Goal: Task Accomplishment & Management: Manage account settings

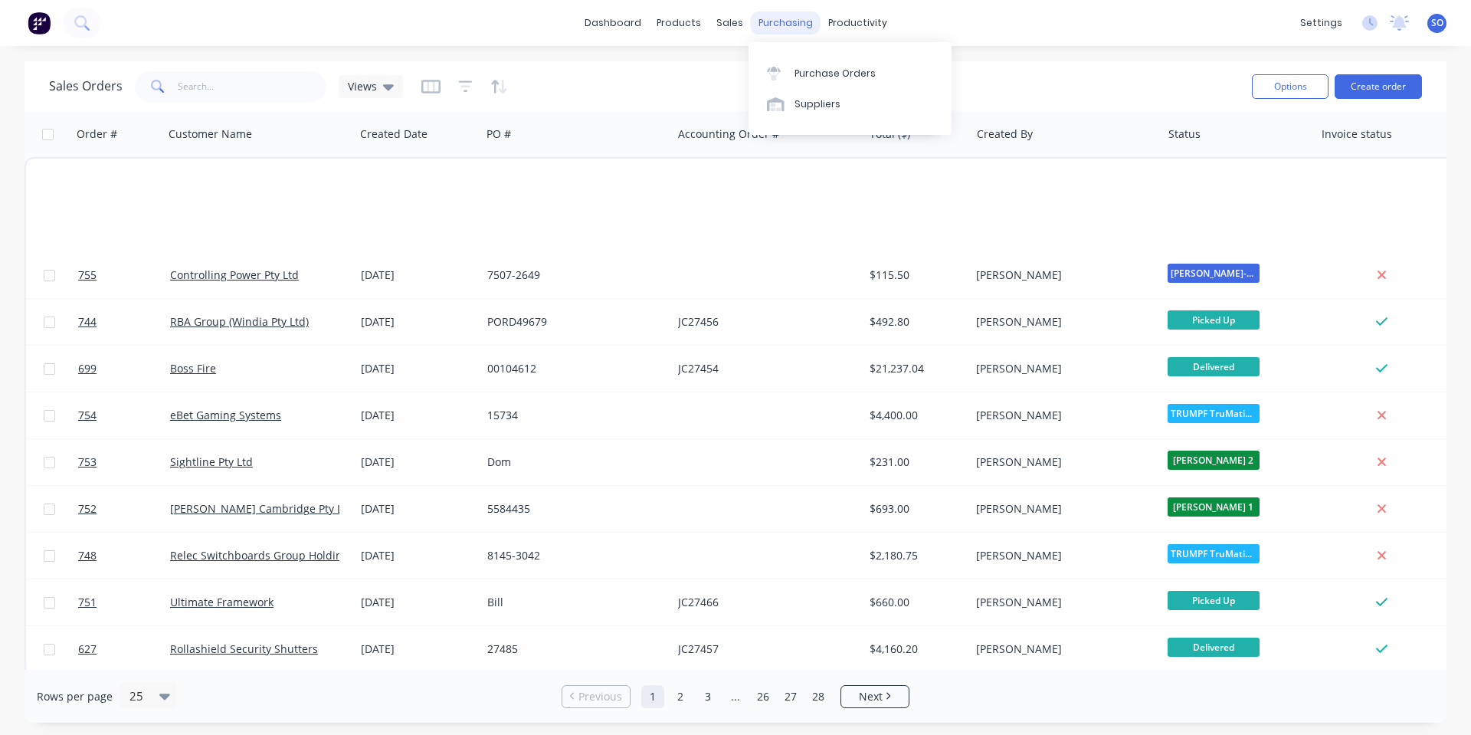
scroll to position [663, 0]
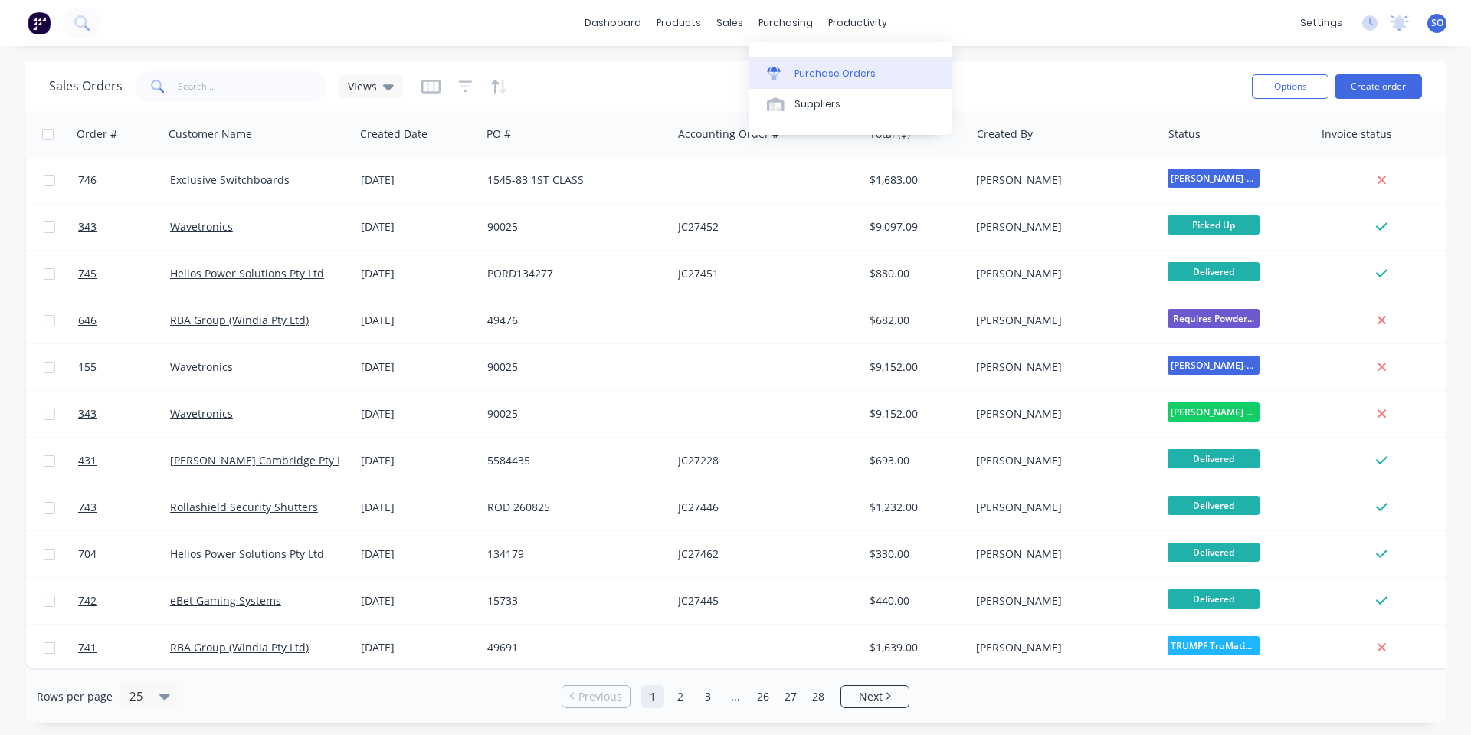
click at [798, 62] on link "Purchase Orders" at bounding box center [849, 72] width 203 height 31
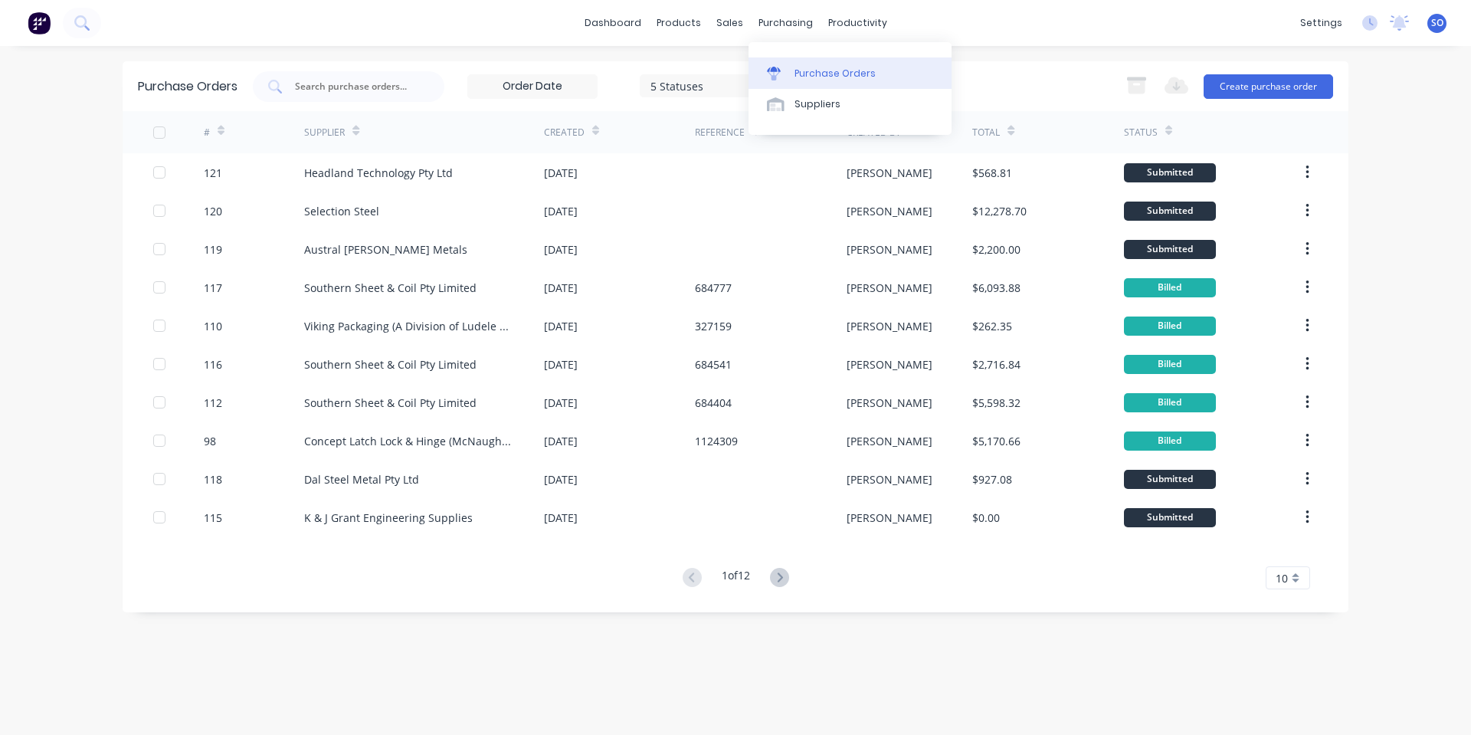
drag, startPoint x: 789, startPoint y: 70, endPoint x: 800, endPoint y: 70, distance: 10.7
click at [791, 70] on link "Purchase Orders" at bounding box center [849, 72] width 203 height 31
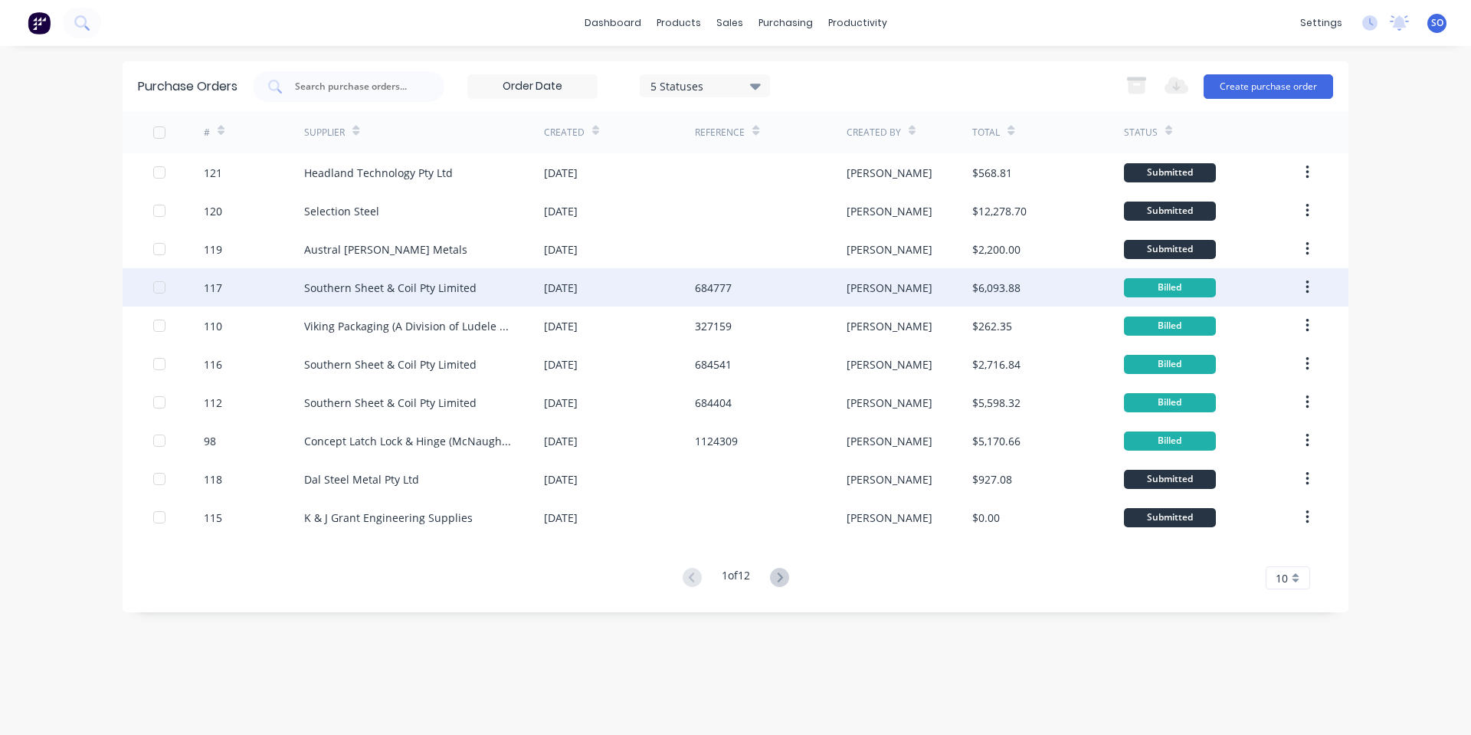
click at [486, 278] on div "Southern Sheet & Coil Pty Limited" at bounding box center [424, 287] width 240 height 38
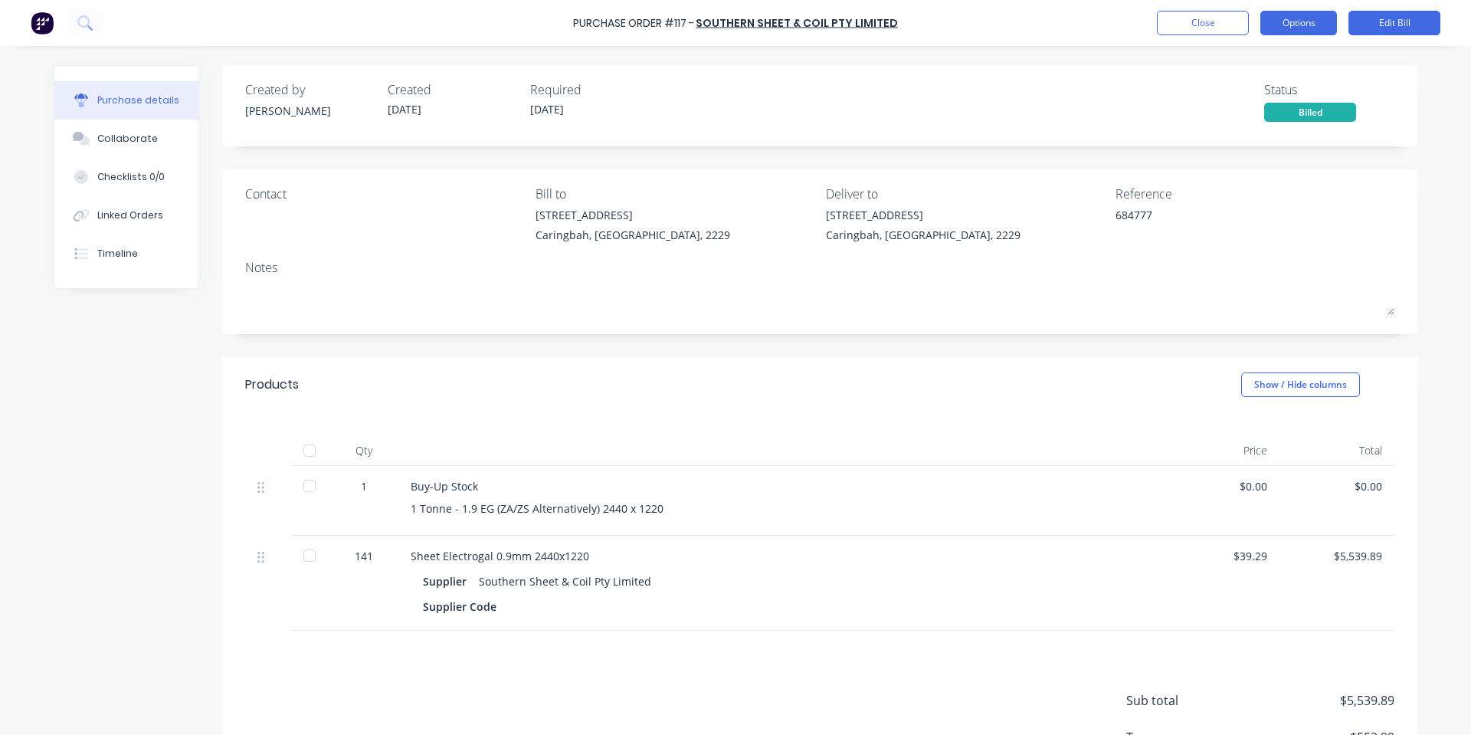
click at [1309, 23] on button "Options" at bounding box center [1298, 23] width 77 height 25
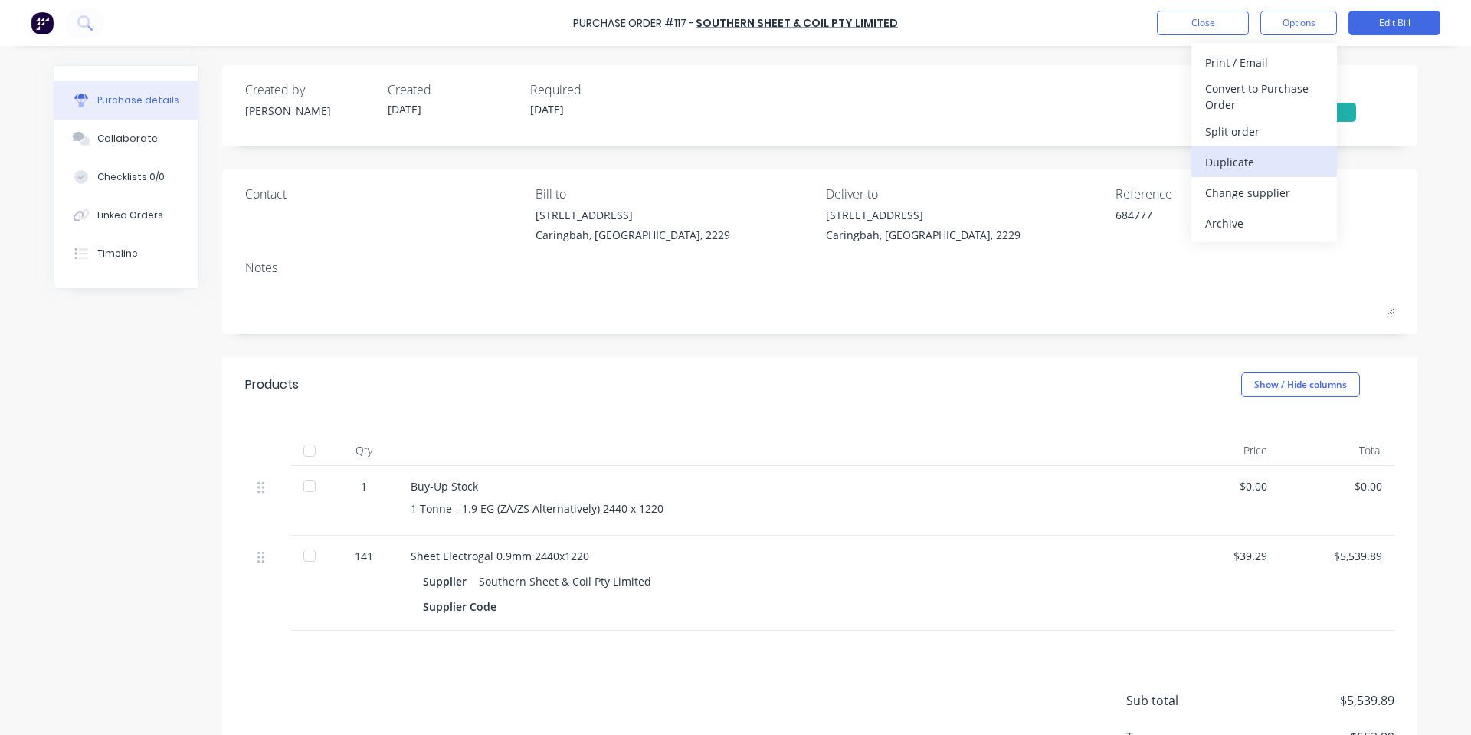
click at [1263, 163] on div "Duplicate" at bounding box center [1264, 162] width 118 height 22
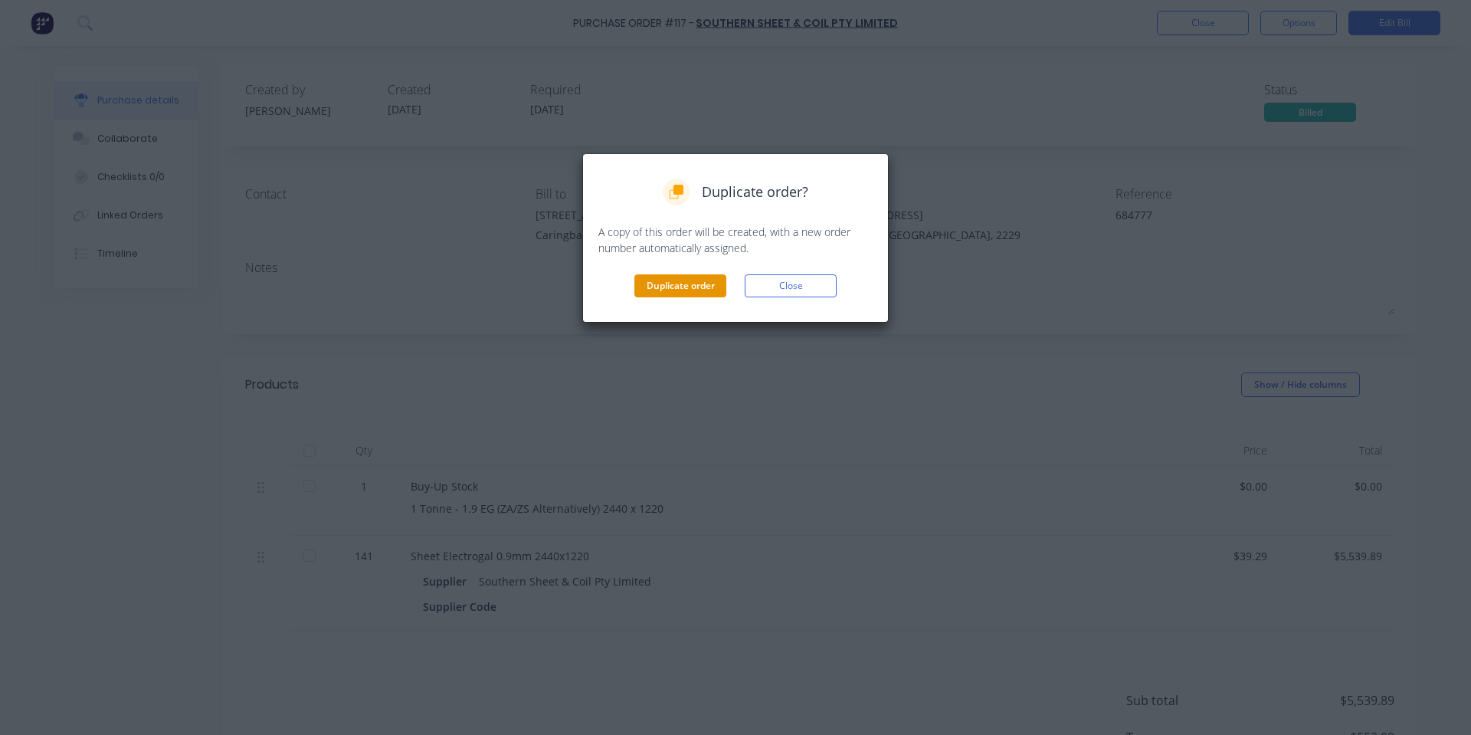
click at [663, 279] on button "Duplicate order" at bounding box center [680, 285] width 92 height 23
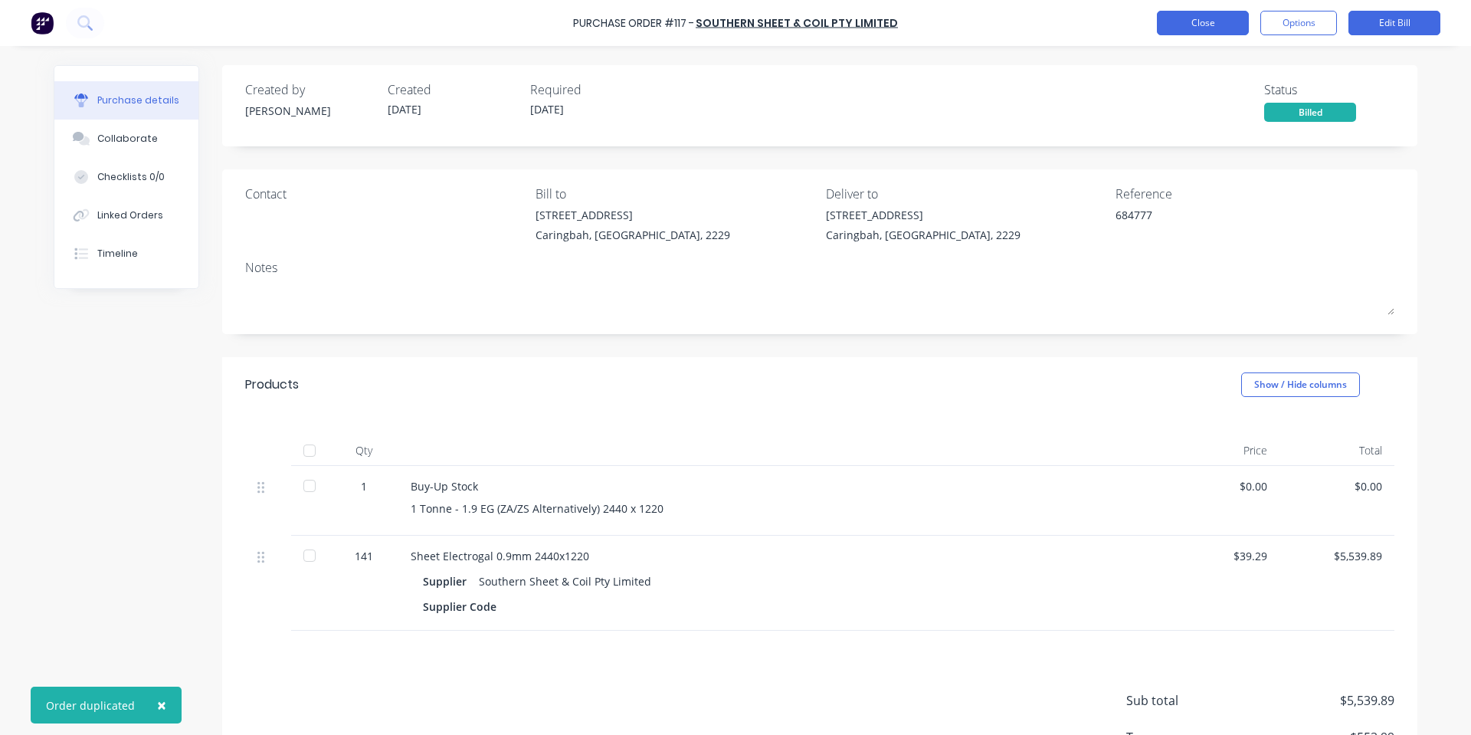
click at [1179, 17] on button "Close" at bounding box center [1203, 23] width 92 height 25
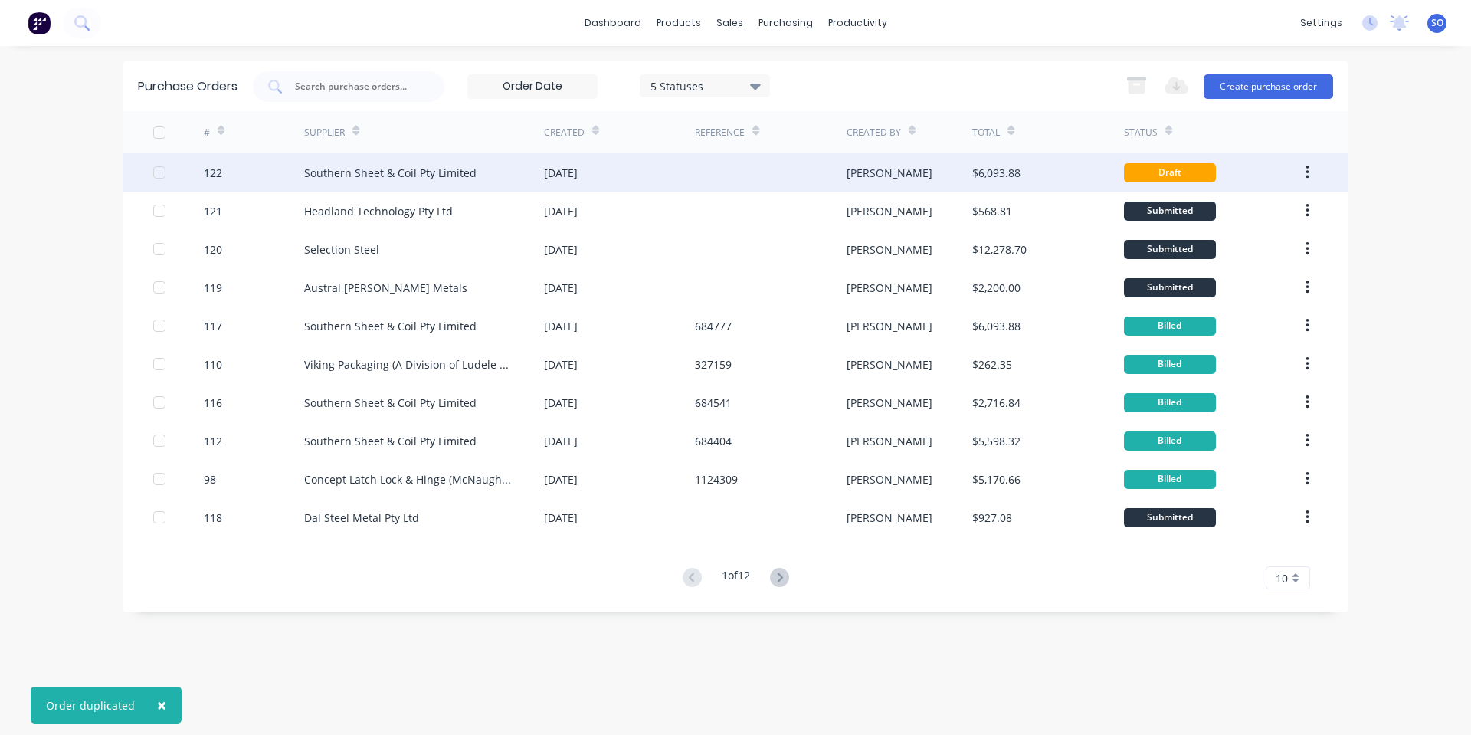
click at [578, 175] on div "[DATE]" at bounding box center [561, 173] width 34 height 16
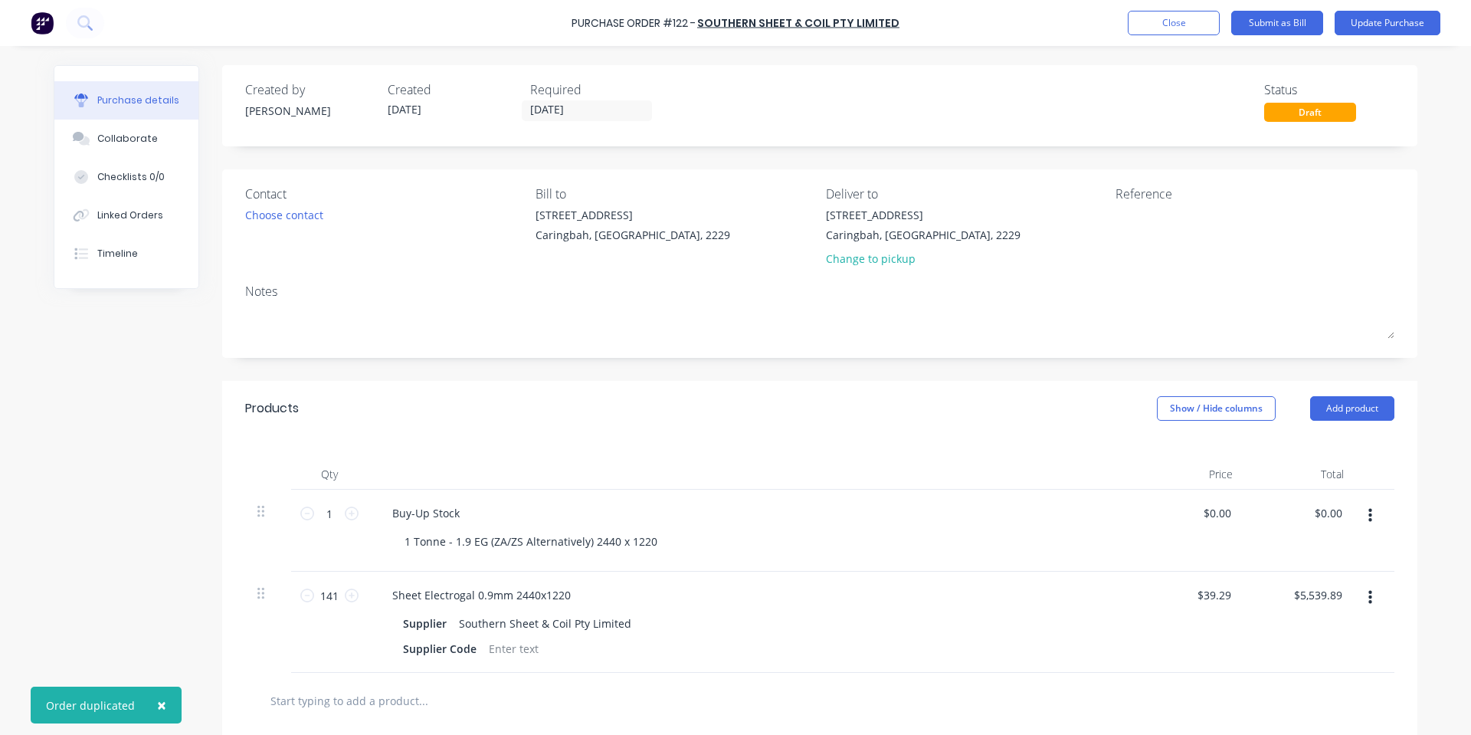
click at [1368, 597] on icon "button" at bounding box center [1370, 597] width 4 height 17
click at [1306, 725] on button "Delete" at bounding box center [1323, 730] width 130 height 31
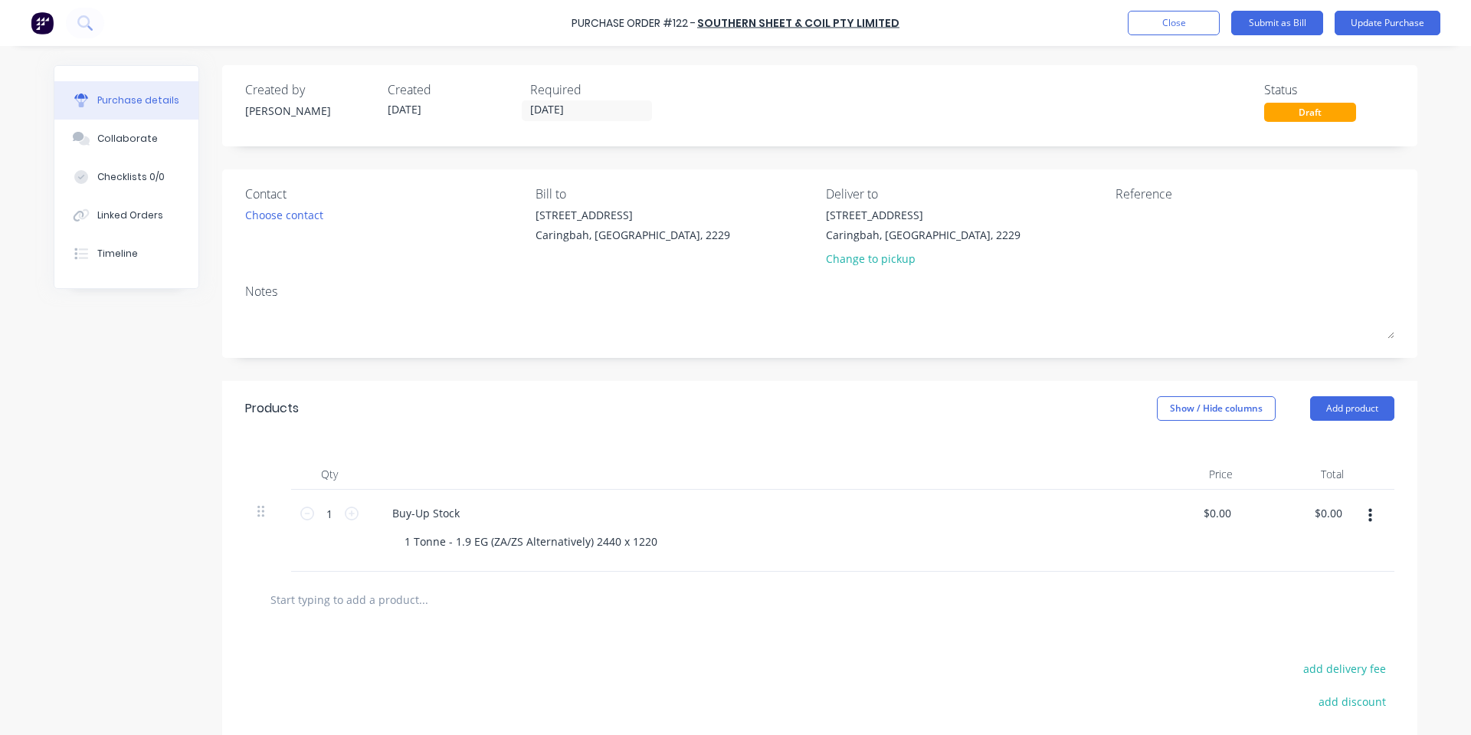
click at [385, 607] on input "text" at bounding box center [423, 599] width 306 height 31
type input "5"
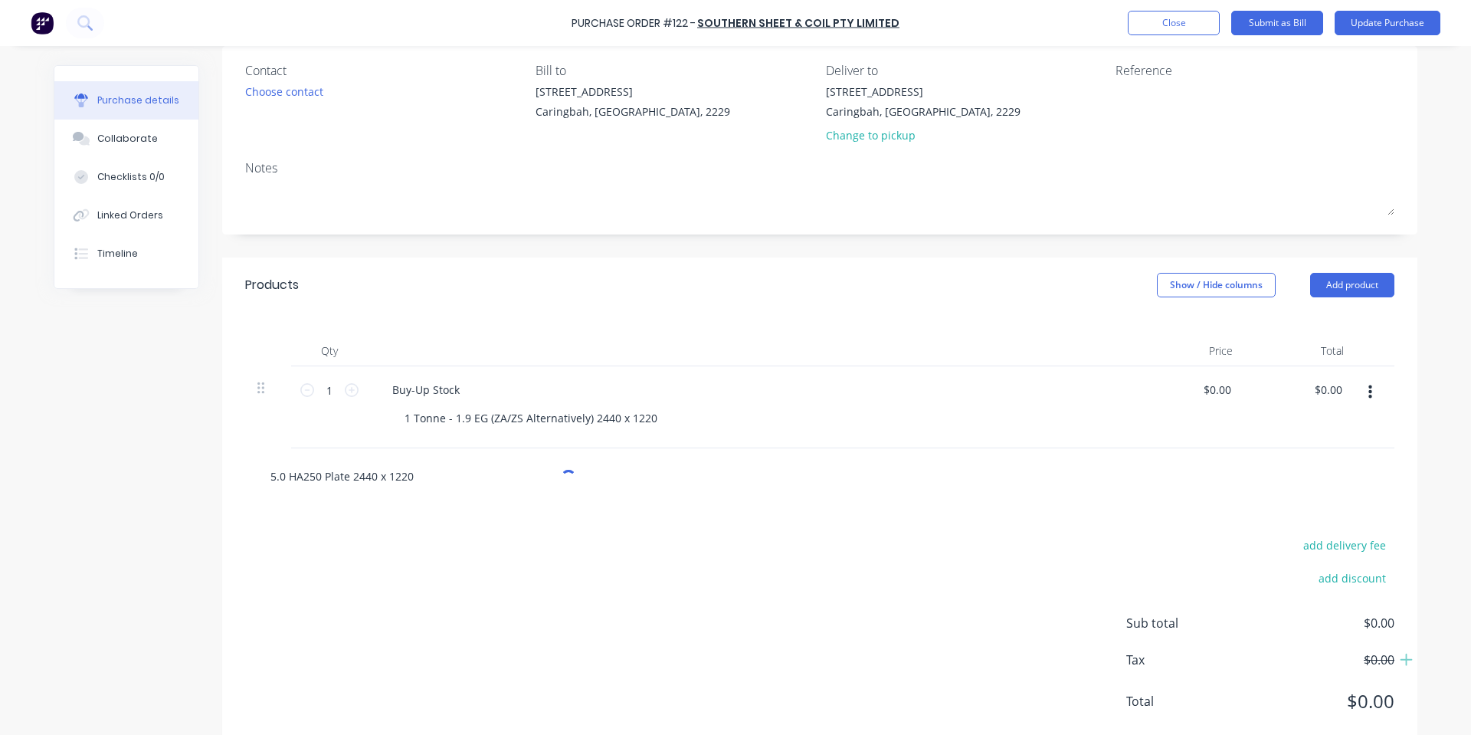
scroll to position [160, 0]
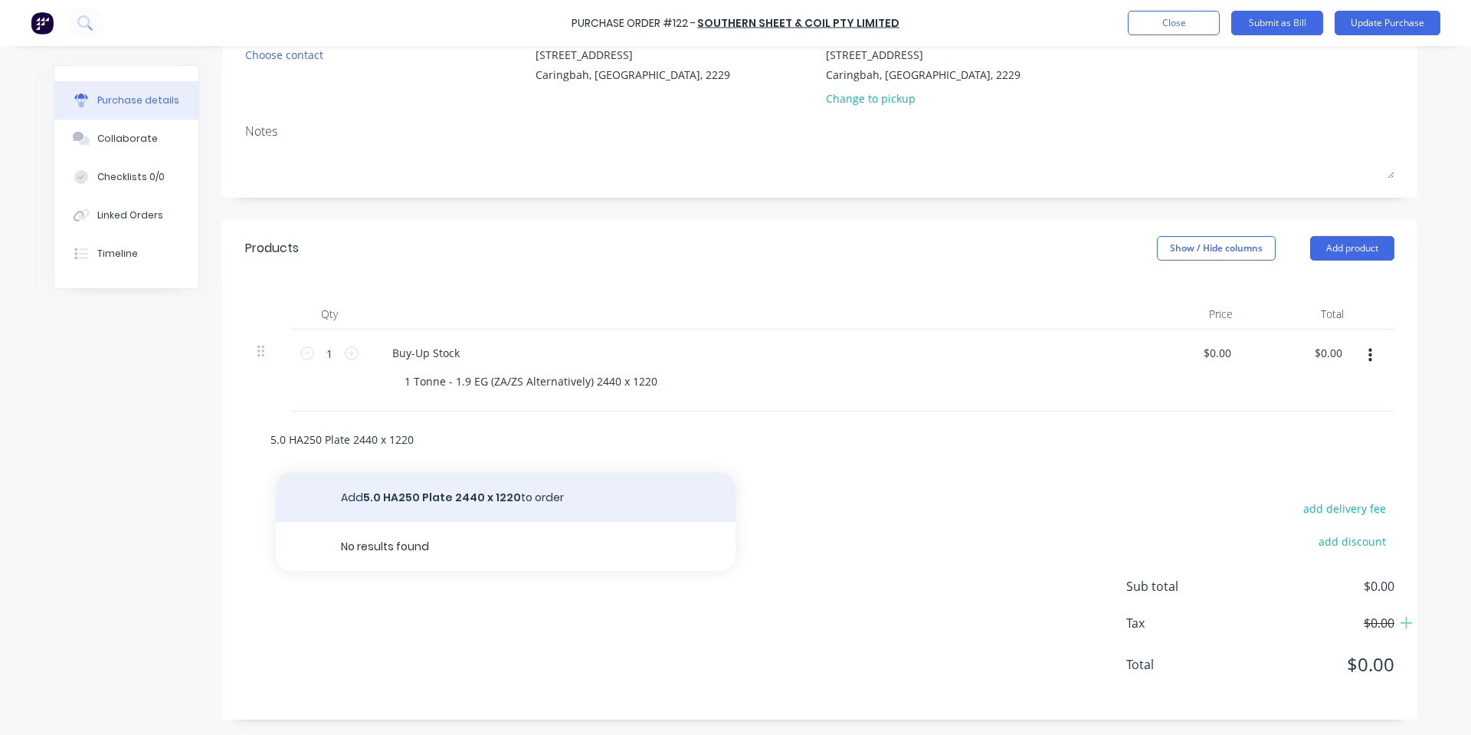
type input "5.0 HA250 Plate 2440 x 1220"
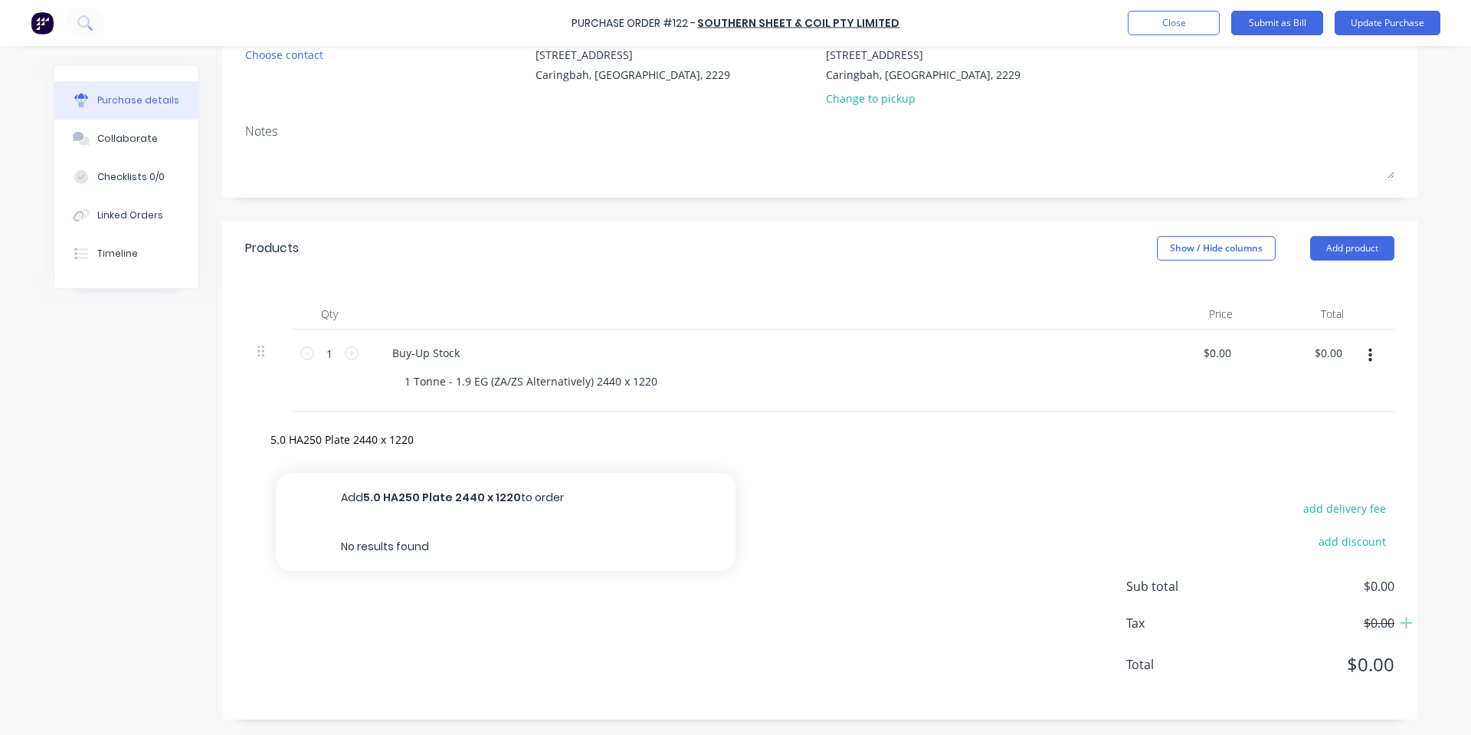
click at [448, 499] on button "Add 5.0 HA250 Plate 2440 x 1220 to order" at bounding box center [506, 497] width 460 height 49
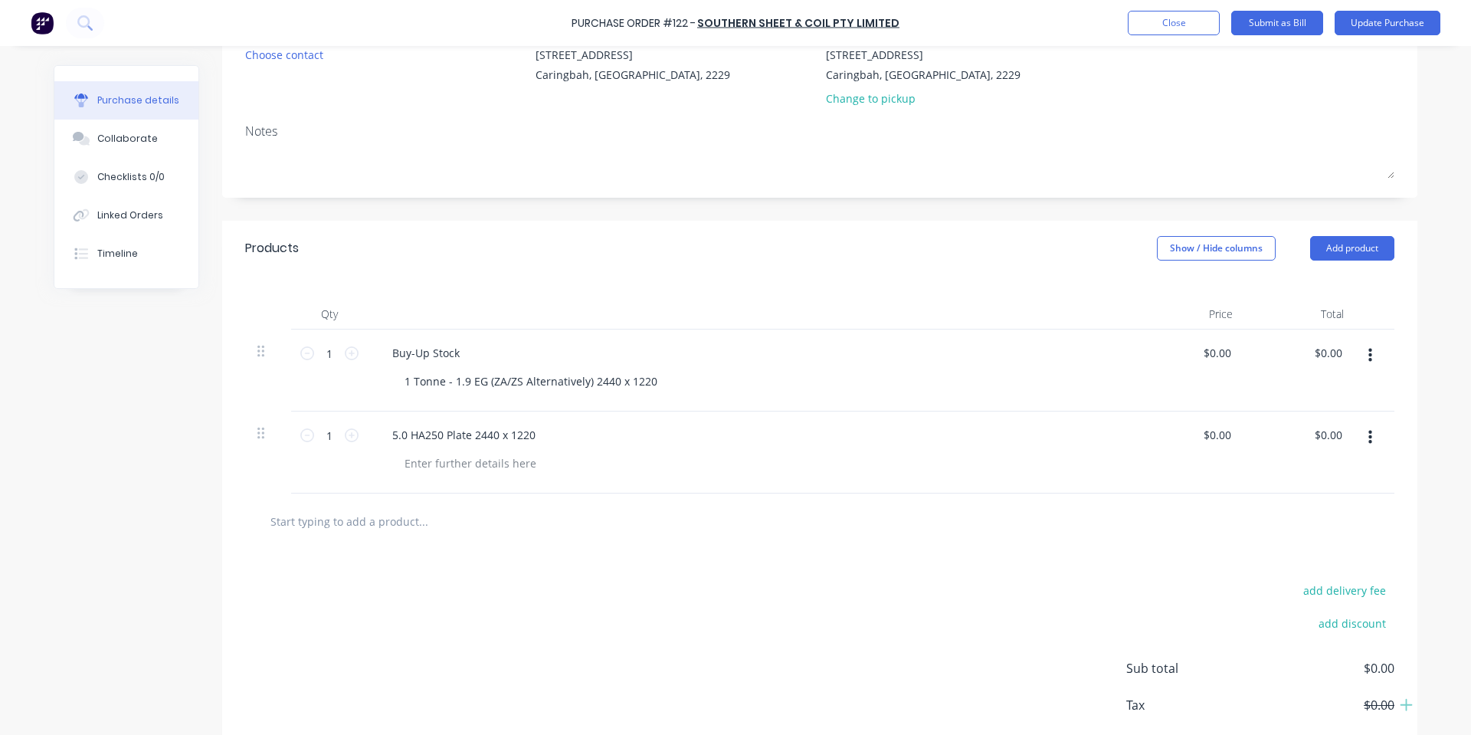
click at [696, 260] on div "Products Show / Hide columns Add product" at bounding box center [819, 248] width 1195 height 55
click at [495, 285] on div "Qty Price Total 1 1 Buy-Up Stock 1 Tonne - 1.9 EG (ZA/ZS Alternatively) 2440 x …" at bounding box center [819, 385] width 1195 height 218
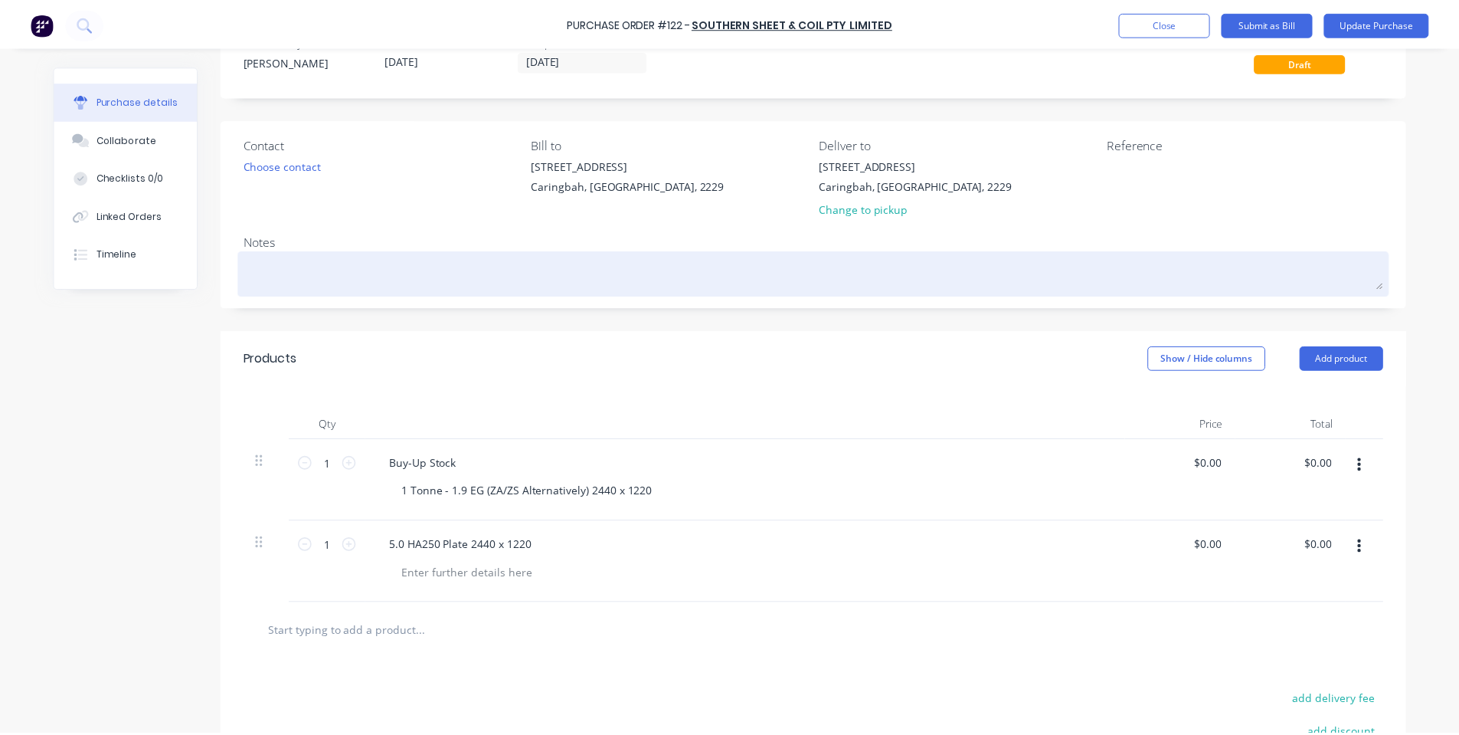
scroll to position [0, 0]
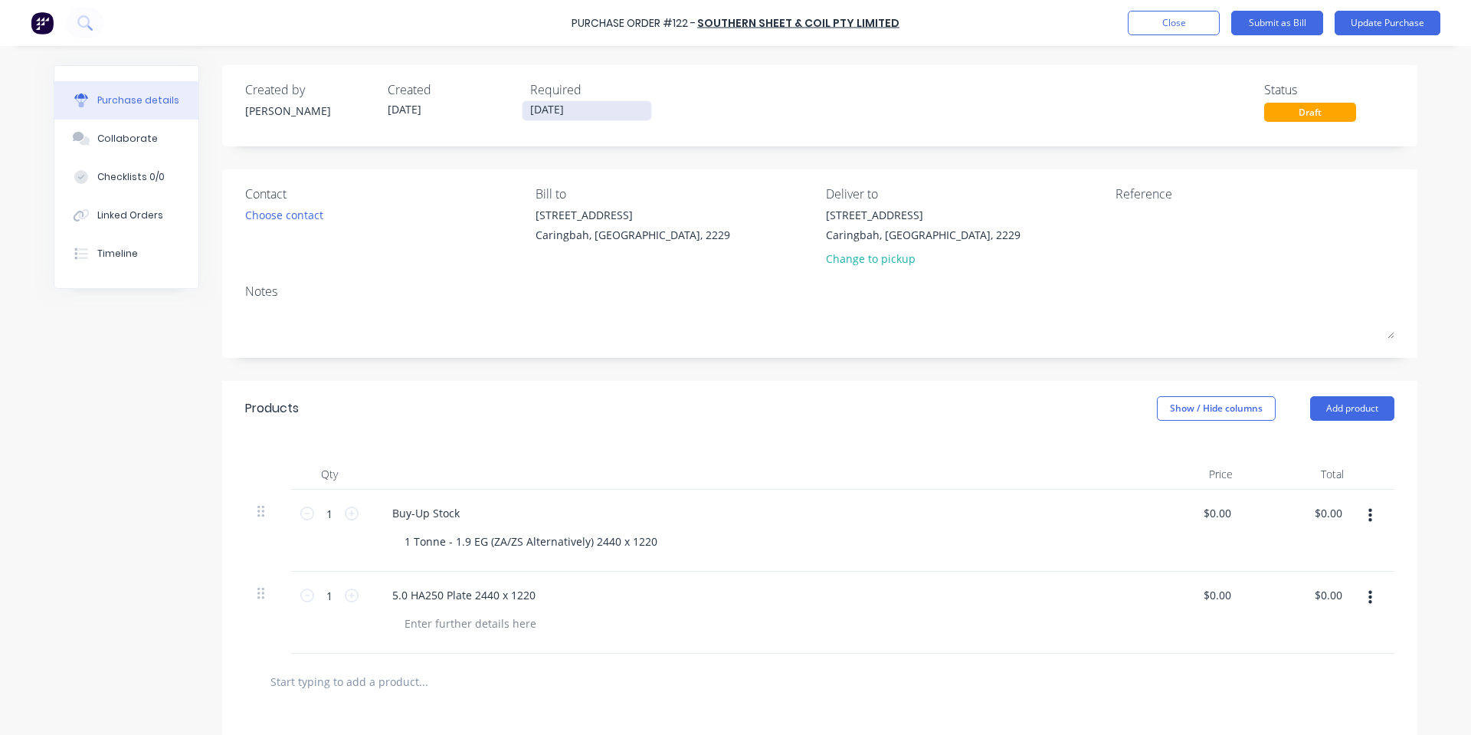
click at [523, 119] on label "[DATE]" at bounding box center [587, 110] width 130 height 21
click at [523, 119] on input "[DATE]" at bounding box center [586, 110] width 129 height 19
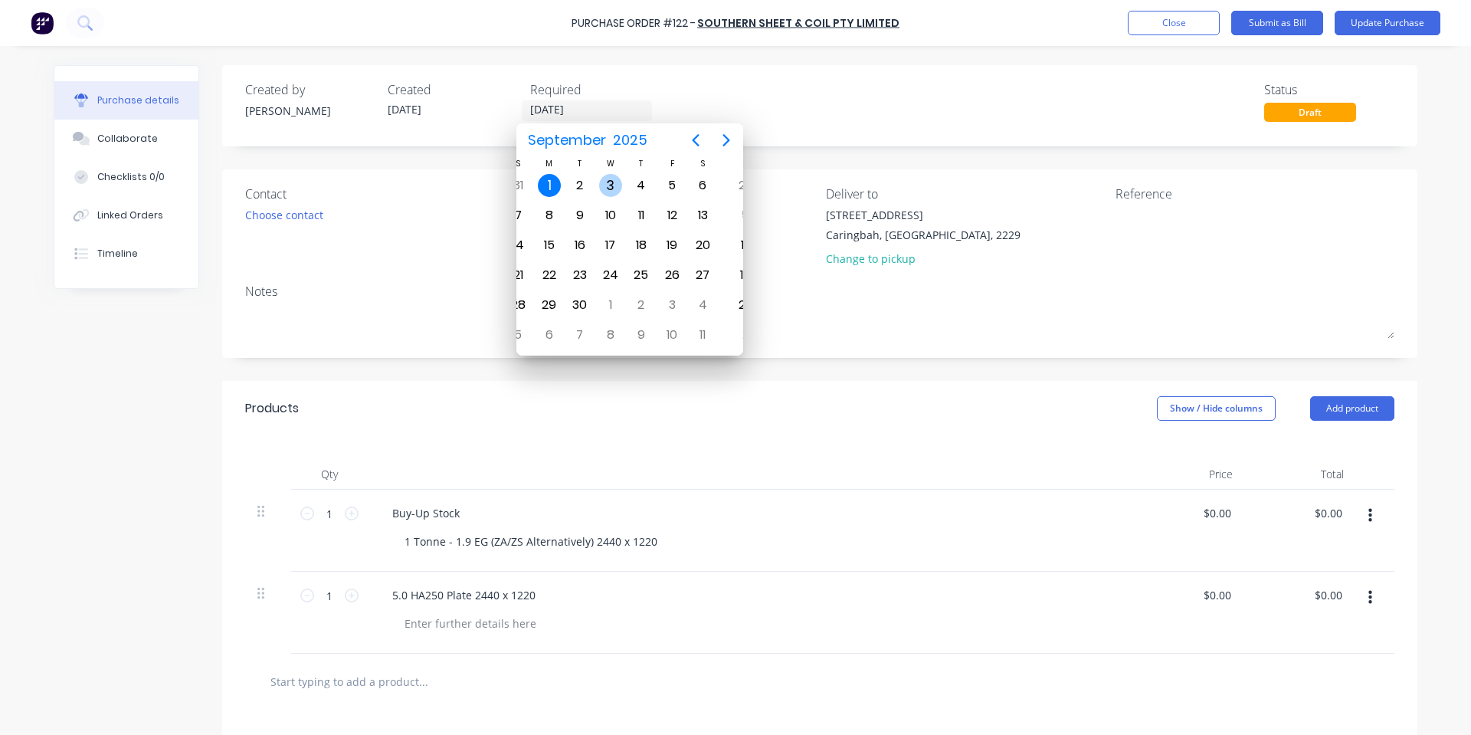
drag, startPoint x: 618, startPoint y: 181, endPoint x: 607, endPoint y: 182, distance: 10.8
click at [607, 182] on div "3" at bounding box center [610, 185] width 31 height 29
click at [591, 186] on div "2" at bounding box center [599, 185] width 23 height 23
type input "[DATE]"
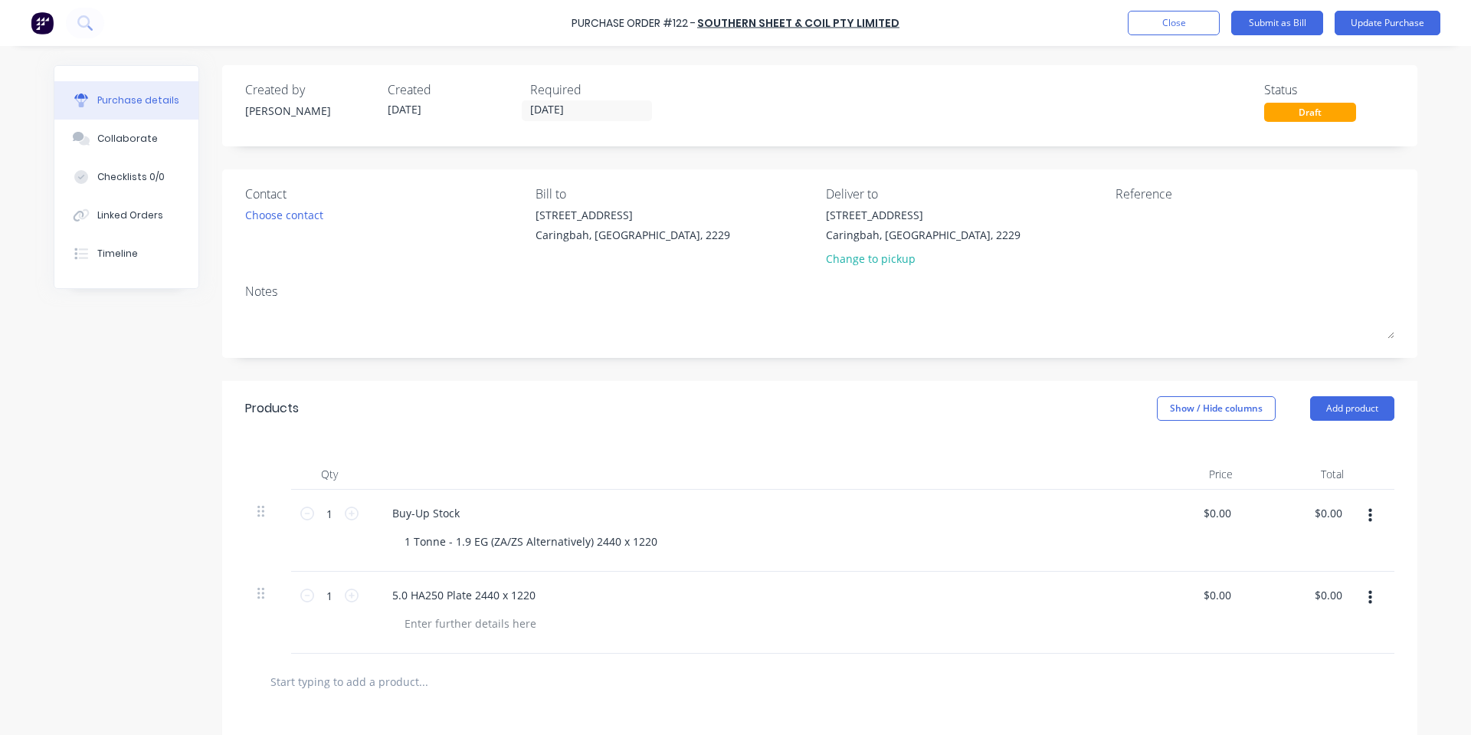
click at [394, 433] on div "Products Show / Hide columns Add product" at bounding box center [819, 408] width 1195 height 55
click at [1406, 11] on button "Update Purchase" at bounding box center [1387, 23] width 106 height 25
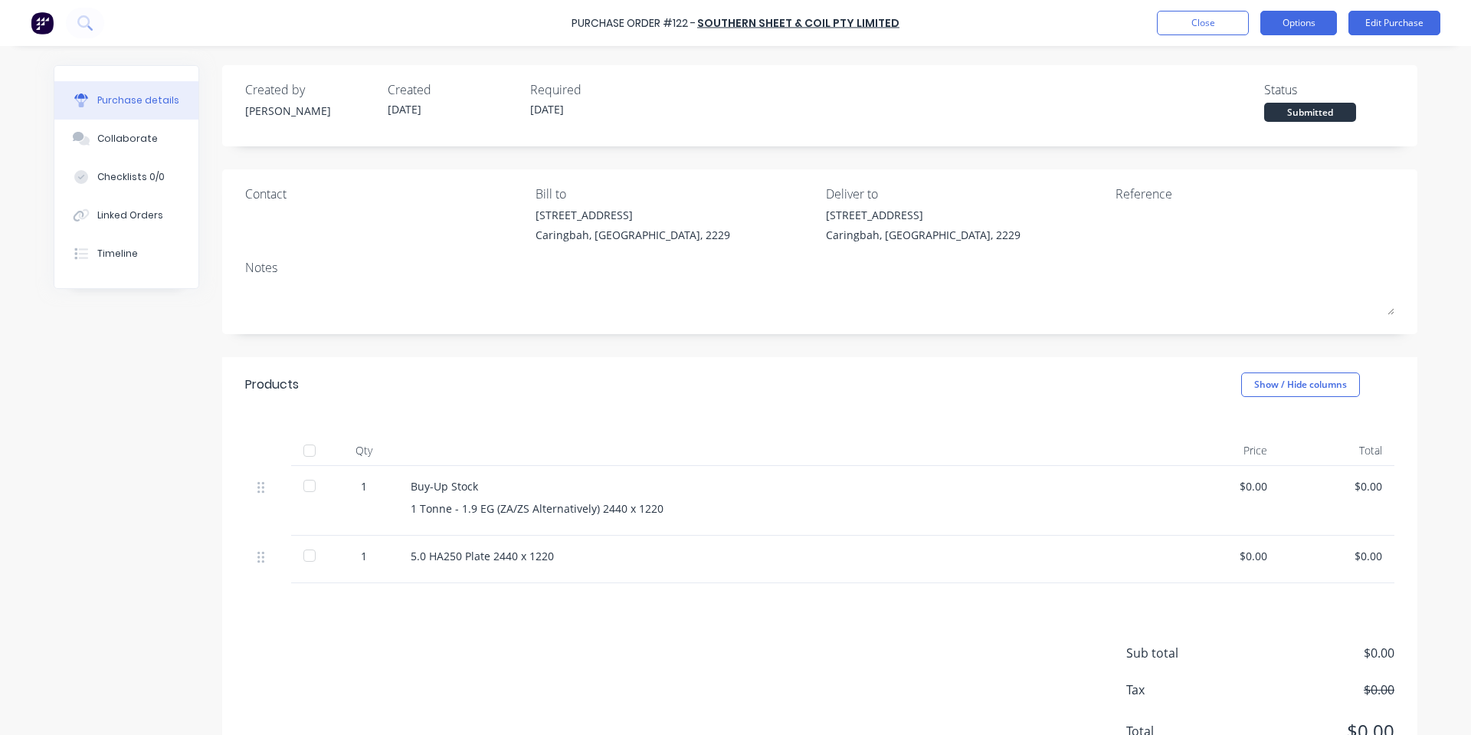
click at [1292, 31] on button "Options" at bounding box center [1298, 23] width 77 height 25
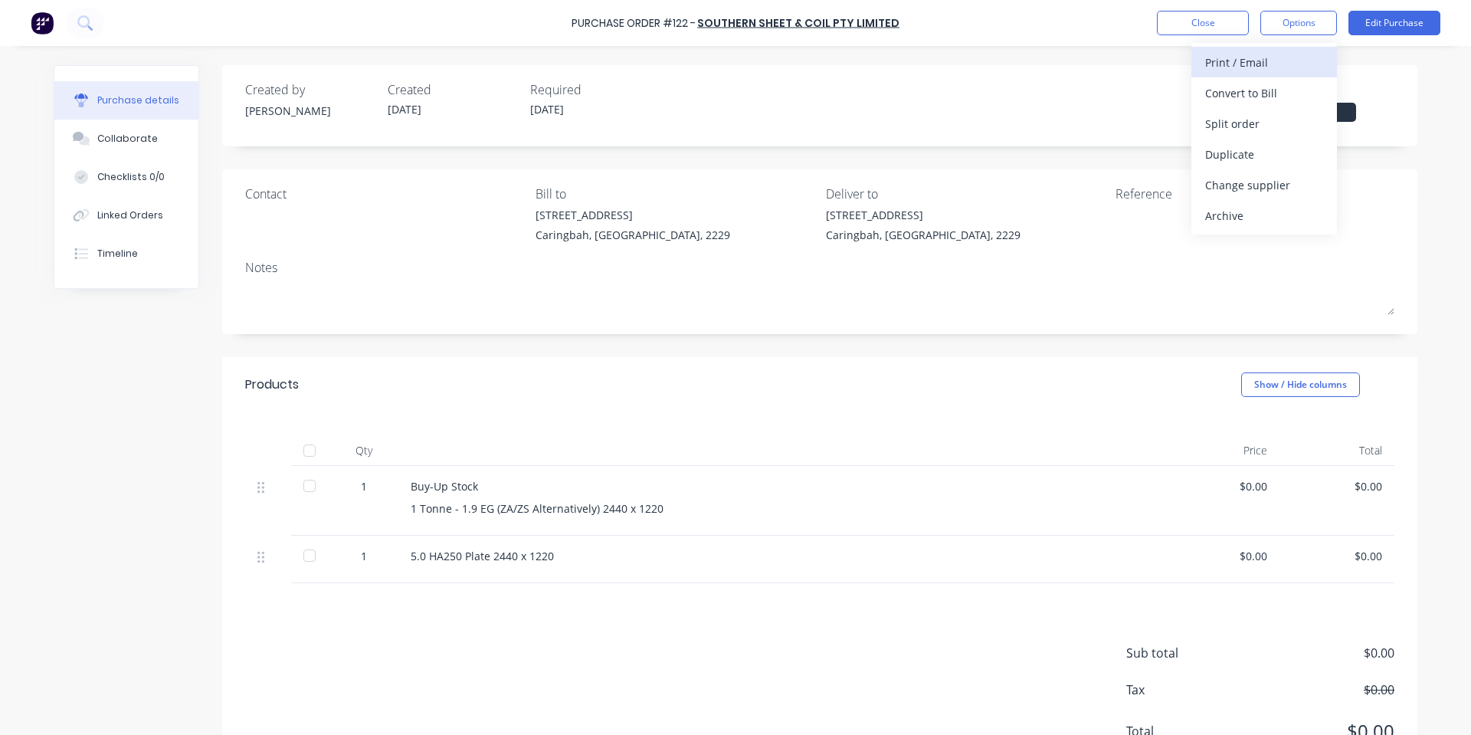
click at [1246, 71] on div "Print / Email" at bounding box center [1264, 62] width 118 height 22
click at [1257, 91] on div "With pricing" at bounding box center [1264, 93] width 118 height 22
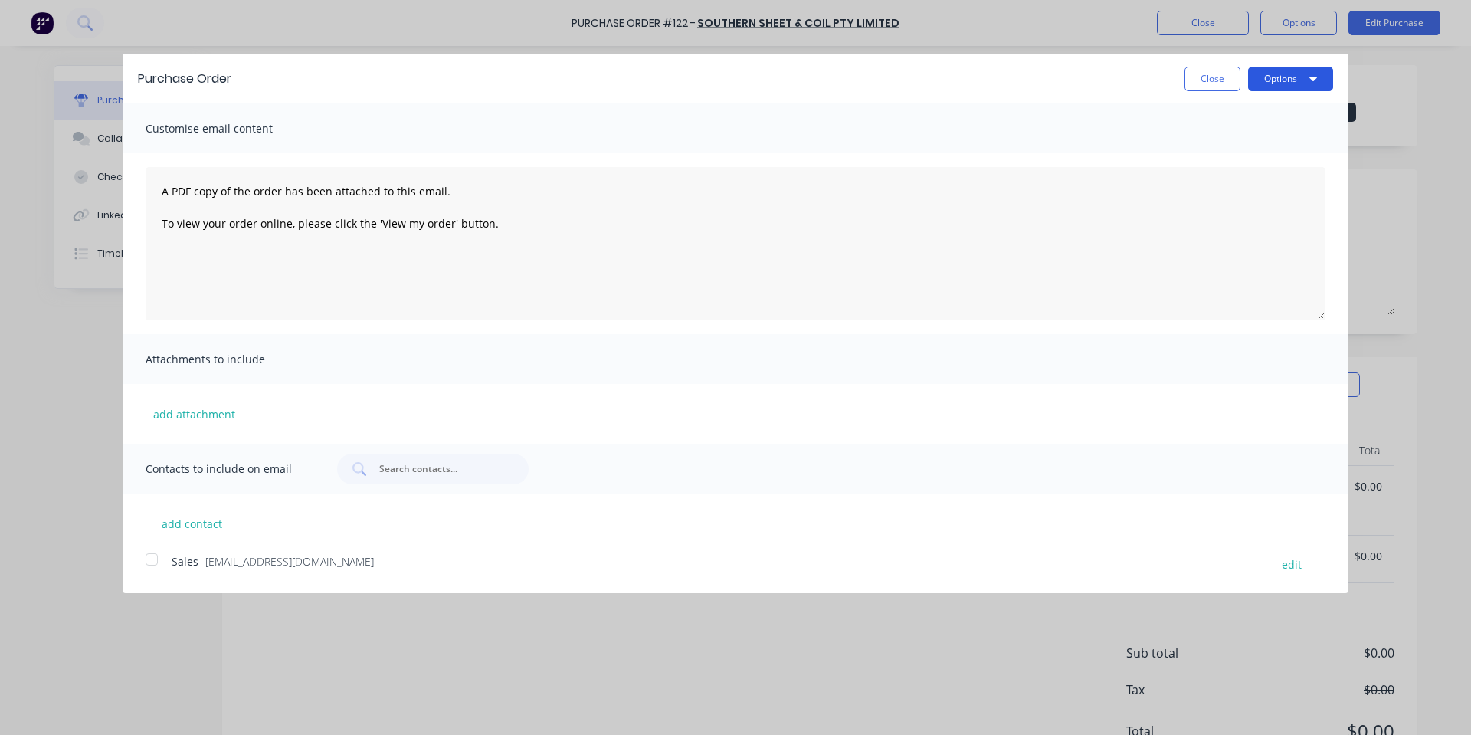
click at [1262, 80] on button "Options" at bounding box center [1290, 79] width 85 height 25
drag, startPoint x: 1252, startPoint y: 151, endPoint x: 1249, endPoint y: 119, distance: 31.5
click at [1250, 120] on div "Print Email" at bounding box center [1260, 133] width 146 height 69
click at [1249, 119] on div "Print" at bounding box center [1260, 117] width 118 height 22
click at [1223, 80] on button "Close" at bounding box center [1212, 79] width 56 height 25
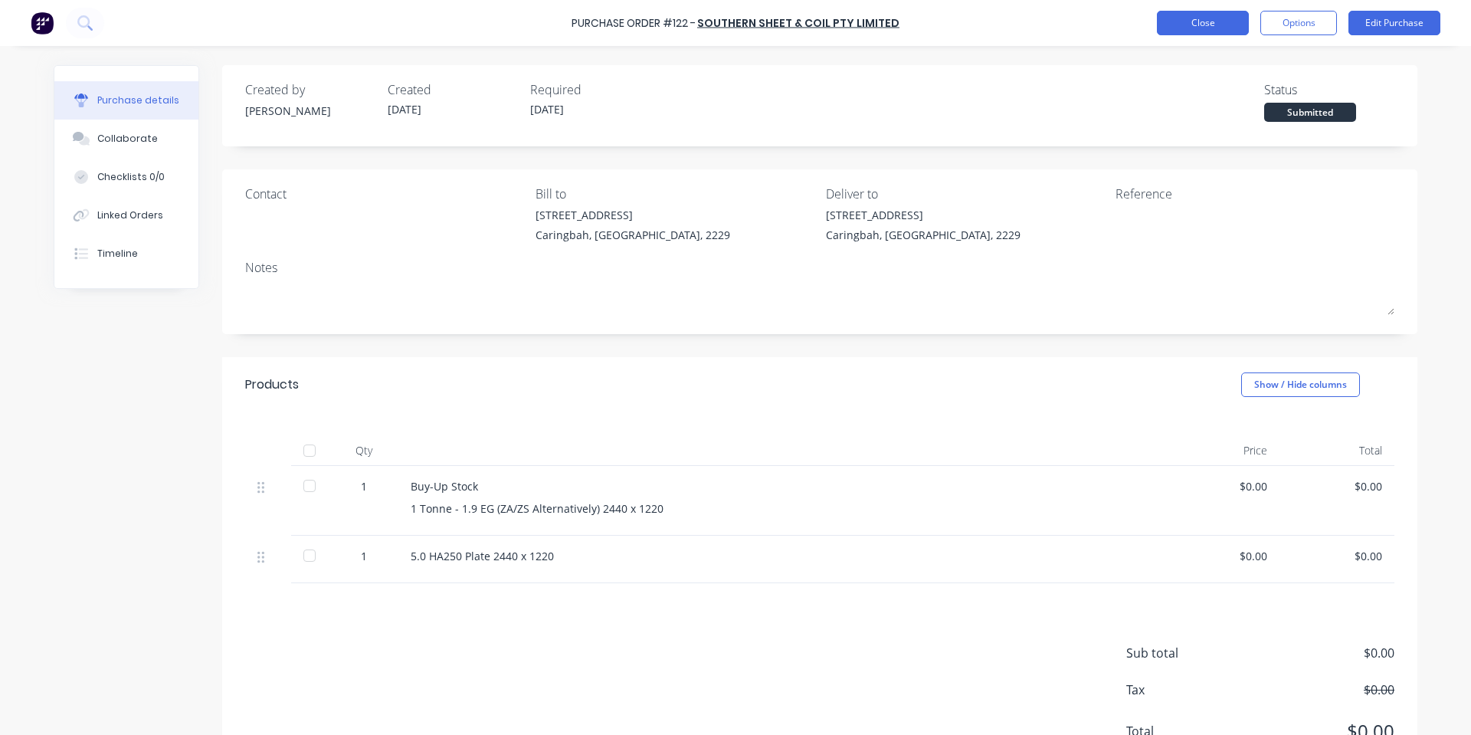
click at [1196, 19] on button "Close" at bounding box center [1203, 23] width 92 height 25
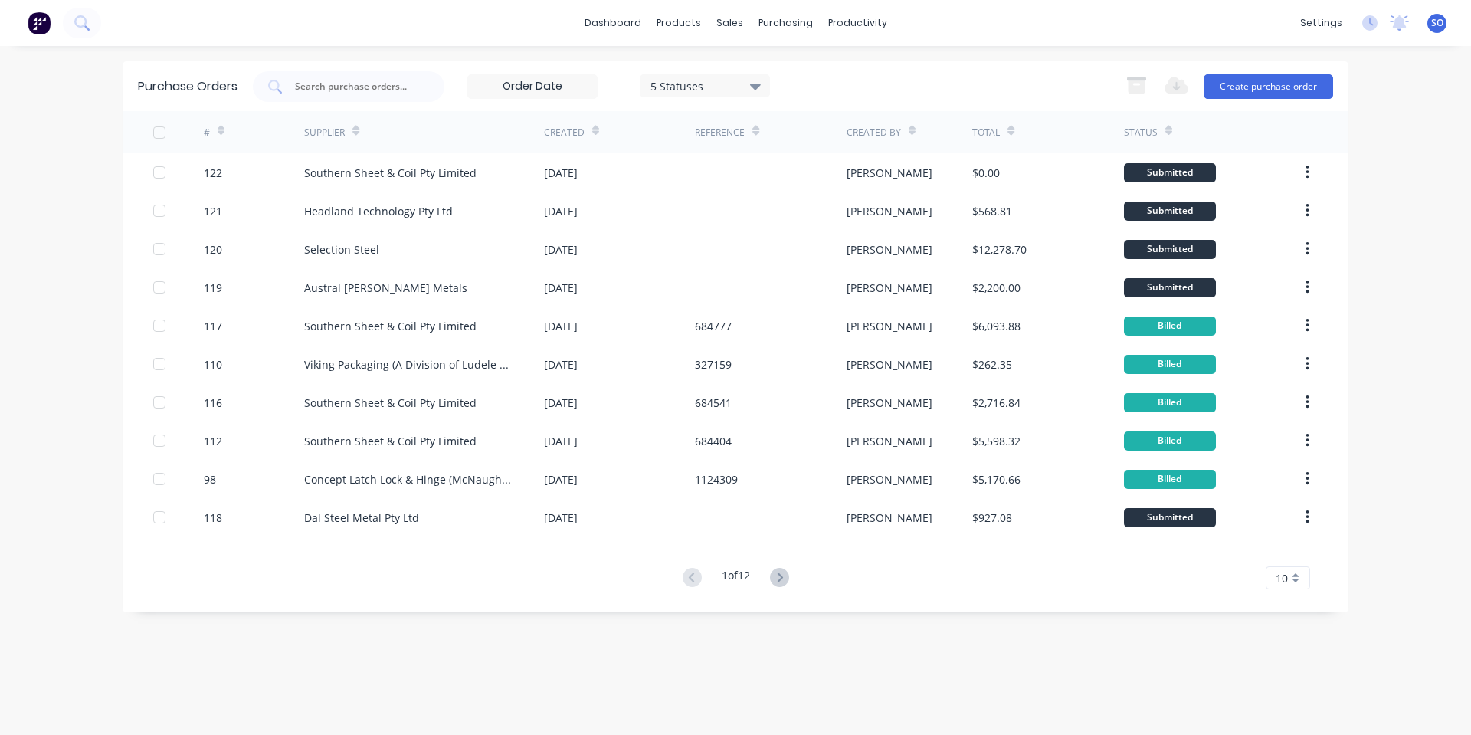
click at [1007, 57] on div "dashboard products sales purchasing productivity dashboard products Product Cat…" at bounding box center [735, 367] width 1471 height 735
drag, startPoint x: 1390, startPoint y: 89, endPoint x: 46, endPoint y: 52, distance: 1344.1
click at [43, 49] on div "dashboard products sales purchasing productivity dashboard products Product Cat…" at bounding box center [735, 367] width 1471 height 735
click at [74, 83] on div "dashboard products sales purchasing productivity dashboard products Product Cat…" at bounding box center [735, 367] width 1471 height 735
click at [80, 77] on div "dashboard products sales purchasing productivity dashboard products Product Cat…" at bounding box center [735, 367] width 1471 height 735
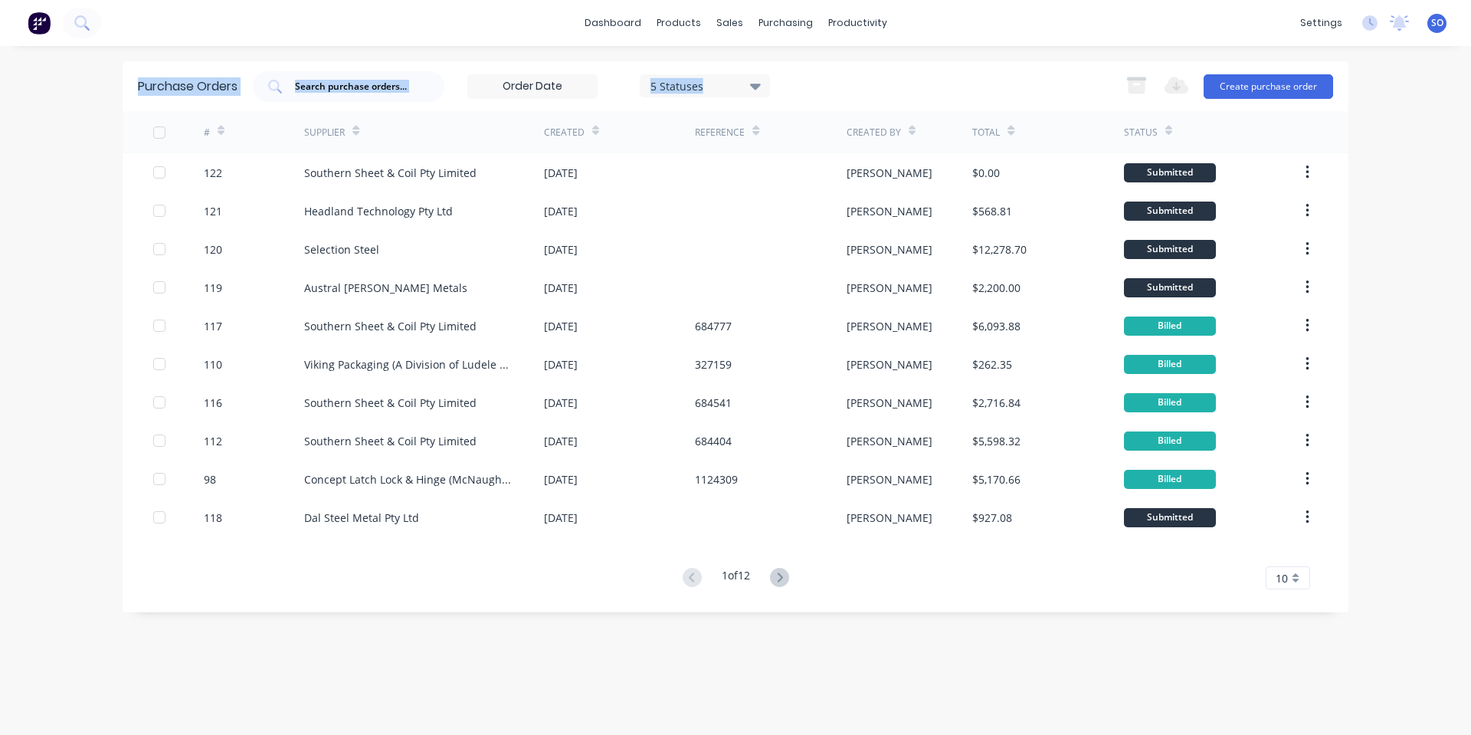
click at [123, 70] on div "Purchase Orders 5 Statuses 5 Statuses Export to Excel (XLSX) Create purchase or…" at bounding box center [736, 86] width 1226 height 50
click at [136, 89] on div "Purchase Orders 5 Statuses 5 Statuses Export to Excel (XLSX) Create purchase or…" at bounding box center [736, 86] width 1226 height 50
drag, startPoint x: 138, startPoint y: 89, endPoint x: 244, endPoint y: 89, distance: 105.7
click at [244, 89] on div "Purchase Orders 5 Statuses 5 Statuses Export to Excel (XLSX) Create purchase or…" at bounding box center [736, 86] width 1226 height 50
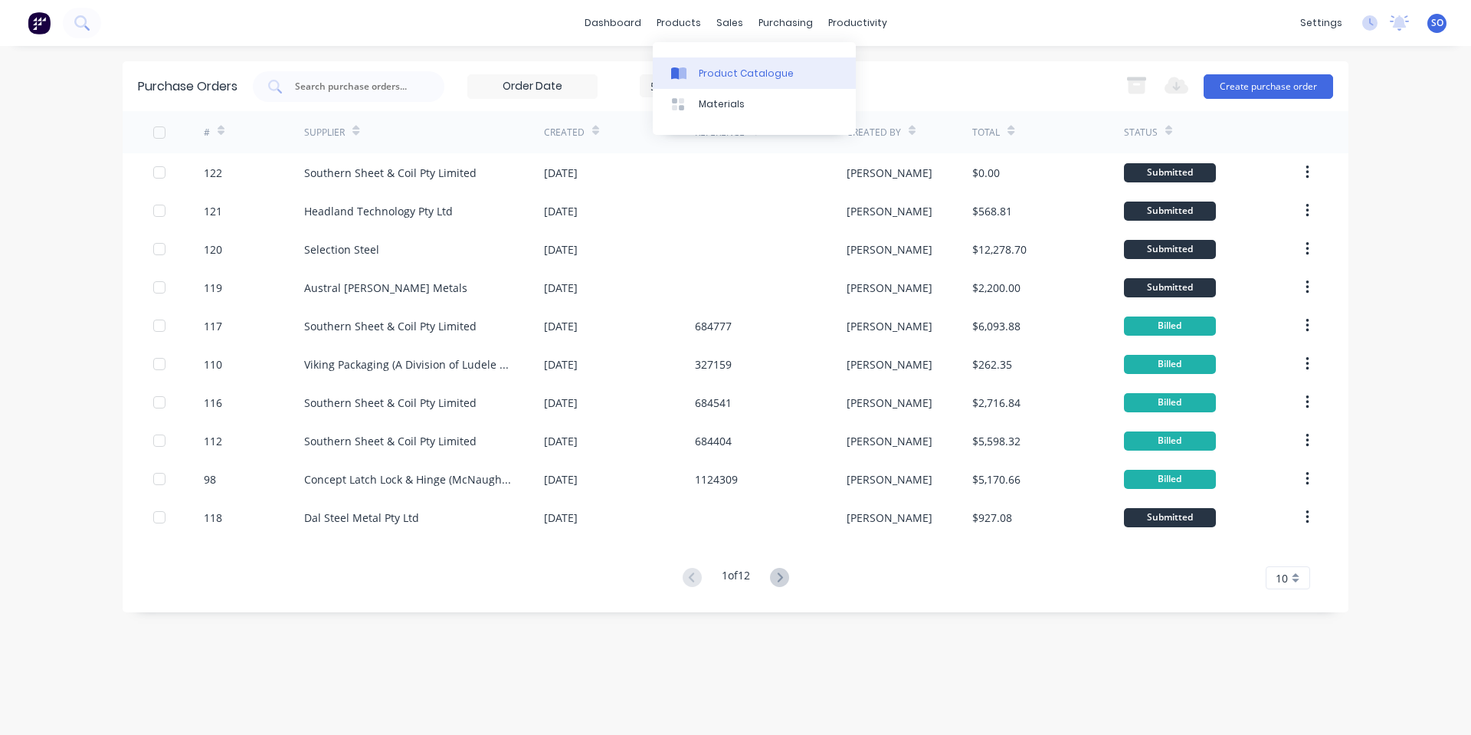
click at [703, 67] on div "Product Catalogue" at bounding box center [746, 74] width 95 height 14
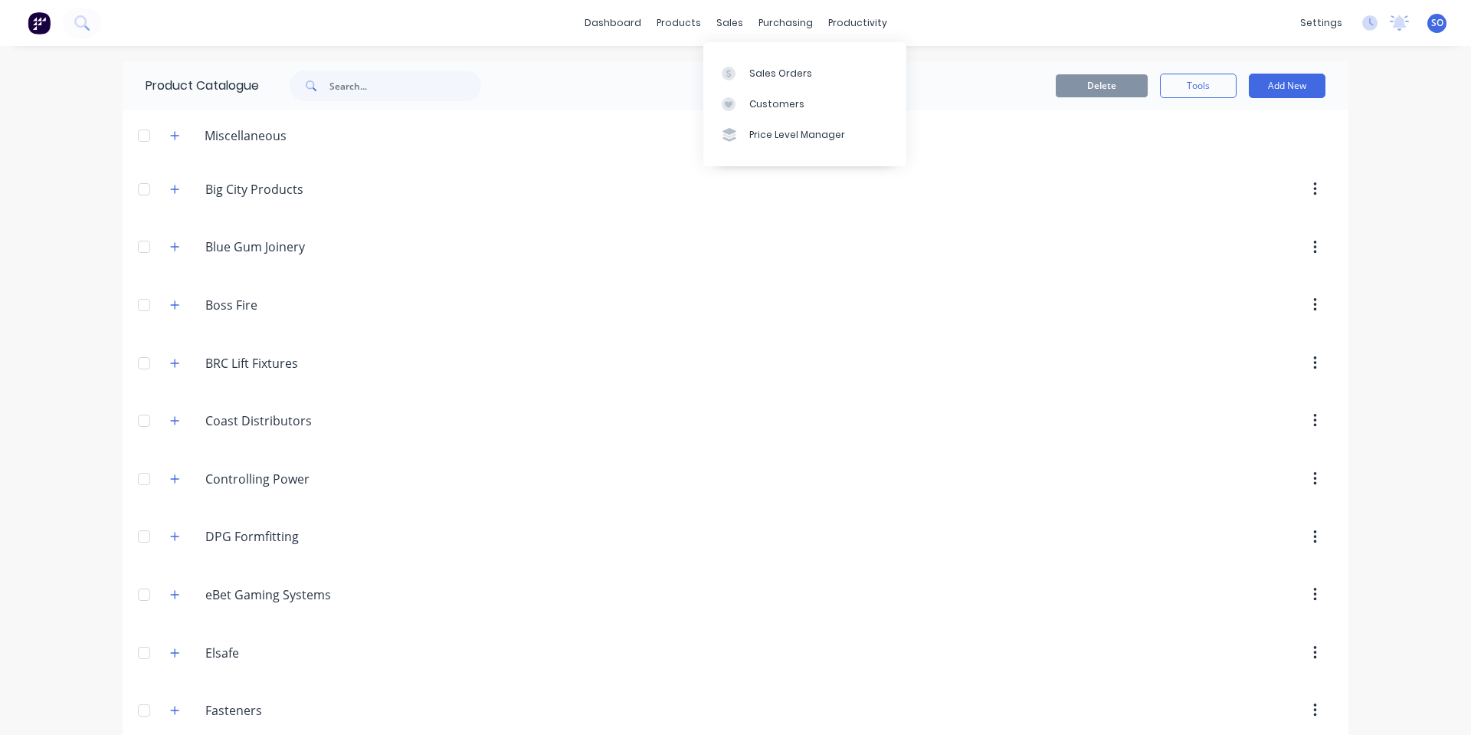
click at [718, 58] on link "Sales Orders" at bounding box center [804, 72] width 203 height 31
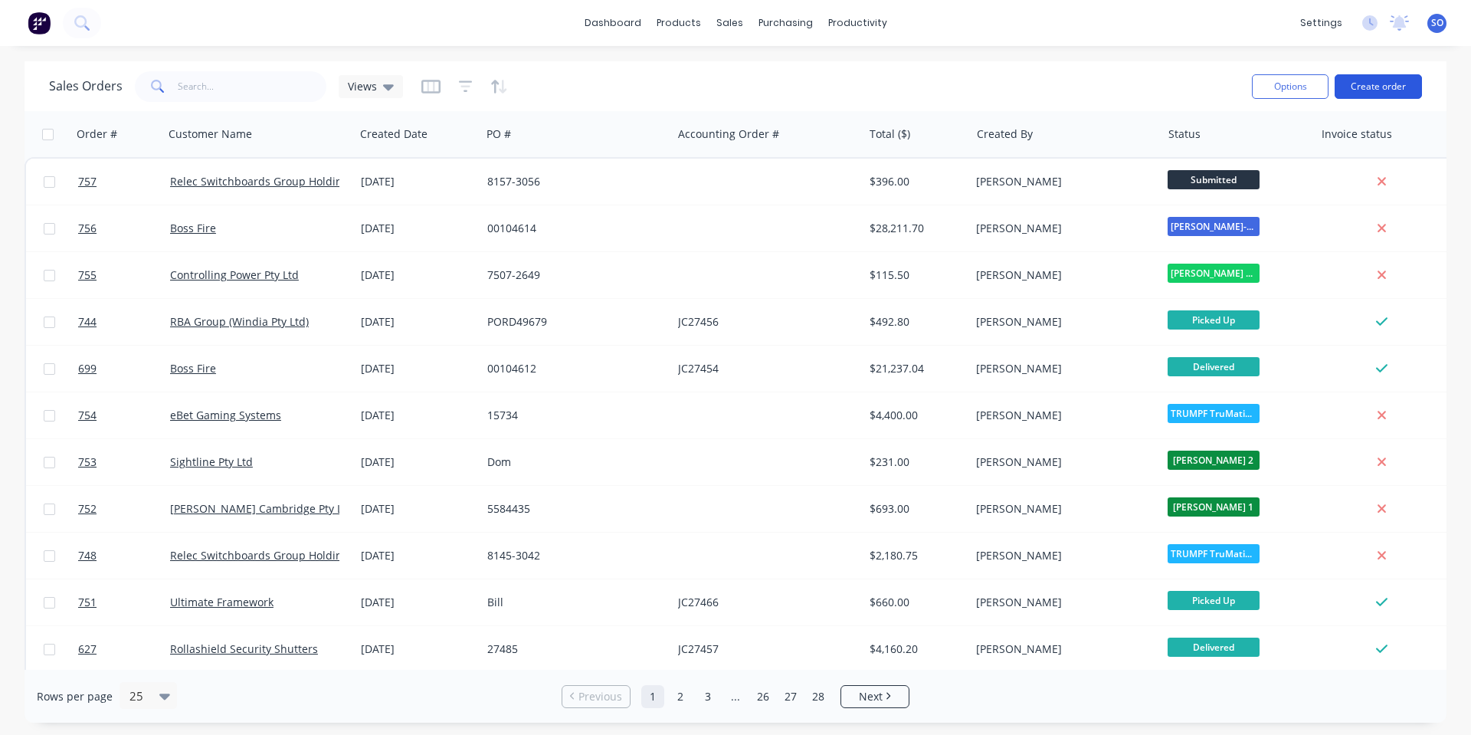
click at [1383, 93] on button "Create order" at bounding box center [1377, 86] width 87 height 25
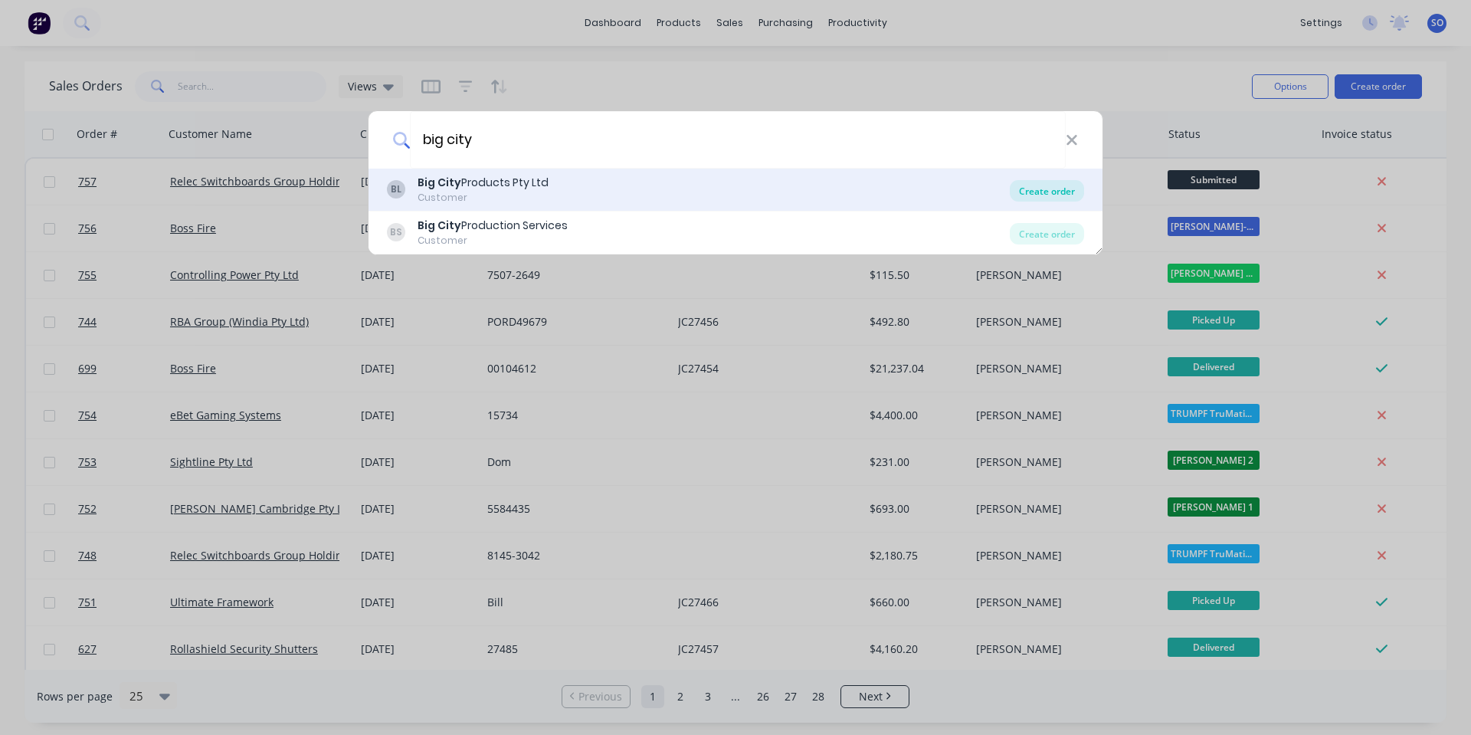
type input "big city"
click at [1029, 193] on div "Create order" at bounding box center [1047, 190] width 74 height 21
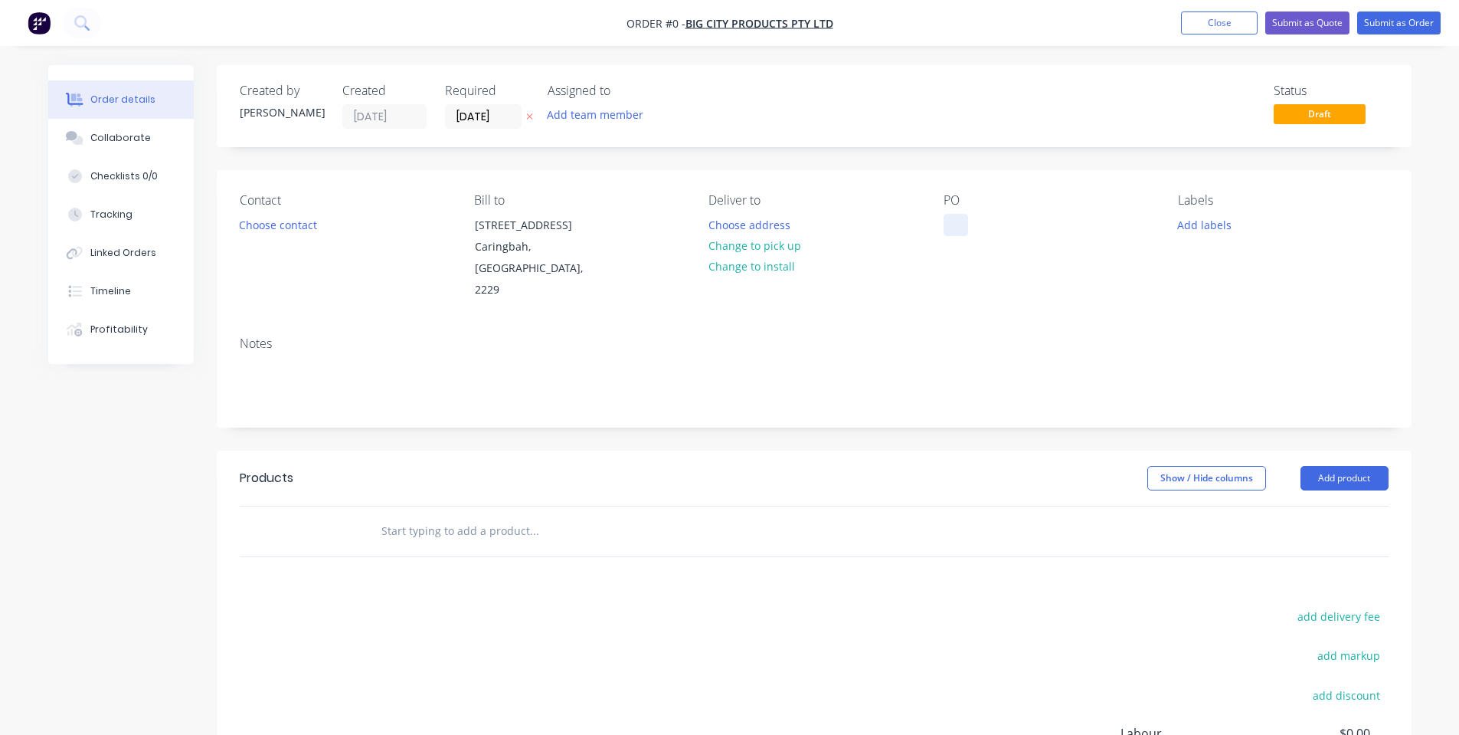
click at [961, 221] on div at bounding box center [956, 225] width 25 height 22
click at [709, 245] on div "Order details Collaborate Checklists 0/0 Tracking Linked Orders Timeline Profit…" at bounding box center [730, 506] width 1394 height 882
click at [480, 119] on input "[DATE]" at bounding box center [483, 116] width 75 height 23
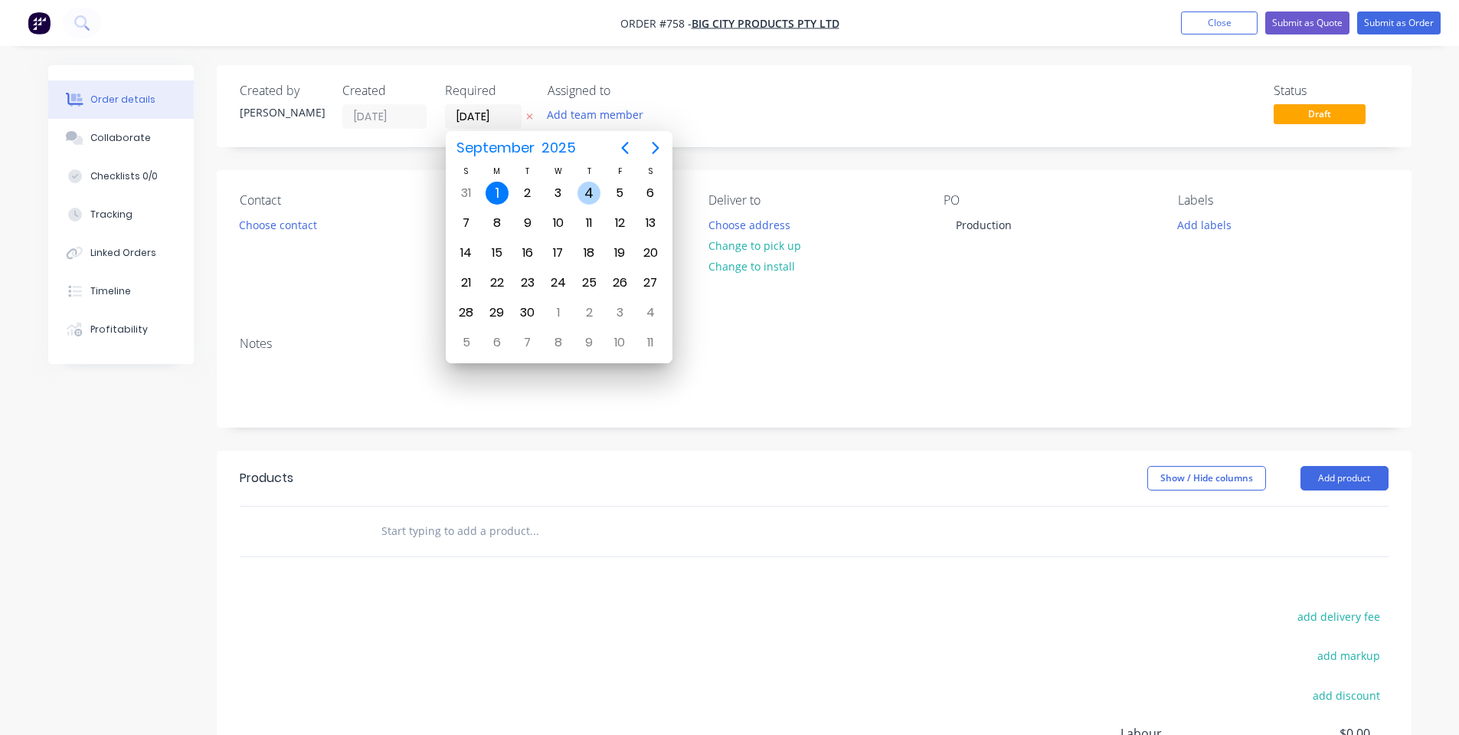
click at [588, 194] on div "4" at bounding box center [589, 193] width 23 height 23
type input "[DATE]"
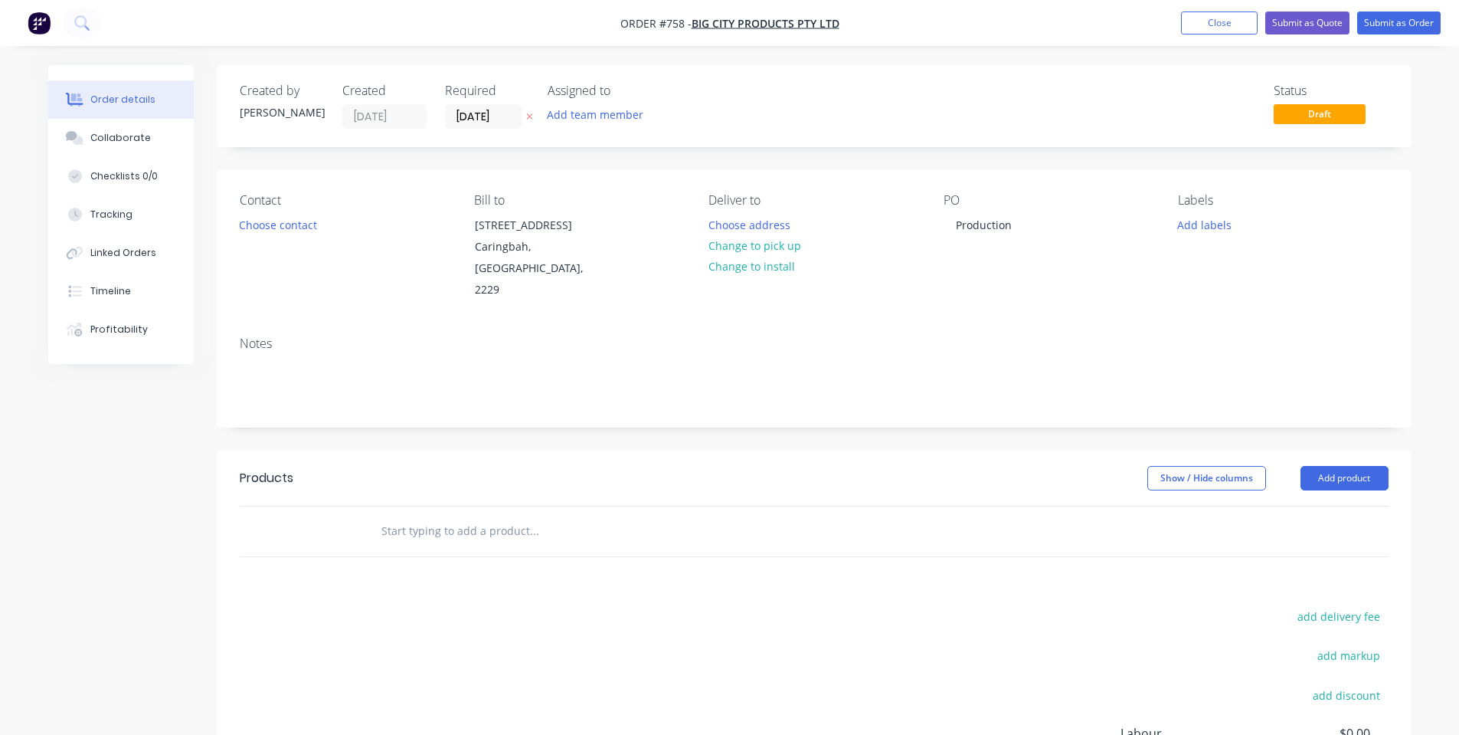
click at [773, 95] on div "Status Draft" at bounding box center [1045, 105] width 688 height 45
drag, startPoint x: 1380, startPoint y: 441, endPoint x: 1363, endPoint y: 460, distance: 24.4
click at [1378, 450] on header "Products Show / Hide columns Add product" at bounding box center [814, 477] width 1195 height 55
click at [1363, 466] on button "Add product" at bounding box center [1345, 478] width 88 height 25
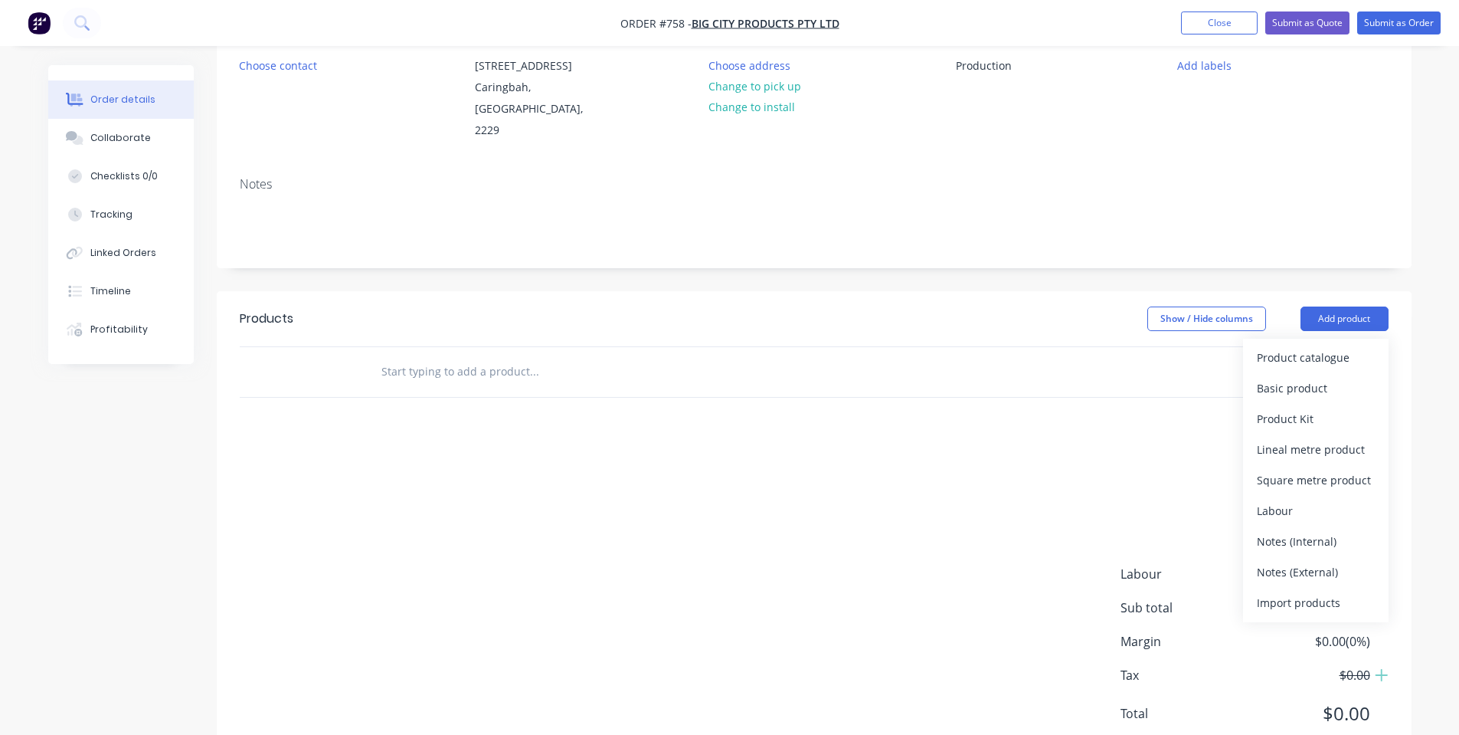
scroll to position [192, 0]
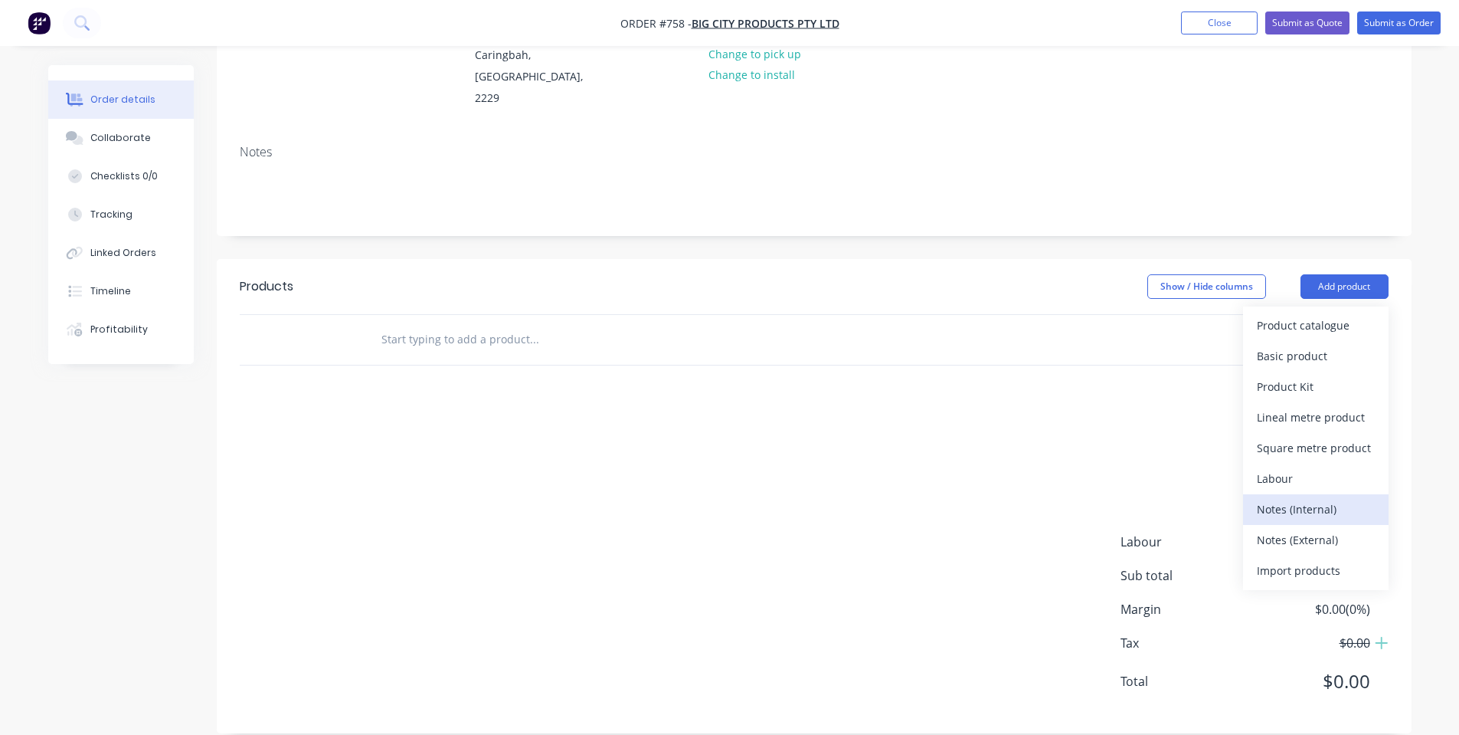
click at [1311, 498] on div "Notes (Internal)" at bounding box center [1316, 509] width 118 height 22
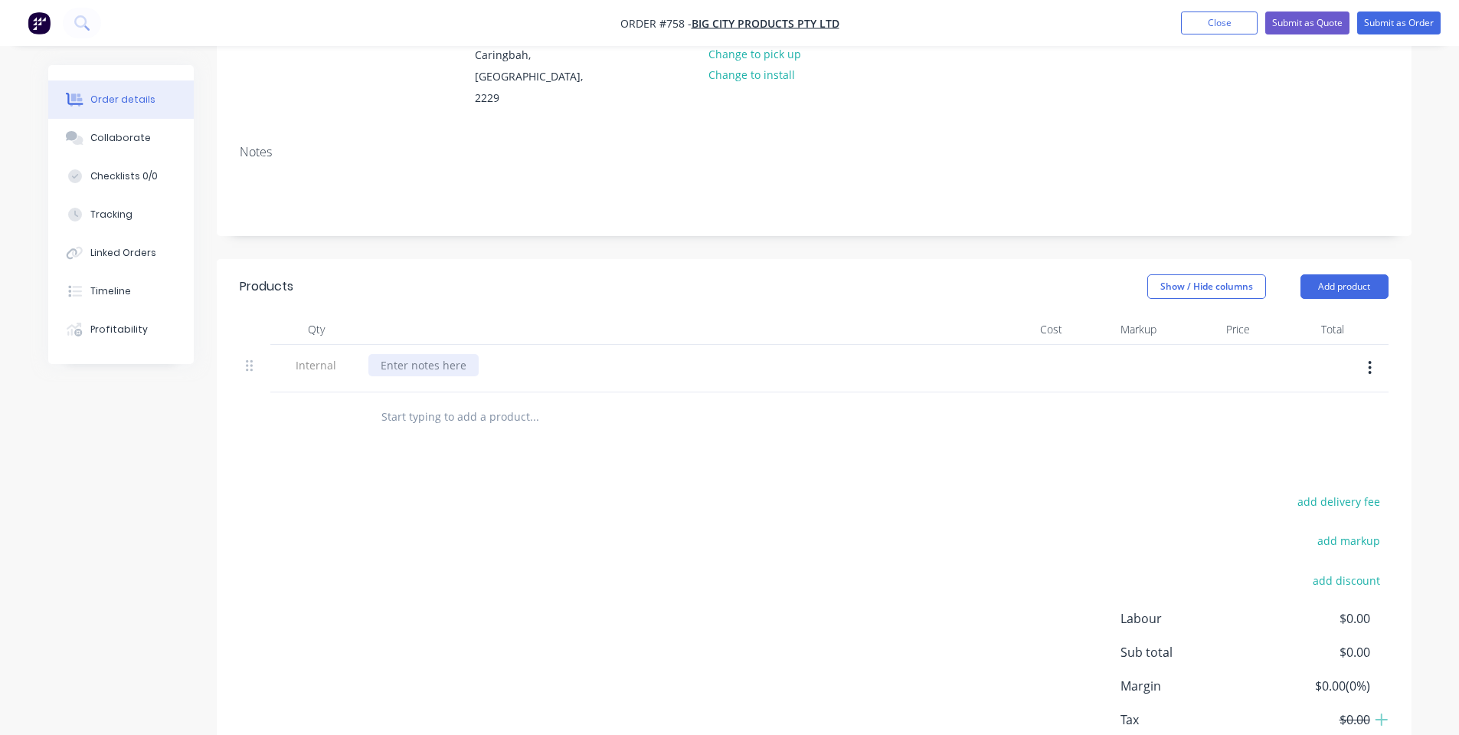
click at [420, 354] on div at bounding box center [423, 365] width 110 height 22
click at [473, 354] on div at bounding box center [423, 365] width 110 height 22
click at [1347, 274] on button "Add product" at bounding box center [1345, 286] width 88 height 25
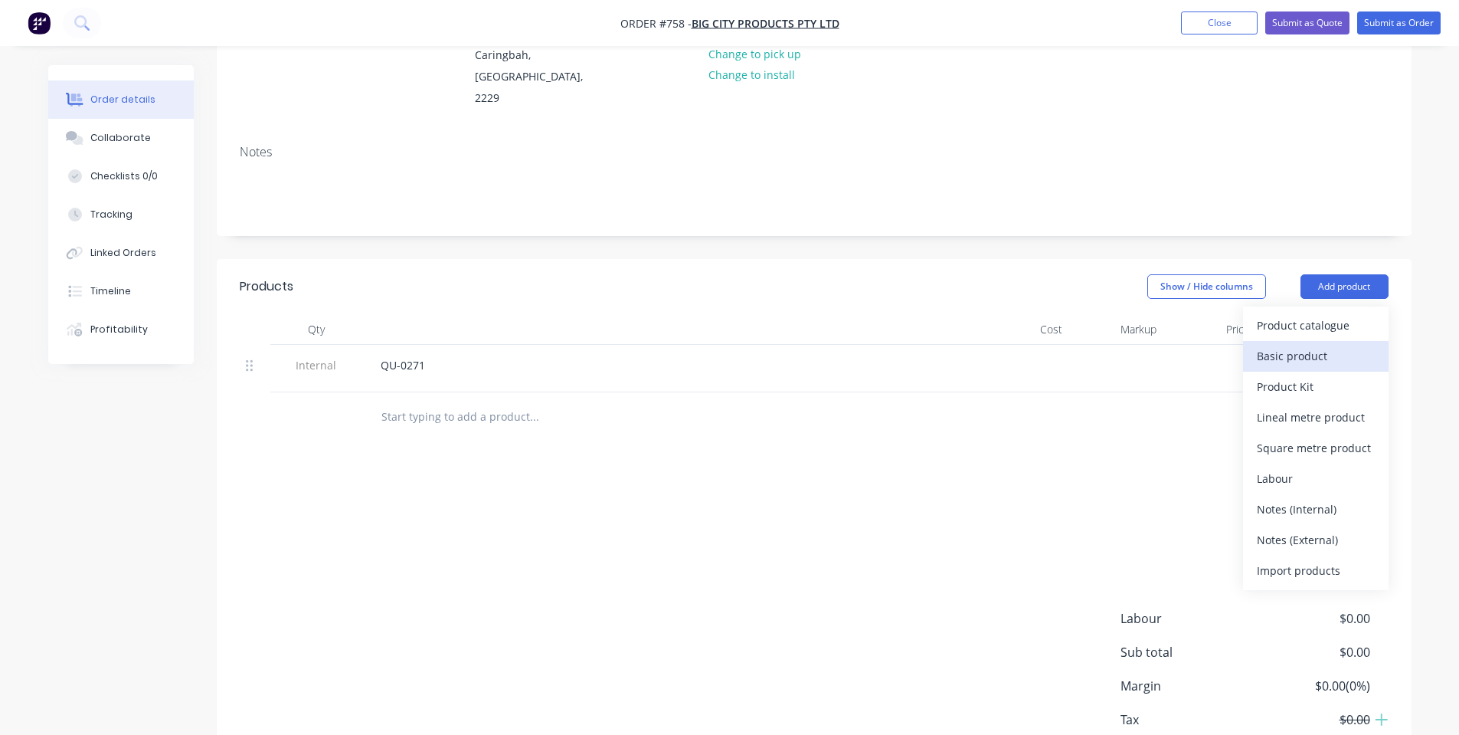
click at [1332, 345] on div "Basic product" at bounding box center [1316, 356] width 118 height 22
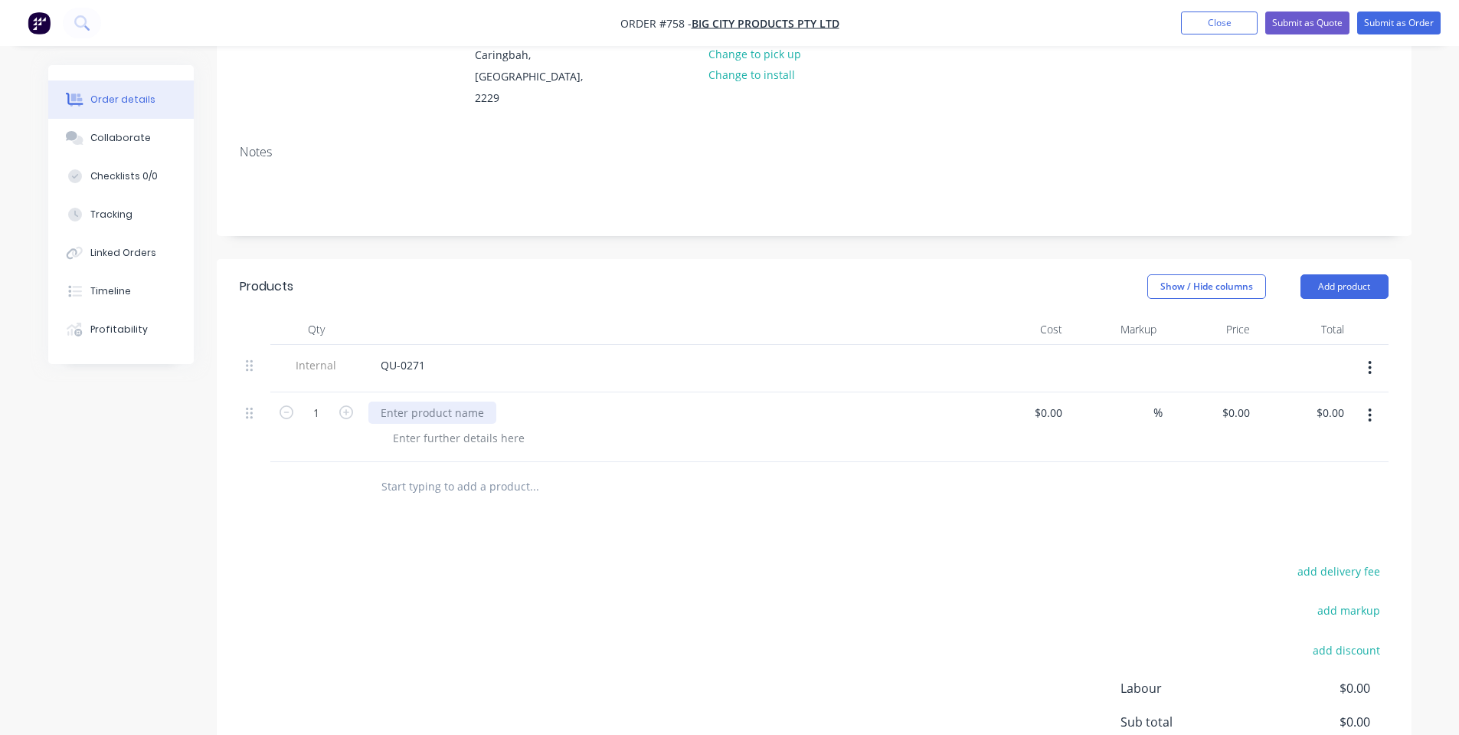
click at [413, 401] on div at bounding box center [432, 412] width 128 height 22
click at [437, 401] on div at bounding box center [432, 412] width 128 height 22
paste div
click at [489, 427] on div at bounding box center [459, 438] width 156 height 22
click at [488, 427] on div at bounding box center [459, 438] width 156 height 22
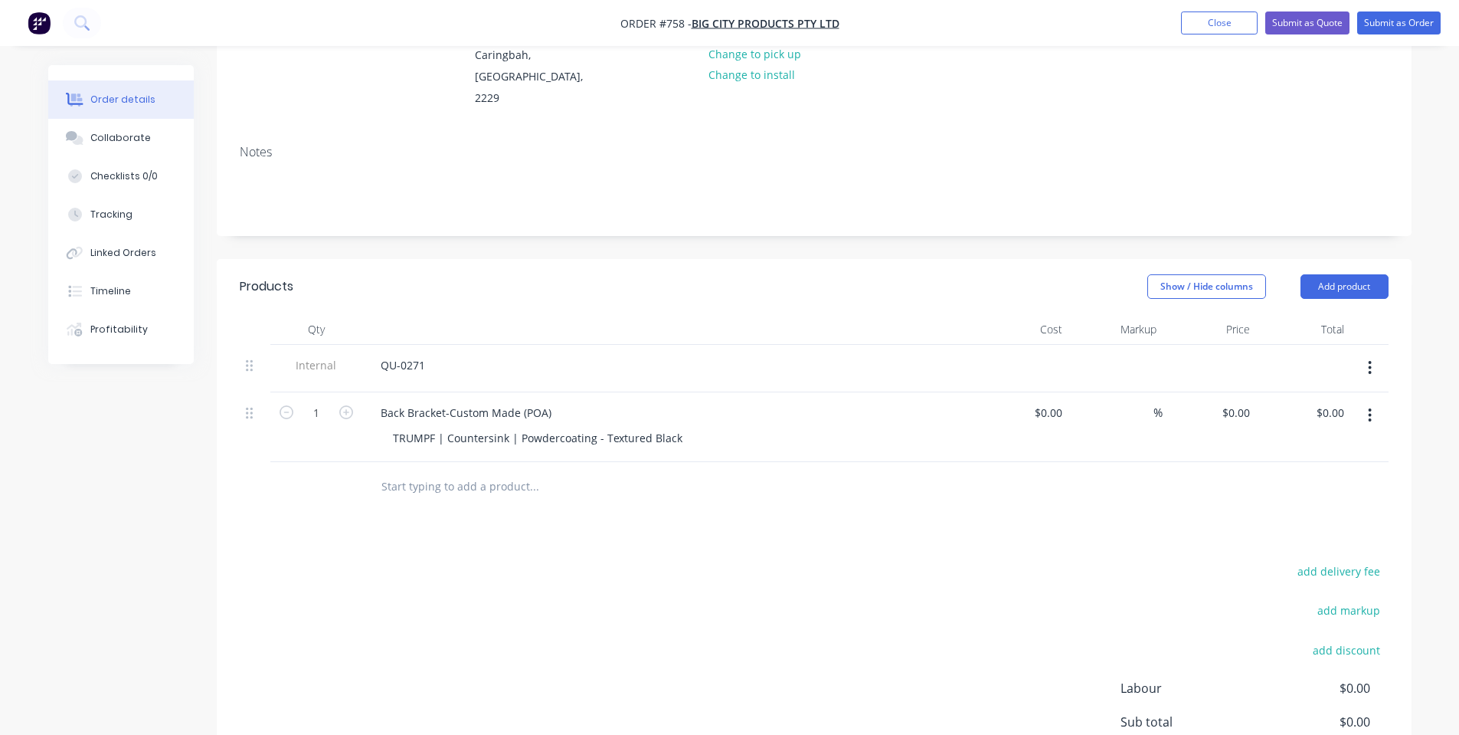
click at [487, 436] on div "Back Bracket-Custom Made (POA) TRUMPF | Countersink | Powdercoating - Textured …" at bounding box center [668, 427] width 613 height 70
click at [680, 427] on div "TRUMPF | Countersink | Powdercoating - Textured Black" at bounding box center [538, 438] width 314 height 22
click at [518, 472] on input "text" at bounding box center [534, 486] width 306 height 31
click at [331, 401] on input "1" at bounding box center [316, 412] width 40 height 23
type input "2"
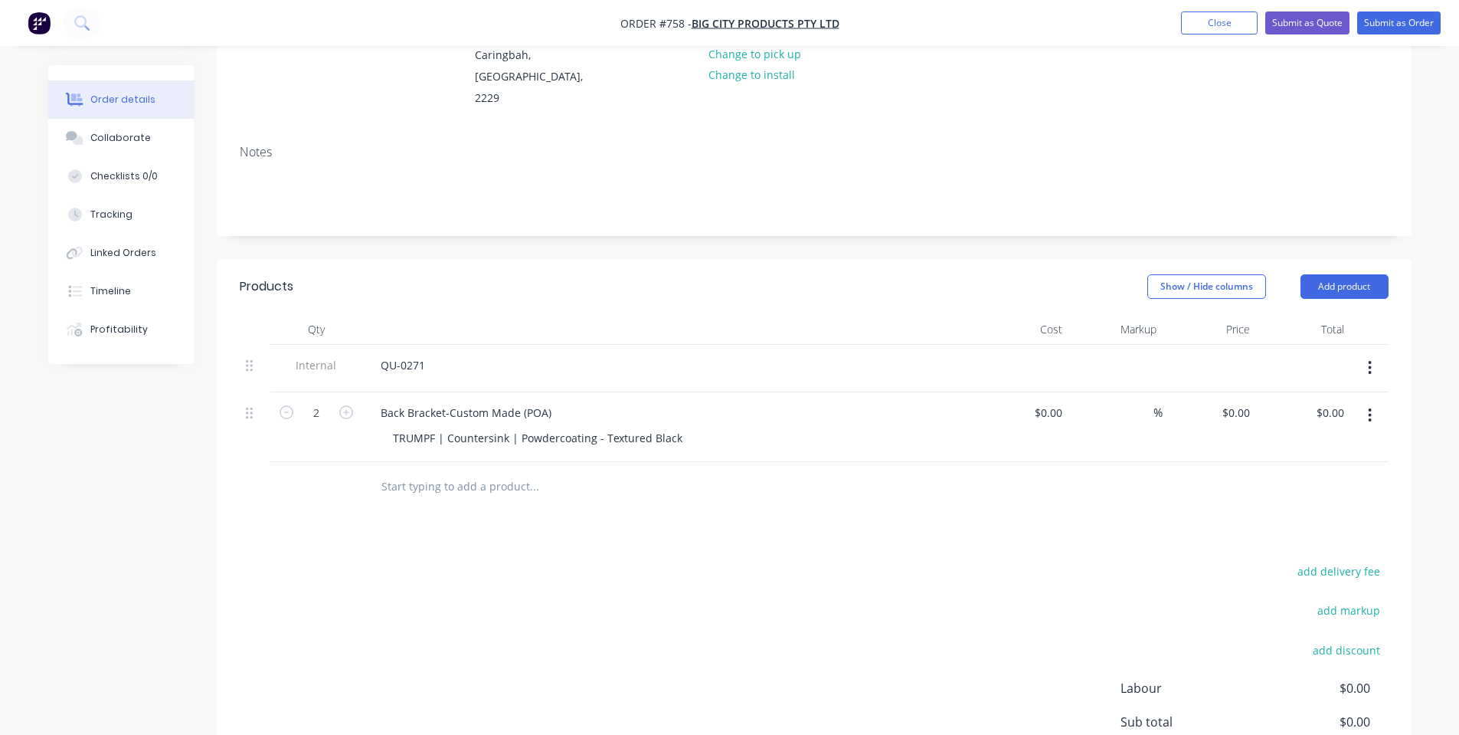
click at [457, 471] on input "text" at bounding box center [534, 486] width 306 height 31
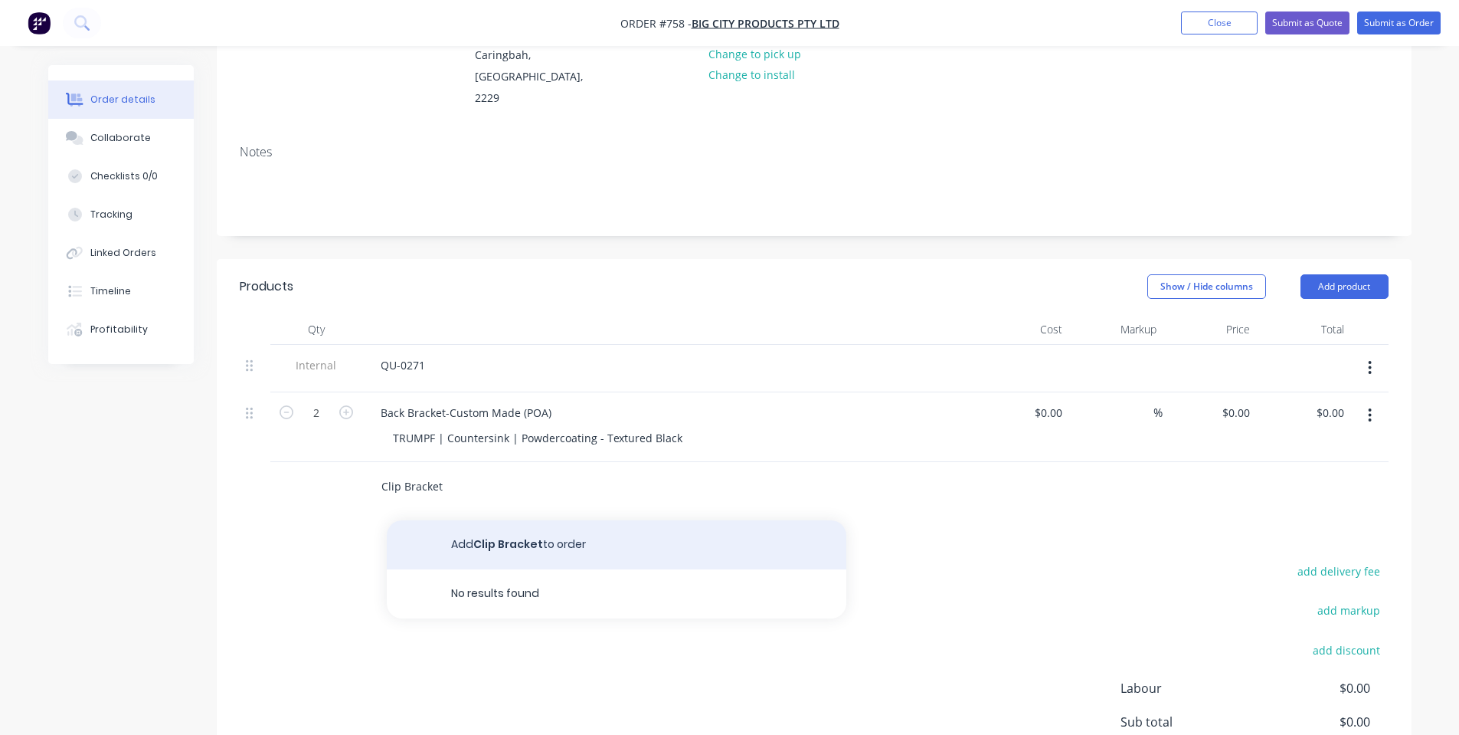
type input "Clip Bracket"
click at [483, 522] on button "Add Clip Bracket to order" at bounding box center [617, 544] width 460 height 49
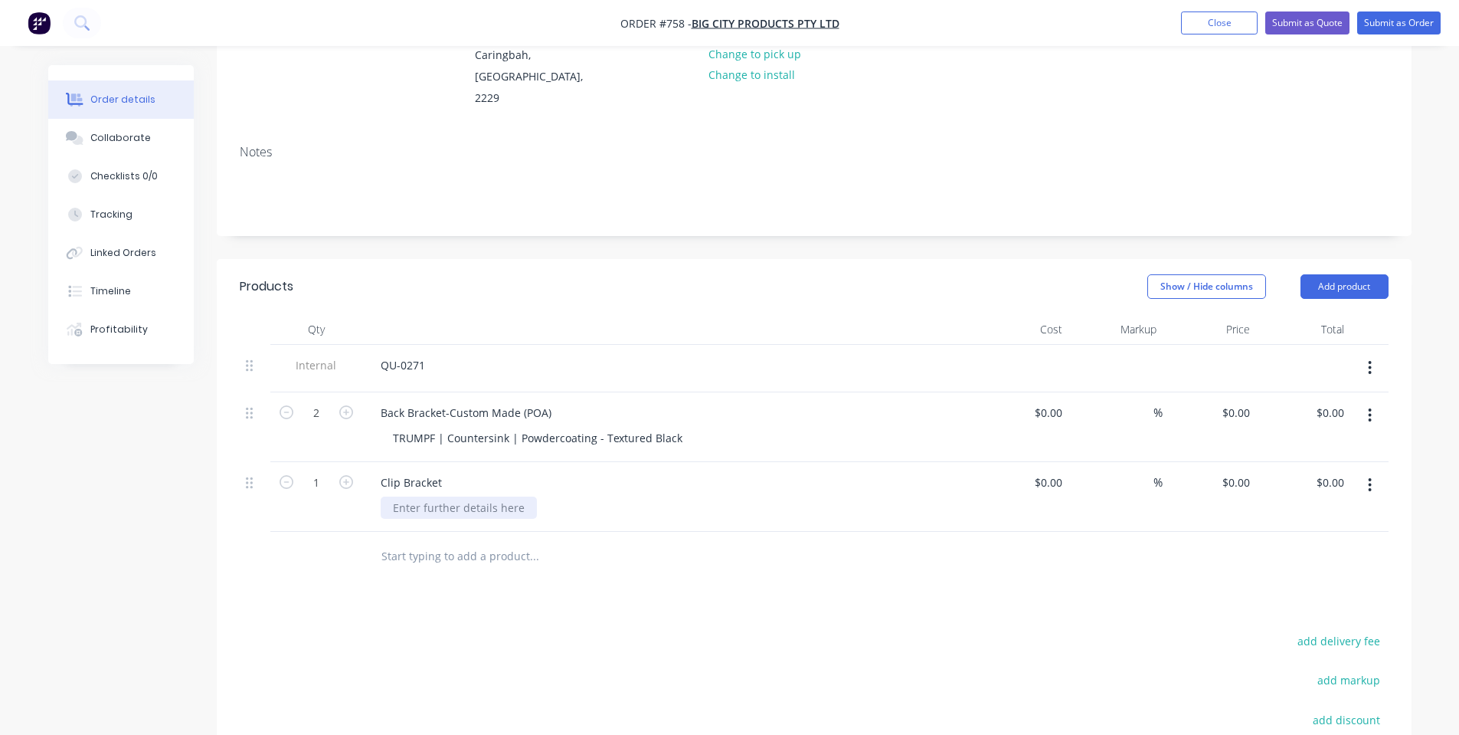
click at [435, 496] on div at bounding box center [459, 507] width 156 height 22
click at [465, 427] on div "TRUMPF | Countersink | Powdercoating - Textured Black" at bounding box center [538, 438] width 314 height 22
click at [460, 496] on div at bounding box center [459, 507] width 156 height 22
click at [429, 354] on div "QU-0271" at bounding box center [402, 365] width 69 height 22
click at [320, 424] on input "1" at bounding box center [316, 412] width 40 height 23
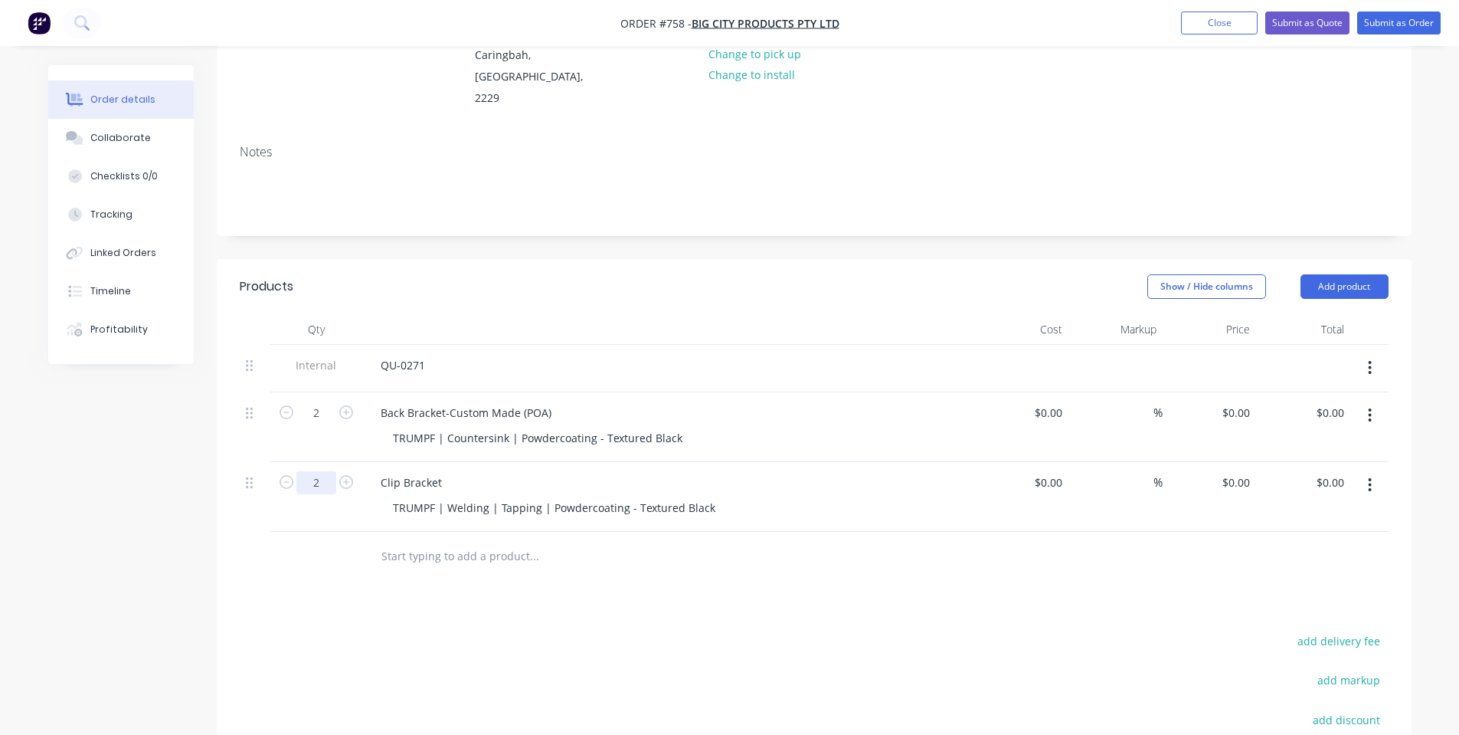
type input "2"
click at [644, 280] on header "Products Show / Hide columns Add product" at bounding box center [814, 286] width 1195 height 55
click at [1329, 274] on button "Add product" at bounding box center [1345, 286] width 88 height 25
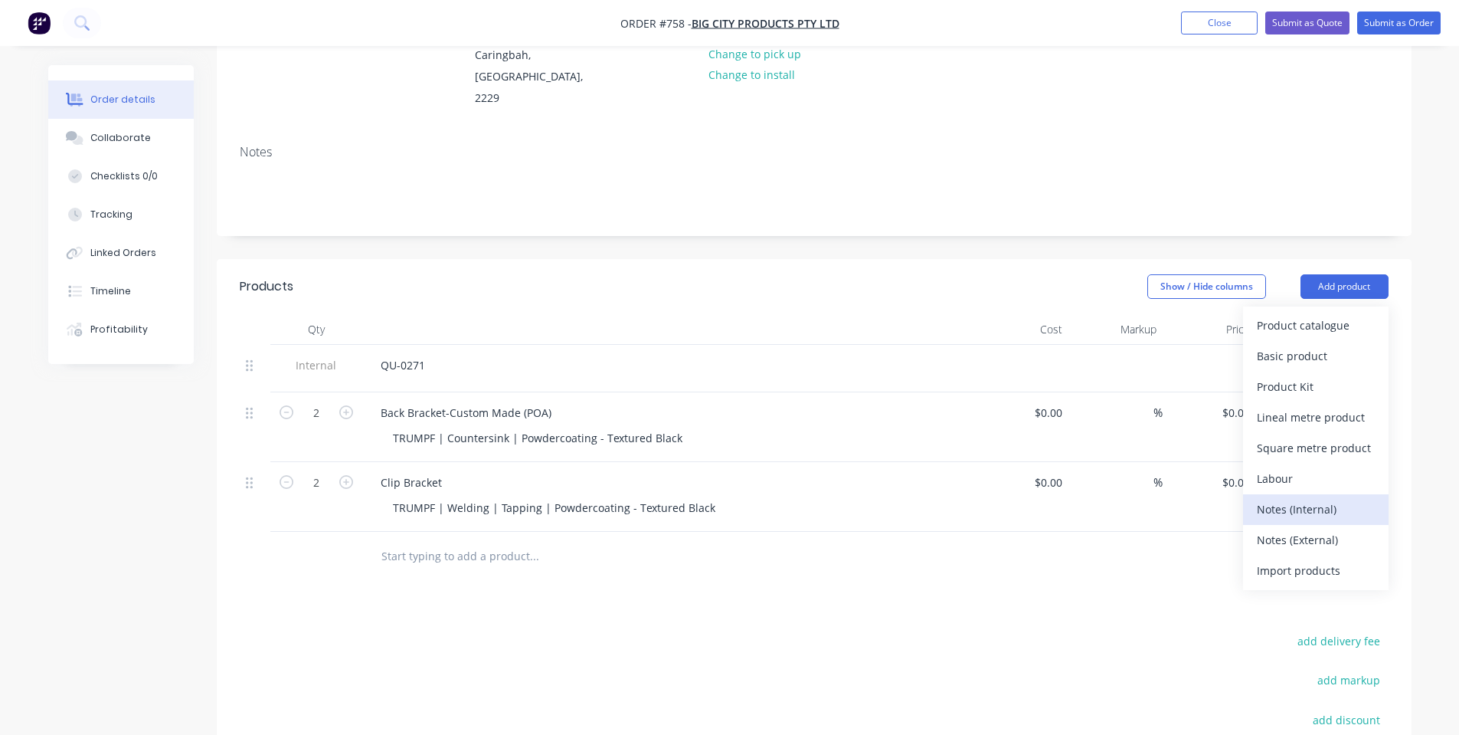
click at [1331, 498] on div "Notes (Internal)" at bounding box center [1316, 509] width 118 height 22
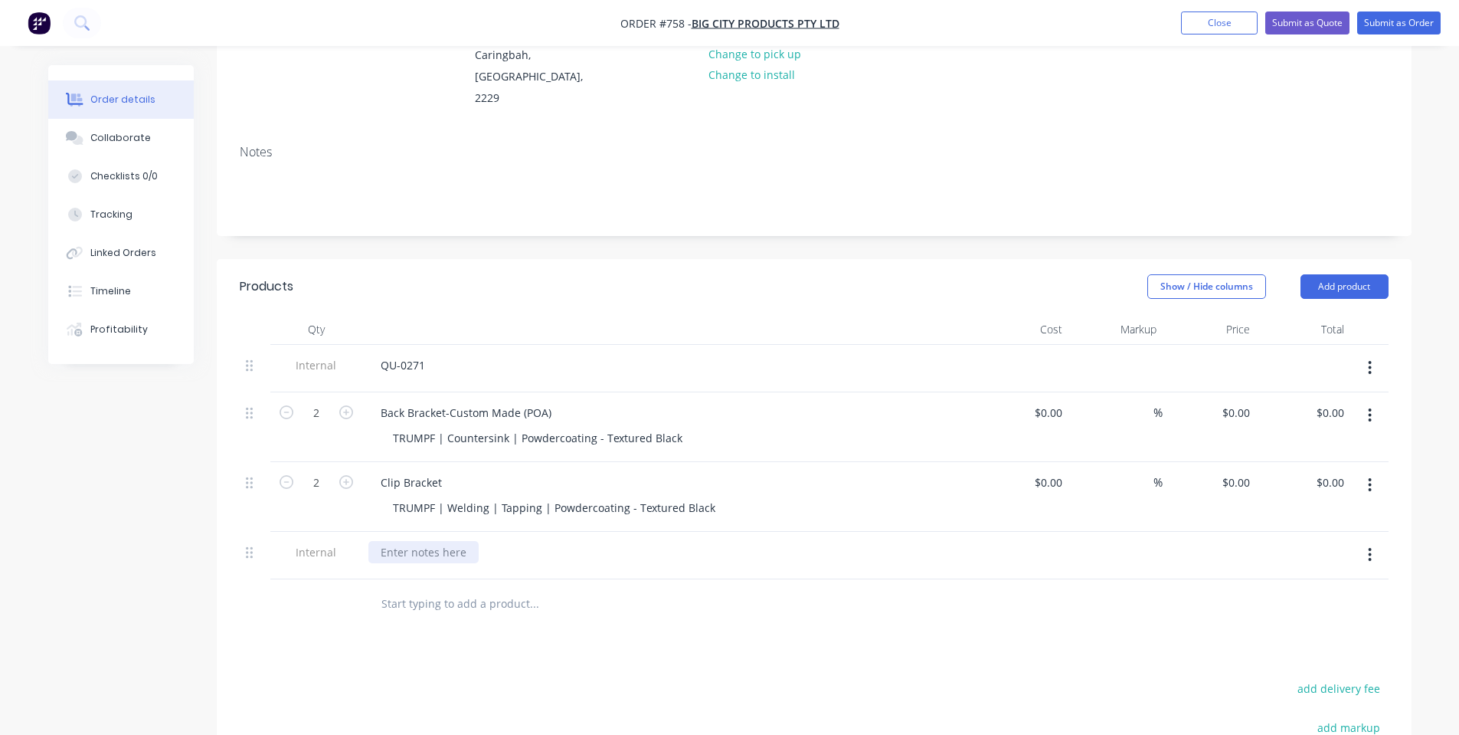
click at [388, 541] on div at bounding box center [423, 552] width 110 height 22
drag, startPoint x: 448, startPoint y: 532, endPoint x: 428, endPoint y: 529, distance: 20.3
click at [442, 541] on div "QU-0" at bounding box center [668, 552] width 601 height 22
click at [424, 541] on div "QU-0" at bounding box center [668, 552] width 601 height 22
click at [408, 541] on div "QU-0" at bounding box center [393, 552] width 51 height 22
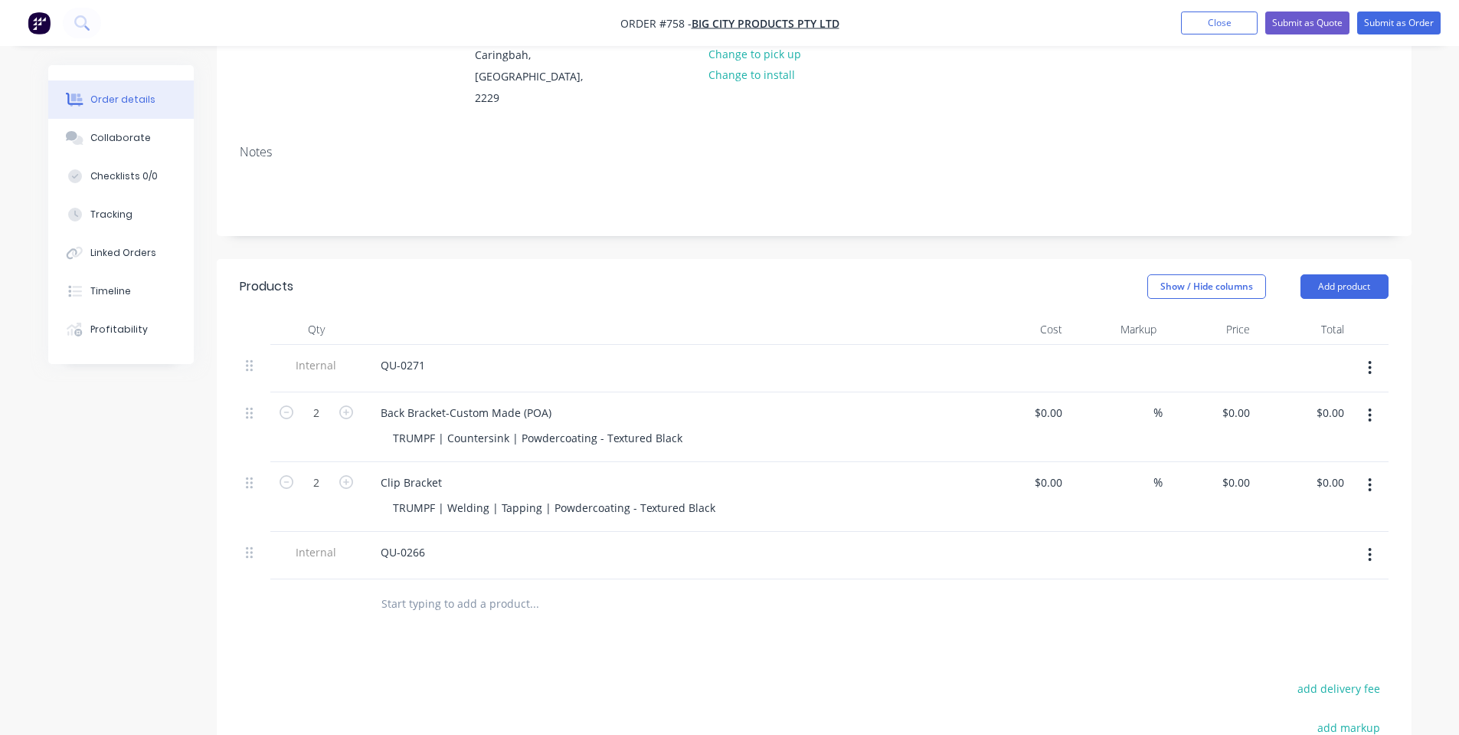
click at [769, 579] on div at bounding box center [638, 604] width 552 height 50
click at [427, 588] on input "text" at bounding box center [534, 603] width 306 height 31
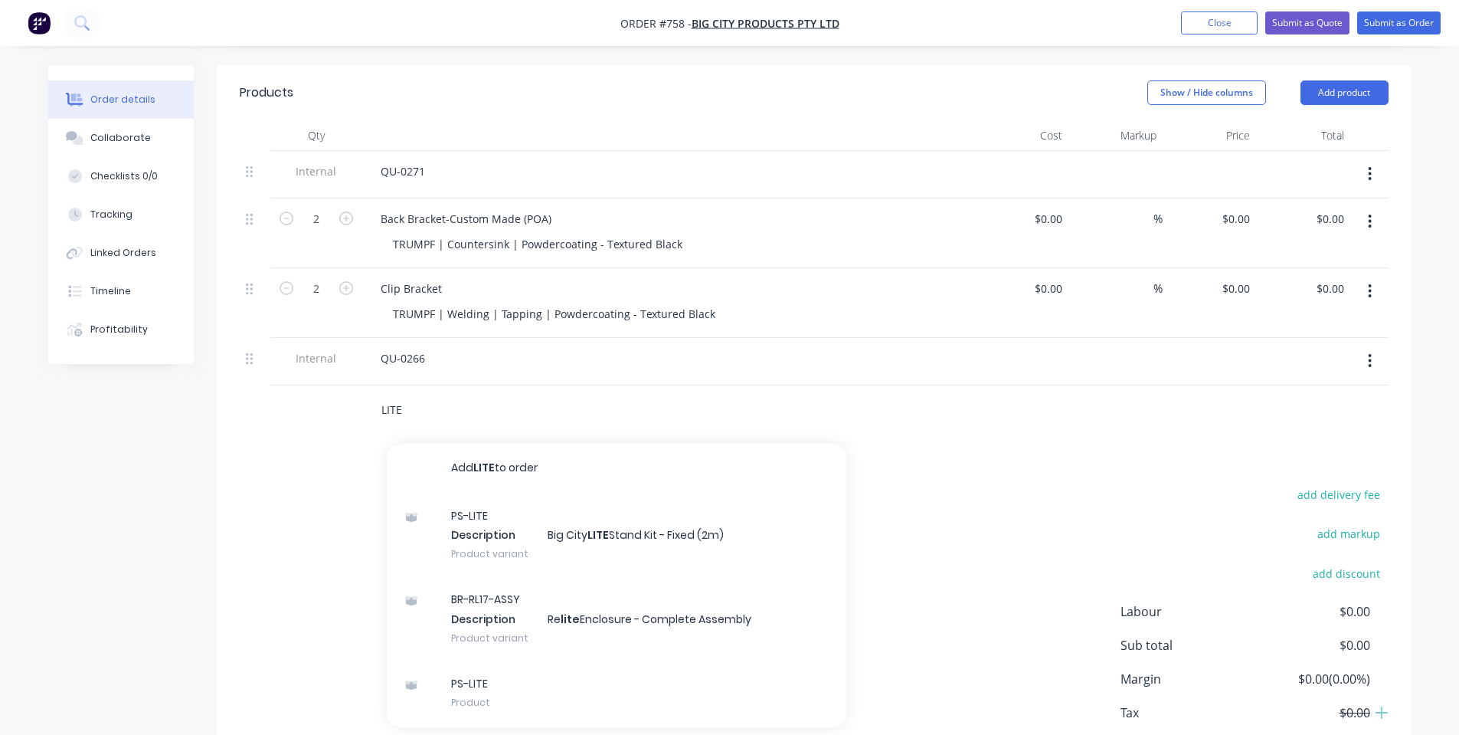
scroll to position [396, 0]
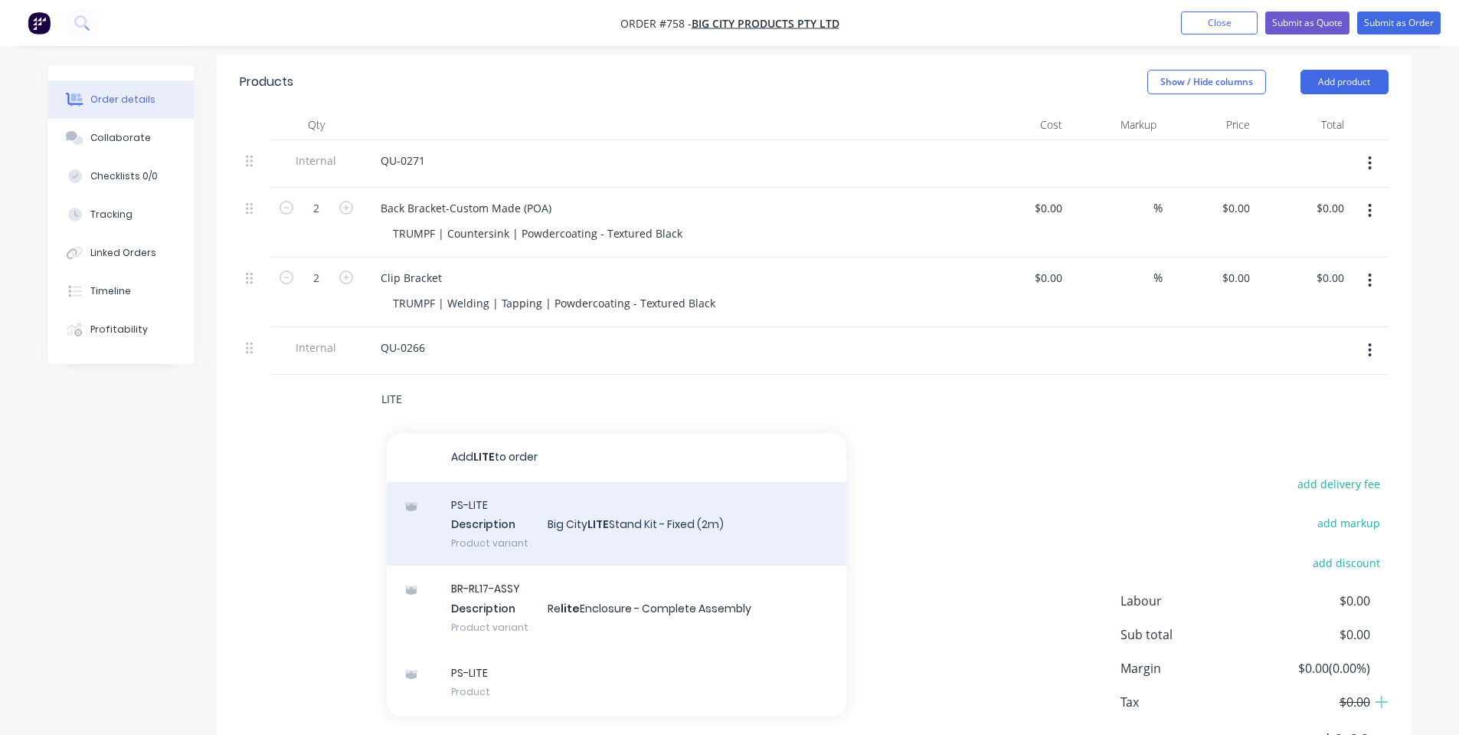
type input "LITE"
click at [762, 506] on div "PS-LITE Description Big City LITE Stand Kit - Fixed (2m) Product variant" at bounding box center [617, 524] width 460 height 84
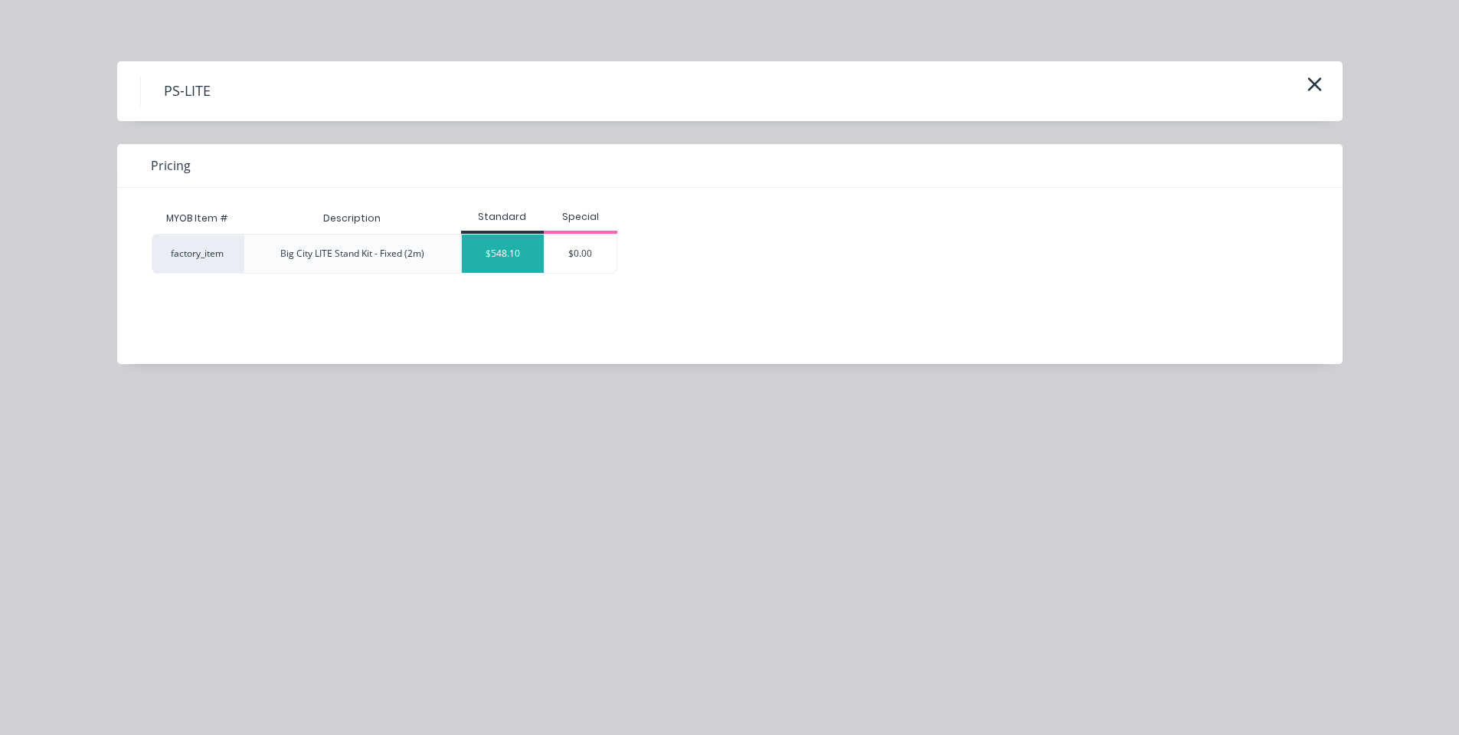
click at [516, 265] on div "$548.10" at bounding box center [503, 253] width 83 height 38
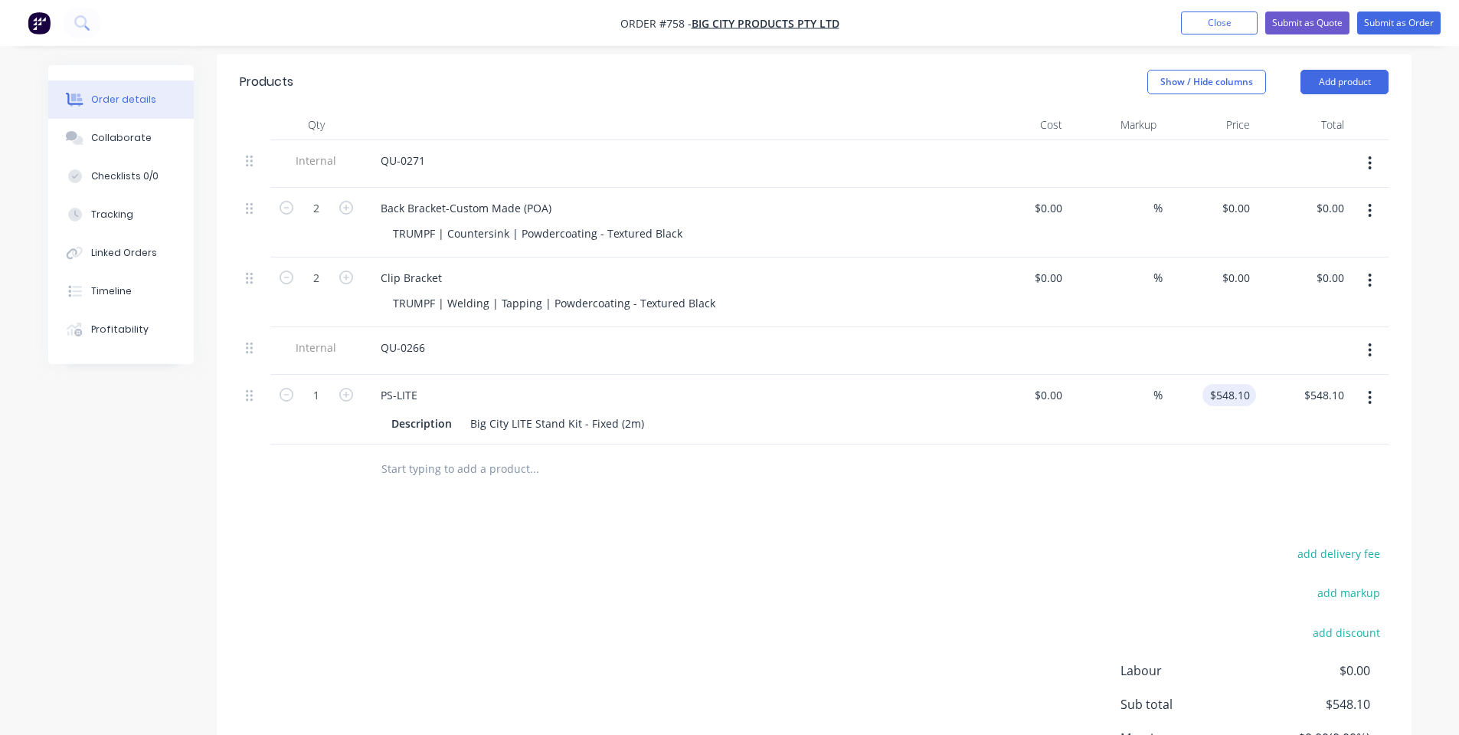
type input "548.1"
click at [1239, 384] on input "548.1" at bounding box center [1232, 395] width 47 height 22
click at [1239, 384] on input "548.1" at bounding box center [1238, 395] width 35 height 22
type input "$0.00"
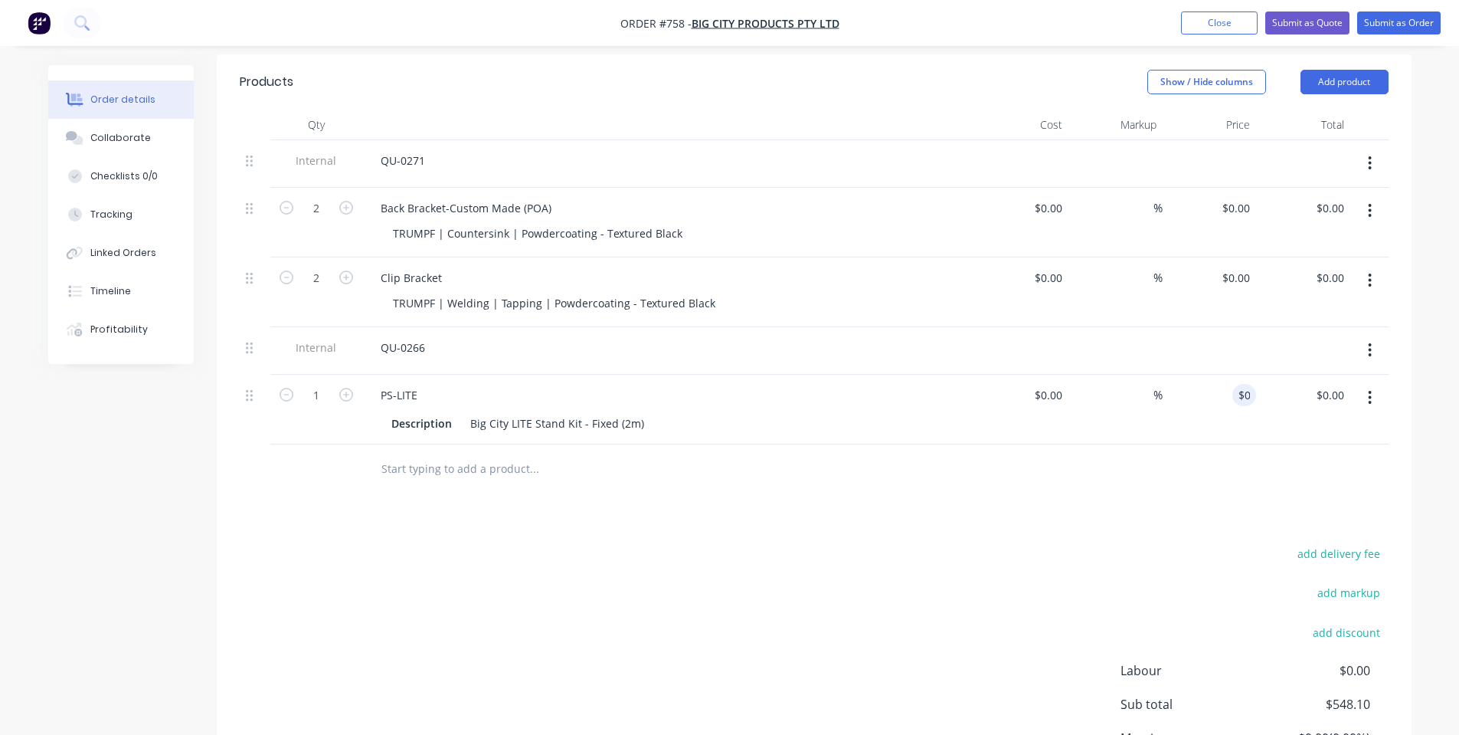
click at [933, 636] on div "add delivery fee add markup add discount Labour $0.00 Sub total $548.10 Margin …" at bounding box center [814, 691] width 1149 height 296
click at [417, 384] on div "PS-LITE" at bounding box center [398, 395] width 61 height 22
click at [1379, 384] on button "button" at bounding box center [1370, 398] width 36 height 28
drag, startPoint x: 1299, startPoint y: 497, endPoint x: 302, endPoint y: 454, distance: 998.3
click at [1298, 519] on div "Delete" at bounding box center [1316, 530] width 118 height 22
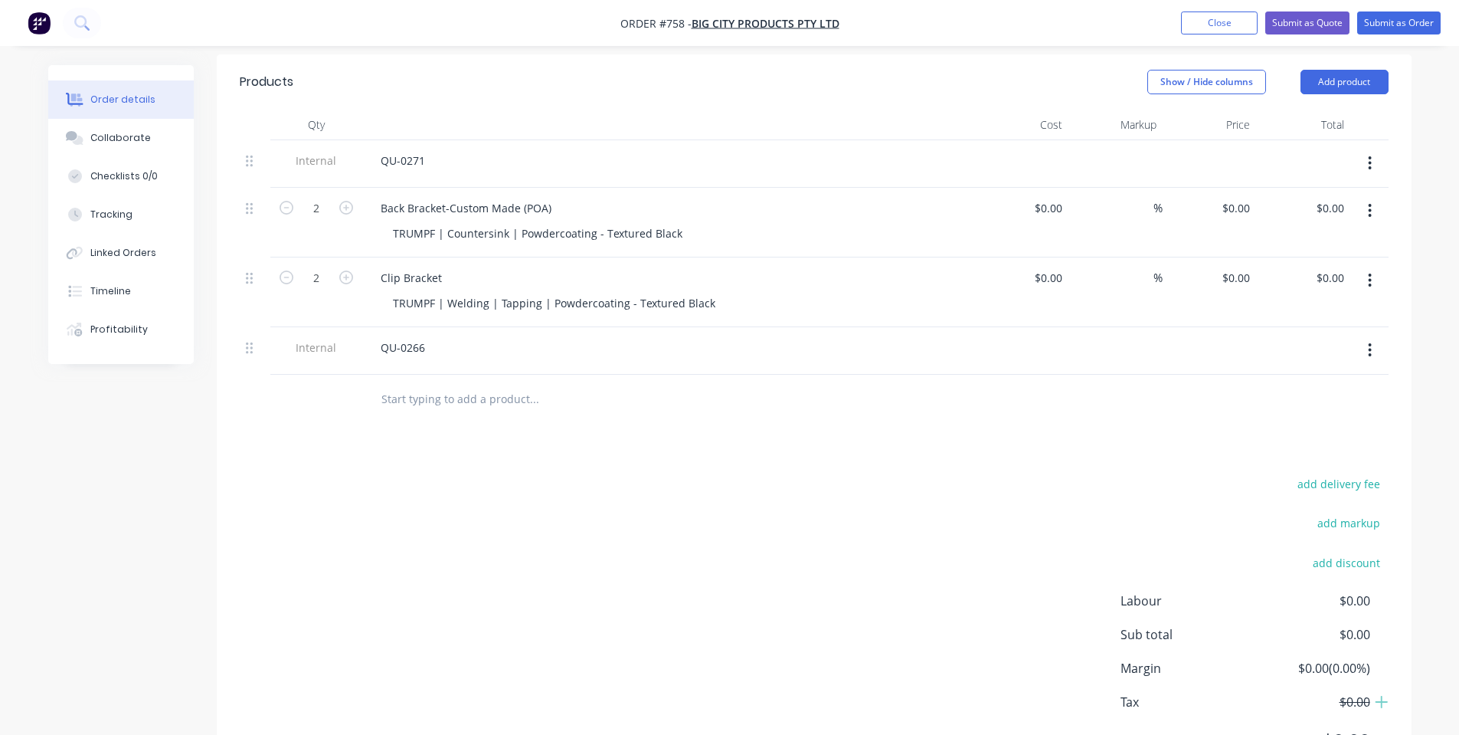
click at [444, 388] on input "text" at bounding box center [534, 399] width 306 height 31
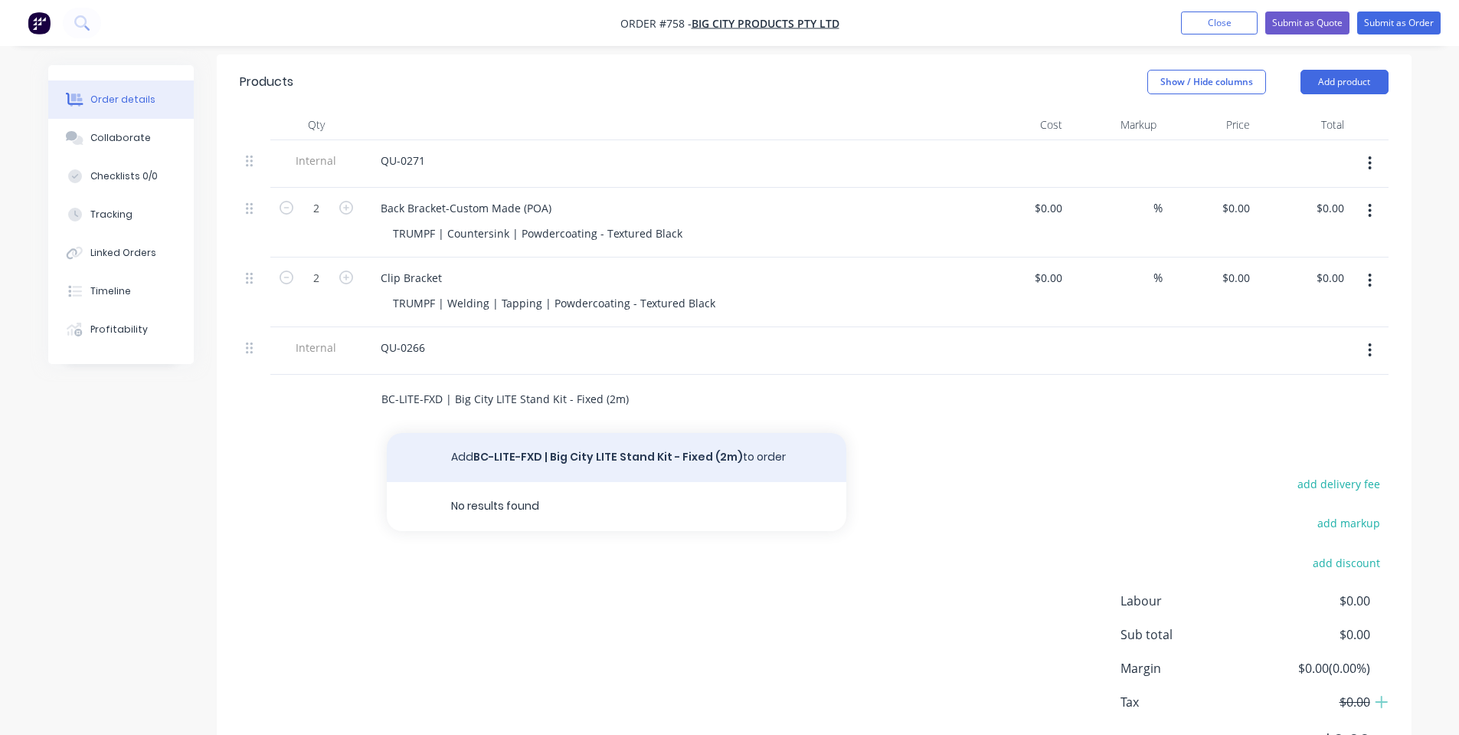
type input "BC-LITE-FXD | Big City LITE Stand Kit - Fixed (2m)"
click at [463, 433] on button "Add BC-LITE-FXD | Big City LITE Stand Kit - Fixed (2m) to order" at bounding box center [617, 457] width 460 height 49
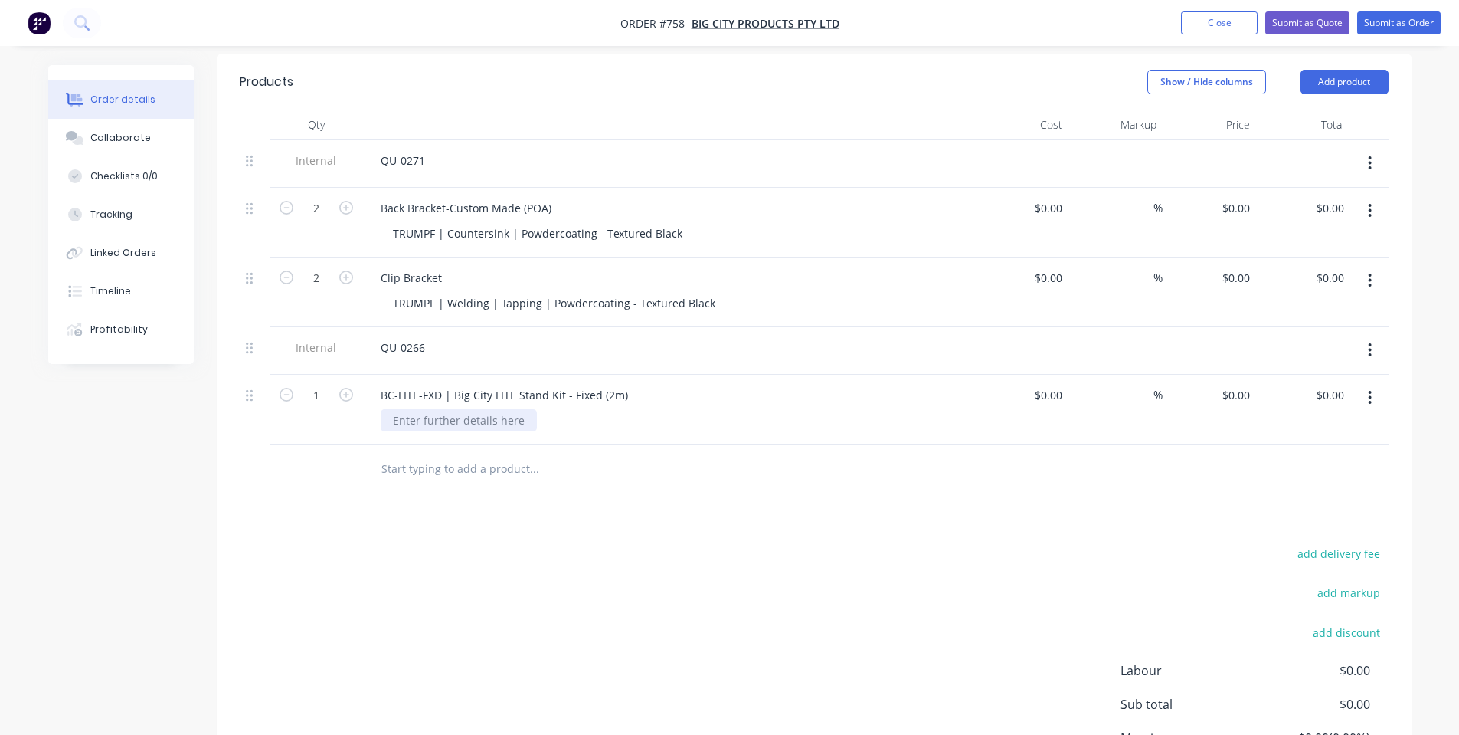
click at [481, 409] on div at bounding box center [459, 420] width 156 height 22
drag, startPoint x: 444, startPoint y: 378, endPoint x: 289, endPoint y: 391, distance: 155.3
click at [289, 392] on div "[DATE]-LITE-FXD | Big City LITE Stand Kit - Fixed (2m) $0.00 $0.00 % $0.00 $0.0…" at bounding box center [814, 410] width 1149 height 70
click at [476, 409] on div at bounding box center [459, 420] width 156 height 22
click at [447, 384] on div "BC-LITE-FXD | Big City LITE Stand Kit - Fixed (2m)" at bounding box center [504, 395] width 272 height 22
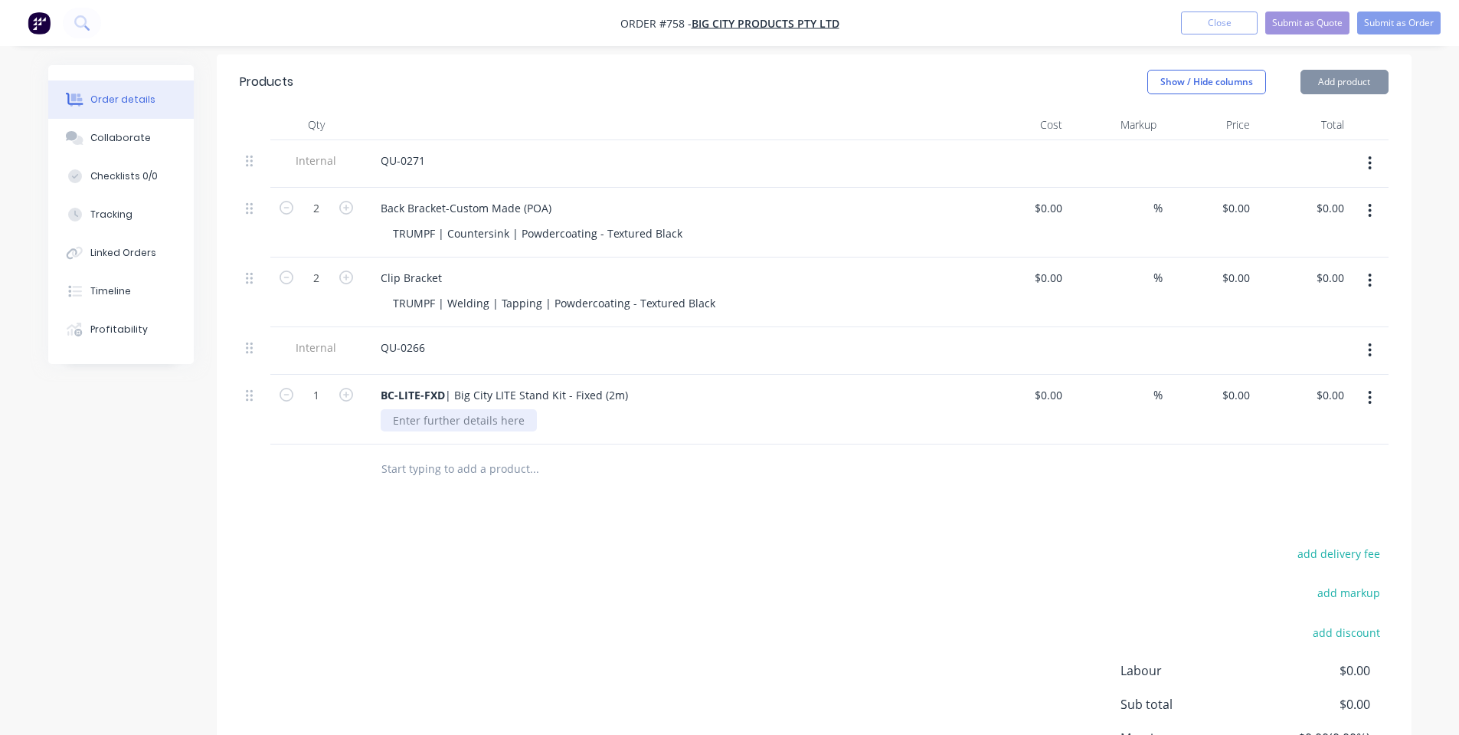
click at [437, 409] on div at bounding box center [459, 420] width 156 height 22
click at [466, 453] on input "text" at bounding box center [534, 468] width 306 height 31
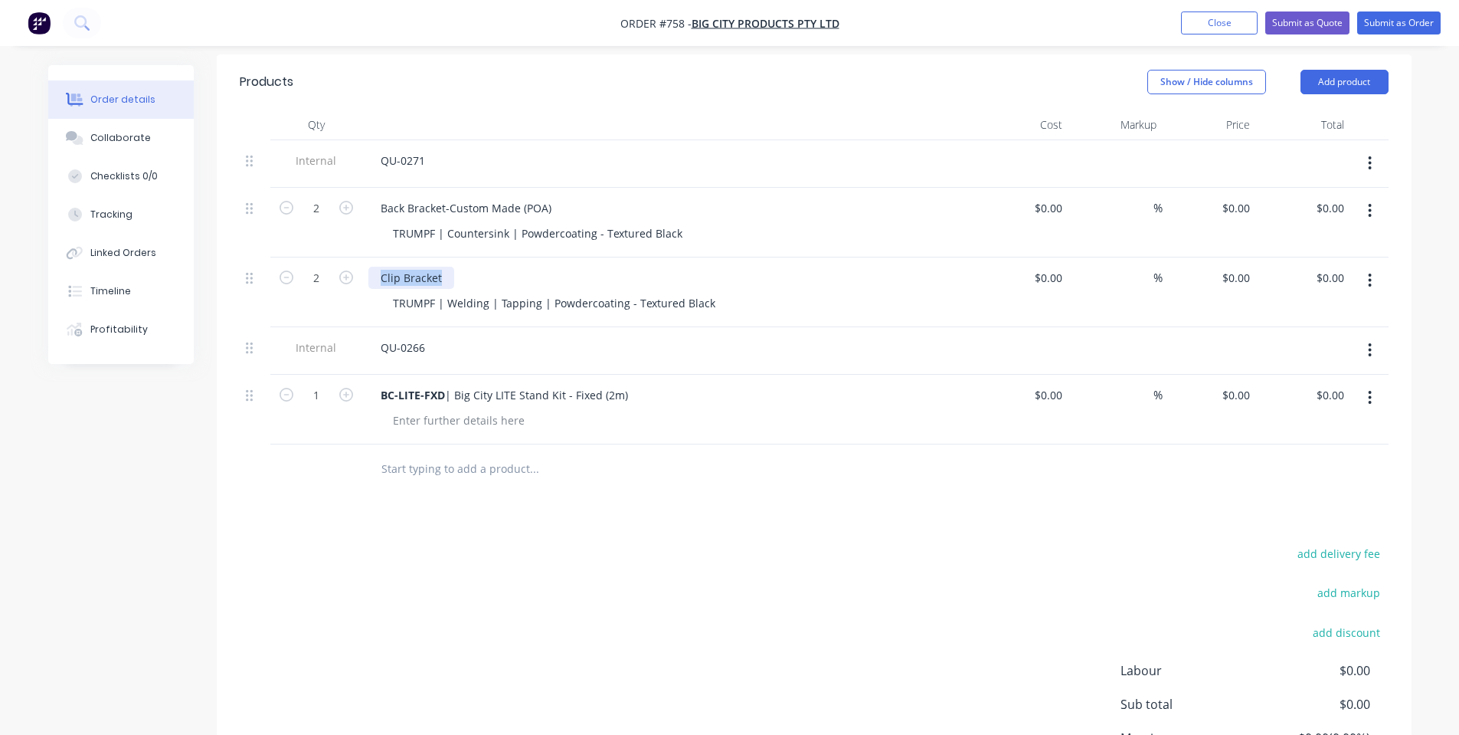
drag, startPoint x: 448, startPoint y: 257, endPoint x: 353, endPoint y: 252, distance: 95.1
click at [353, 257] on div "2 Clip Bracket TRUMPF | Welding | Tapping | Powdercoating - Textured Black $0.0…" at bounding box center [814, 292] width 1149 height 70
drag, startPoint x: 548, startPoint y: 186, endPoint x: 365, endPoint y: 192, distance: 183.2
click at [364, 191] on div "Back Bracket-Custom Made (POA) TRUMPF | Countersink | Powdercoating - Textured …" at bounding box center [668, 223] width 613 height 70
drag, startPoint x: 383, startPoint y: 189, endPoint x: 566, endPoint y: 192, distance: 183.1
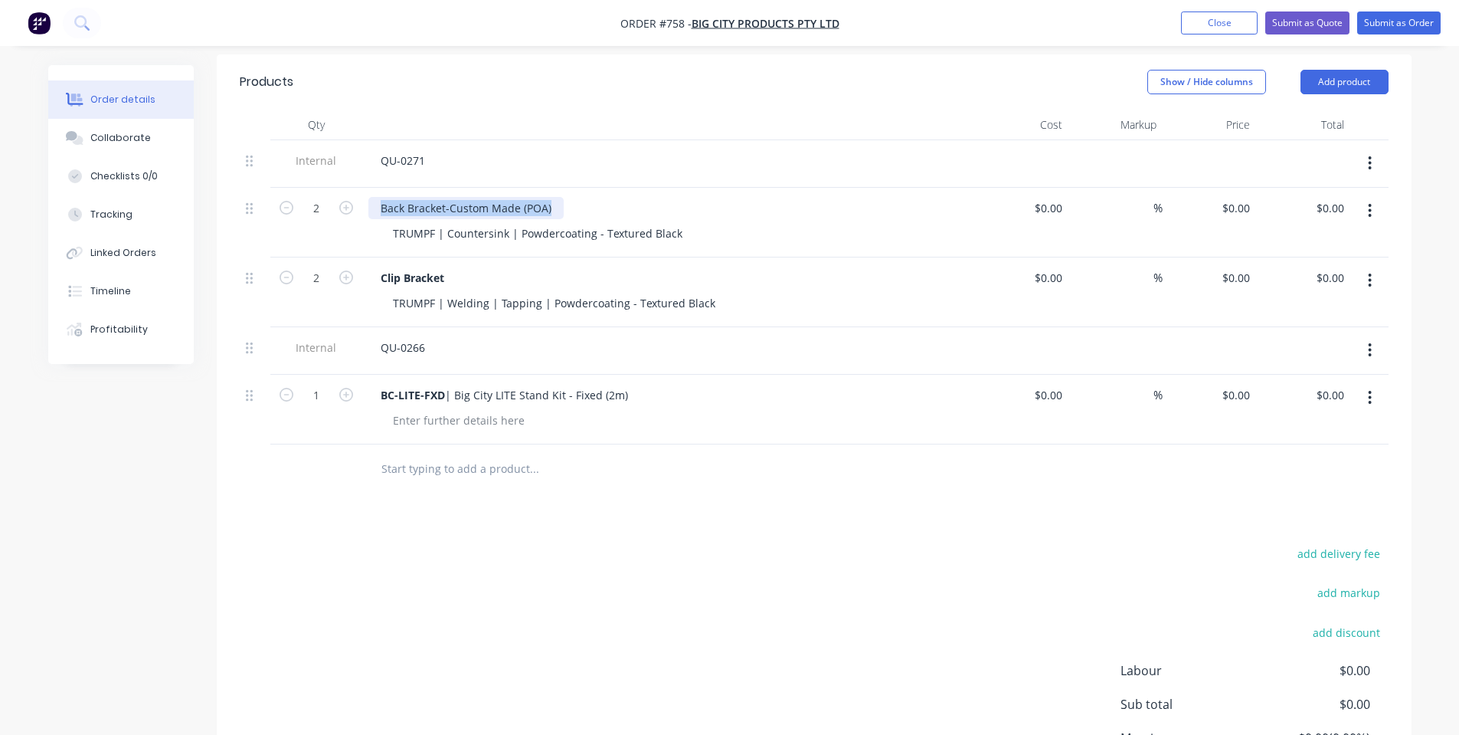
click at [566, 197] on div "Back Bracket-Custom Made (POA)" at bounding box center [668, 208] width 601 height 22
click at [437, 149] on div "QU-0271" at bounding box center [402, 160] width 69 height 22
drag, startPoint x: 431, startPoint y: 138, endPoint x: 394, endPoint y: 155, distance: 41.1
click at [320, 143] on div "Internal QU-0271" at bounding box center [814, 163] width 1149 height 47
drag, startPoint x: 617, startPoint y: 128, endPoint x: 610, endPoint y: 146, distance: 18.9
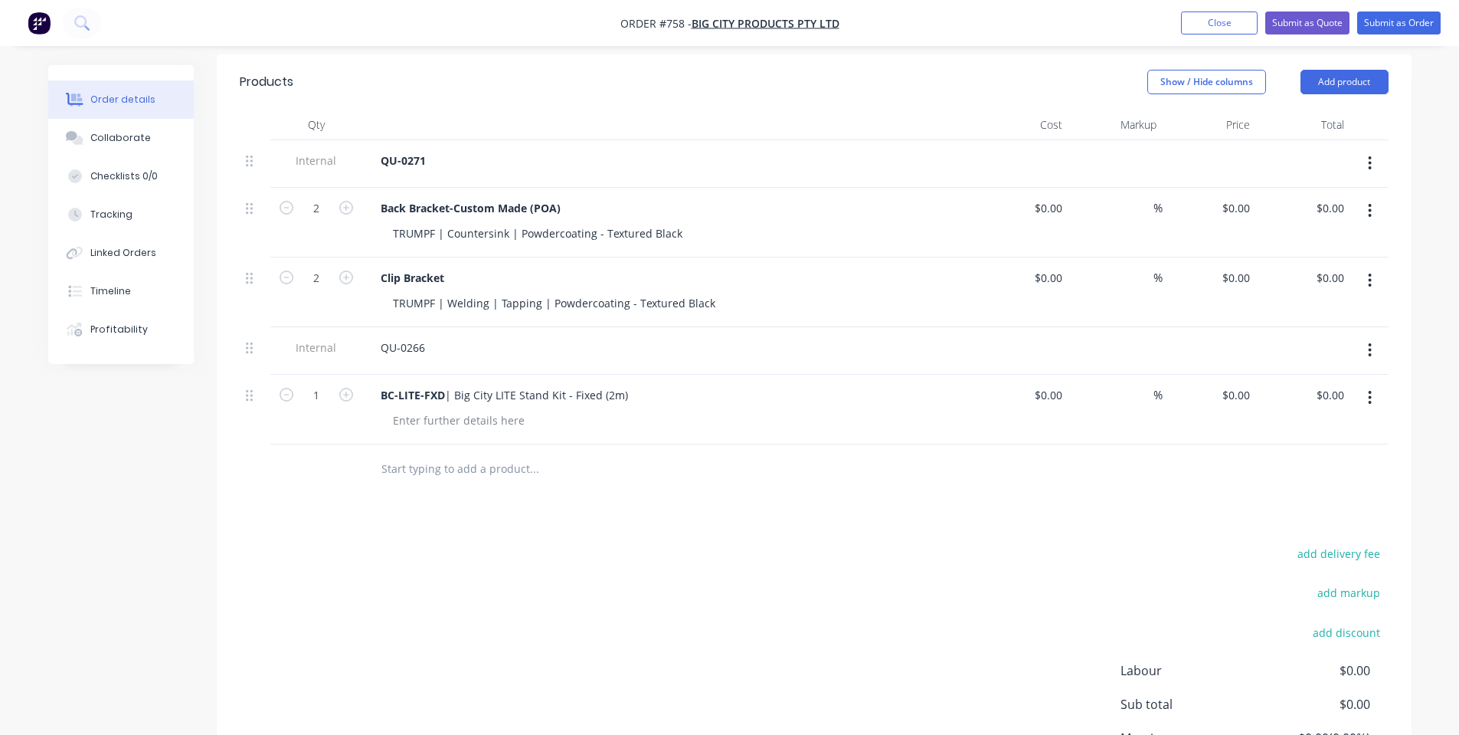
click at [617, 149] on div "QU-0271" at bounding box center [668, 160] width 601 height 22
click at [442, 336] on div "QU-0266" at bounding box center [668, 347] width 601 height 22
drag, startPoint x: 427, startPoint y: 328, endPoint x: 336, endPoint y: 315, distance: 92.1
click at [336, 327] on div "Internal QU-0266" at bounding box center [814, 350] width 1149 height 47
click at [457, 409] on div at bounding box center [459, 420] width 156 height 22
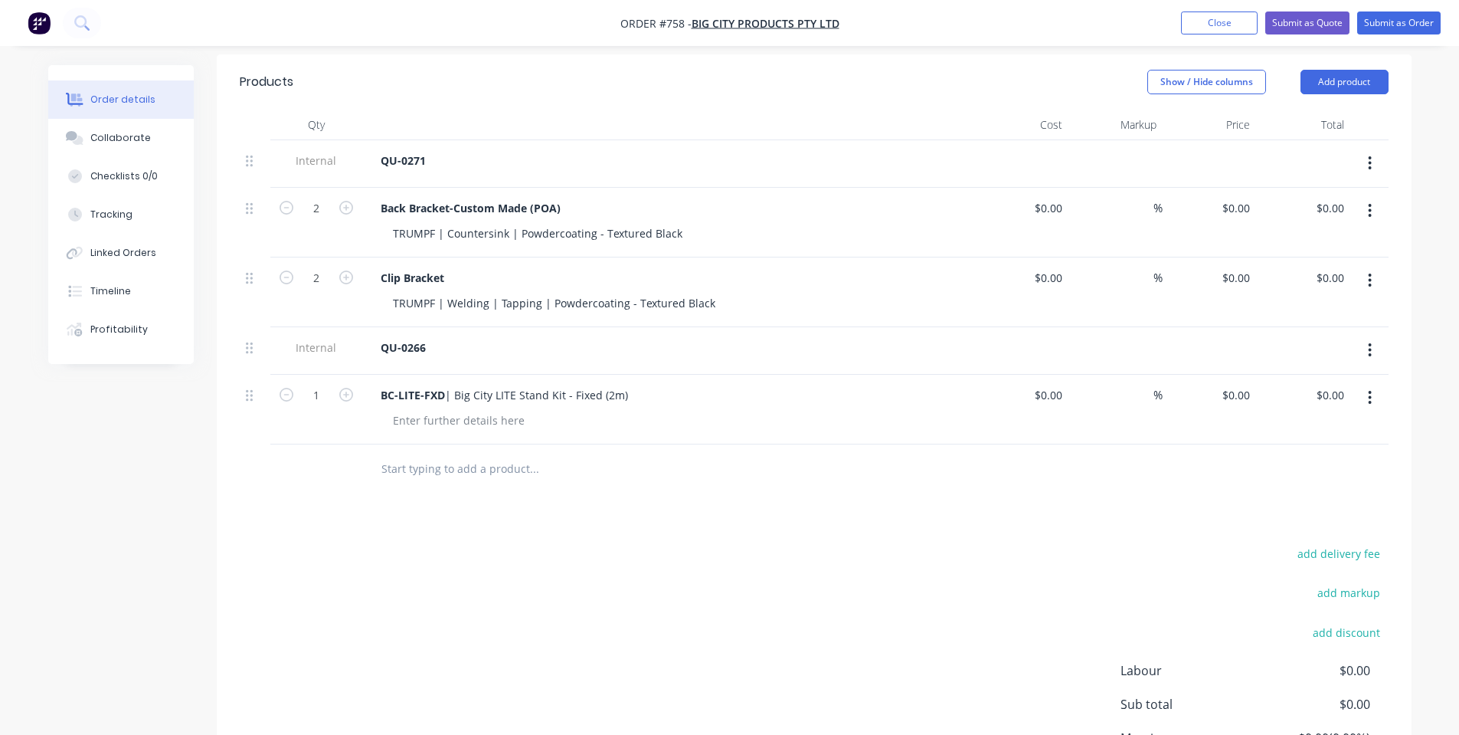
click at [482, 497] on div "Products Show / Hide columns Add product Qty Cost Markup Price Total Internal Q…" at bounding box center [814, 457] width 1195 height 807
click at [476, 409] on div at bounding box center [459, 420] width 156 height 22
click at [508, 462] on input "text" at bounding box center [534, 468] width 306 height 31
drag, startPoint x: 619, startPoint y: 491, endPoint x: 601, endPoint y: 485, distance: 19.4
click at [619, 492] on div "Products Show / Hide columns Add product Qty Cost Markup Price Total Internal Q…" at bounding box center [814, 457] width 1195 height 807
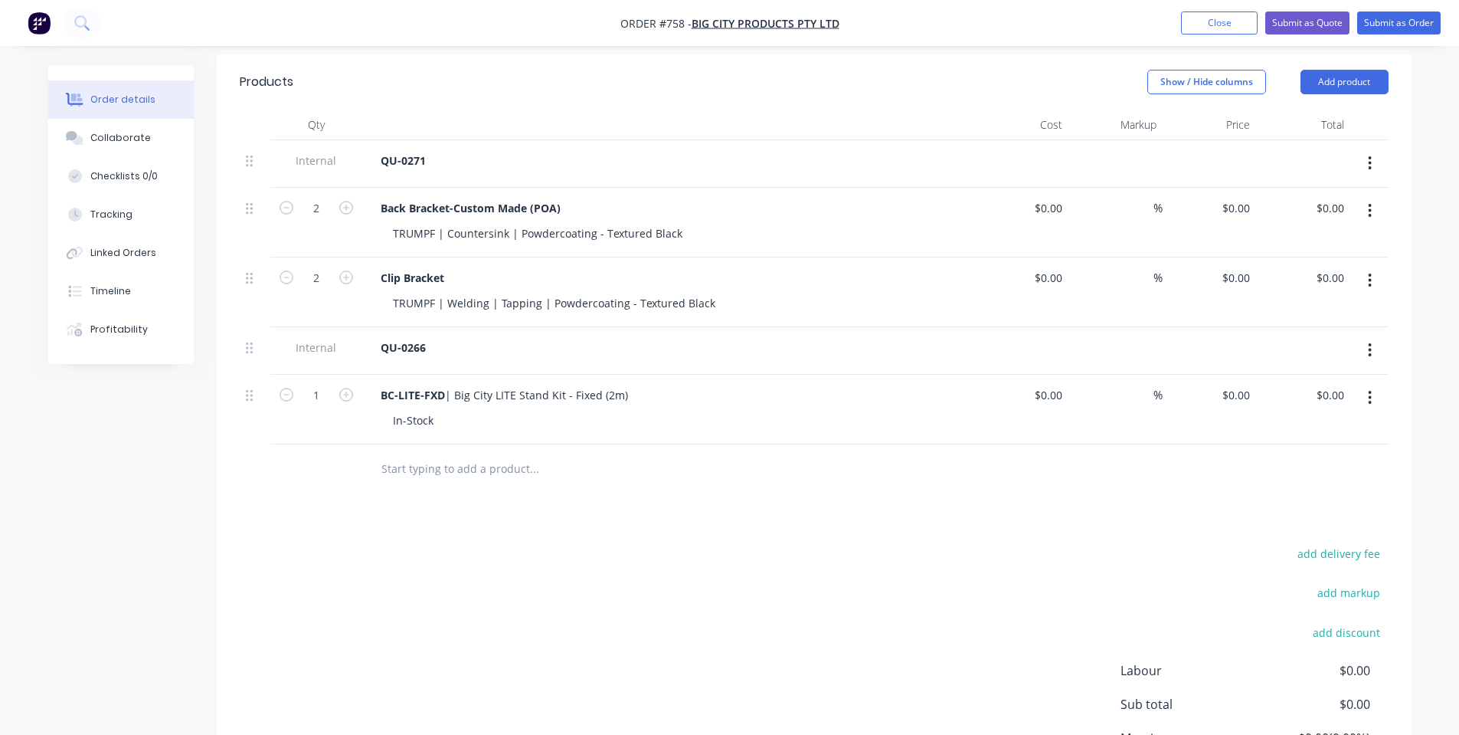
click at [448, 453] on input "text" at bounding box center [534, 468] width 306 height 31
type input "BC-SHELF-LITE | LITE Stand Shelf"
click at [492, 502] on button "Add BC-SHELF-LITE | LITE Stand Shelf to order" at bounding box center [617, 526] width 460 height 49
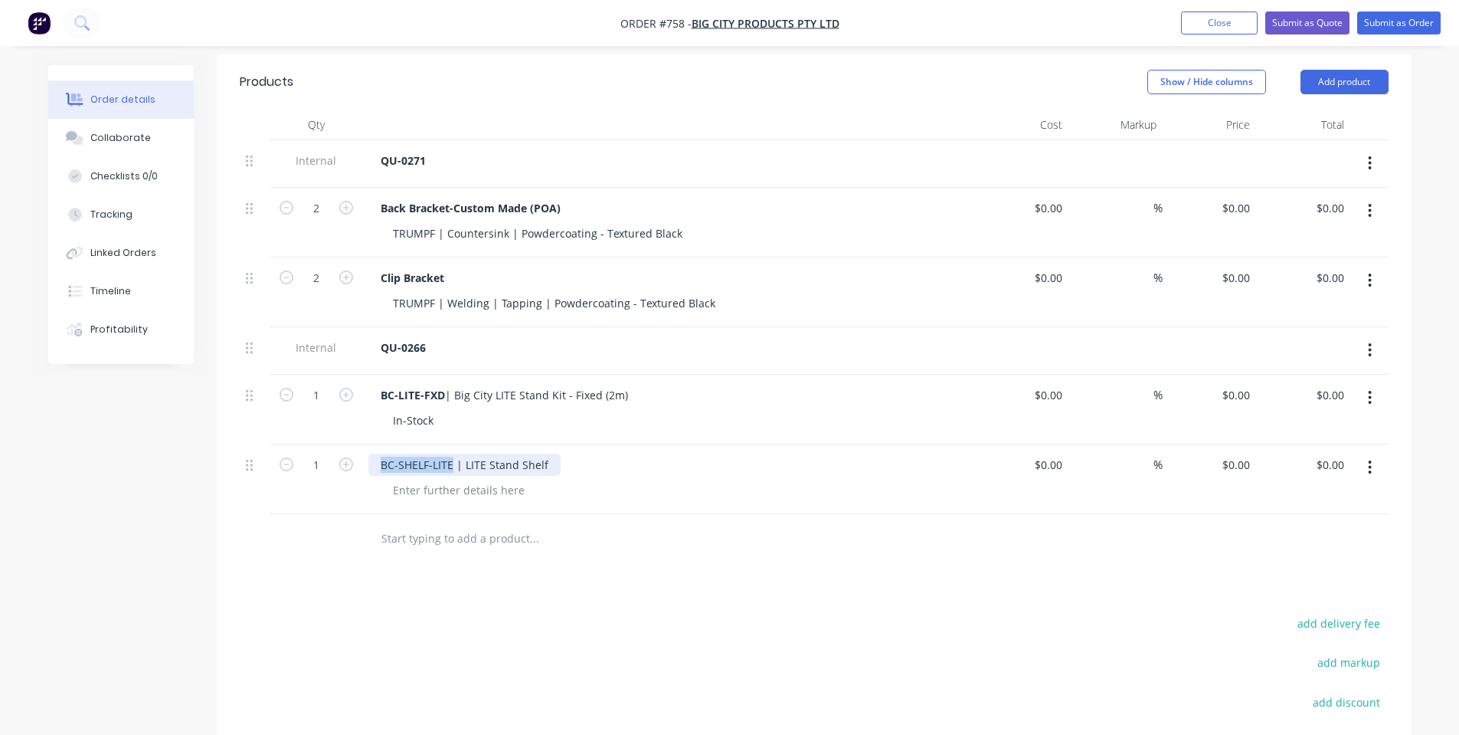
drag, startPoint x: 452, startPoint y: 448, endPoint x: 6, endPoint y: 417, distance: 446.9
click at [0, 414] on div "Order details Collaborate Checklists 0/0 Tracking Linked Orders Timeline Profit…" at bounding box center [729, 279] width 1459 height 1350
click at [420, 479] on div at bounding box center [459, 490] width 156 height 22
click at [448, 479] on div at bounding box center [459, 490] width 156 height 22
drag, startPoint x: 528, startPoint y: 588, endPoint x: 433, endPoint y: 460, distance: 159.9
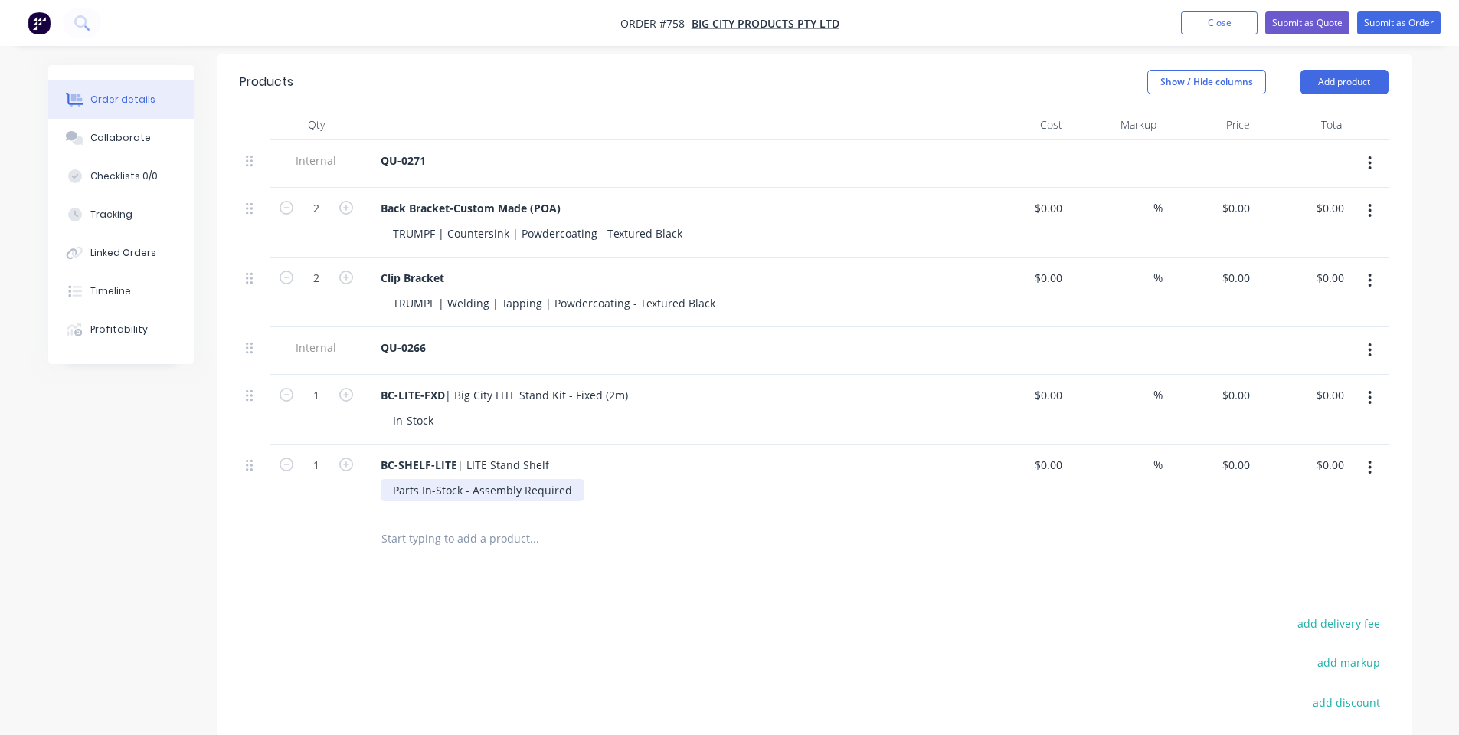
click at [525, 581] on div "Products Show / Hide columns Add product Qty Cost Markup Price Total Internal Q…" at bounding box center [814, 492] width 1195 height 877
click at [311, 220] on input "1" at bounding box center [316, 208] width 40 height 23
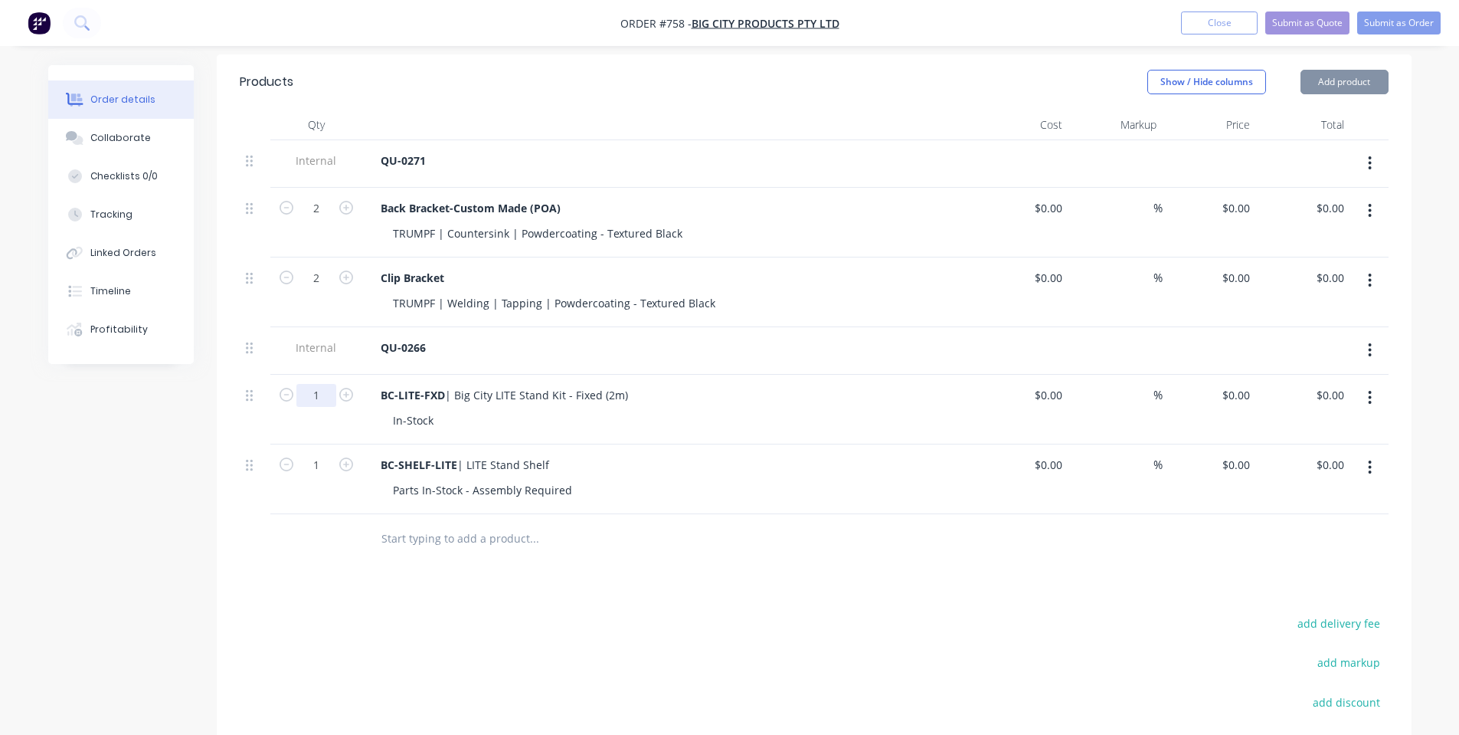
click at [328, 220] on input "1" at bounding box center [316, 208] width 40 height 23
type input "2"
click at [326, 220] on input "1" at bounding box center [316, 208] width 40 height 23
type input "2"
click at [389, 571] on div "Products Show / Hide columns Add product Qty Cost Markup Price Total Internal Q…" at bounding box center [814, 492] width 1195 height 877
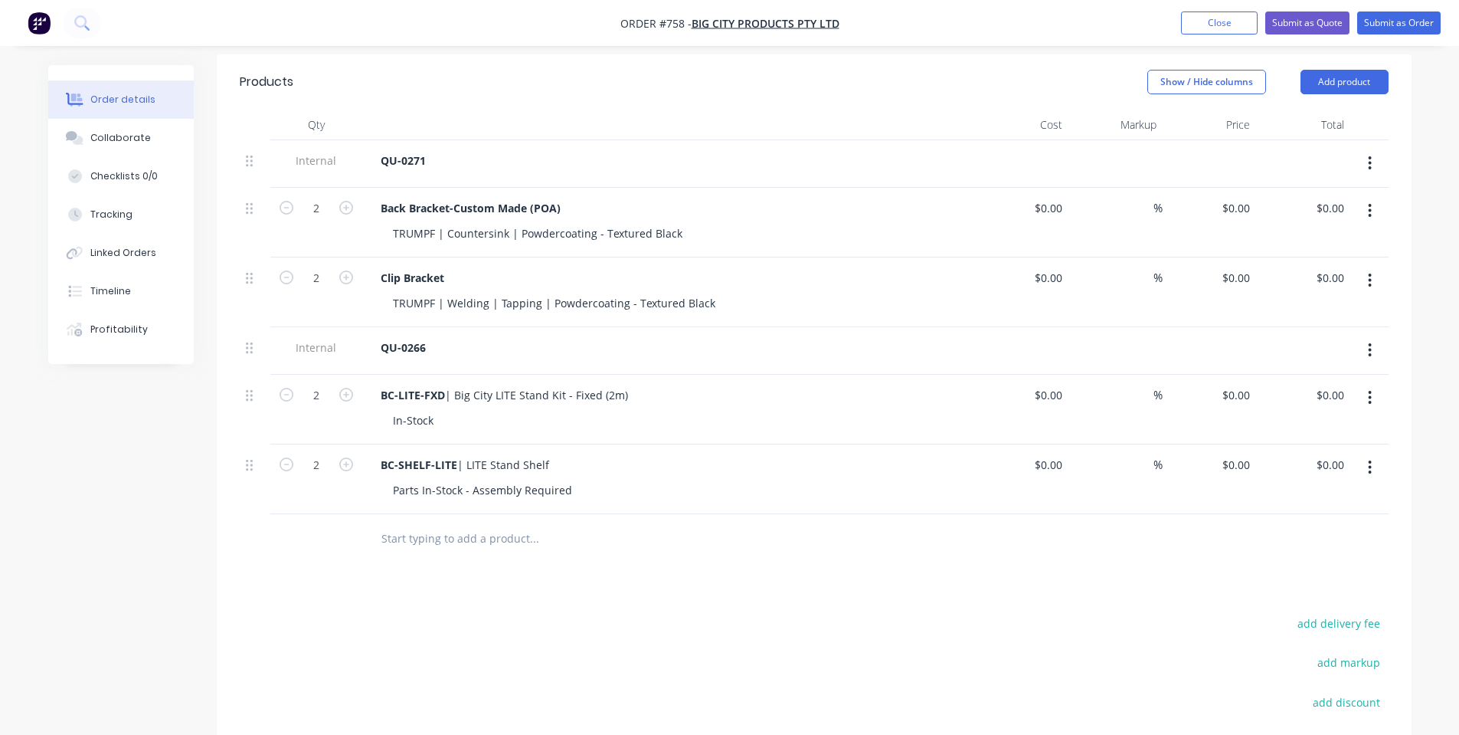
click at [427, 523] on input "text" at bounding box center [534, 538] width 306 height 31
click at [440, 409] on div "In-Stock" at bounding box center [413, 420] width 65 height 22
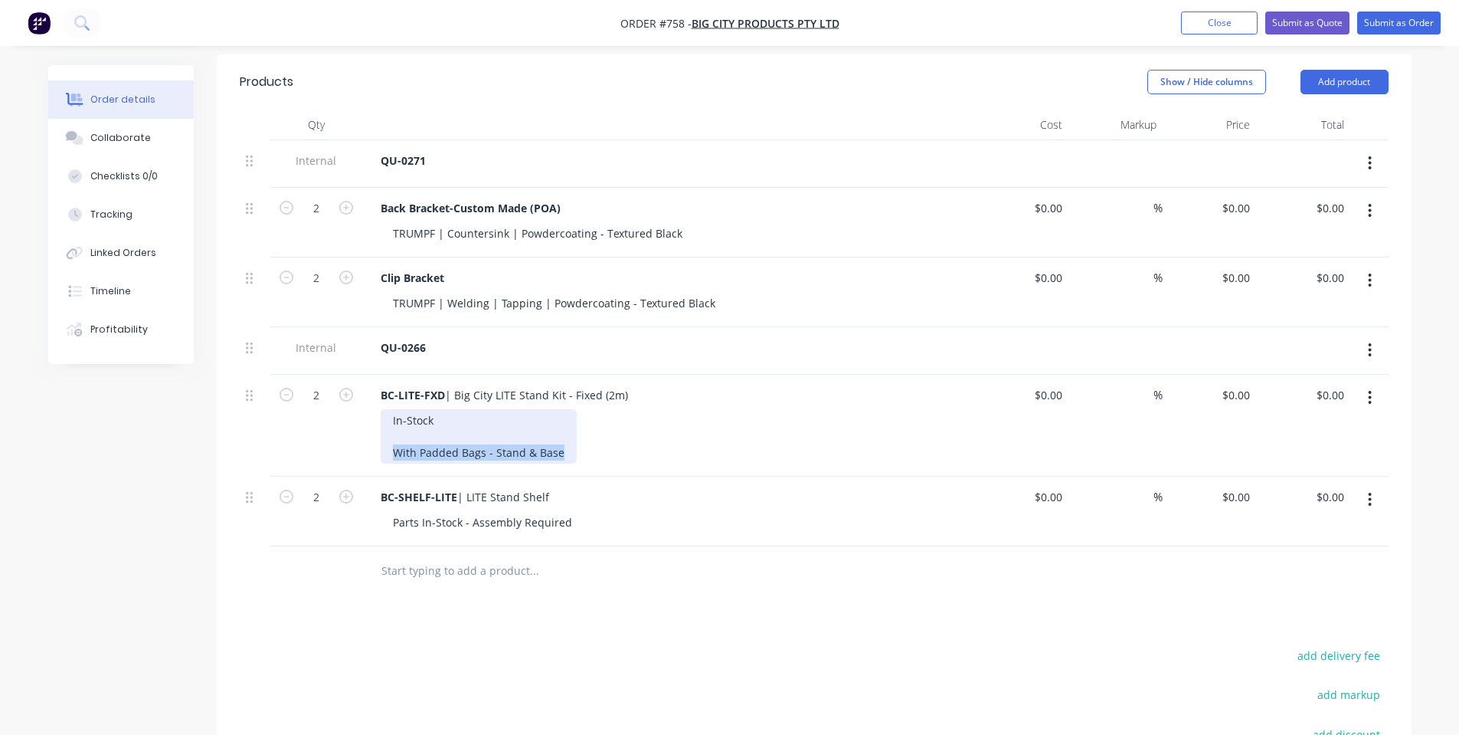
drag, startPoint x: 562, startPoint y: 434, endPoint x: 382, endPoint y: 430, distance: 180.1
click at [382, 430] on div "In-Stock With Padded Bags - Stand & Base" at bounding box center [479, 436] width 196 height 54
click at [493, 555] on input "text" at bounding box center [534, 570] width 306 height 31
click at [548, 594] on div "Products Show / Hide columns Add product Qty Cost Markup Price Total Internal Q…" at bounding box center [814, 508] width 1195 height 909
drag, startPoint x: 571, startPoint y: 432, endPoint x: 292, endPoint y: 416, distance: 279.3
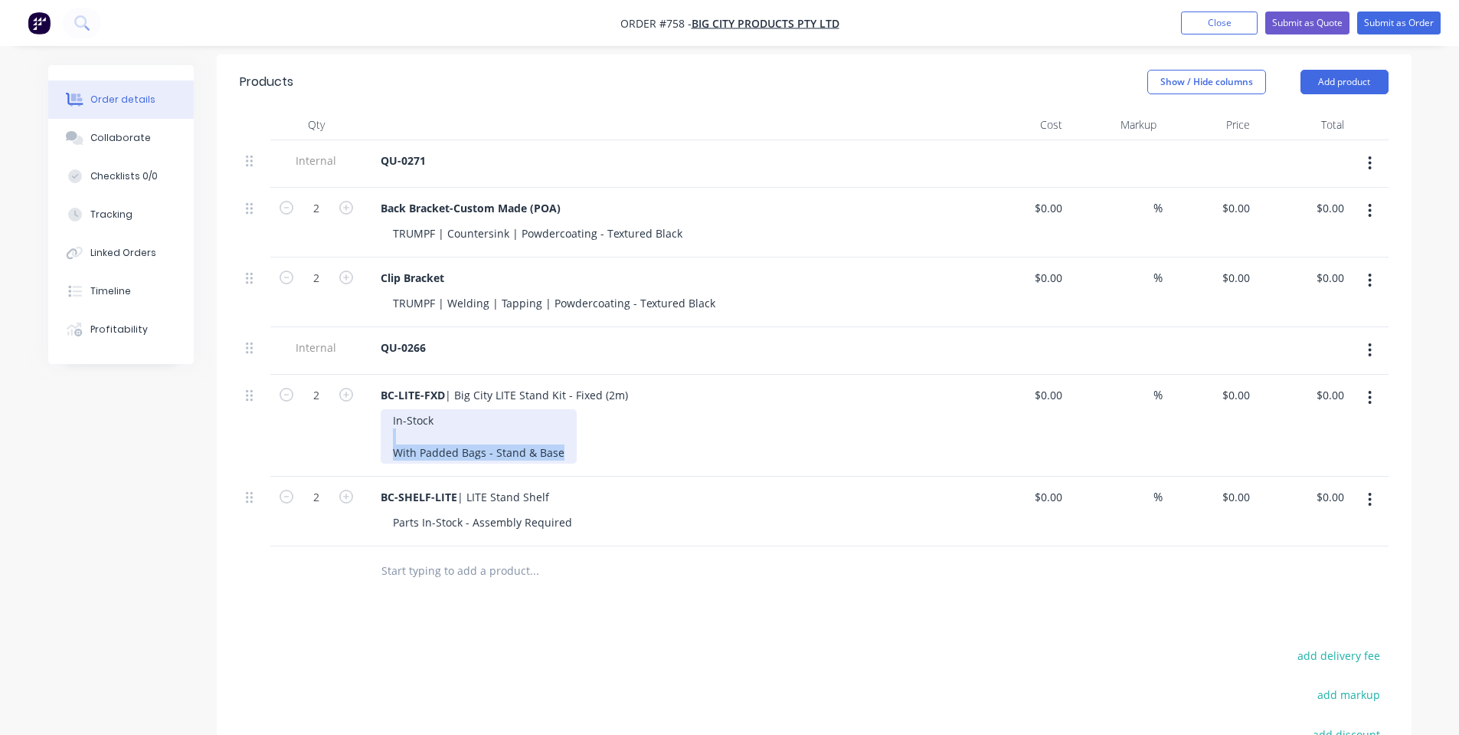
click at [292, 416] on div "[DATE]-LITE-FXD | Big City LITE Stand Kit - Fixed (2m) In-Stock With Padded Bag…" at bounding box center [814, 426] width 1149 height 102
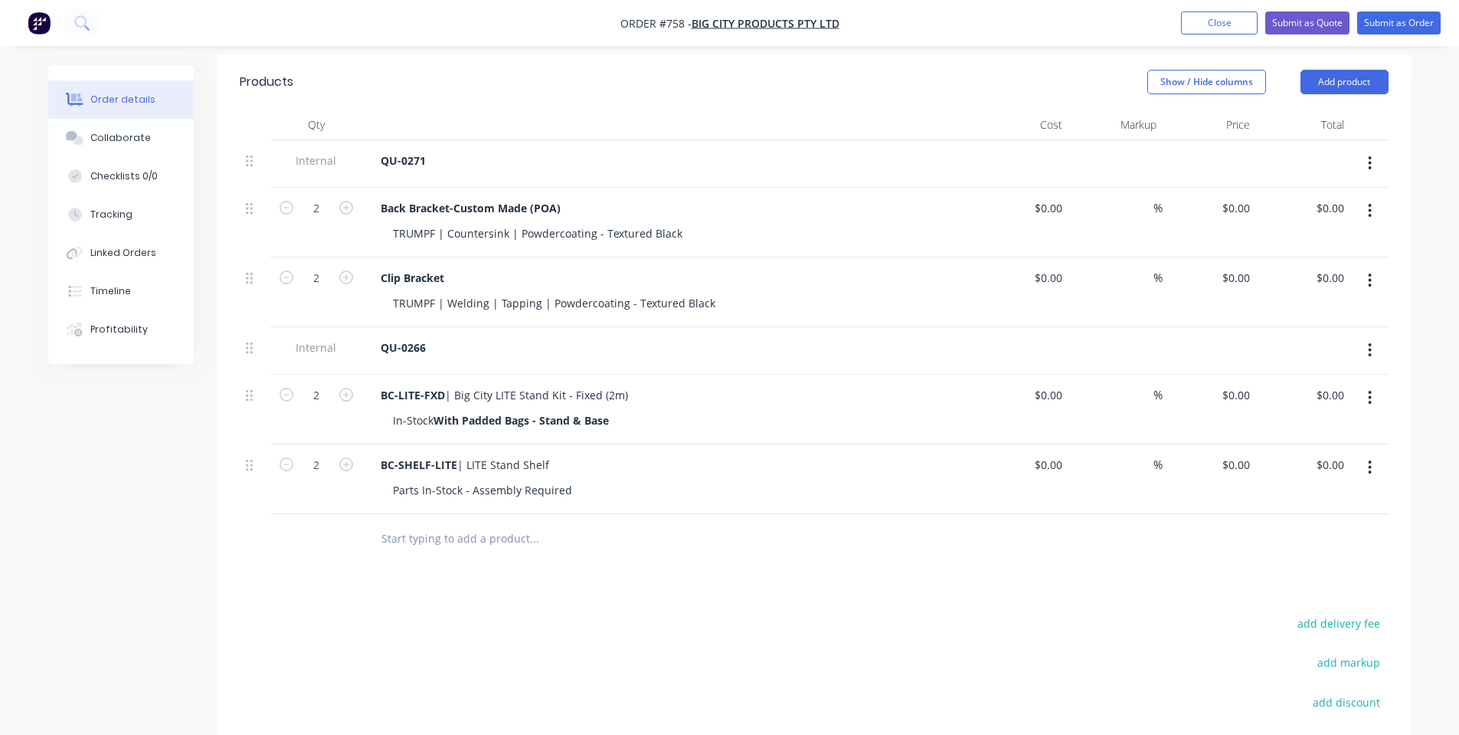
click at [325, 415] on div "2" at bounding box center [316, 410] width 92 height 70
click at [663, 496] on div "Parts In-Stock - Assembly Required" at bounding box center [675, 490] width 588 height 22
click at [476, 552] on input "text" at bounding box center [534, 538] width 306 height 31
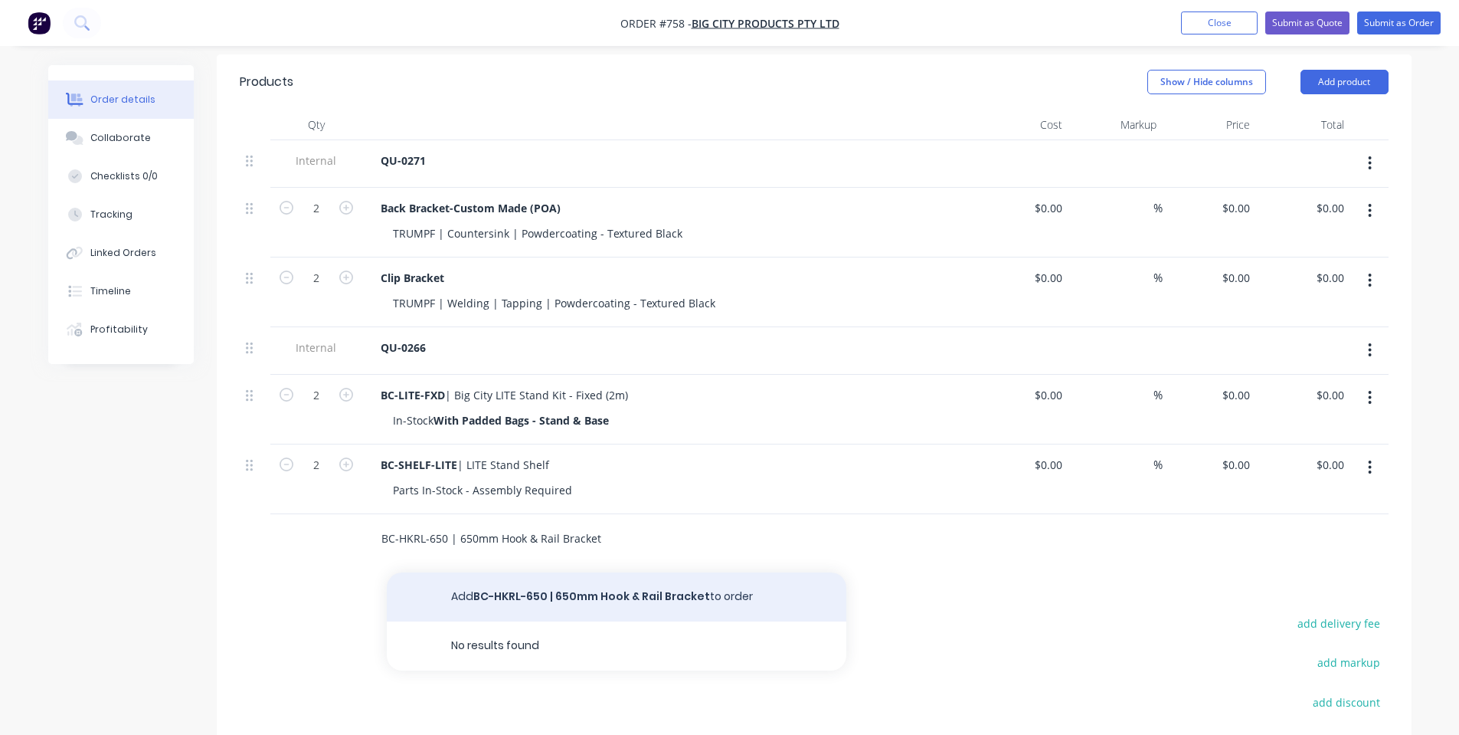
type input "BC-HKRL-650 | 650mm Hook & Rail Bracket"
click at [470, 593] on button "Add BC-HKRL-650 | 650mm Hook & Rail Bracket to order" at bounding box center [617, 596] width 460 height 49
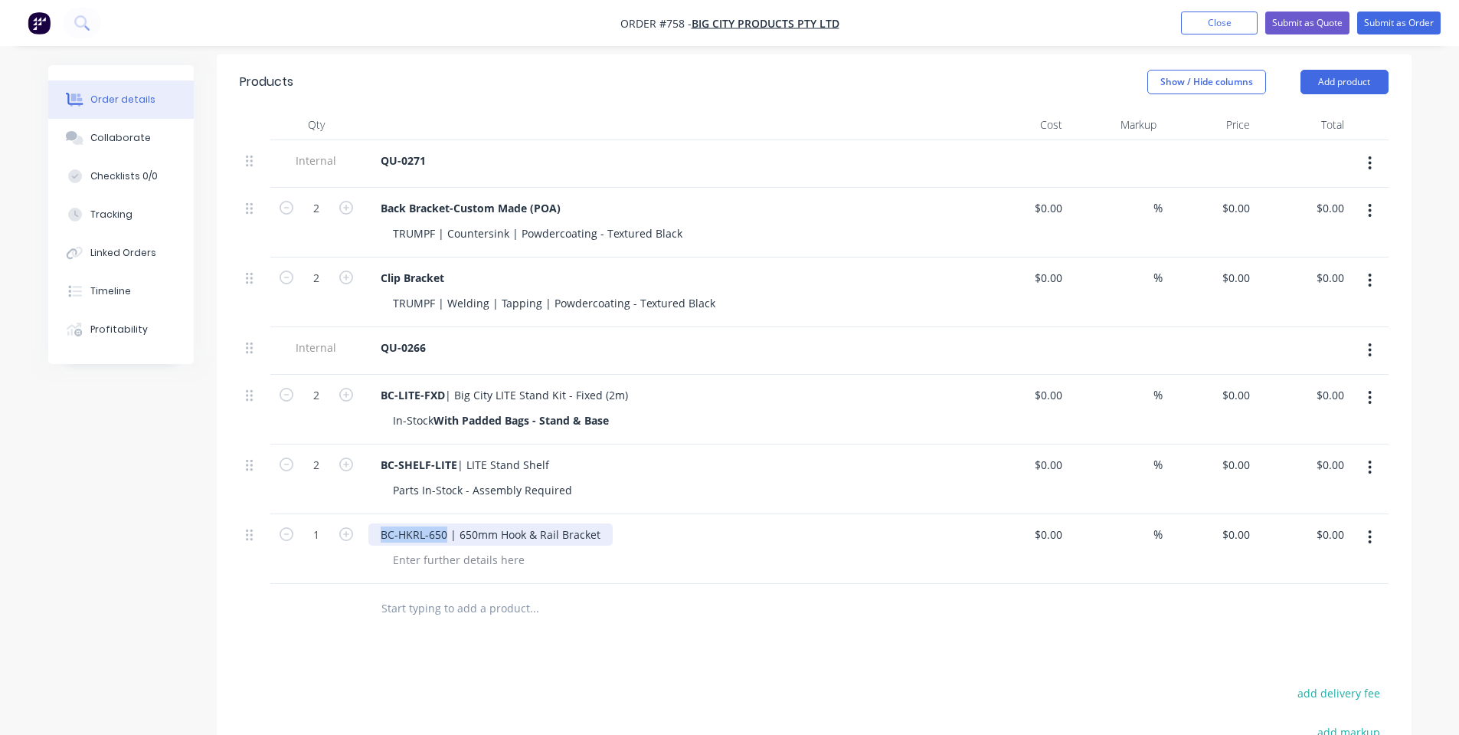
drag, startPoint x: 434, startPoint y: 540, endPoint x: 325, endPoint y: 532, distance: 109.1
click at [325, 532] on div "[DATE]-HKRL-650 | 650mm Hook & Rail Bracket $0.00 $0.00 % $0.00 $0.00 $0.00 $0.…" at bounding box center [814, 549] width 1149 height 70
click at [468, 571] on div at bounding box center [459, 559] width 156 height 22
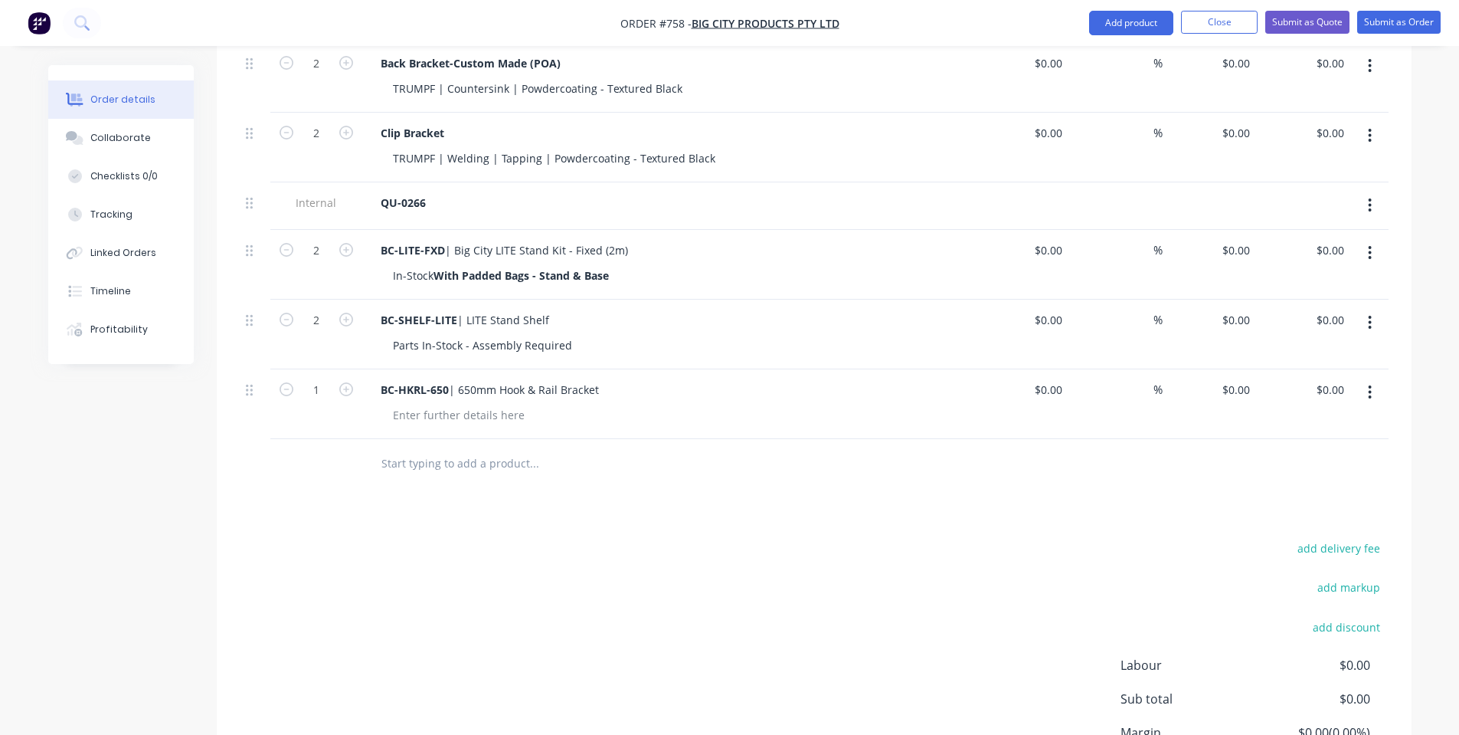
scroll to position [492, 0]
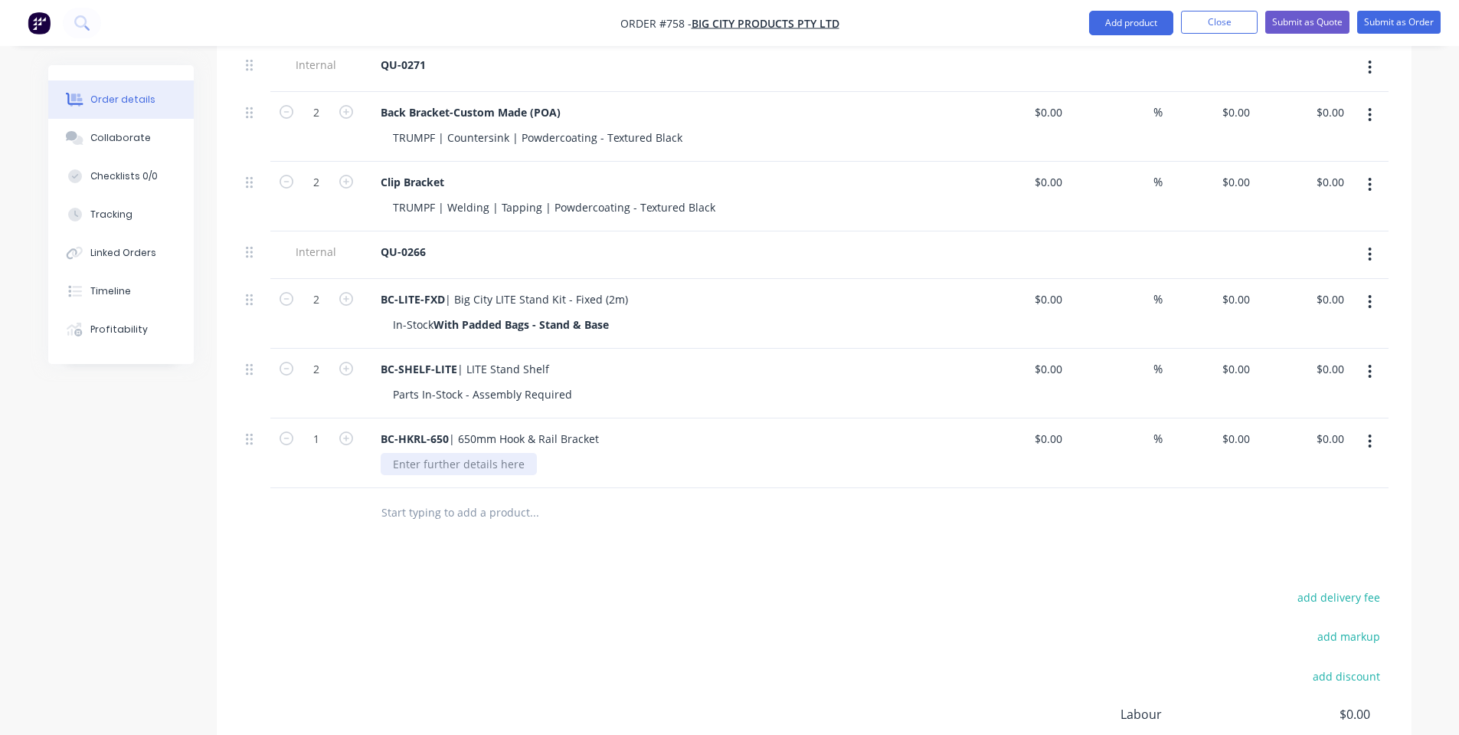
click at [458, 475] on div at bounding box center [459, 464] width 156 height 22
click at [503, 586] on div "Products Show / Hide columns Add product Qty Cost Markup Price Total Internal Q…" at bounding box center [814, 432] width 1195 height 947
click at [474, 523] on input "text" at bounding box center [534, 512] width 306 height 31
drag, startPoint x: 461, startPoint y: 470, endPoint x: 386, endPoint y: 472, distance: 75.1
click at [386, 472] on div "In Production" at bounding box center [427, 464] width 93 height 22
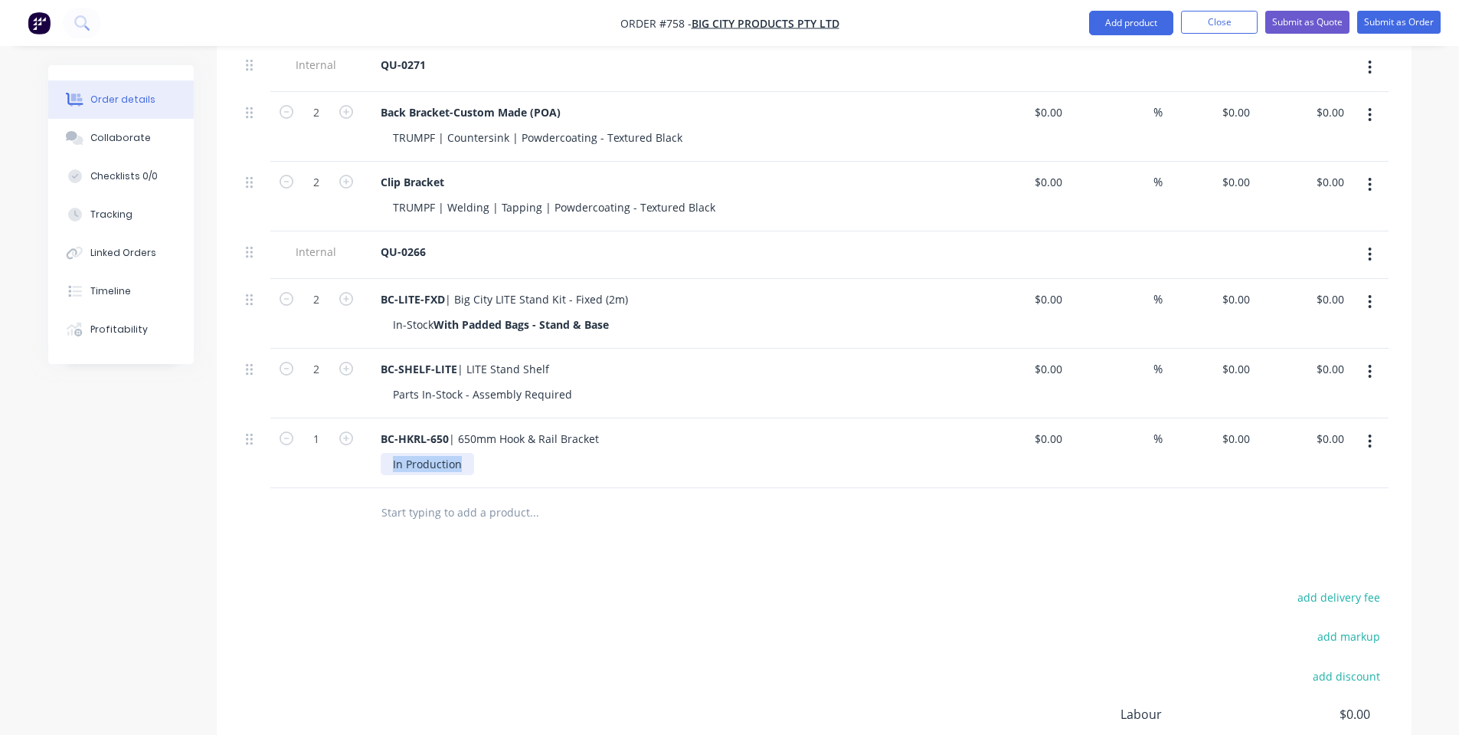
click at [460, 469] on div "In Production" at bounding box center [427, 464] width 93 height 22
drag, startPoint x: 466, startPoint y: 473, endPoint x: 339, endPoint y: 472, distance: 127.9
click at [342, 472] on div "[DATE]-HKRL-650 | 650mm Hook & Rail Bracket In Production - Awaiting Powdercoat…" at bounding box center [814, 453] width 1149 height 70
click at [461, 567] on div "Products Show / Hide columns Add product Qty Cost Markup Price Total Internal Q…" at bounding box center [814, 432] width 1195 height 947
drag, startPoint x: 466, startPoint y: 504, endPoint x: 467, endPoint y: 522, distance: 18.4
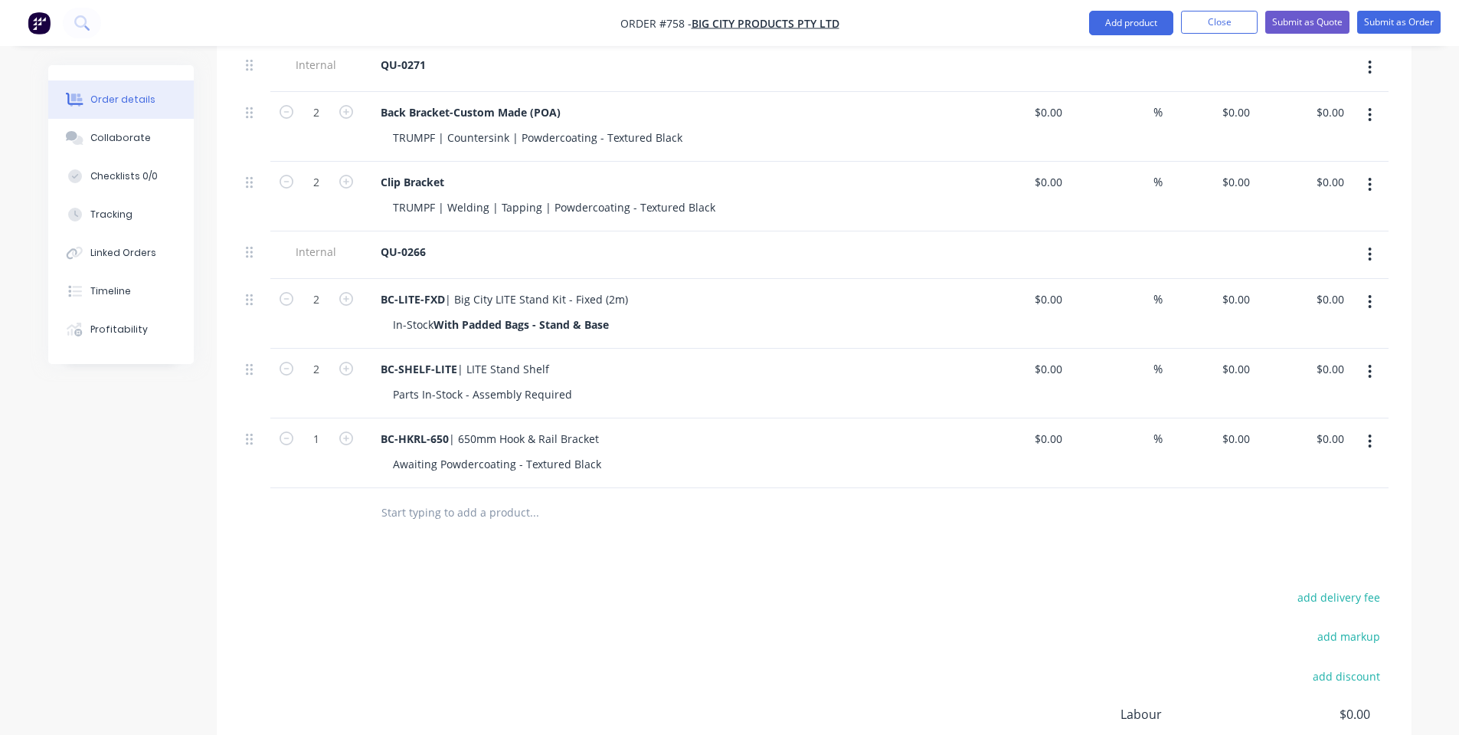
click at [466, 508] on div at bounding box center [638, 513] width 552 height 50
click at [325, 124] on input "1" at bounding box center [316, 112] width 40 height 23
type input "2"
click at [472, 528] on input "text" at bounding box center [534, 512] width 306 height 31
drag, startPoint x: 472, startPoint y: 531, endPoint x: 256, endPoint y: 532, distance: 216.0
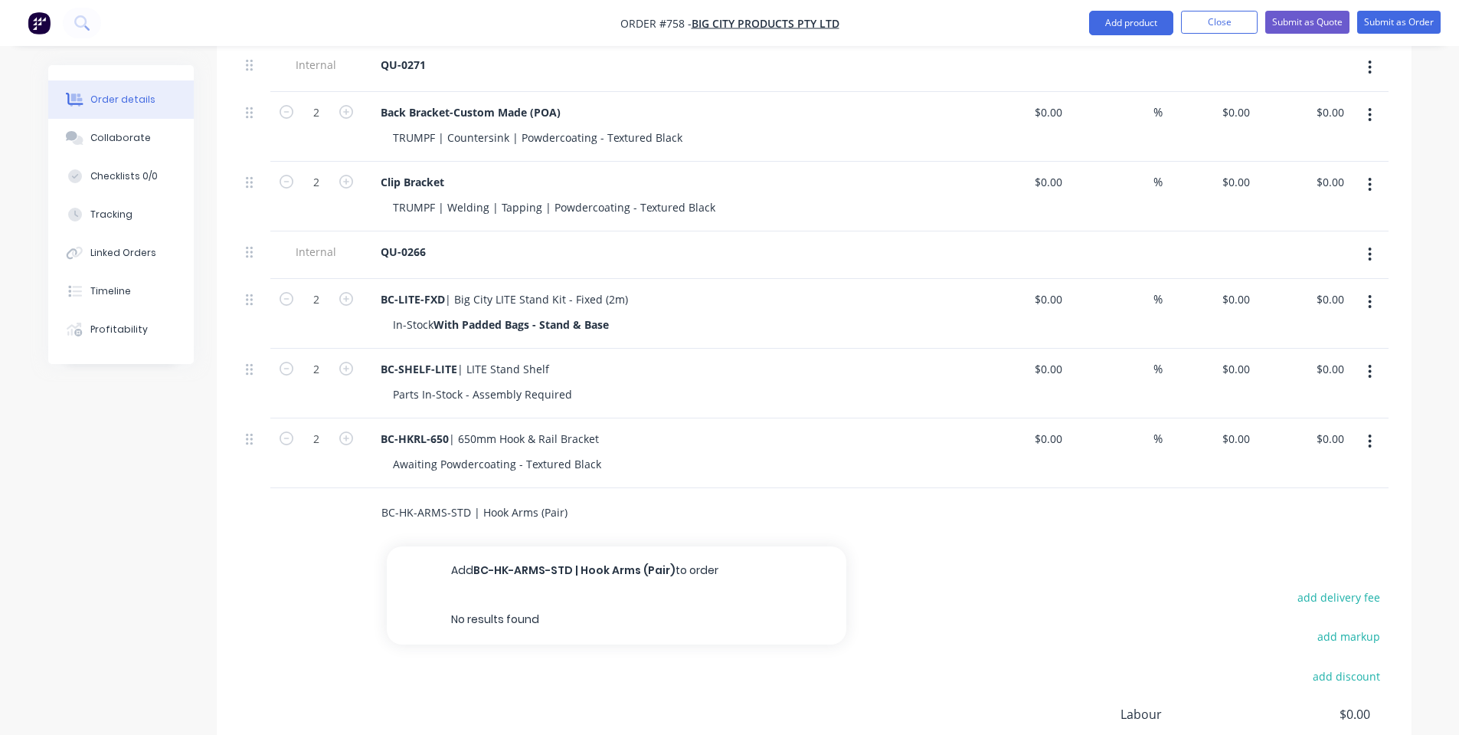
click at [256, 532] on div "BC-HK-ARMS-STD | Hook Arms (Pair) Add BC-HK-ARMS-STD | Hook Arms (Pair) to orde…" at bounding box center [814, 513] width 1149 height 50
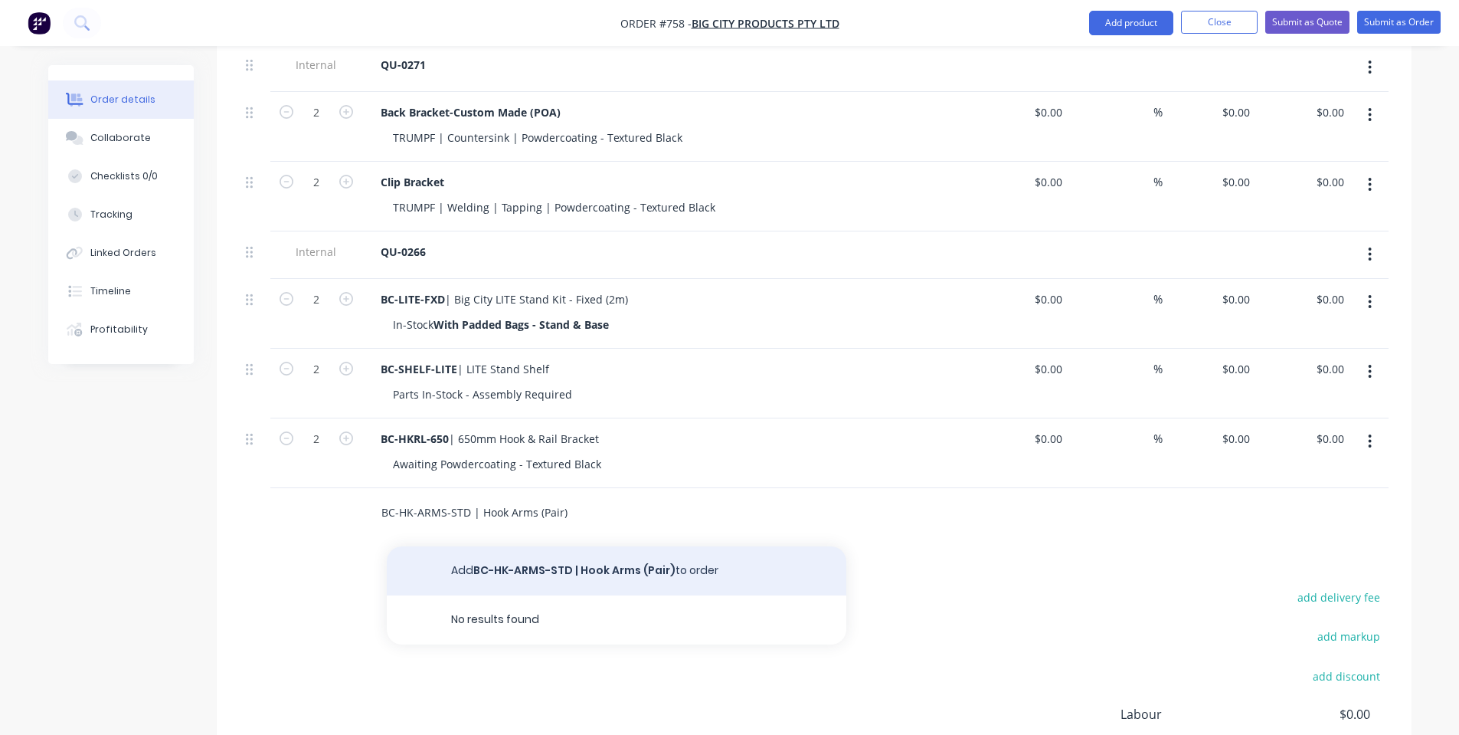
type input "BC-HK-ARMS-STD | Hook Arms (Pair)"
click at [491, 585] on button "Add BC-HK-ARMS-STD | Hook Arms (Pair) to order" at bounding box center [617, 570] width 460 height 49
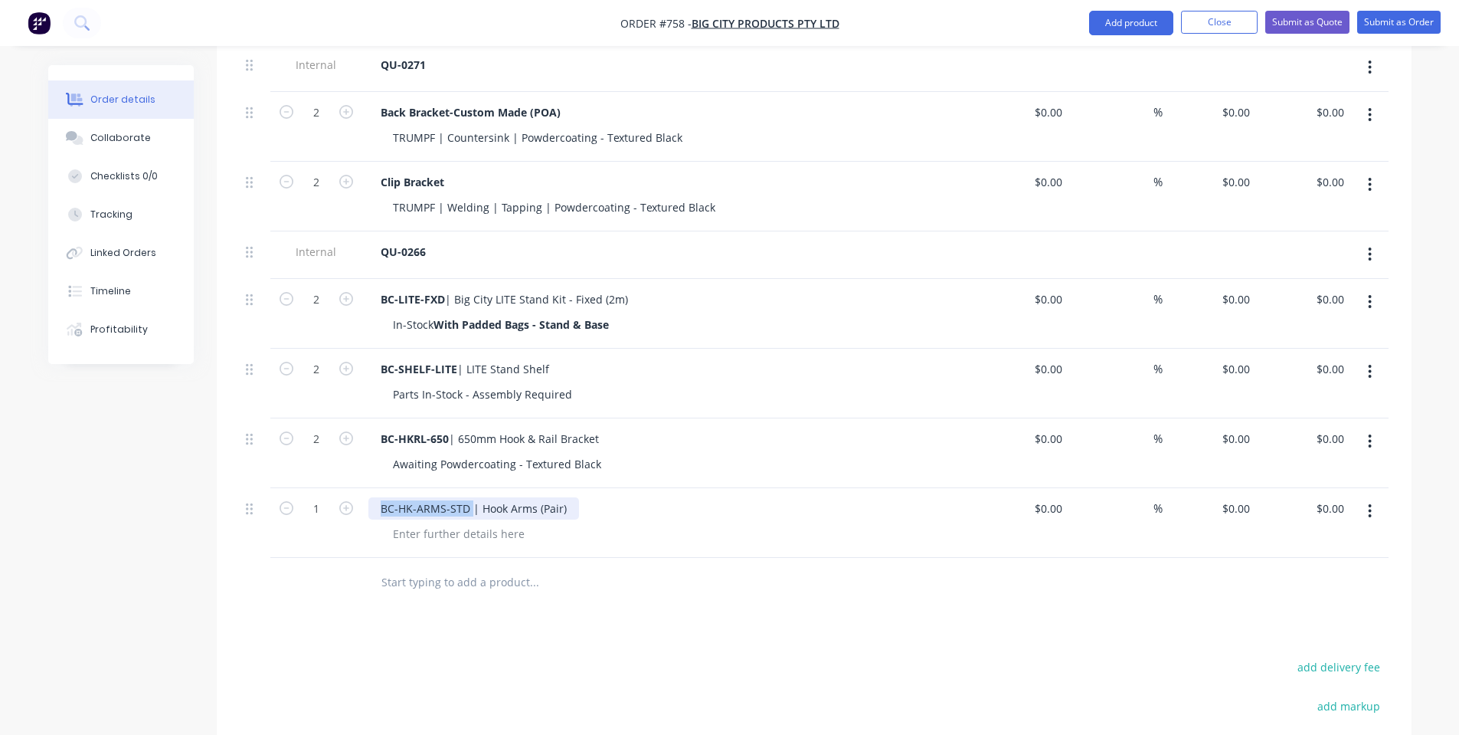
drag, startPoint x: 344, startPoint y: 517, endPoint x: 257, endPoint y: 519, distance: 87.4
click at [257, 517] on div "[DATE]-HK-ARMS-STD | Hook Arms (Pair) $0.00 $0.00 % $0.00 $0.00 $0.00 $0.00" at bounding box center [814, 523] width 1149 height 70
click at [484, 542] on div at bounding box center [459, 533] width 156 height 22
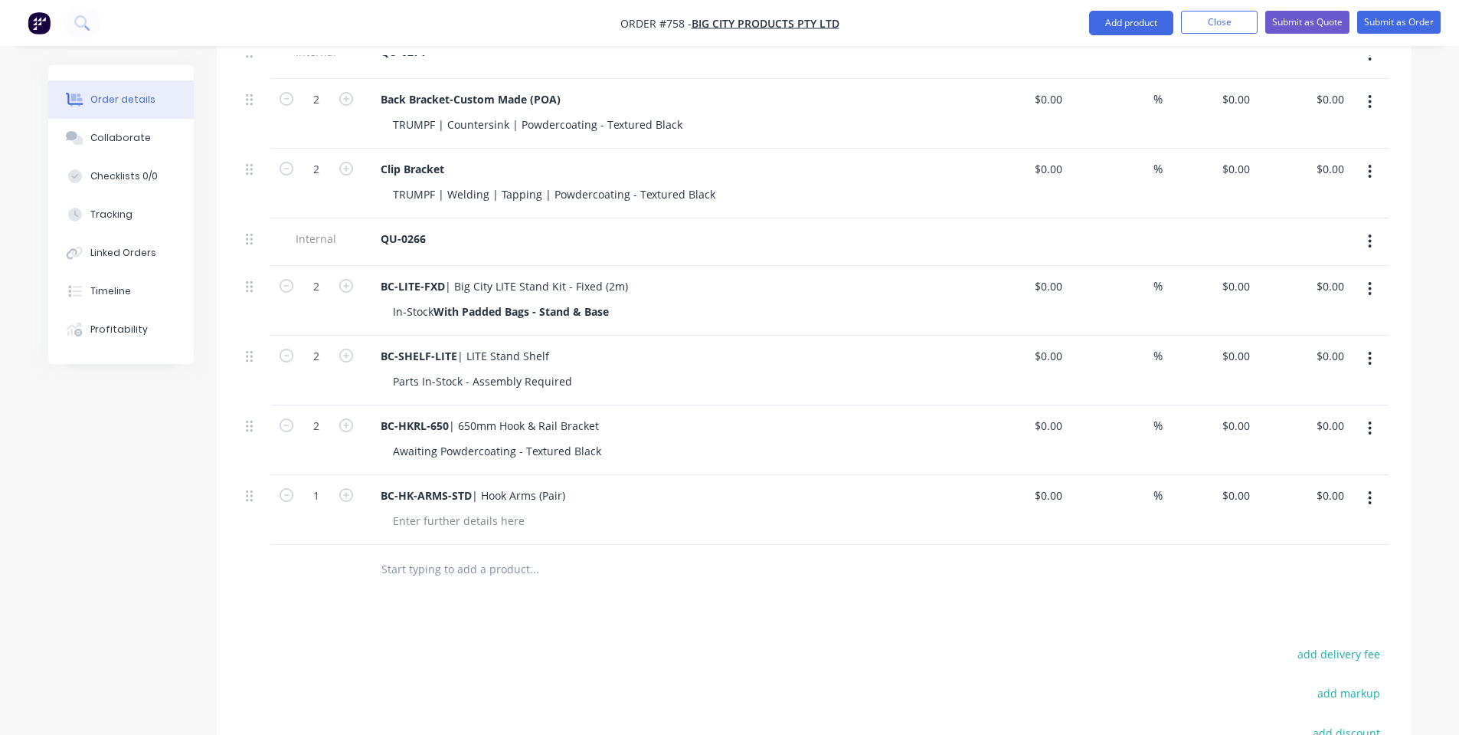
scroll to position [561, 0]
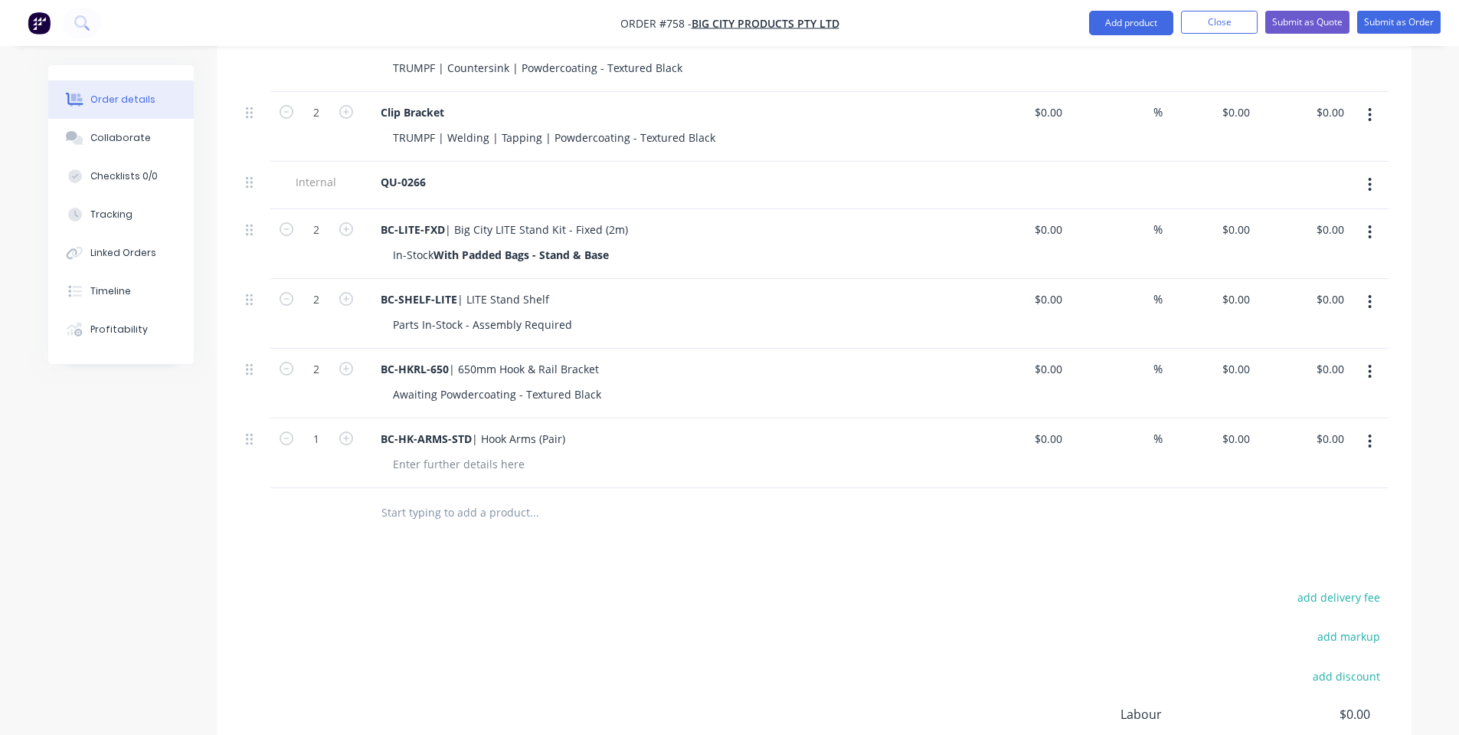
click at [472, 486] on div "BC-HK-ARMS-STD | Hook Arms (Pair)" at bounding box center [668, 453] width 613 height 70
click at [467, 475] on div at bounding box center [459, 464] width 156 height 22
click at [672, 643] on div "add delivery fee add markup add discount Labour $0.00 Sub total $0.00 Margin $0…" at bounding box center [814, 735] width 1149 height 296
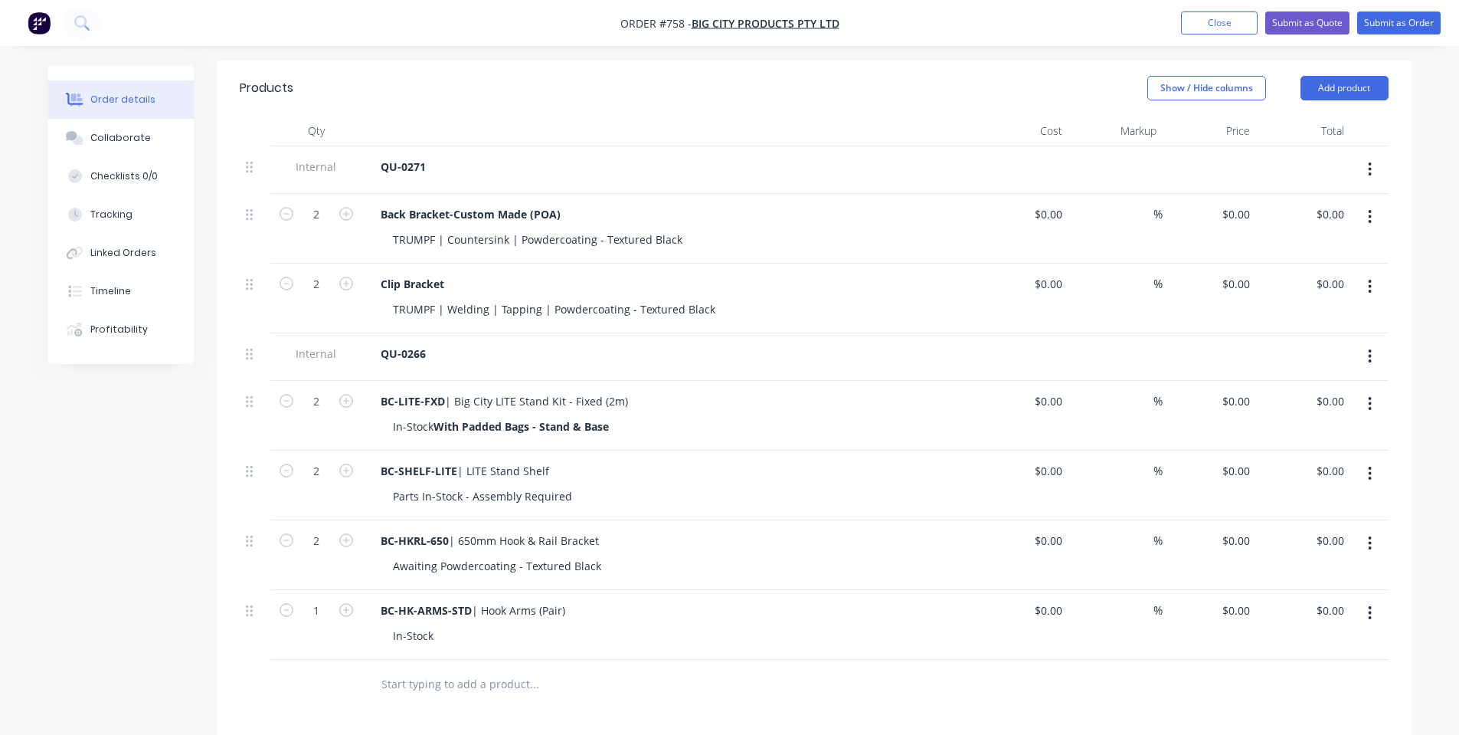
scroll to position [205, 0]
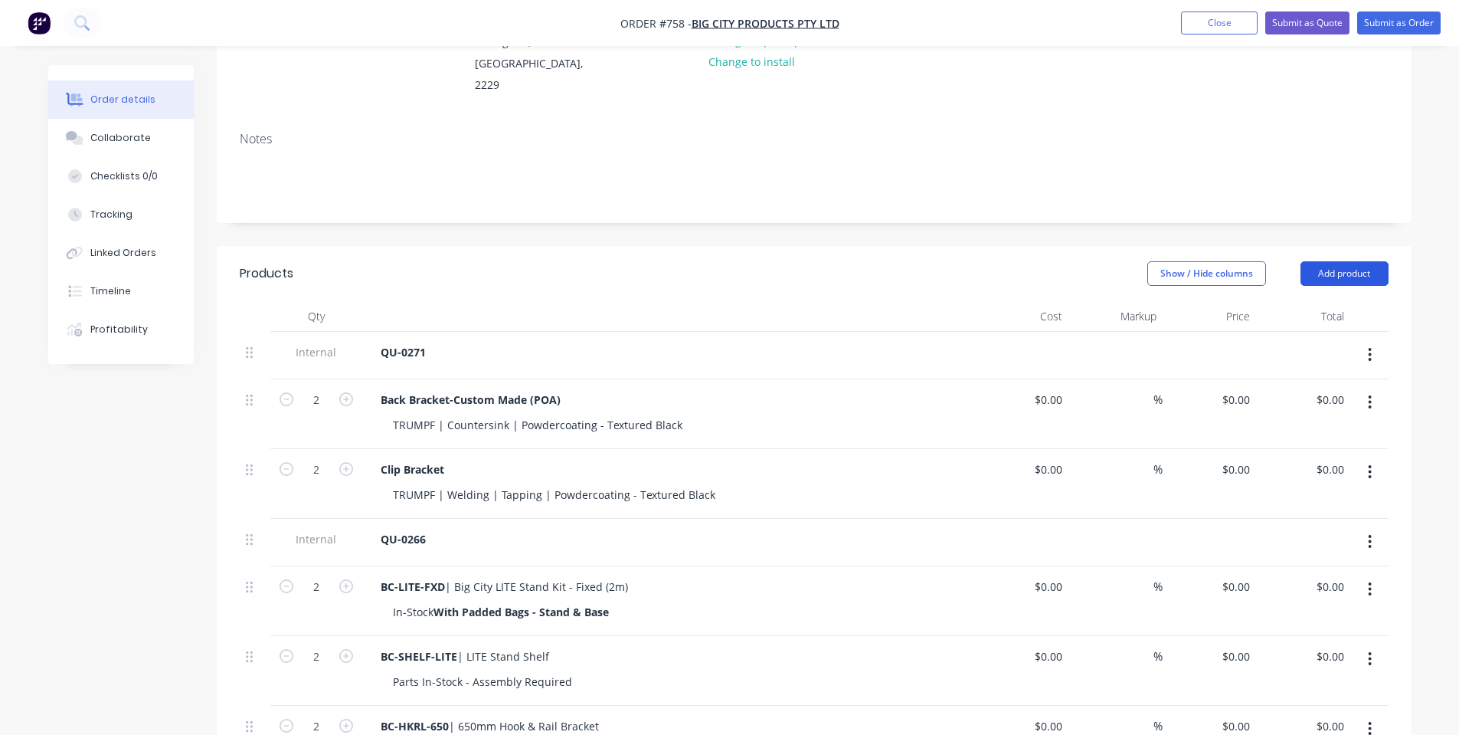
click at [1334, 261] on button "Add product" at bounding box center [1345, 273] width 88 height 25
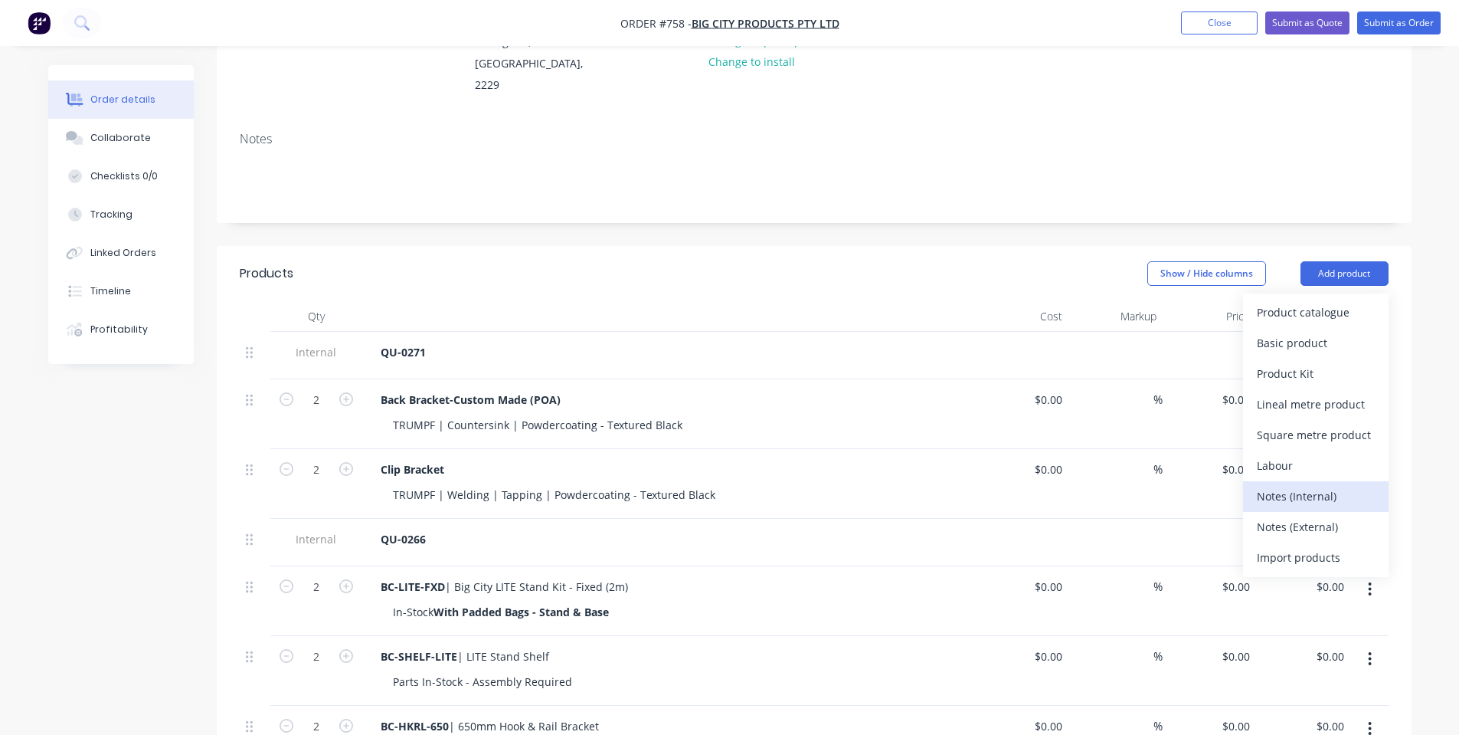
click at [1321, 485] on div "Notes (Internal)" at bounding box center [1316, 496] width 118 height 22
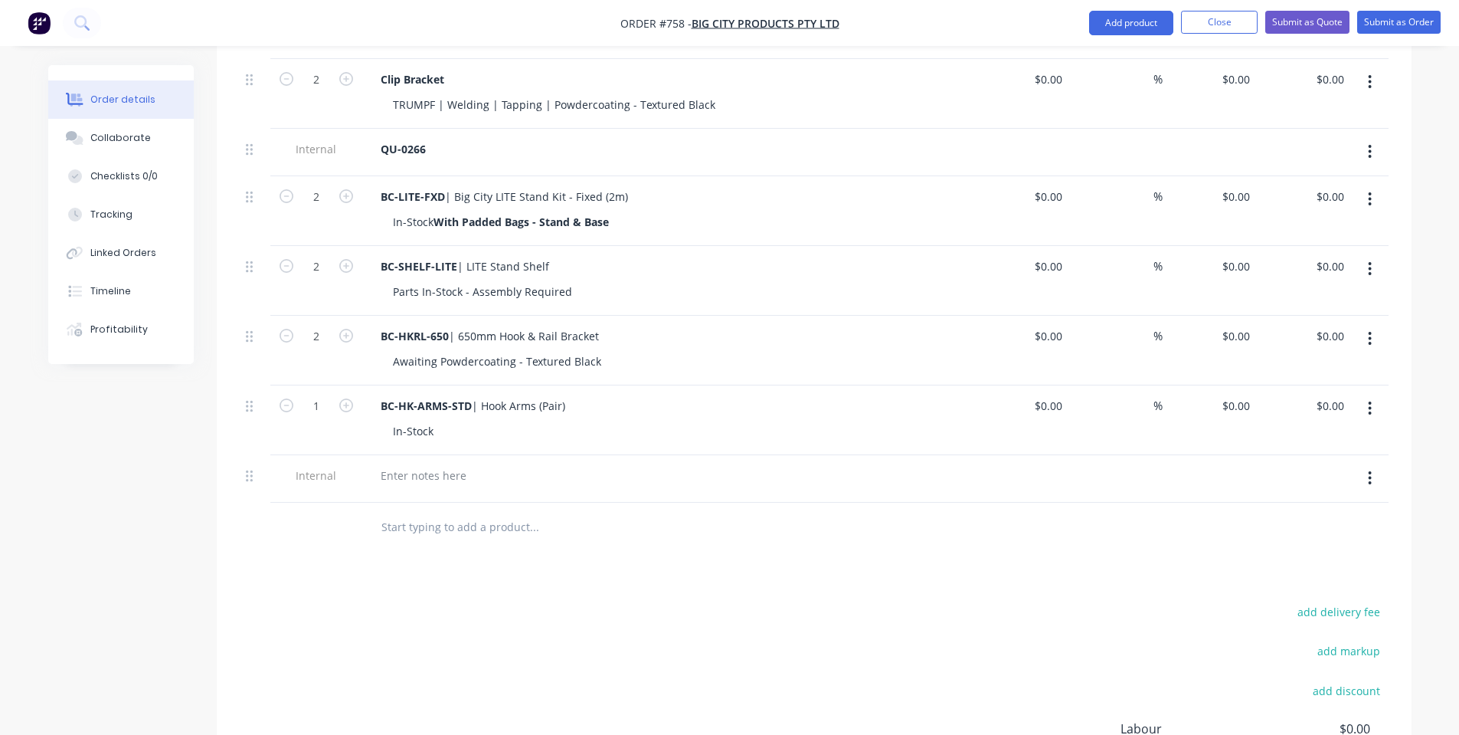
scroll to position [613, 0]
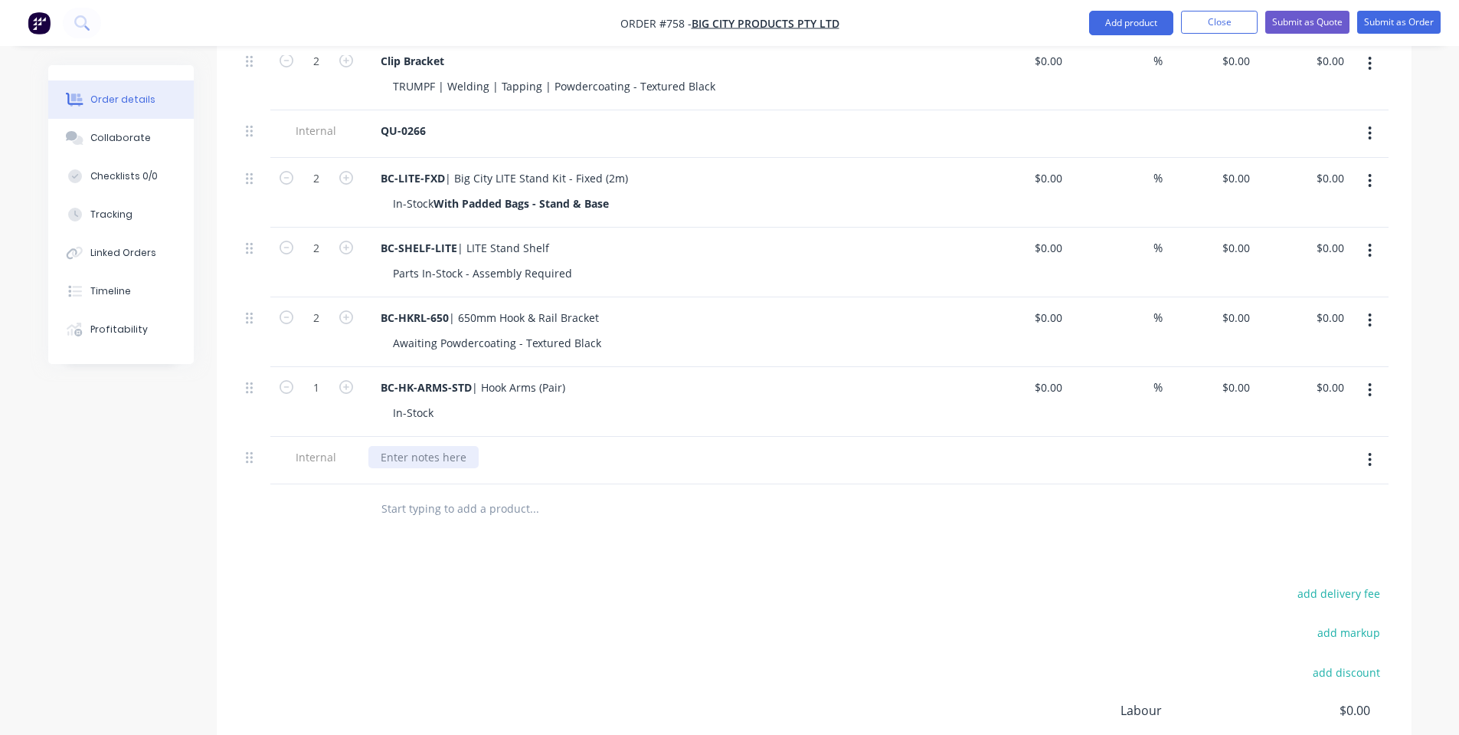
click at [434, 465] on div at bounding box center [423, 457] width 110 height 22
drag, startPoint x: 655, startPoint y: 460, endPoint x: 243, endPoint y: 474, distance: 412.4
click at [243, 474] on div "Internal Both Orders Due to be Dispatched [DATE][DATE]" at bounding box center [814, 460] width 1149 height 47
click at [758, 643] on div "add delivery fee add markup add discount Labour $0.00 Sub total $0.00 Margin $0…" at bounding box center [814, 731] width 1149 height 296
click at [542, 465] on div "Both Orders Due to be Dispatched [DATE][DATE]" at bounding box center [504, 457] width 272 height 22
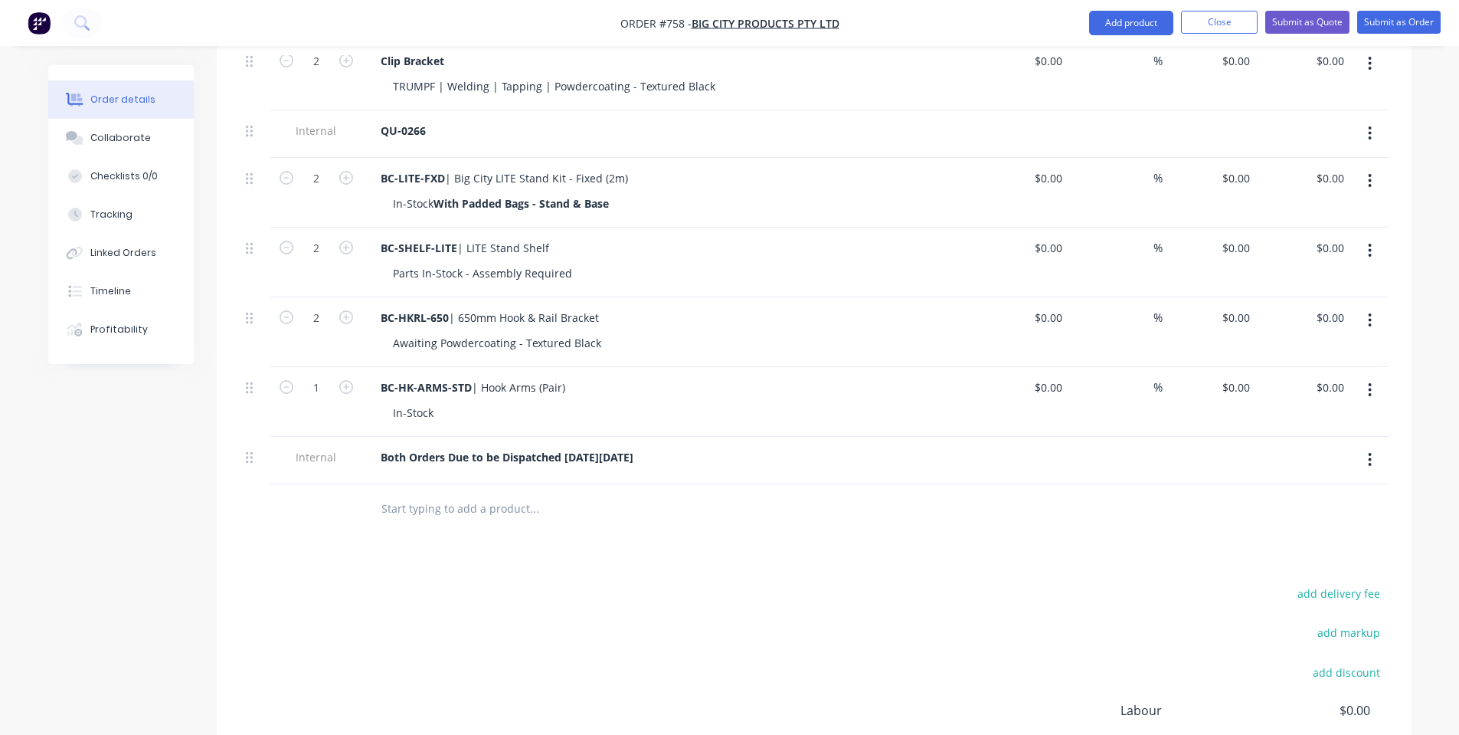
click at [629, 524] on input "text" at bounding box center [534, 508] width 306 height 31
click at [1395, 35] on nav "Order #758 - Big City Products Pty Ltd Add product Close Submit as Quote Submit…" at bounding box center [729, 23] width 1459 height 46
click at [1393, 34] on li "Submit as Order" at bounding box center [1398, 23] width 83 height 25
click at [1387, 27] on button "Submit as Order" at bounding box center [1398, 22] width 83 height 23
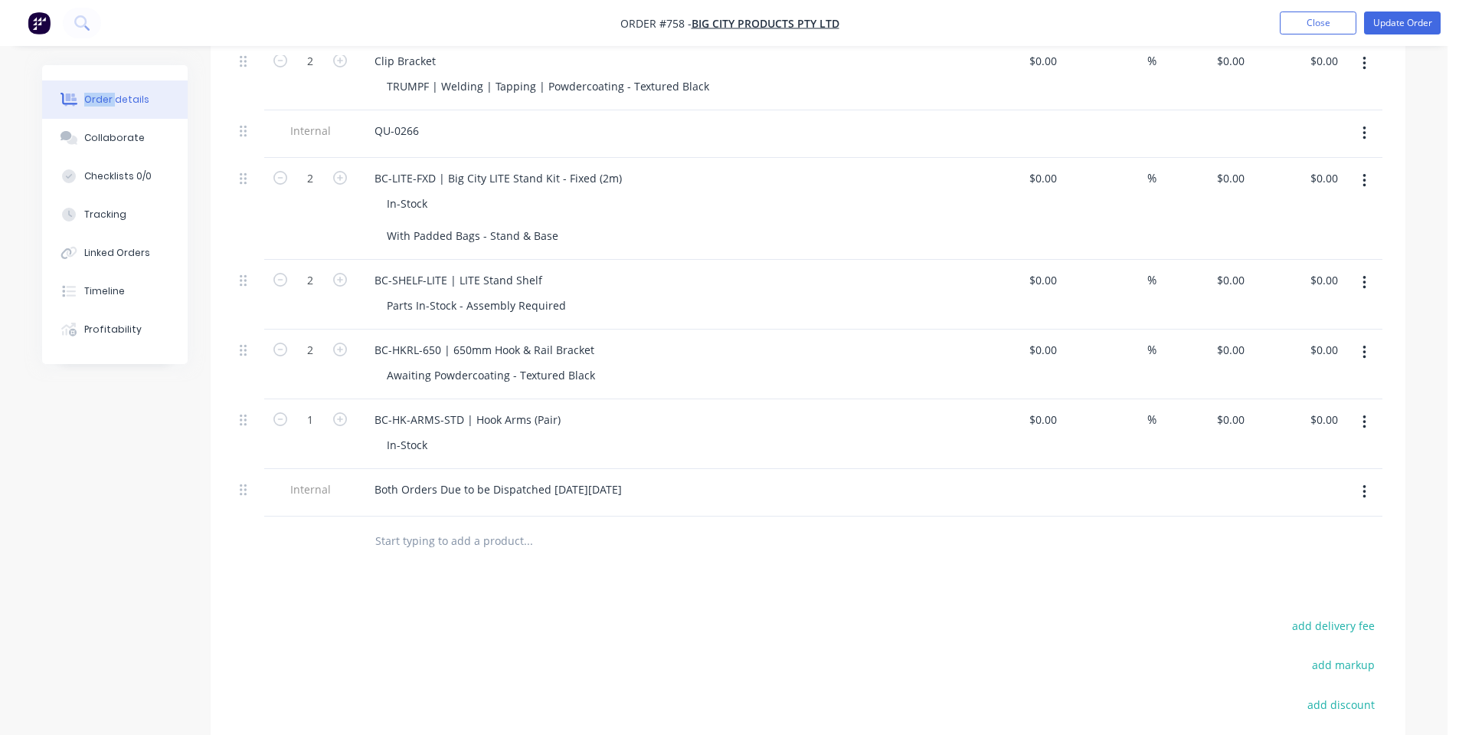
scroll to position [0, 0]
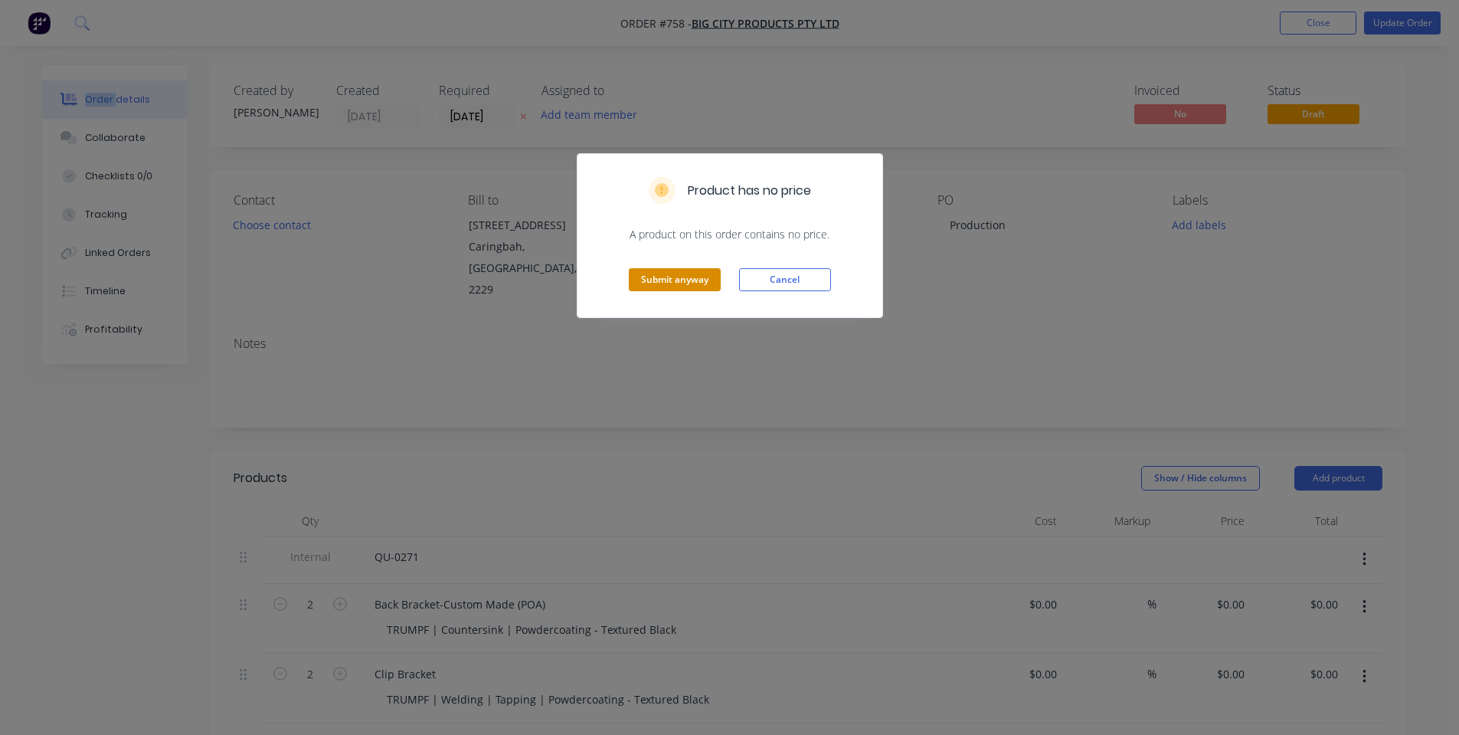
click at [678, 271] on button "Submit anyway" at bounding box center [675, 279] width 92 height 23
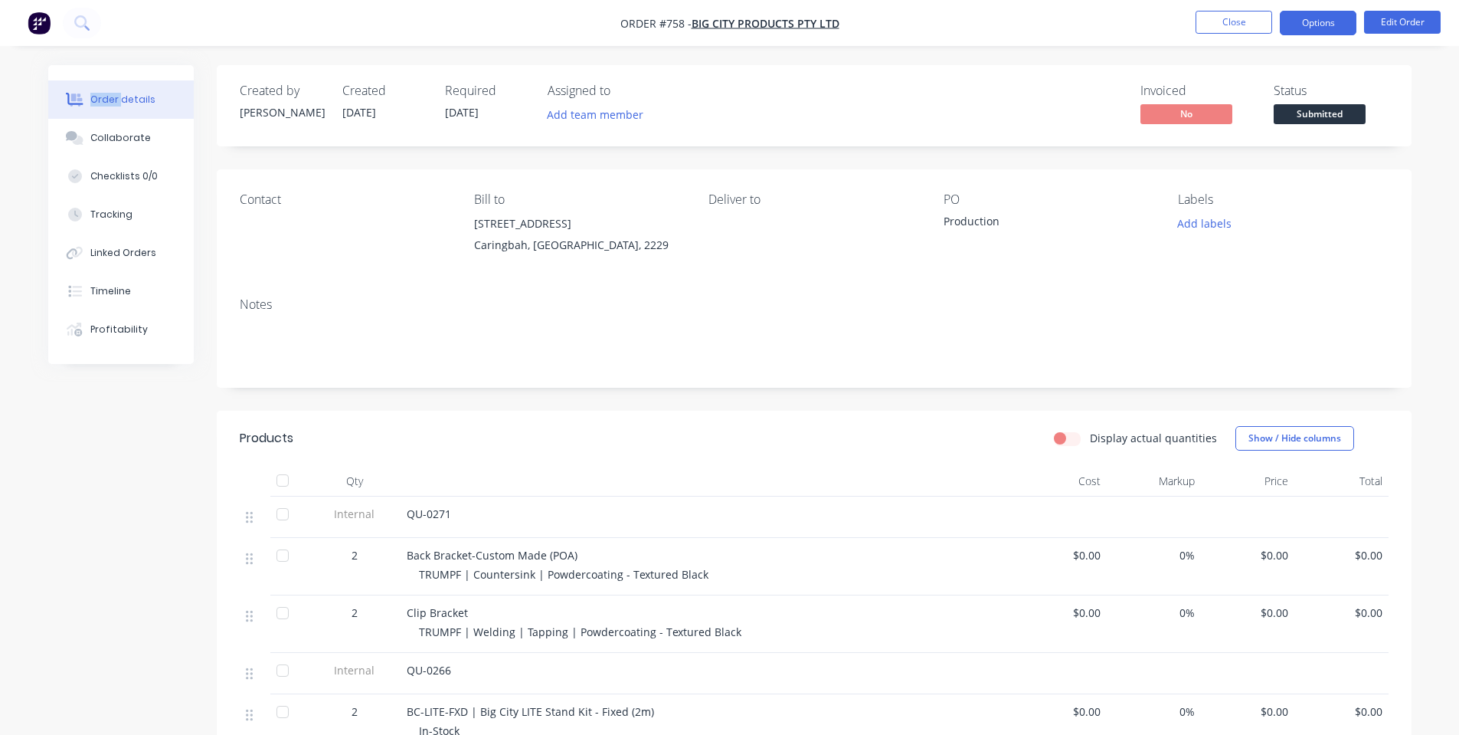
click at [1314, 31] on button "Options" at bounding box center [1318, 23] width 77 height 25
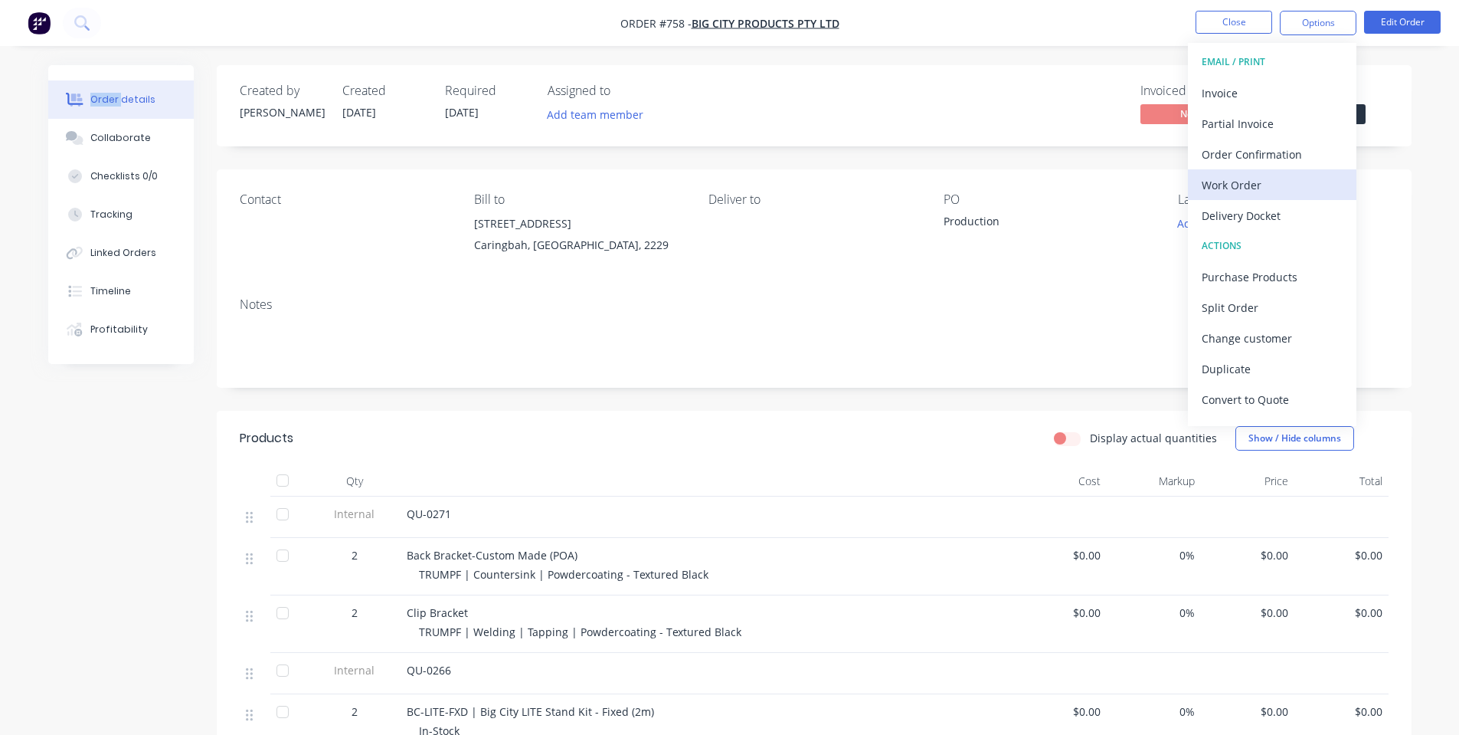
click at [1261, 182] on div "Work Order" at bounding box center [1272, 185] width 141 height 22
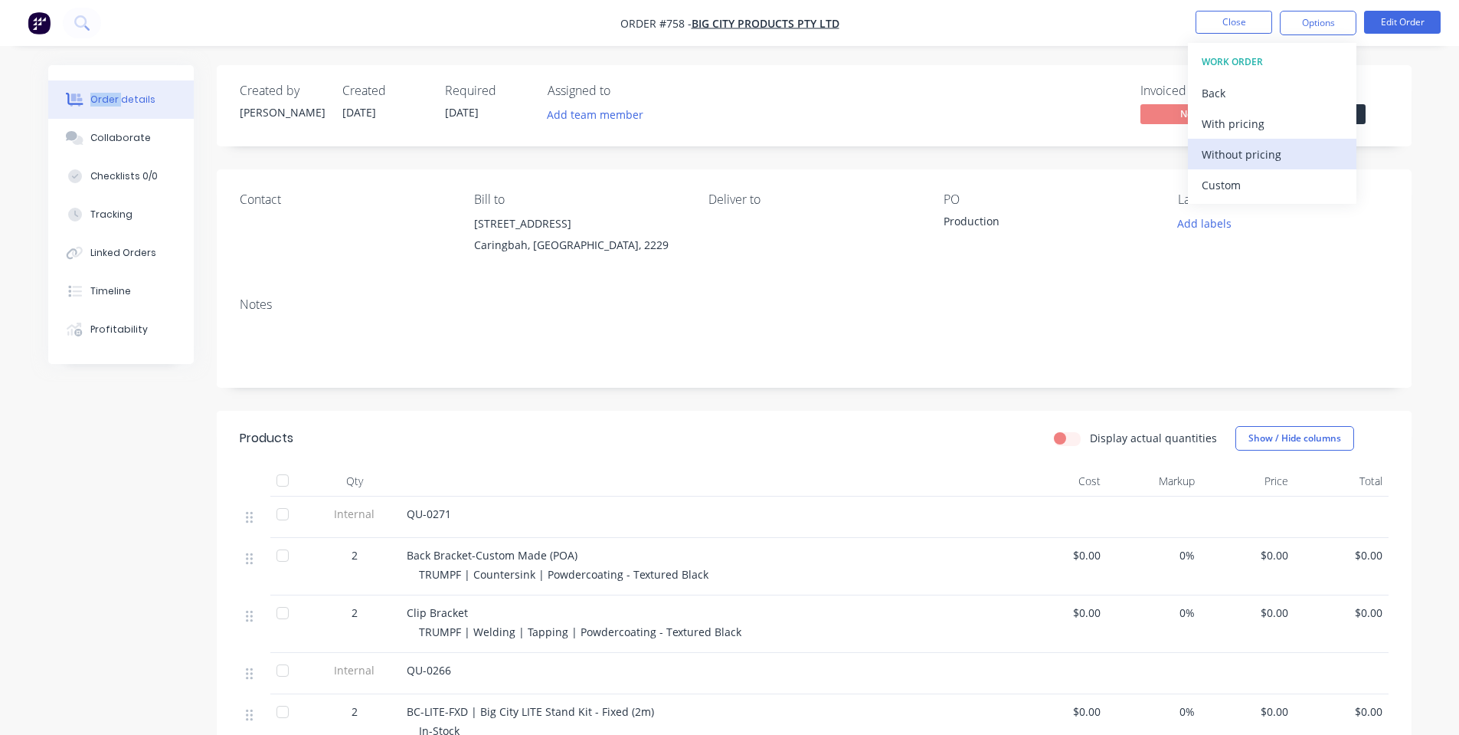
click at [1259, 155] on div "Without pricing" at bounding box center [1272, 154] width 141 height 22
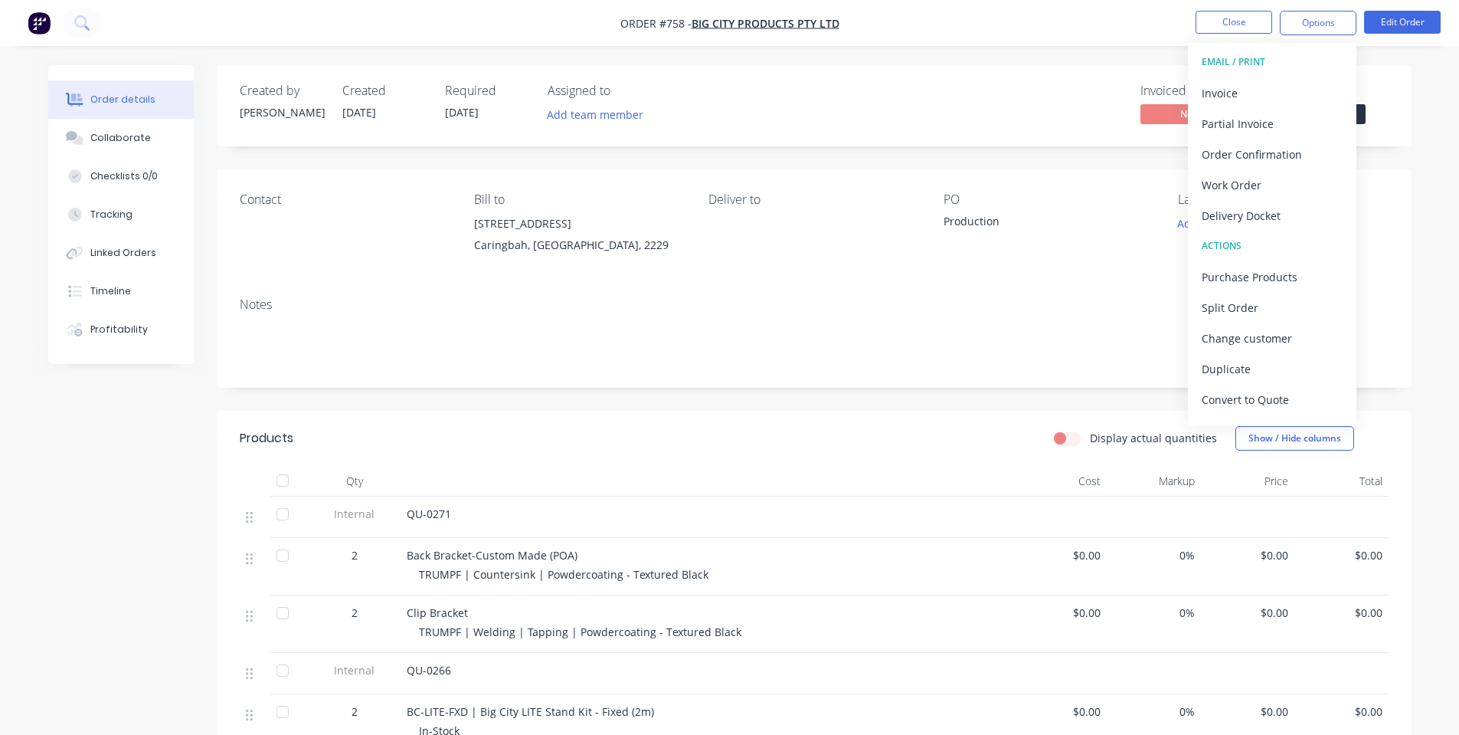
drag, startPoint x: 820, startPoint y: 222, endPoint x: 1099, endPoint y: 142, distance: 290.2
click at [822, 222] on div "Deliver to" at bounding box center [814, 227] width 210 height 70
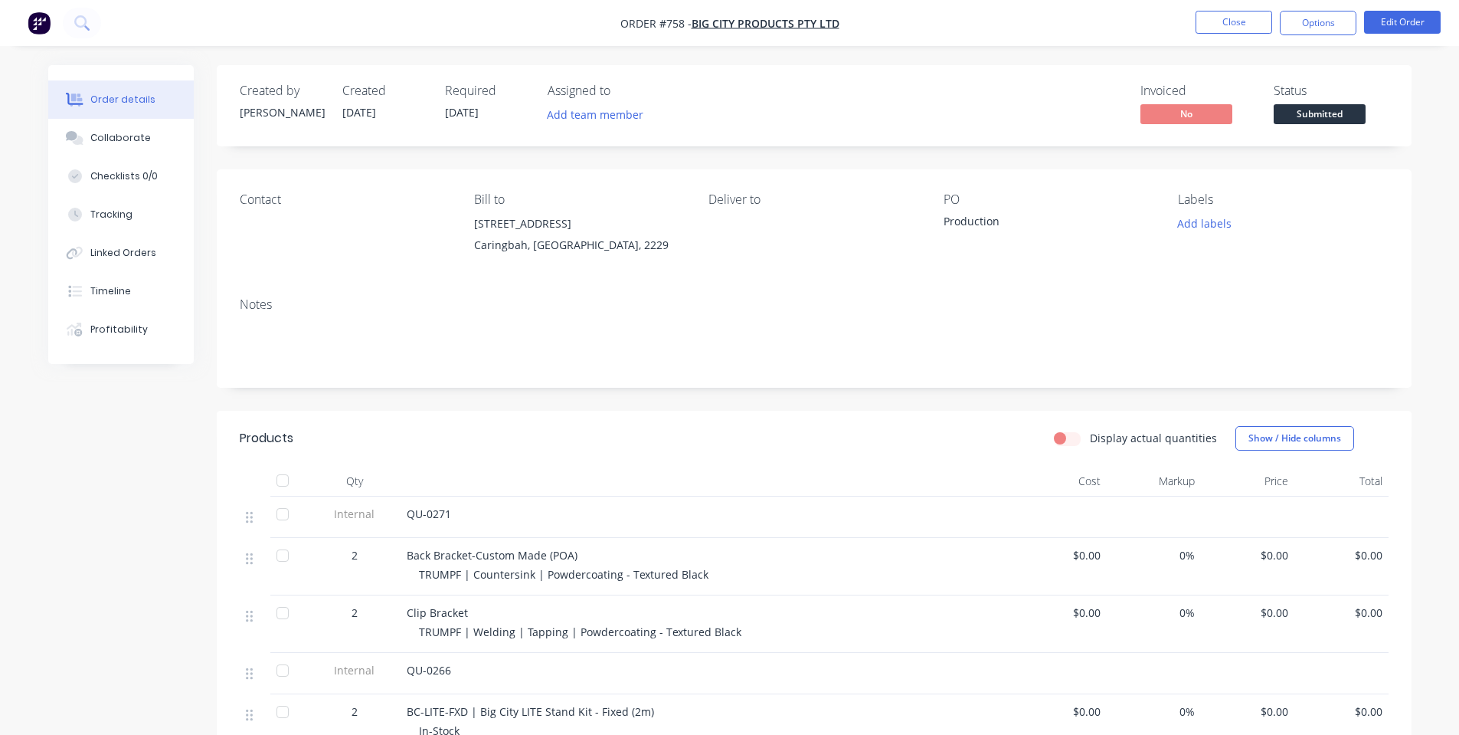
click at [1347, 35] on nav "Order #758 - Big City Products Pty Ltd Close Options Edit Order" at bounding box center [729, 23] width 1459 height 46
click at [1341, 30] on button "Options" at bounding box center [1318, 23] width 77 height 25
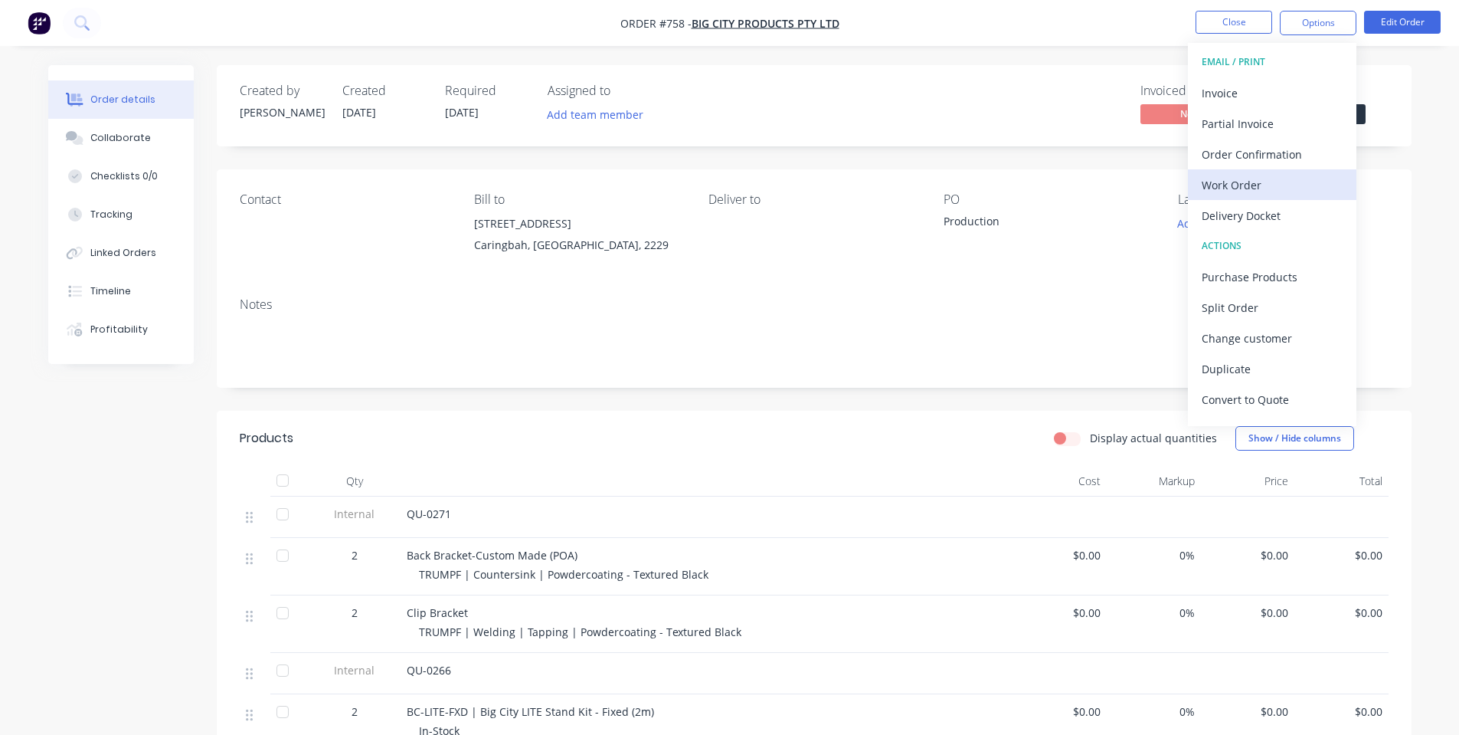
click at [1291, 188] on div "Work Order" at bounding box center [1272, 185] width 141 height 22
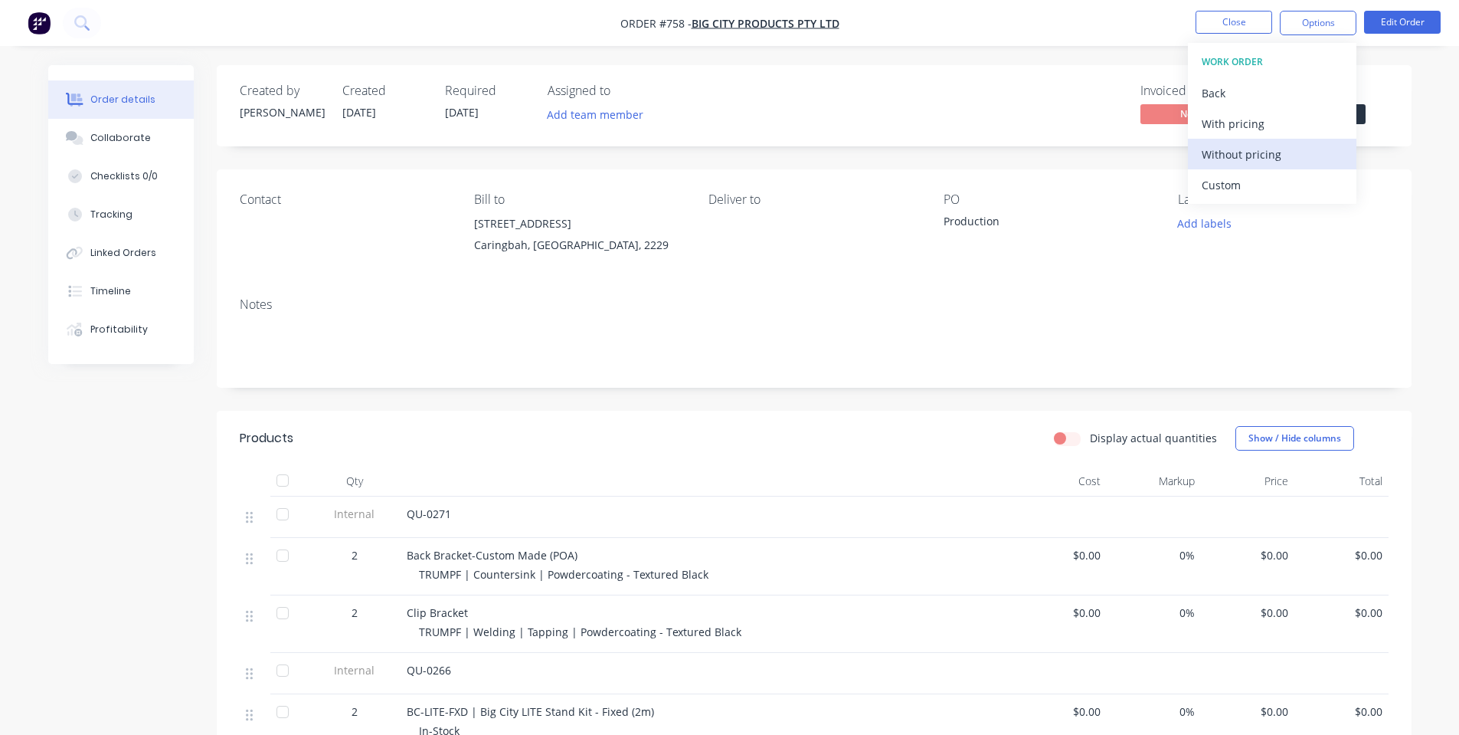
click at [1252, 155] on div "Without pricing" at bounding box center [1272, 154] width 141 height 22
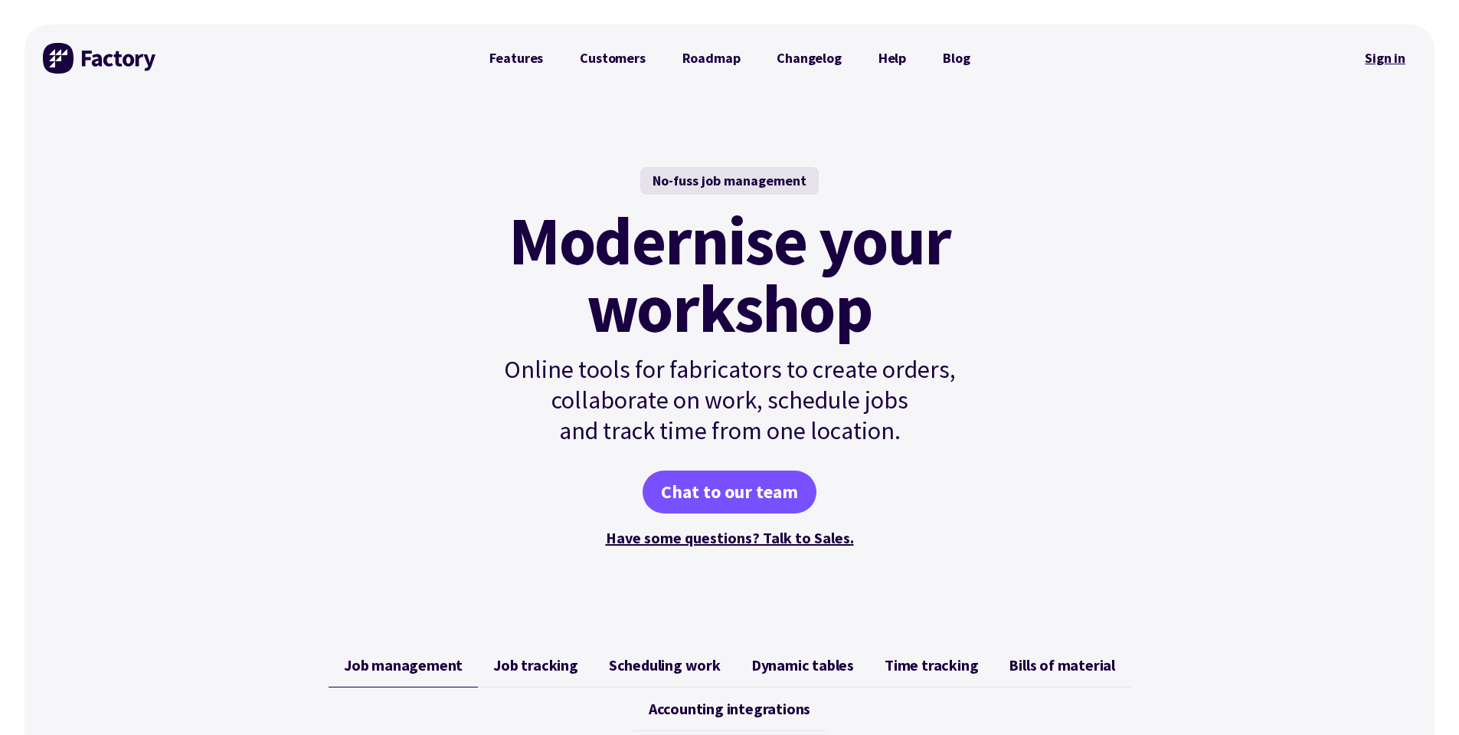
click at [1396, 47] on link "Sign in" at bounding box center [1385, 58] width 62 height 35
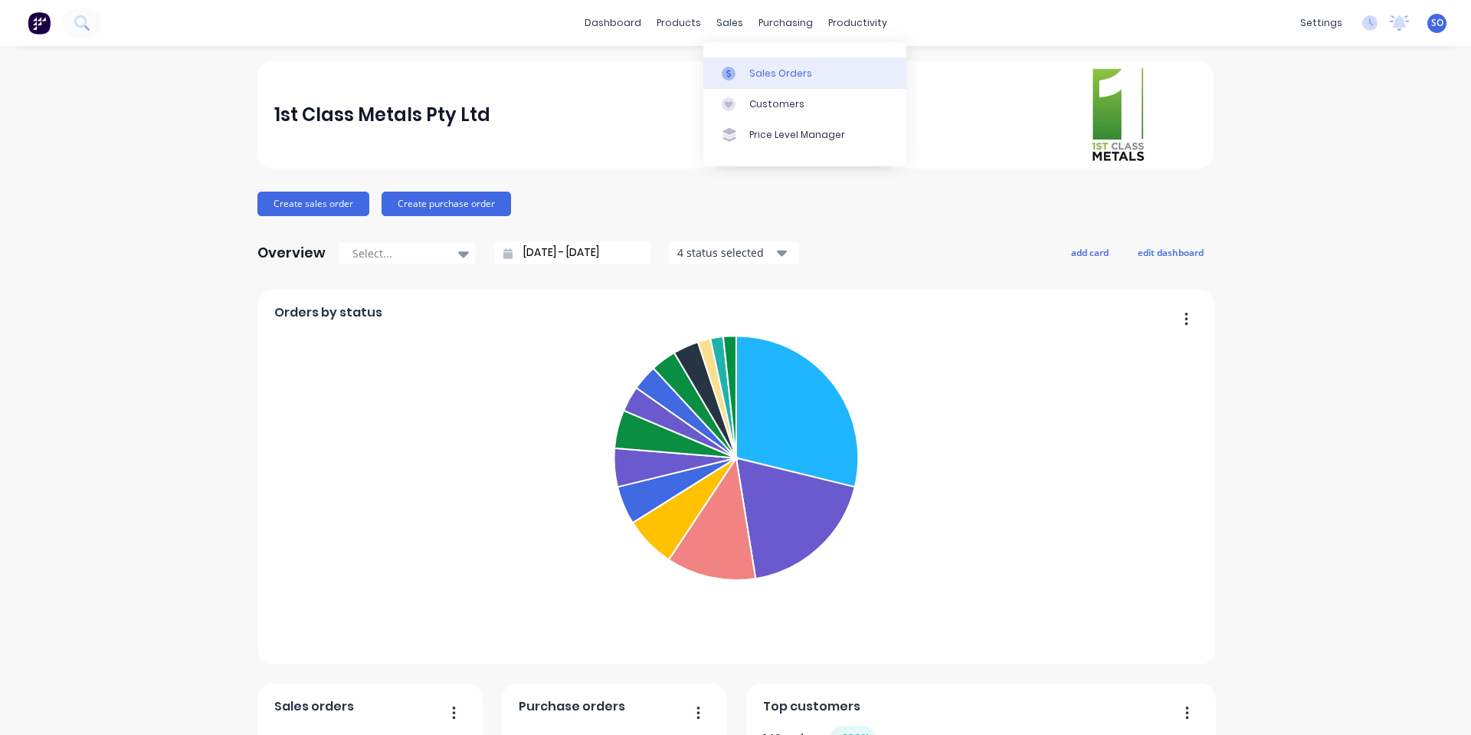
click at [759, 78] on div "Sales Orders" at bounding box center [780, 74] width 63 height 14
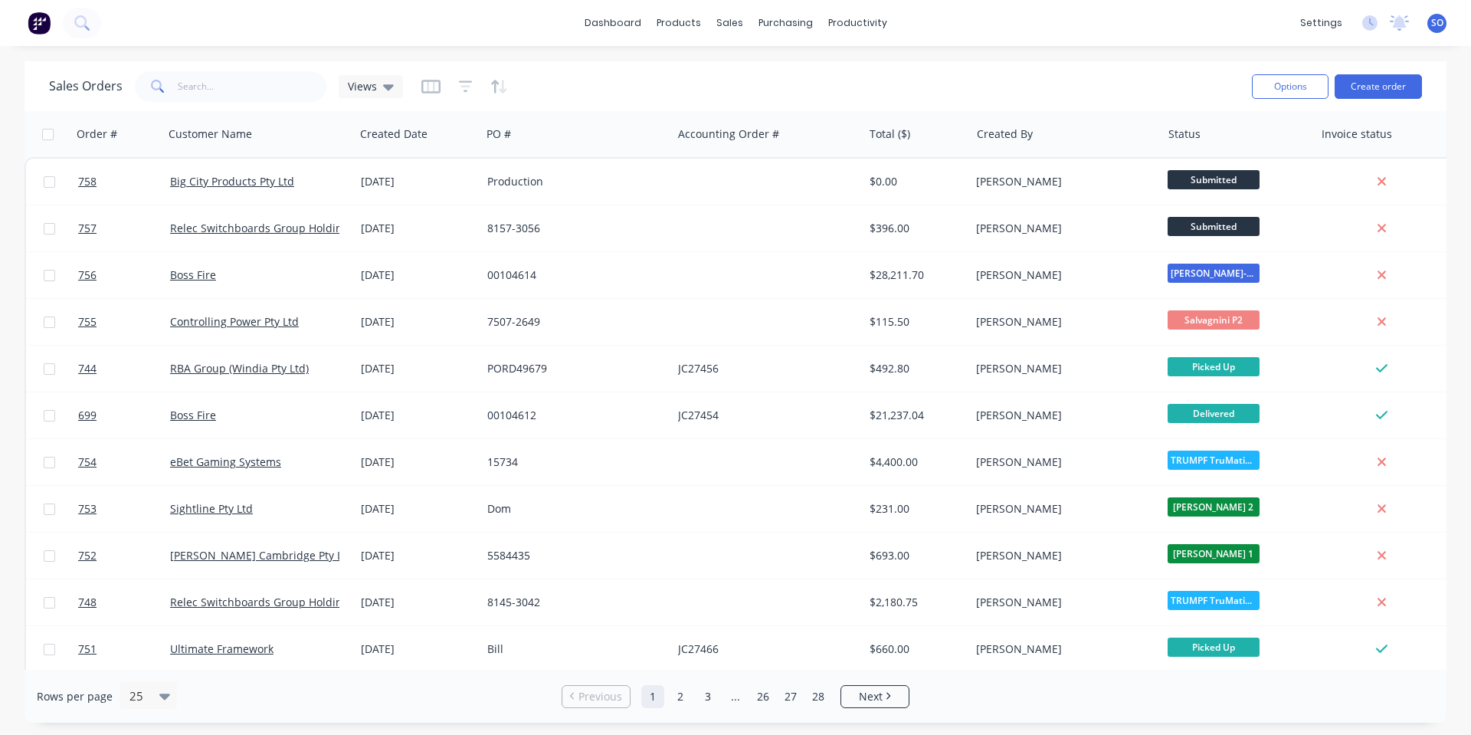
click at [501, 34] on div "dashboard products sales purchasing productivity dashboard products Product Cat…" at bounding box center [735, 23] width 1471 height 46
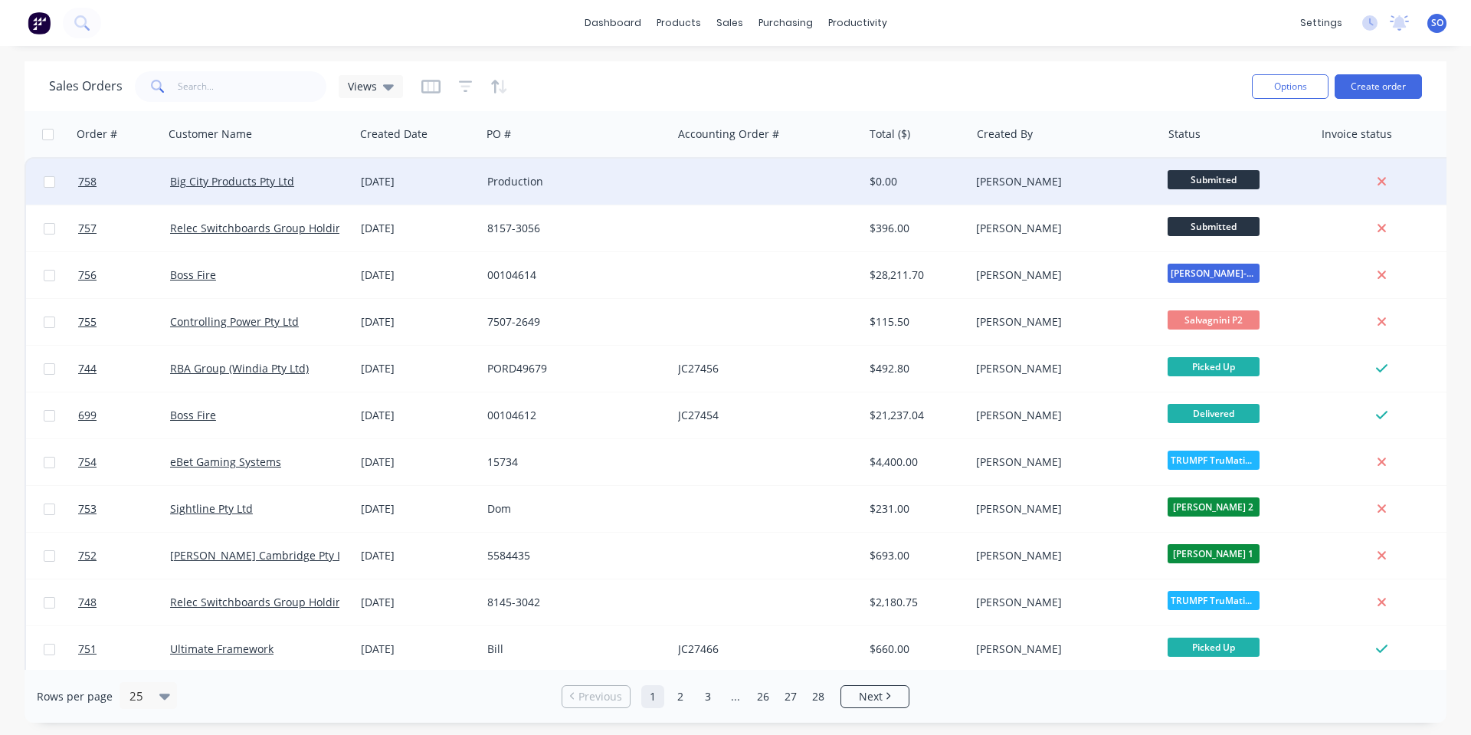
drag, startPoint x: 1367, startPoint y: 80, endPoint x: 1017, endPoint y: 188, distance: 365.6
click at [1017, 188] on div "Sales Orders Views Options Create order Order # Customer Name Created Date PO #…" at bounding box center [736, 391] width 1422 height 661
click at [1017, 187] on div "[PERSON_NAME]" at bounding box center [1061, 181] width 170 height 15
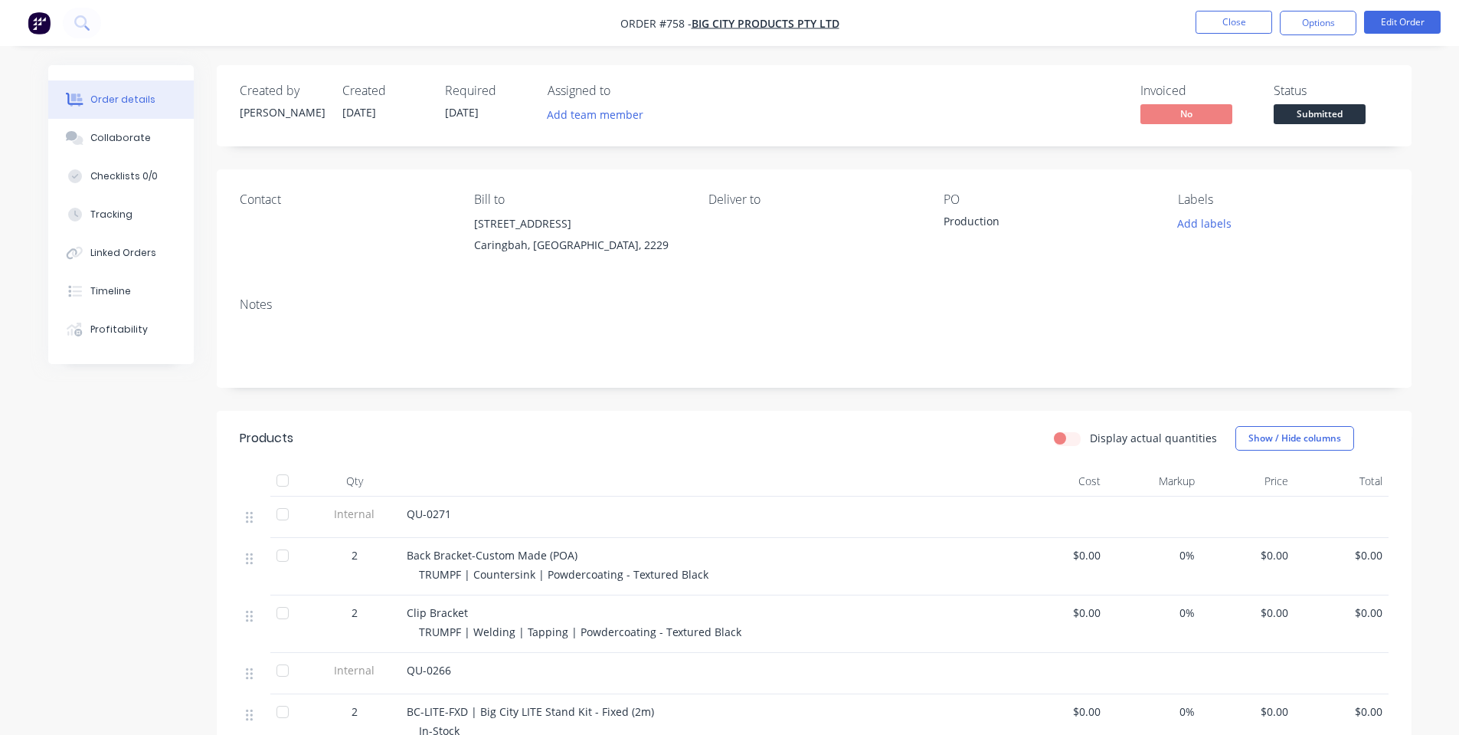
drag, startPoint x: 1295, startPoint y: 128, endPoint x: 1298, endPoint y: 118, distance: 10.2
click at [1295, 127] on div "Created by Shane Created 01/09/25 Required 04/09/25 Assigned to Add team member…" at bounding box center [814, 105] width 1195 height 81
click at [1298, 116] on span "Submitted" at bounding box center [1320, 113] width 92 height 19
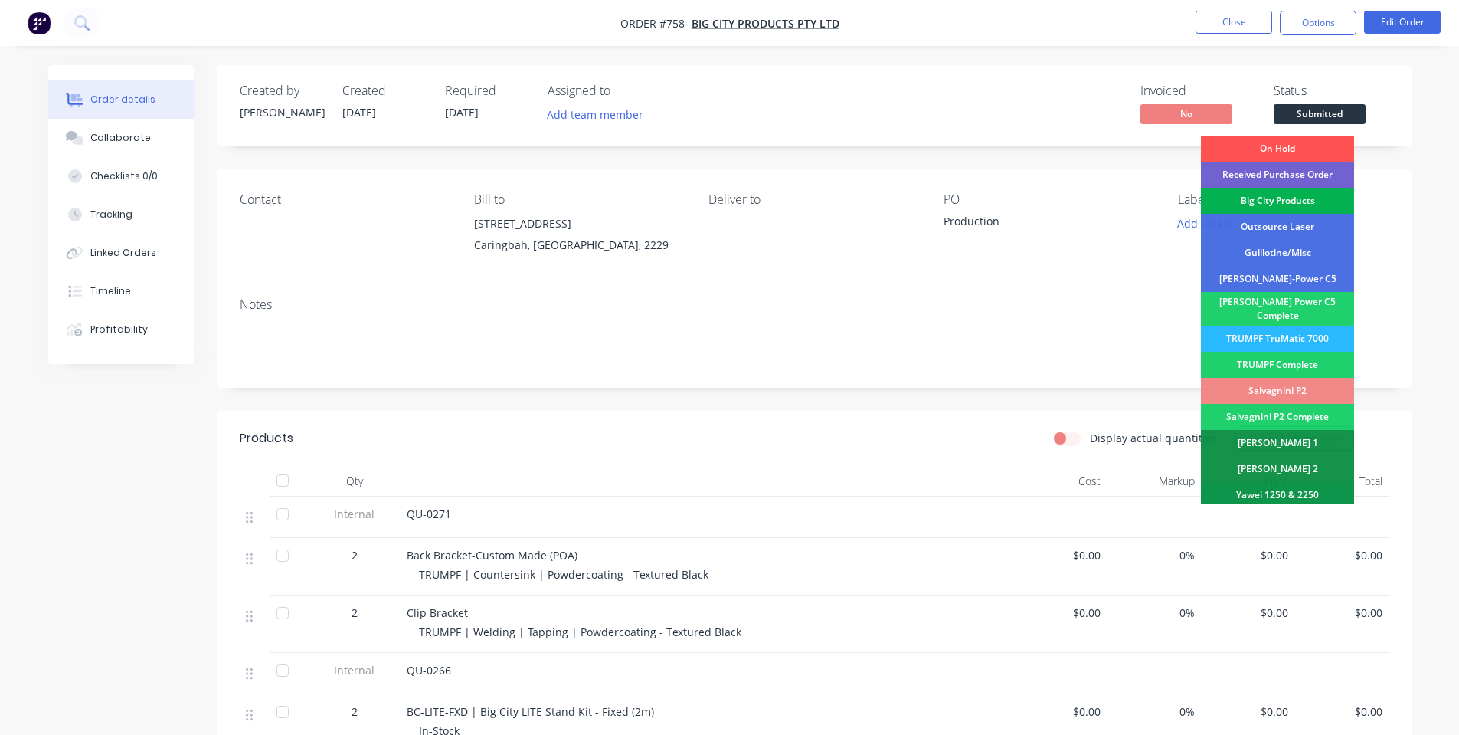
click at [1267, 193] on div "Big City Products" at bounding box center [1277, 201] width 153 height 26
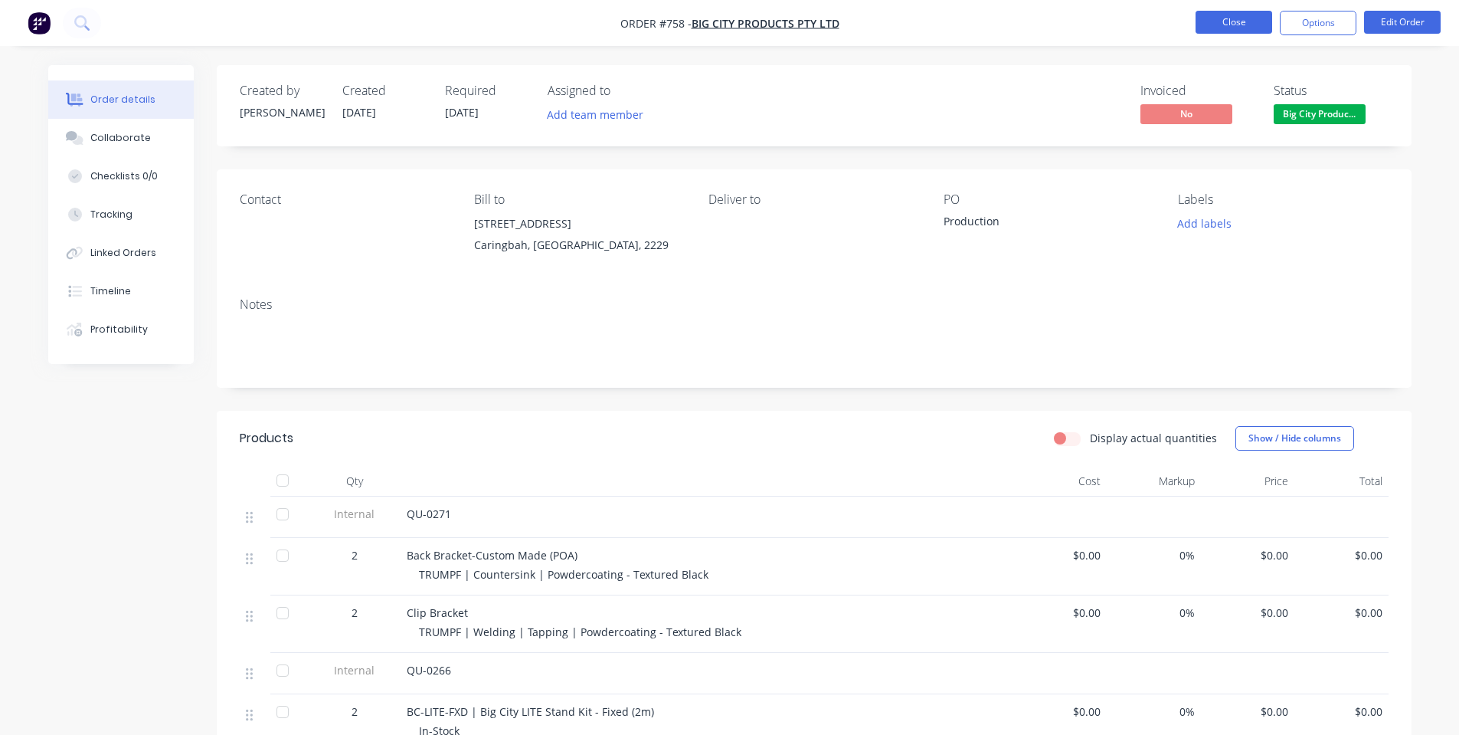
click at [1237, 14] on button "Close" at bounding box center [1234, 22] width 77 height 23
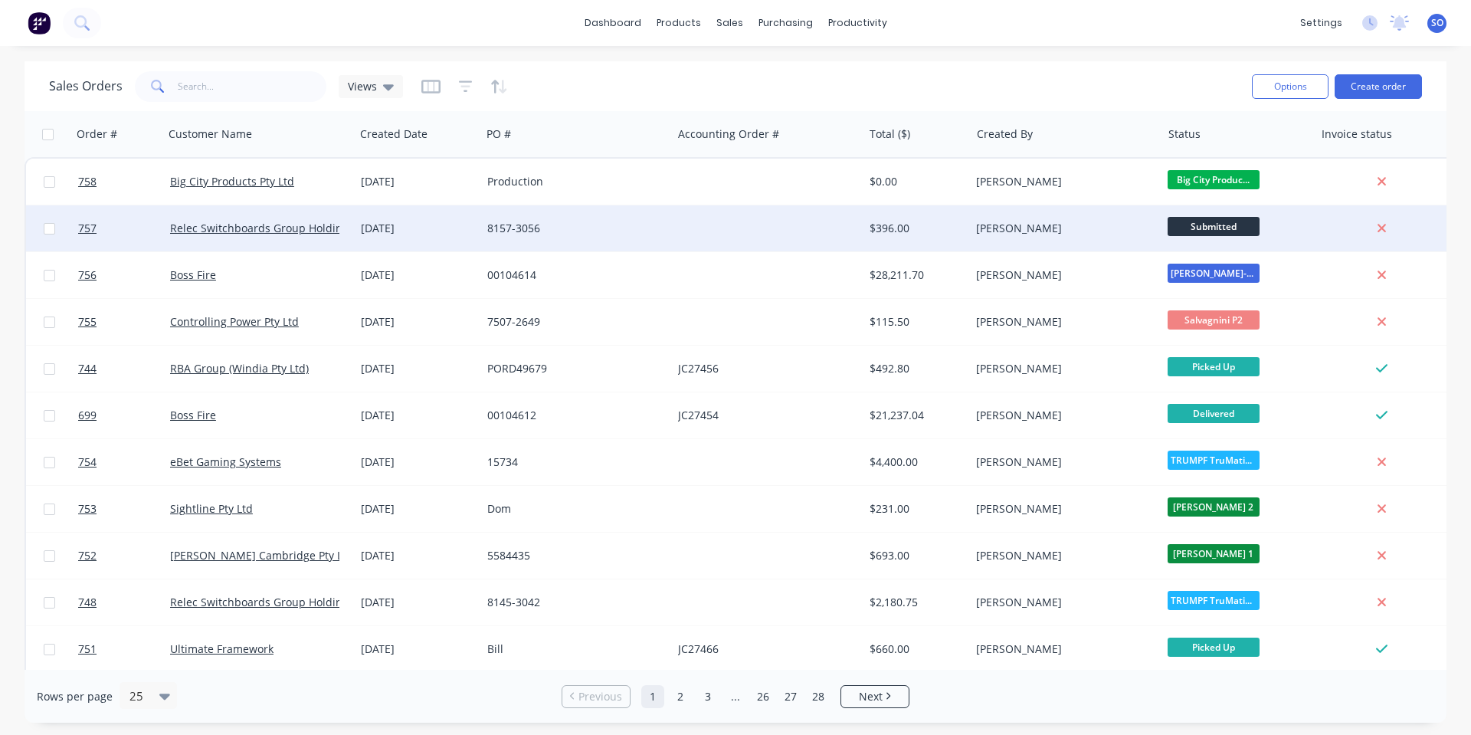
click at [716, 226] on div at bounding box center [767, 228] width 191 height 46
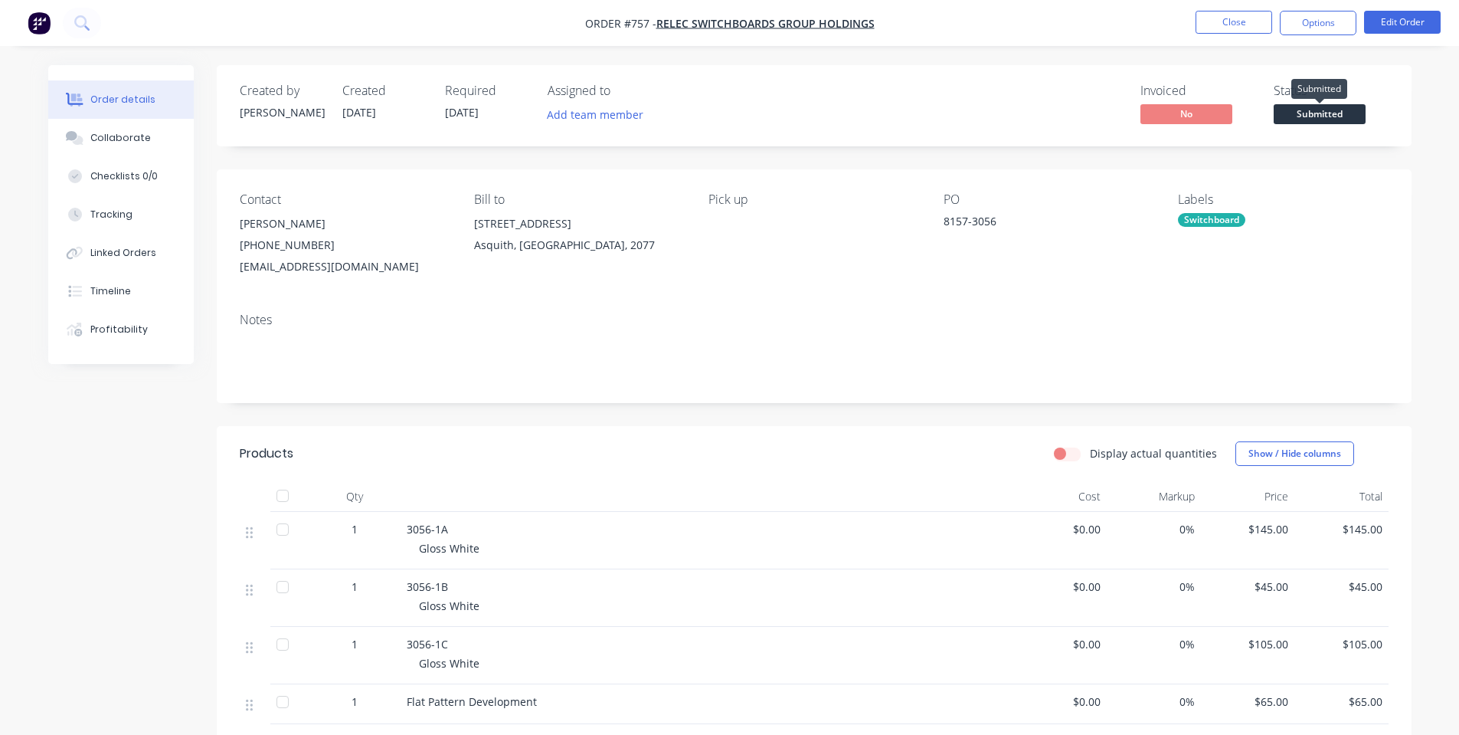
click at [1313, 119] on span "Submitted" at bounding box center [1320, 113] width 92 height 19
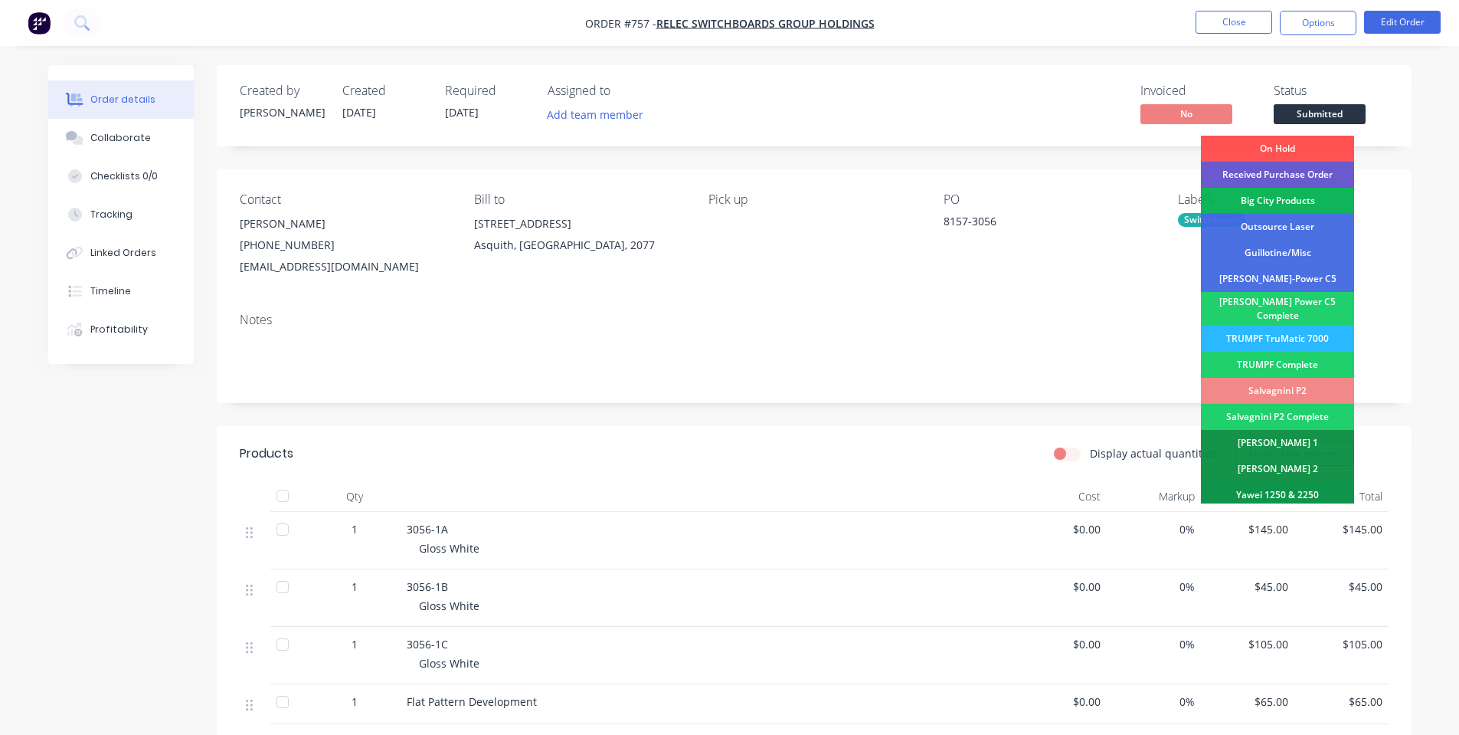
click at [1310, 175] on div "Received Purchase Order" at bounding box center [1277, 175] width 153 height 26
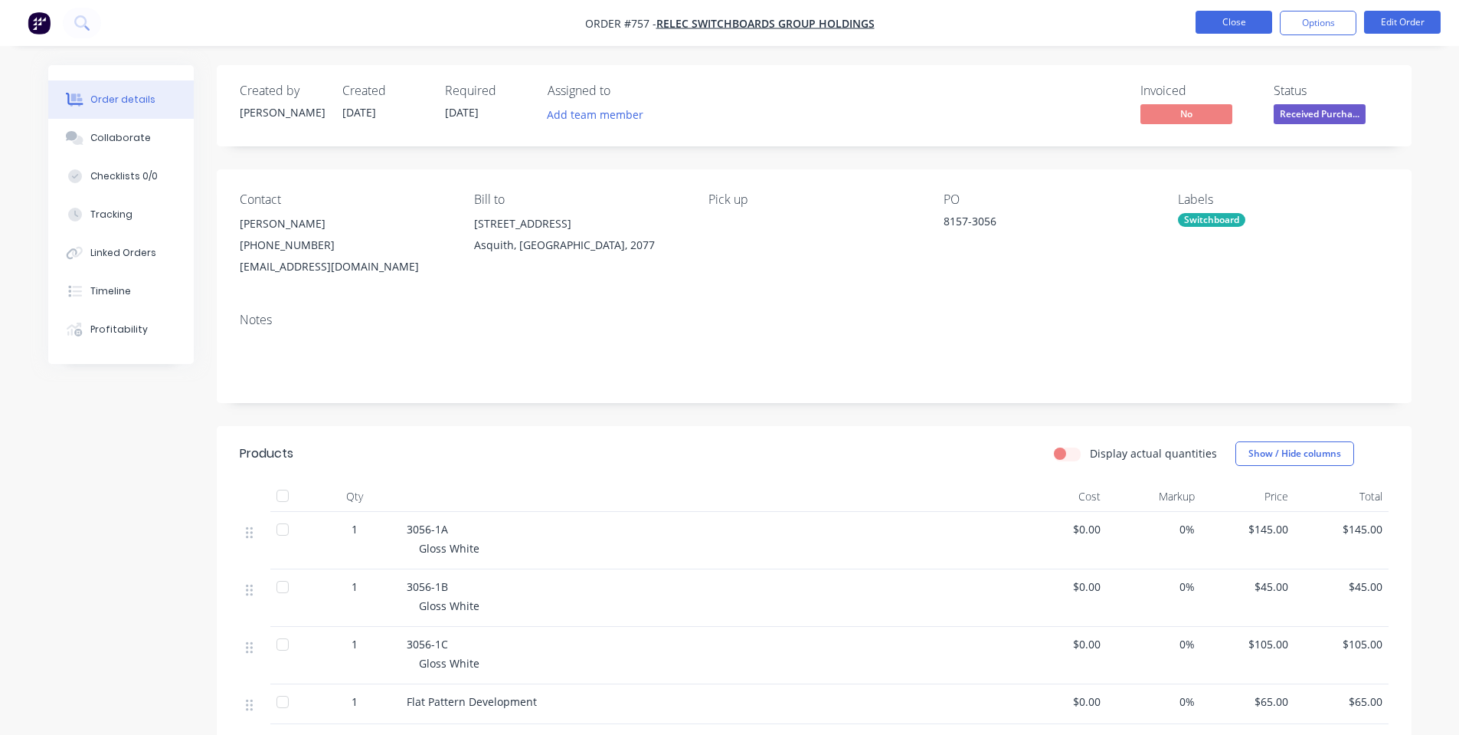
click at [1250, 25] on button "Close" at bounding box center [1234, 22] width 77 height 23
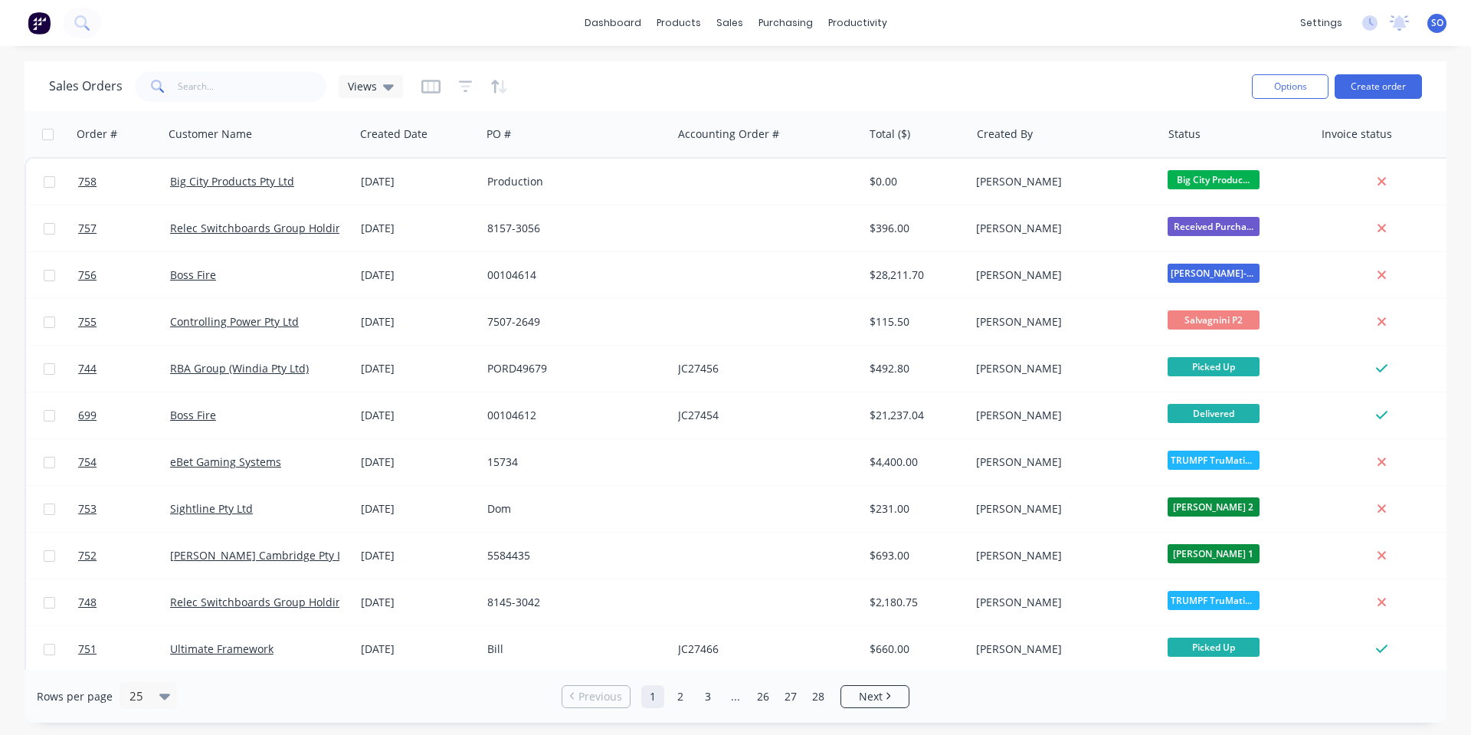
click at [1081, 68] on div "Sales Orders Views" at bounding box center [644, 86] width 1190 height 38
click at [194, 90] on input "text" at bounding box center [252, 86] width 149 height 31
type input "r"
type input "o"
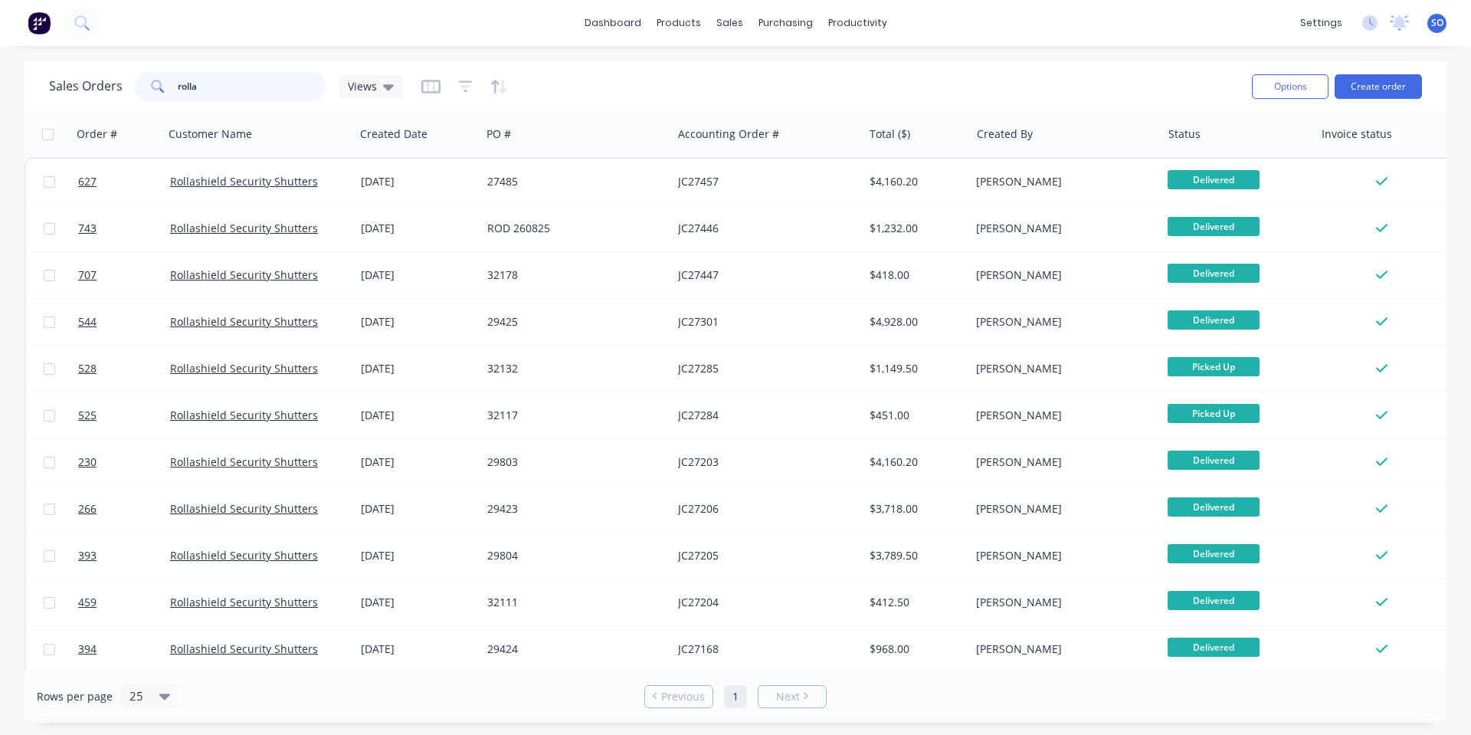
drag, startPoint x: 107, startPoint y: 87, endPoint x: 0, endPoint y: 97, distance: 107.8
click at [0, 100] on div "Sales Orders rolla Views Options Create order Order # Customer Name Created Dat…" at bounding box center [735, 391] width 1471 height 661
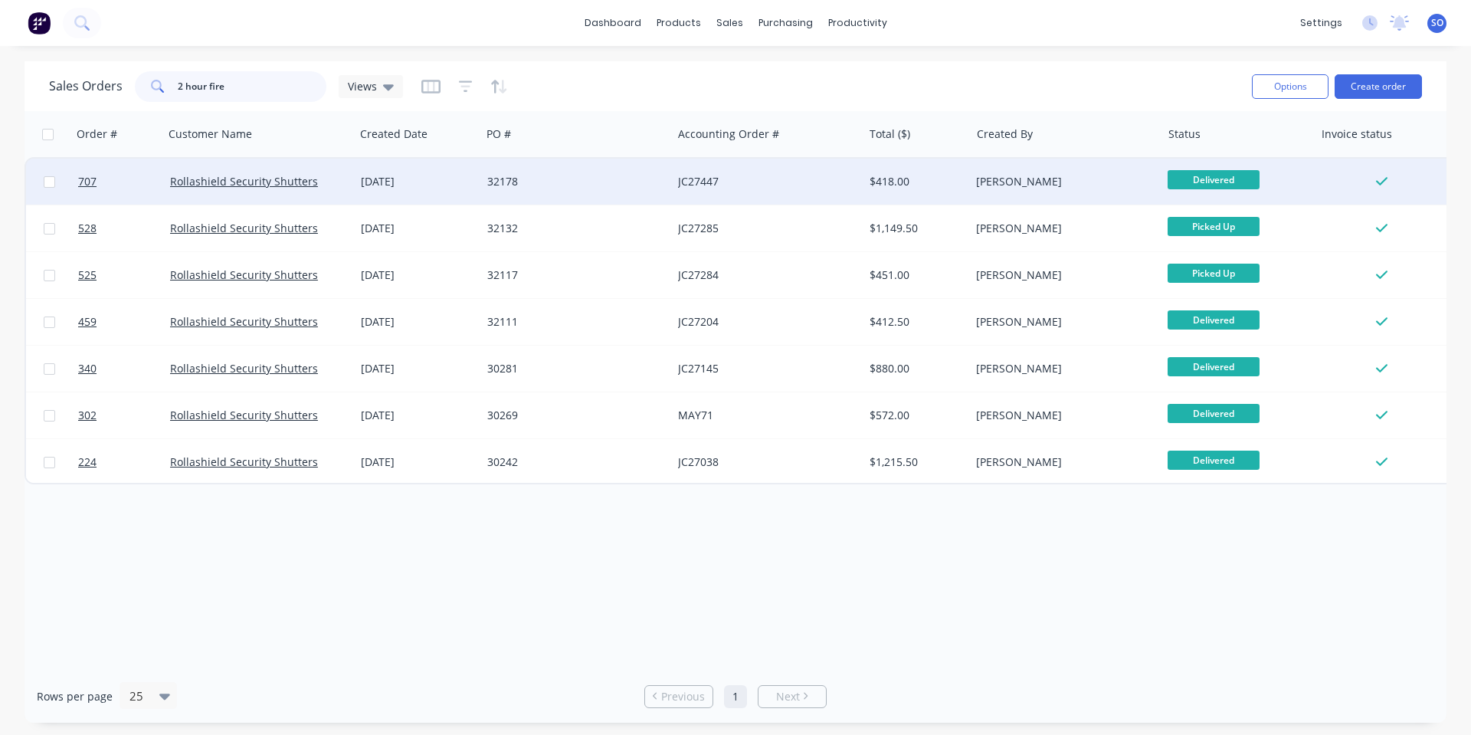
type input "2 hour fire"
click at [674, 173] on div "JC27447" at bounding box center [767, 182] width 191 height 46
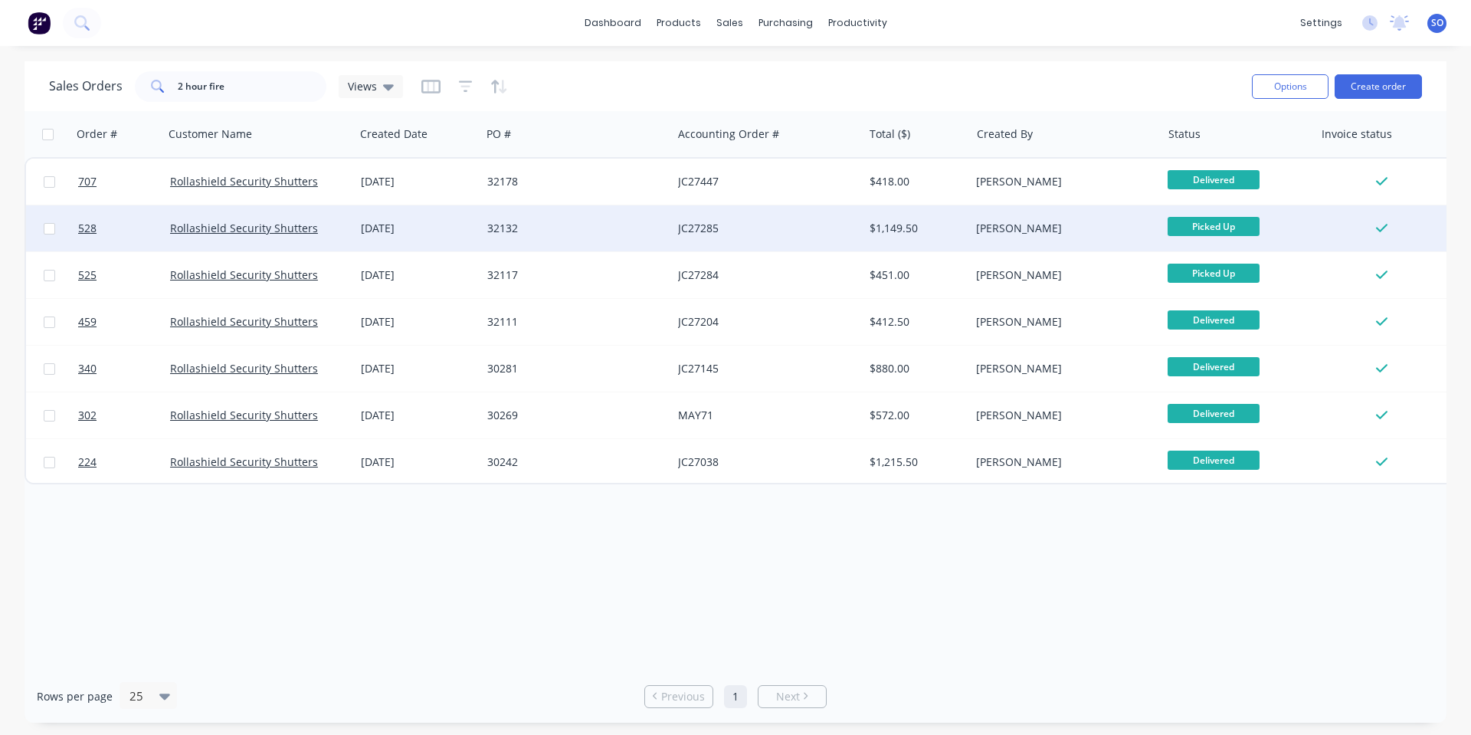
click at [572, 221] on div "32132" at bounding box center [572, 228] width 170 height 15
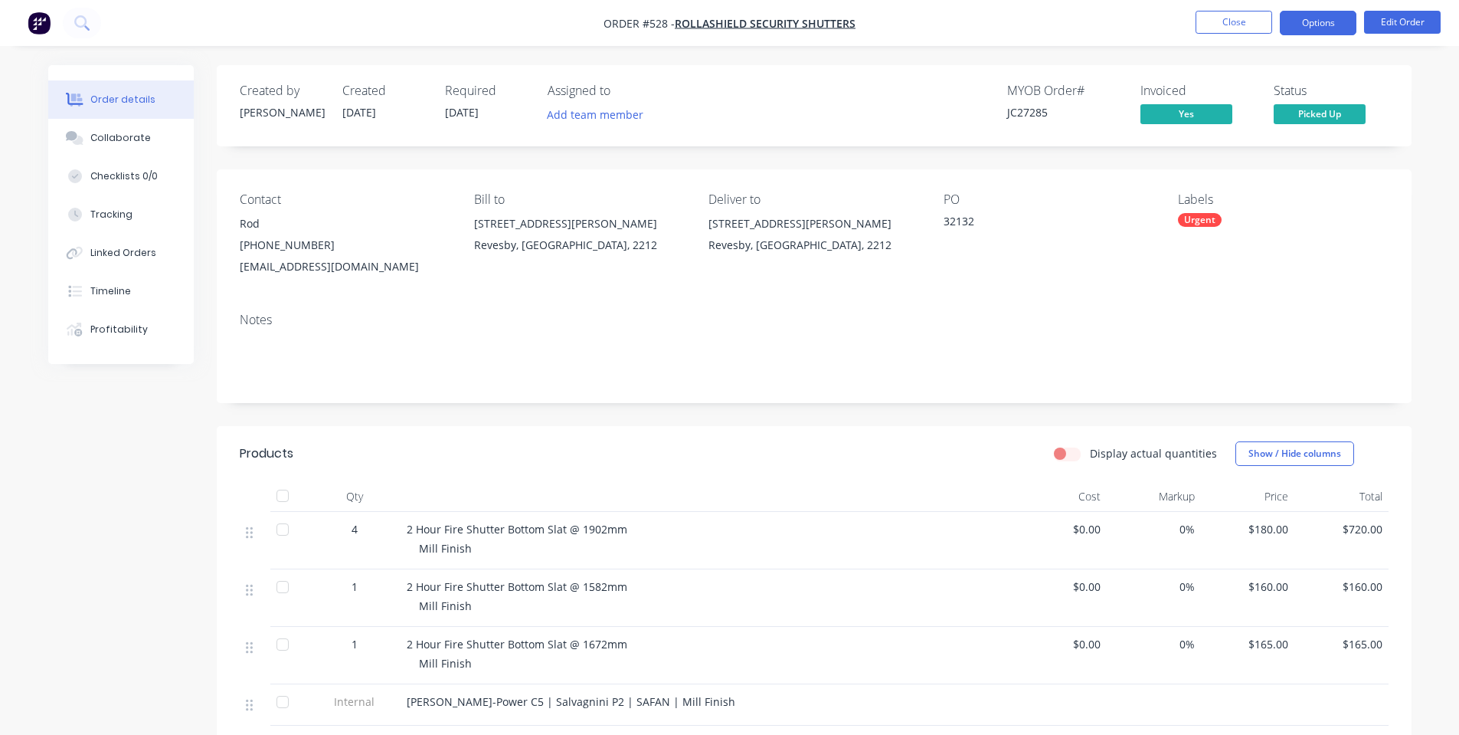
drag, startPoint x: 1344, startPoint y: 16, endPoint x: 1338, endPoint y: 28, distance: 12.7
click at [1343, 16] on button "Options" at bounding box center [1318, 23] width 77 height 25
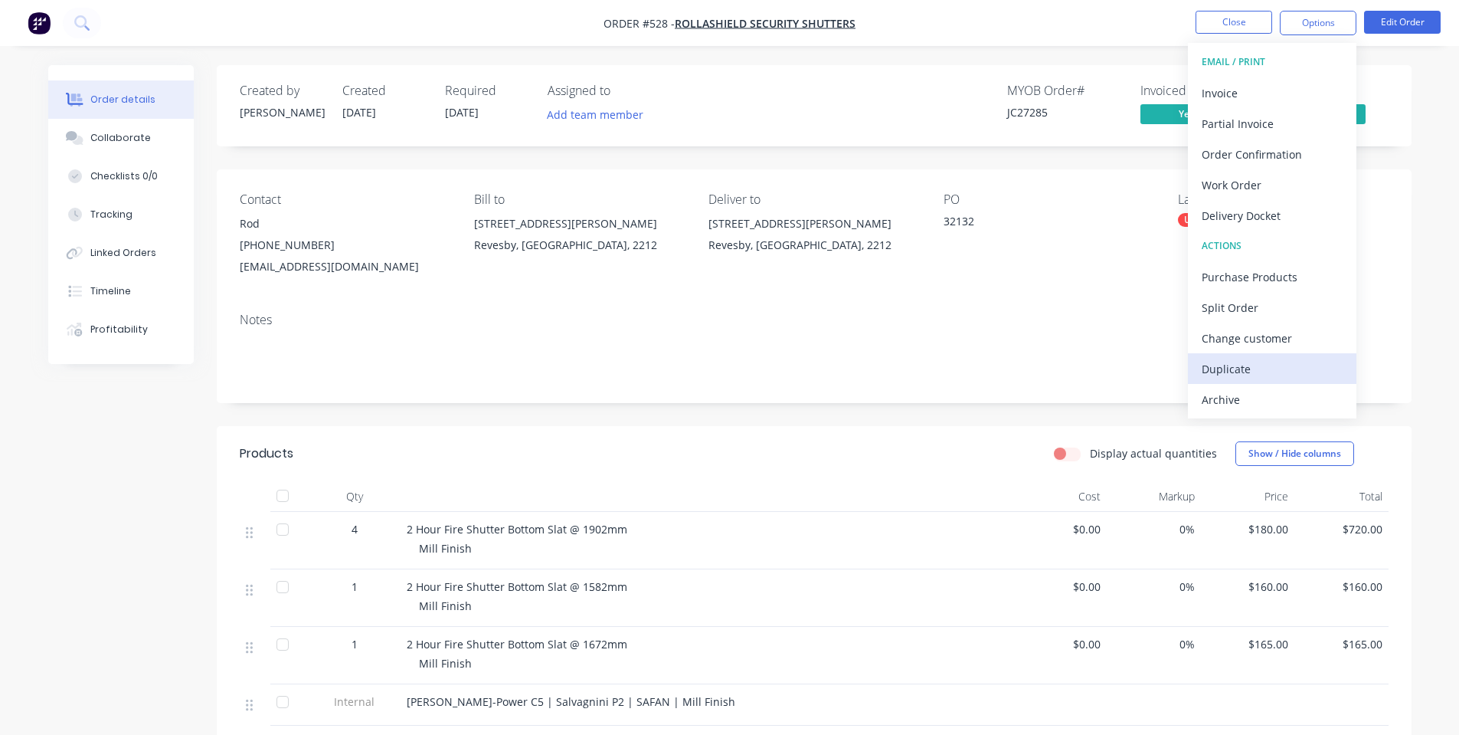
click at [1255, 362] on div "Duplicate" at bounding box center [1272, 369] width 141 height 22
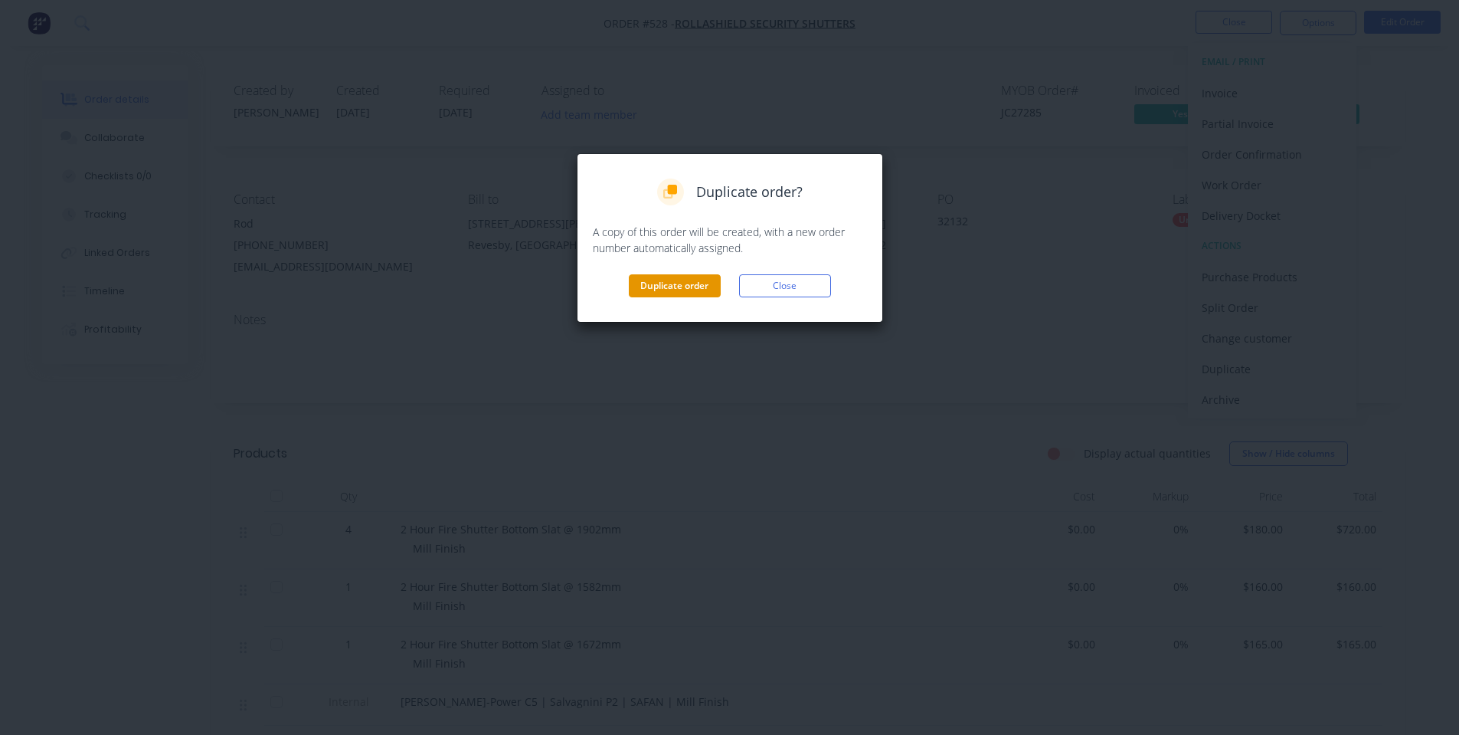
click at [704, 291] on button "Duplicate order" at bounding box center [675, 285] width 92 height 23
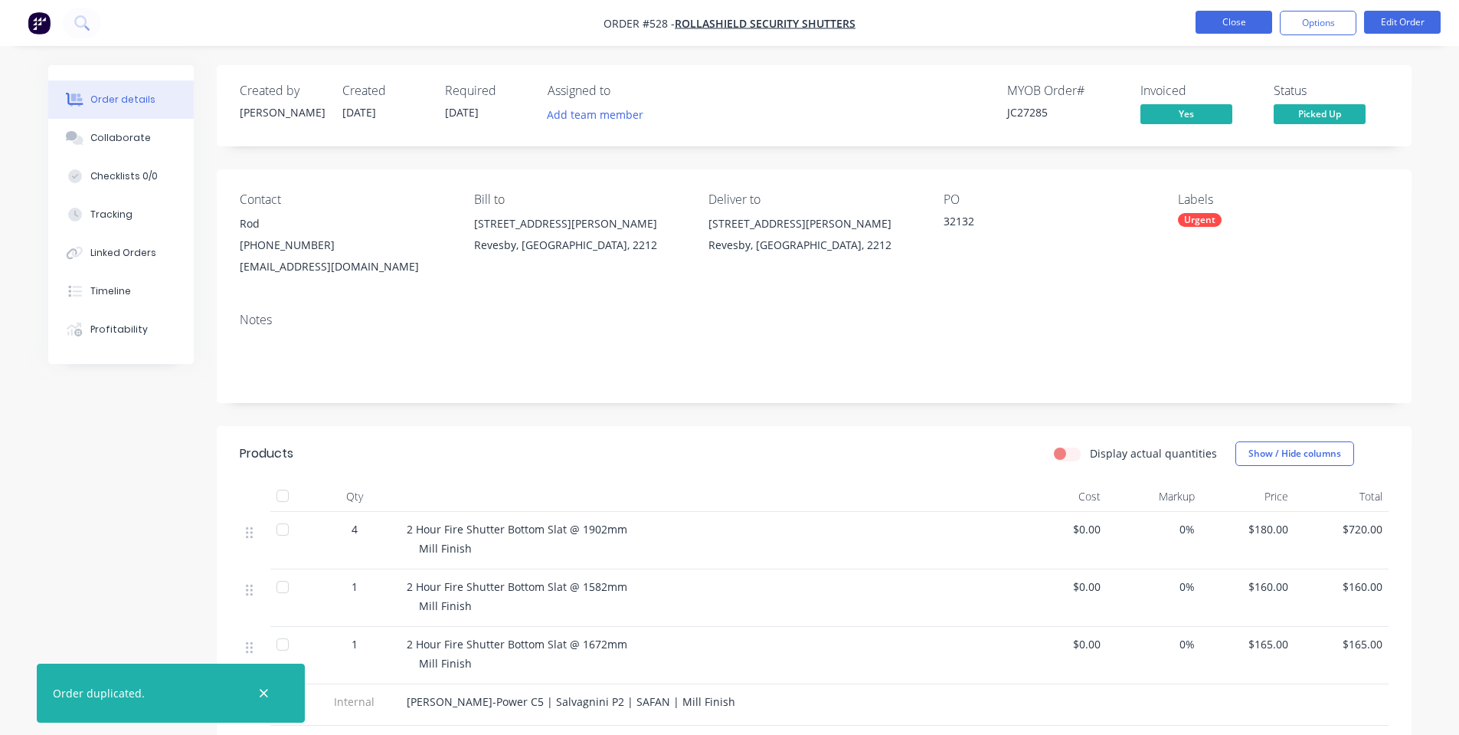
click at [1200, 32] on button "Close" at bounding box center [1234, 22] width 77 height 23
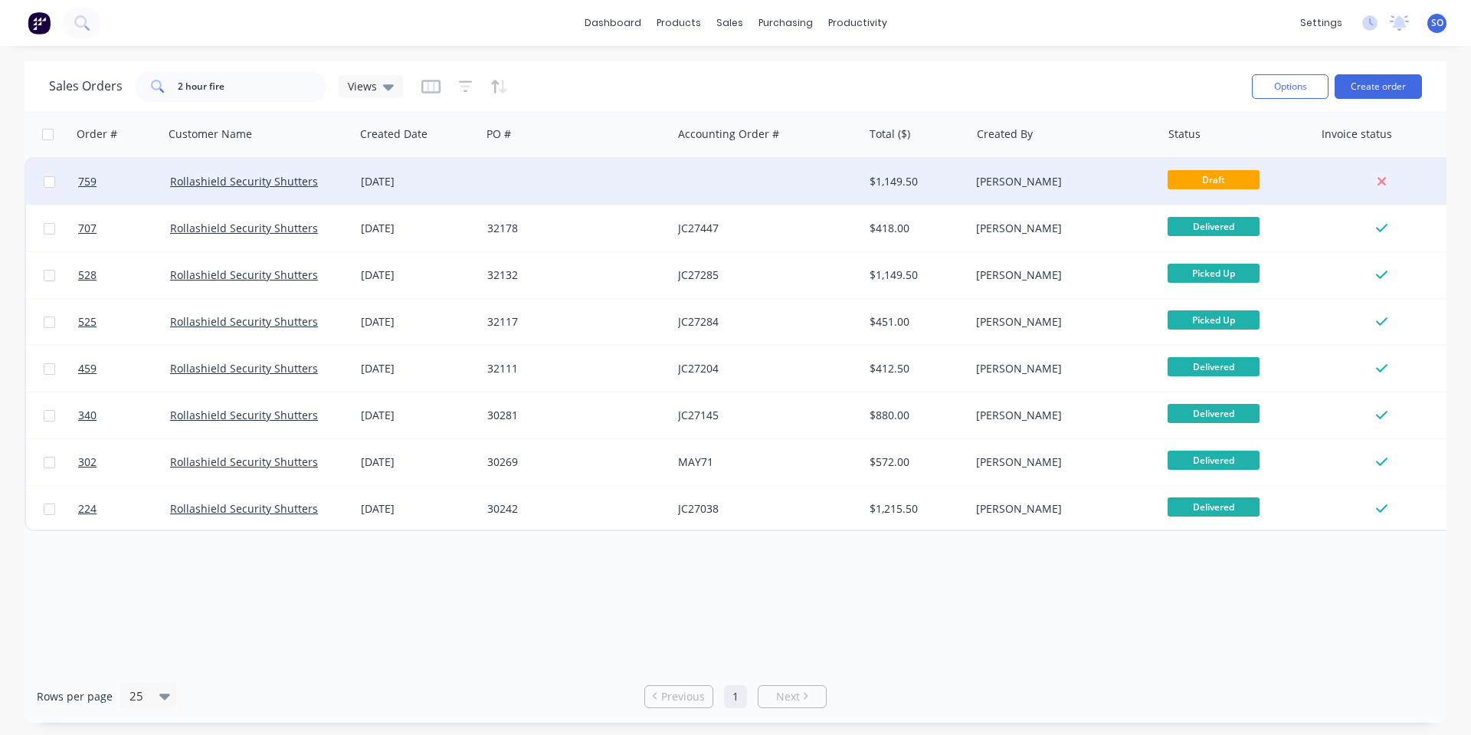
click at [1131, 177] on div "[PERSON_NAME]" at bounding box center [1061, 181] width 170 height 15
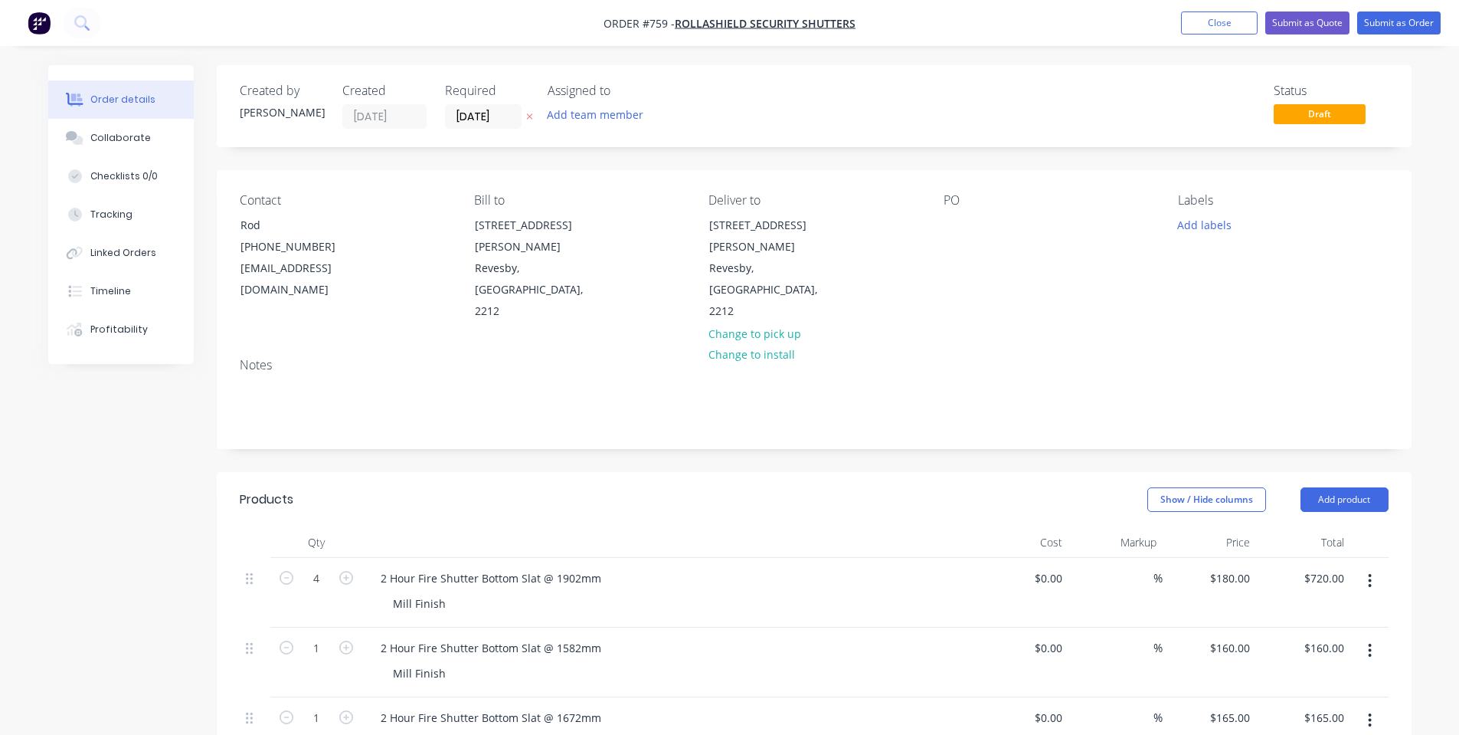
scroll to position [205, 0]
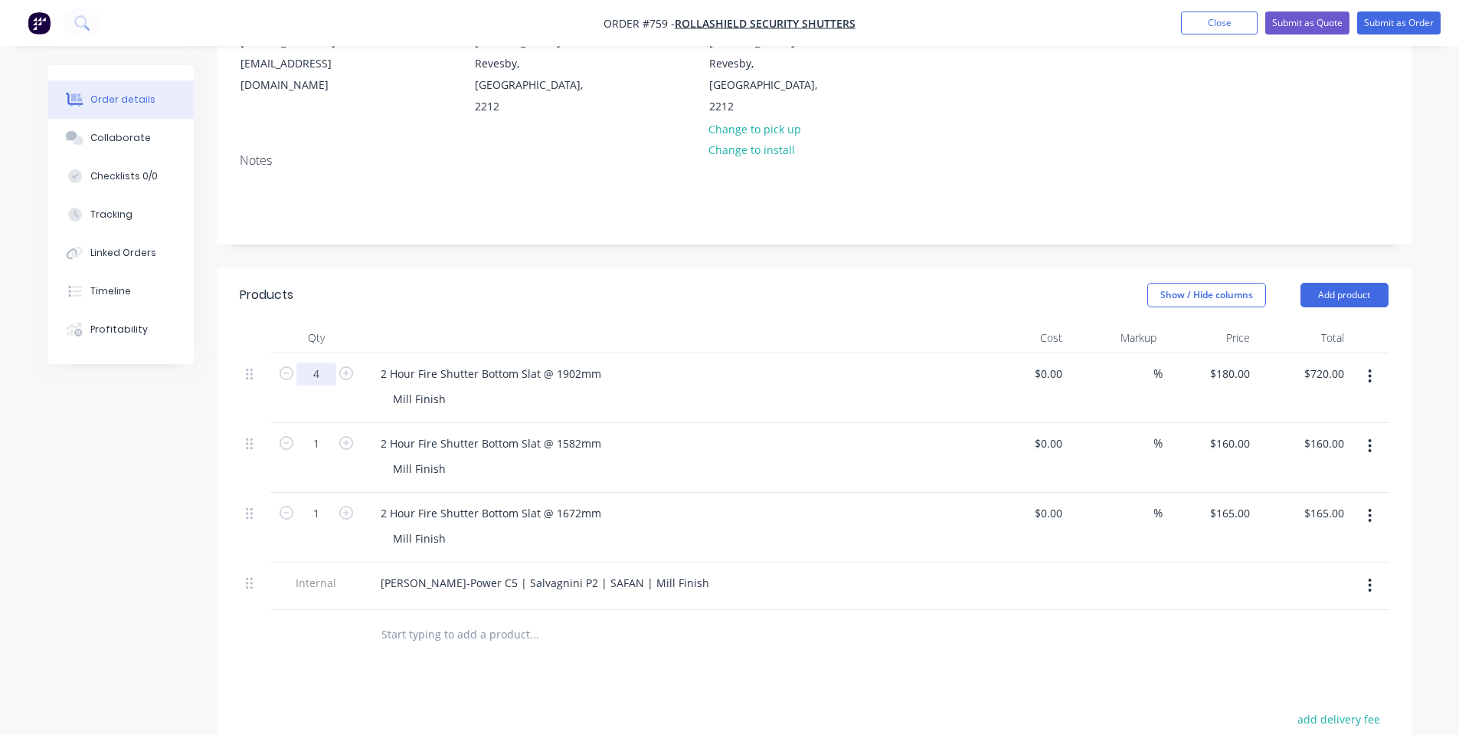
click at [319, 362] on input "4" at bounding box center [316, 373] width 40 height 23
type input "1"
type input "$180.00"
click at [493, 502] on div "2 Hour Fire Shutter Bottom Slat @ 1672mm" at bounding box center [490, 513] width 245 height 22
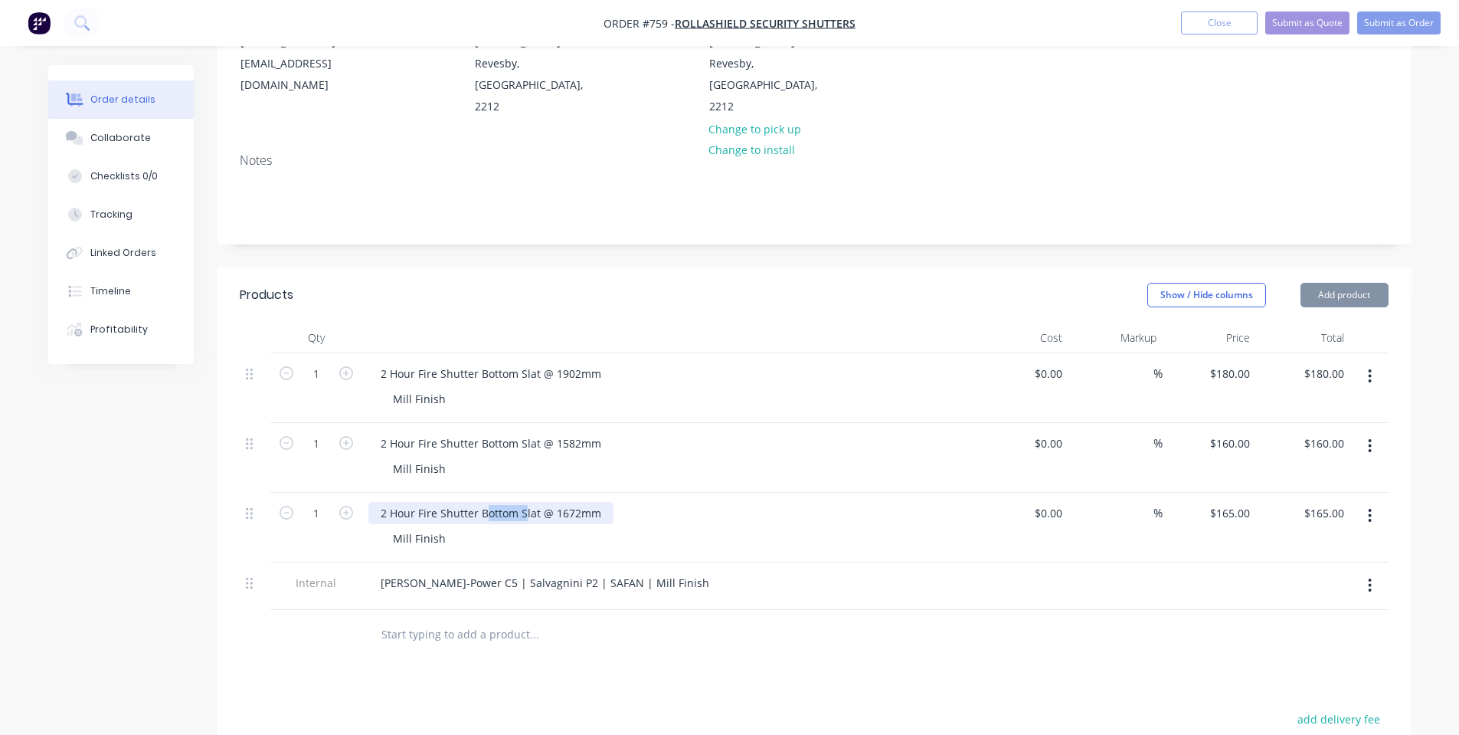
click at [493, 502] on div "2 Hour Fire Shutter Bottom Slat @ 1672mm" at bounding box center [490, 513] width 245 height 22
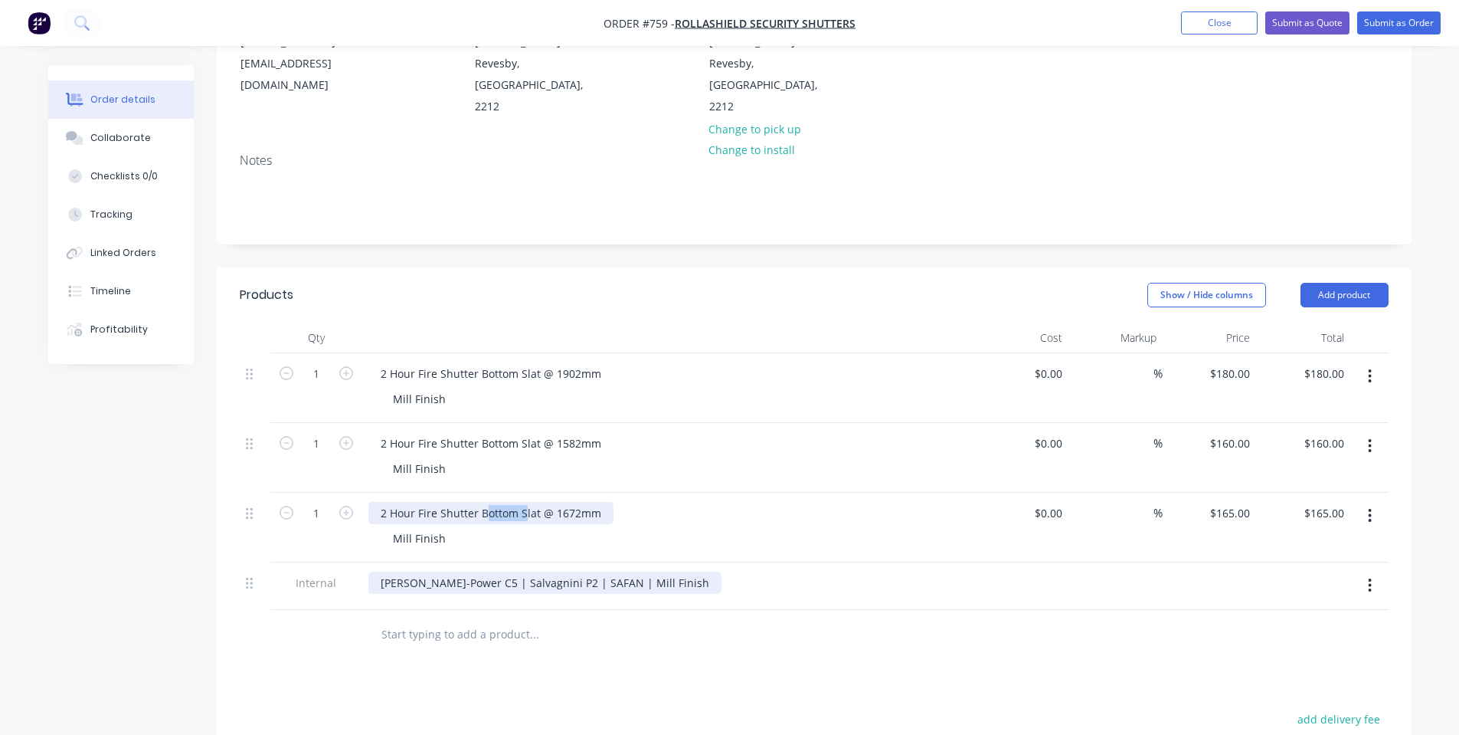
copy div "2 Hour Fire Shutter Bottom Slat @ 1672mm"
click at [430, 619] on input "text" at bounding box center [534, 634] width 306 height 31
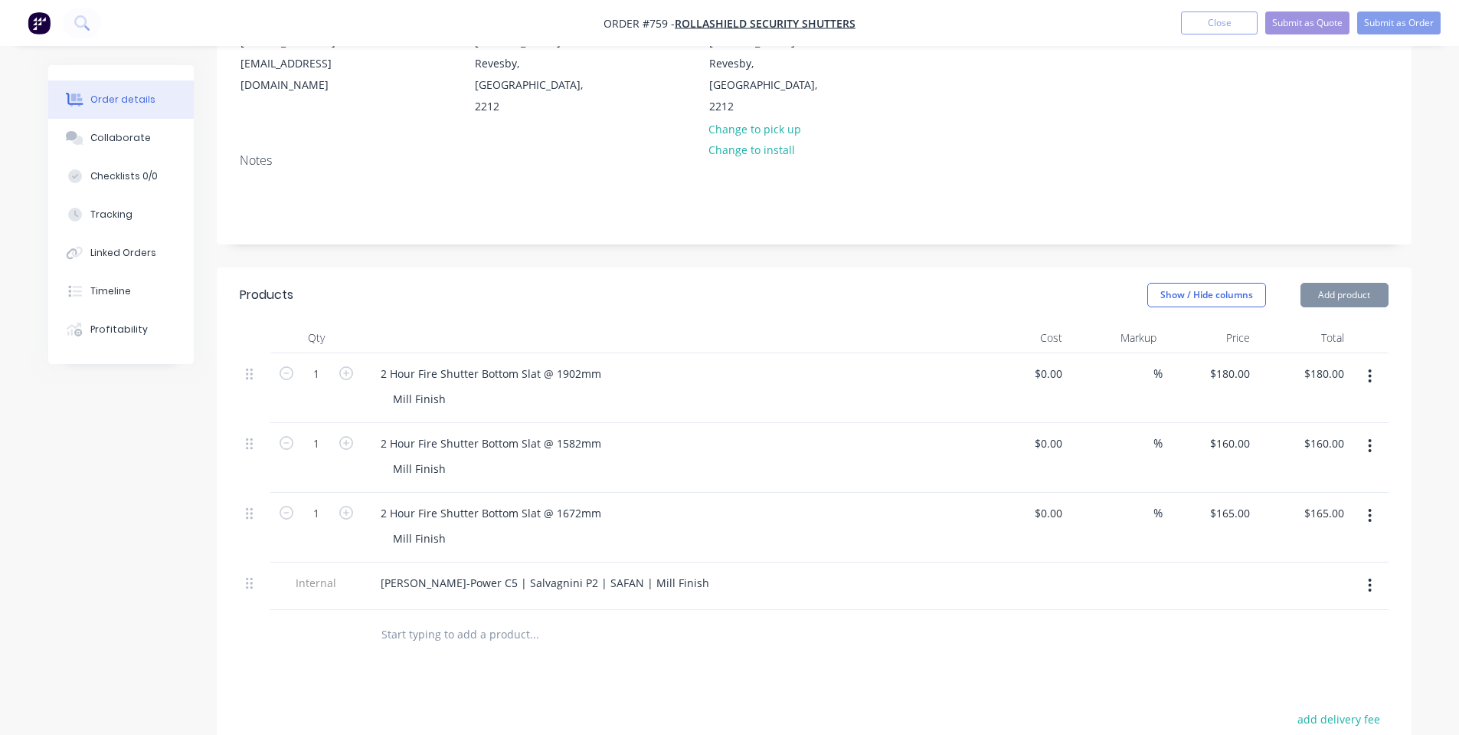
paste input "2 Hour Fire Shutter Bottom Slat @ 1672mm"
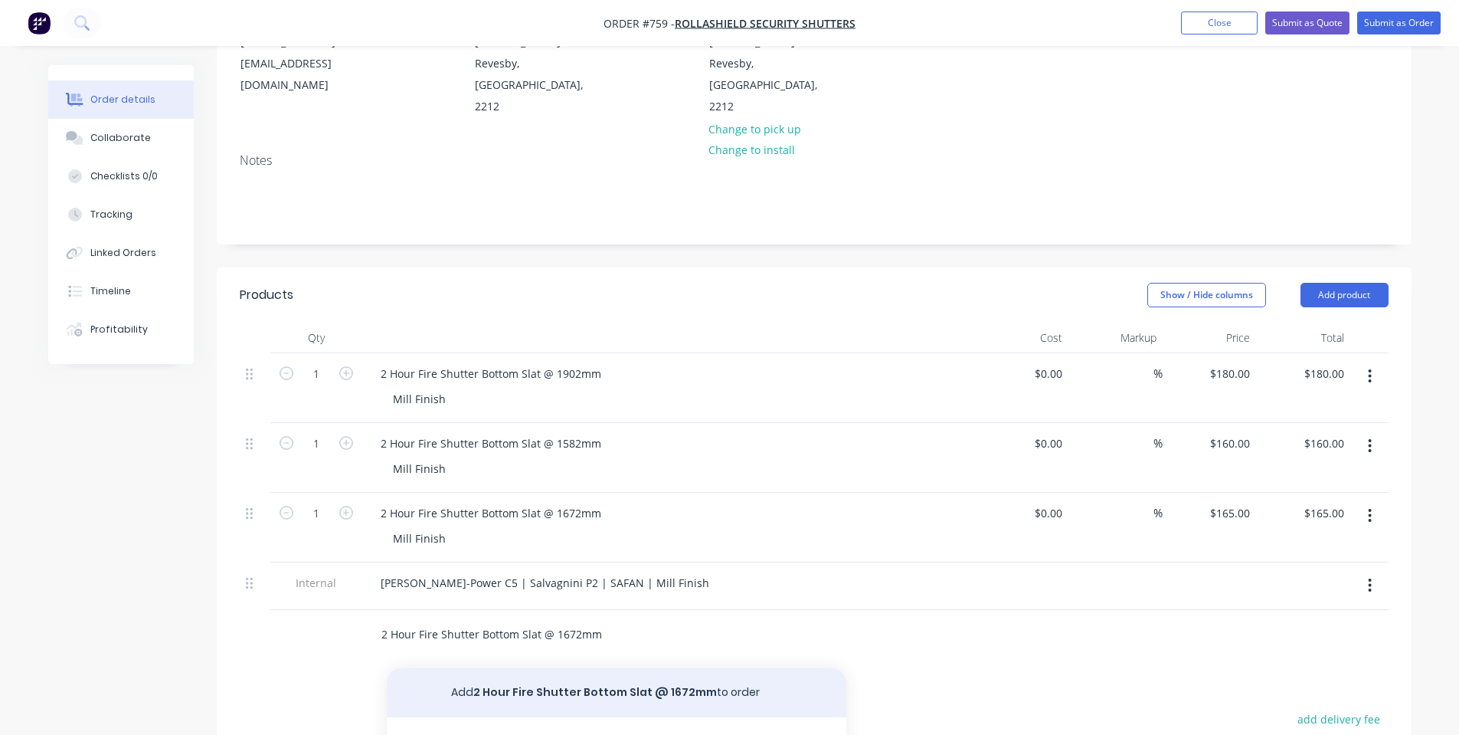
type input "2 Hour Fire Shutter Bottom Slat @ 1672mm"
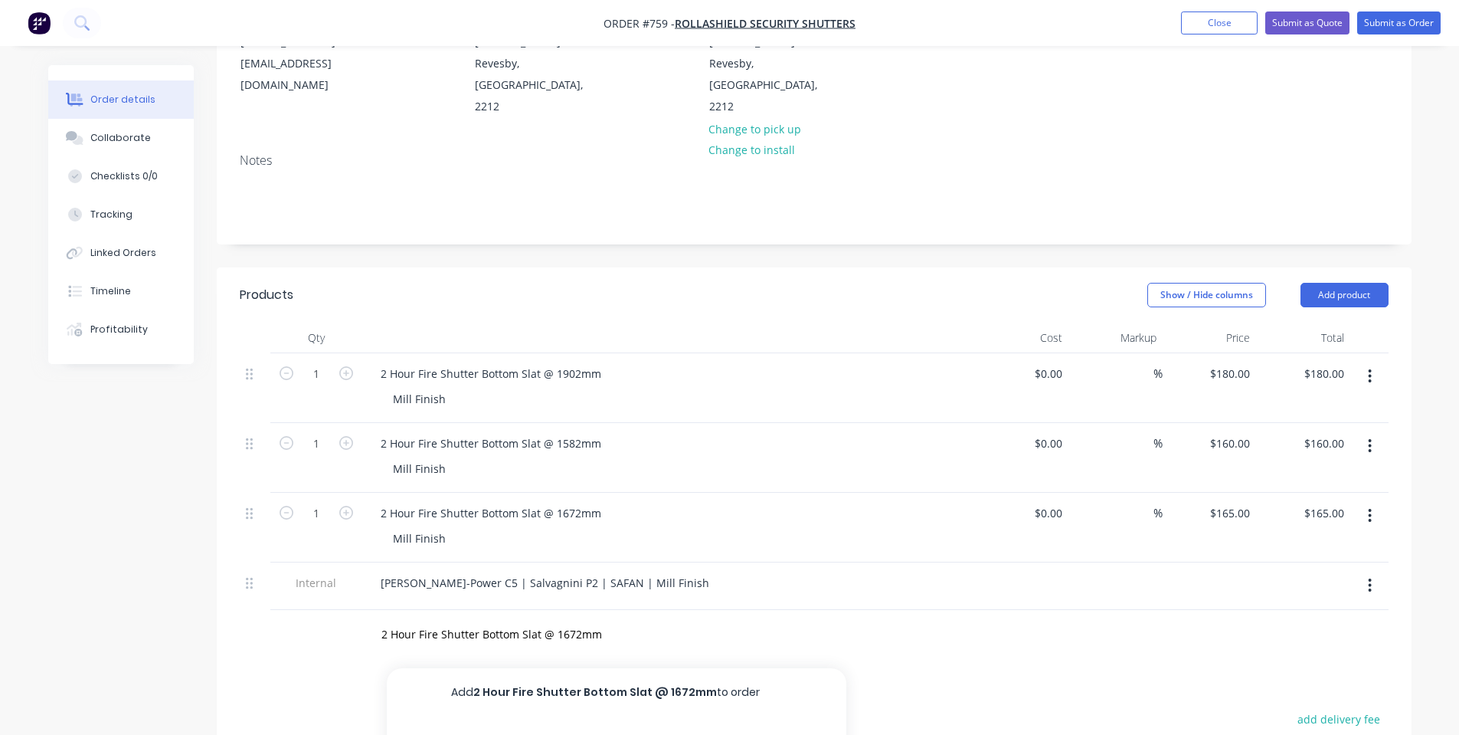
drag, startPoint x: 470, startPoint y: 640, endPoint x: 438, endPoint y: 643, distance: 31.6
click at [470, 668] on button "Add 2 Hour Fire Shutter Bottom Slat @ 1672mm to order" at bounding box center [617, 692] width 460 height 49
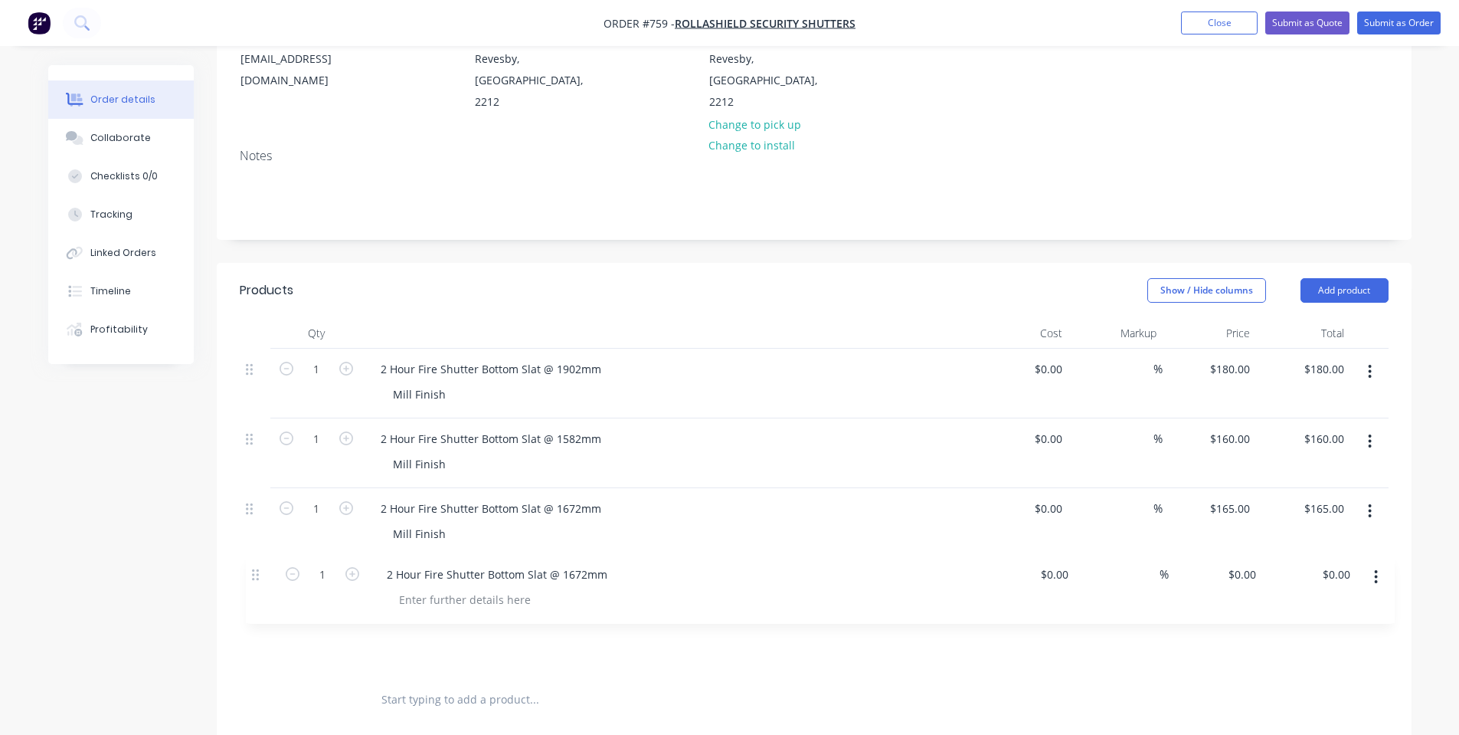
scroll to position [211, 0]
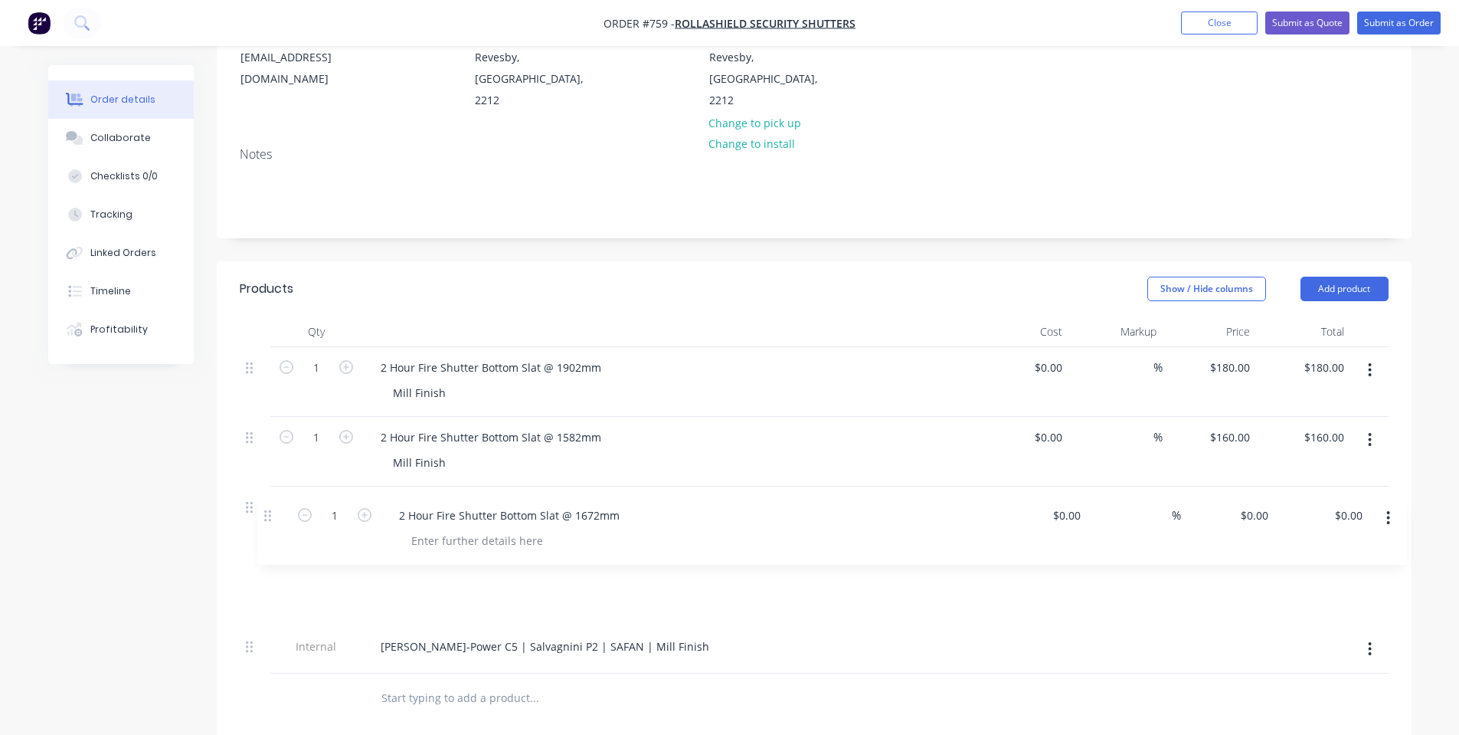
drag, startPoint x: 260, startPoint y: 585, endPoint x: 275, endPoint y: 509, distance: 77.4
click at [275, 509] on div "1 2 Hour Fire Shutter Bottom Slat @ 1902mm Mill Finish $0.00 $0.00 % $180.00 $1…" at bounding box center [814, 510] width 1149 height 326
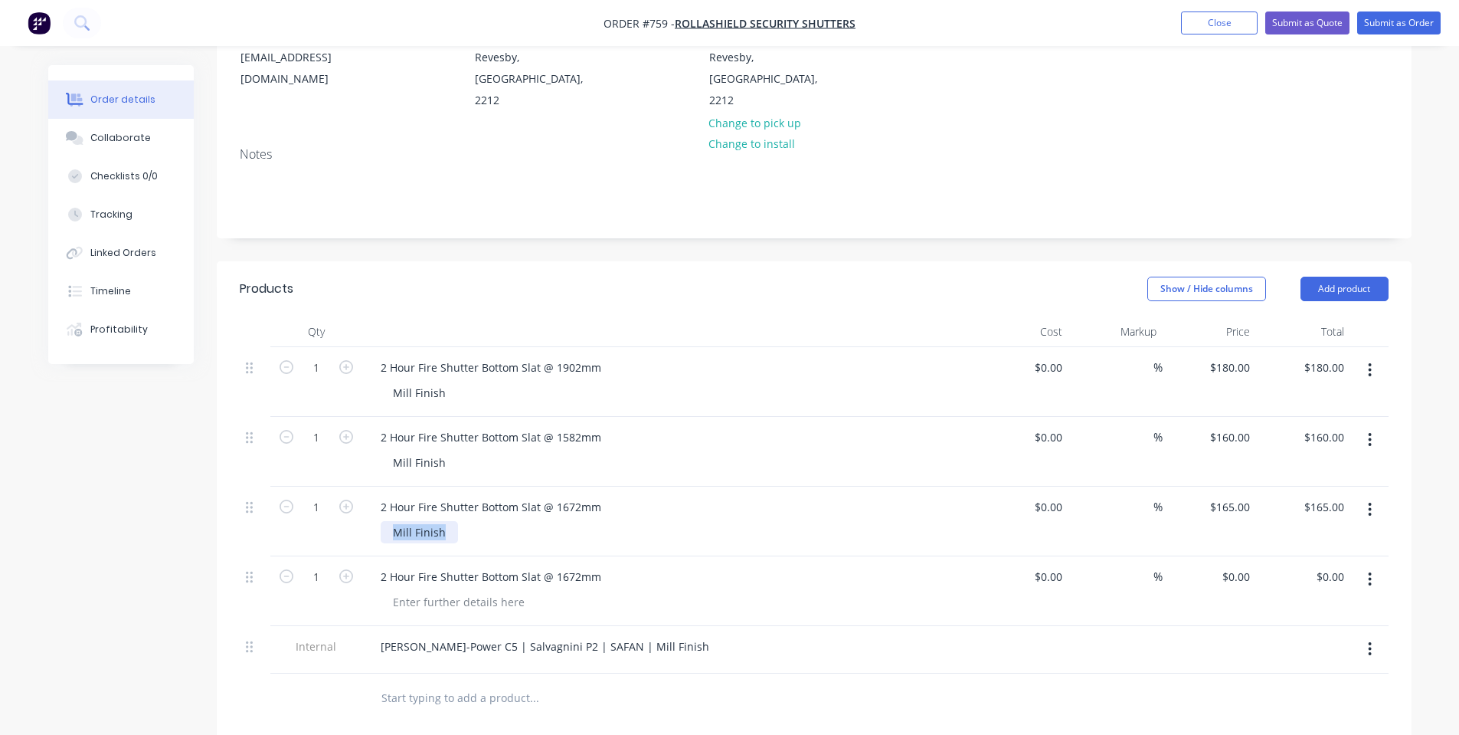
drag, startPoint x: 441, startPoint y: 485, endPoint x: 234, endPoint y: 495, distance: 207.8
click at [234, 495] on div "Qty Cost Markup Price Total 1 2 Hour Fire Shutter Bottom Slat @ 1902mm Mill Fin…" at bounding box center [814, 519] width 1195 height 407
copy div "Mill Finish"
click at [496, 591] on div at bounding box center [459, 602] width 156 height 22
paste div
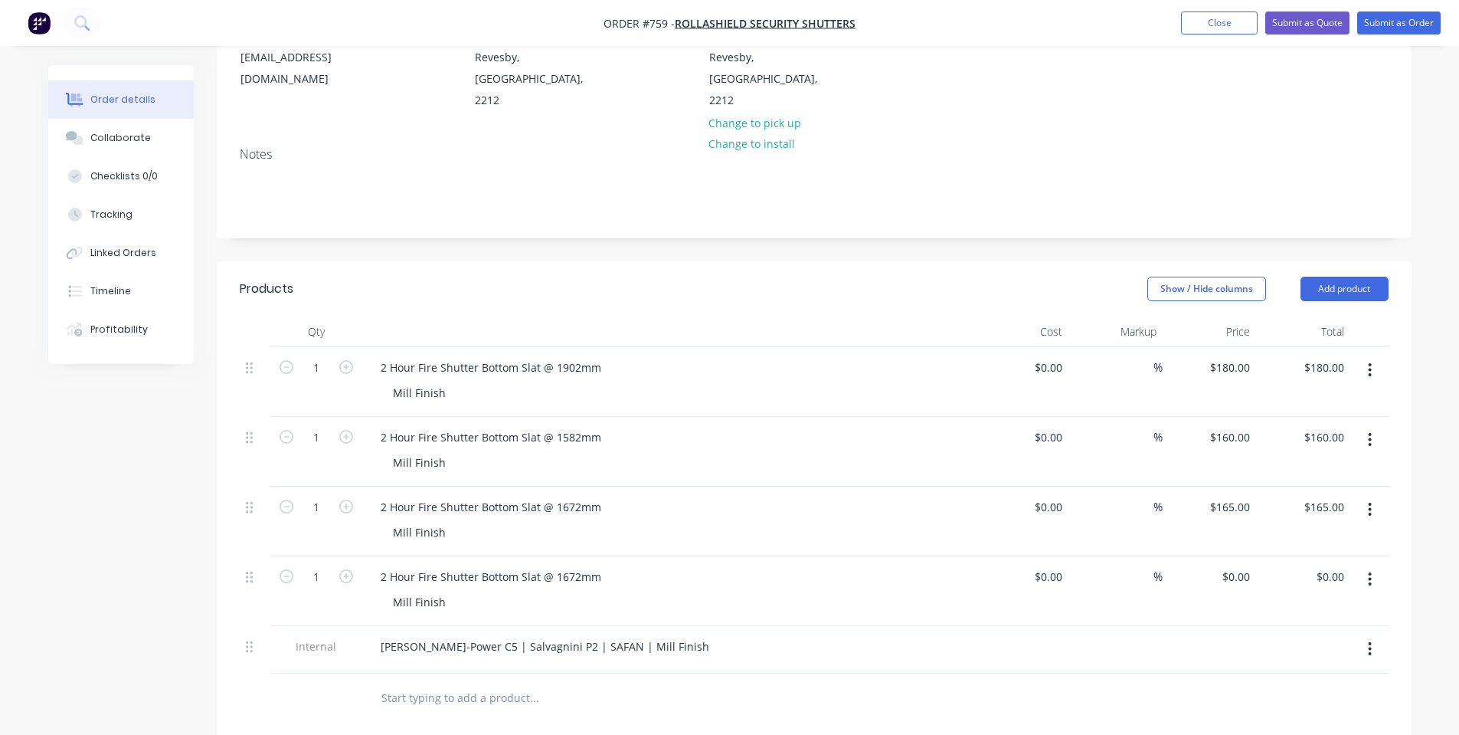
click at [717, 521] on div "Mill Finish" at bounding box center [675, 532] width 588 height 22
click at [1234, 356] on input "180" at bounding box center [1243, 367] width 26 height 22
click at [1238, 356] on input "180" at bounding box center [1243, 367] width 26 height 22
type input "$180.00"
click at [1229, 426] on div "160 160" at bounding box center [1240, 437] width 32 height 22
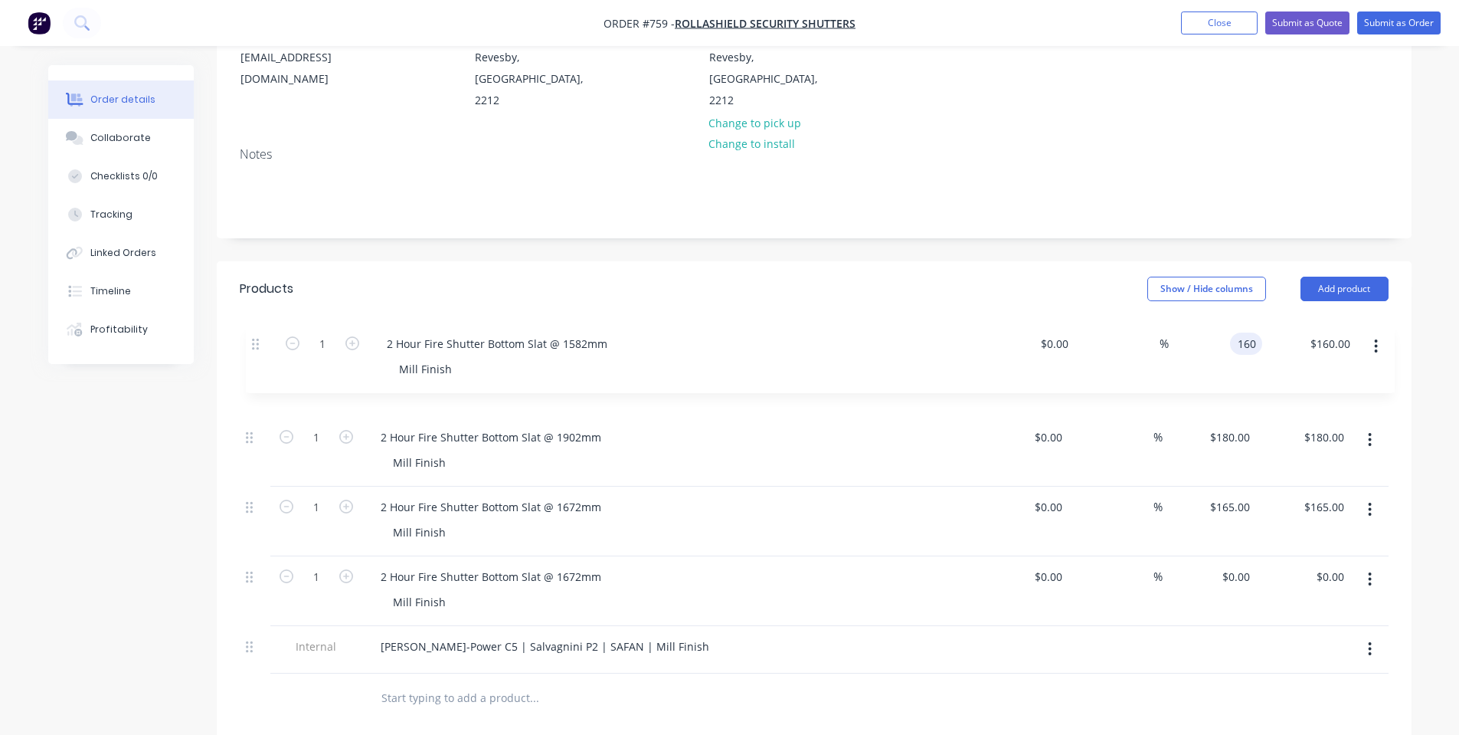
drag, startPoint x: 254, startPoint y: 392, endPoint x: 260, endPoint y: 336, distance: 56.3
click at [260, 347] on div "1 2 Hour Fire Shutter Bottom Slat @ 1902mm Mill Finish $0.00 $0.00 % $180.00 $1…" at bounding box center [814, 510] width 1149 height 326
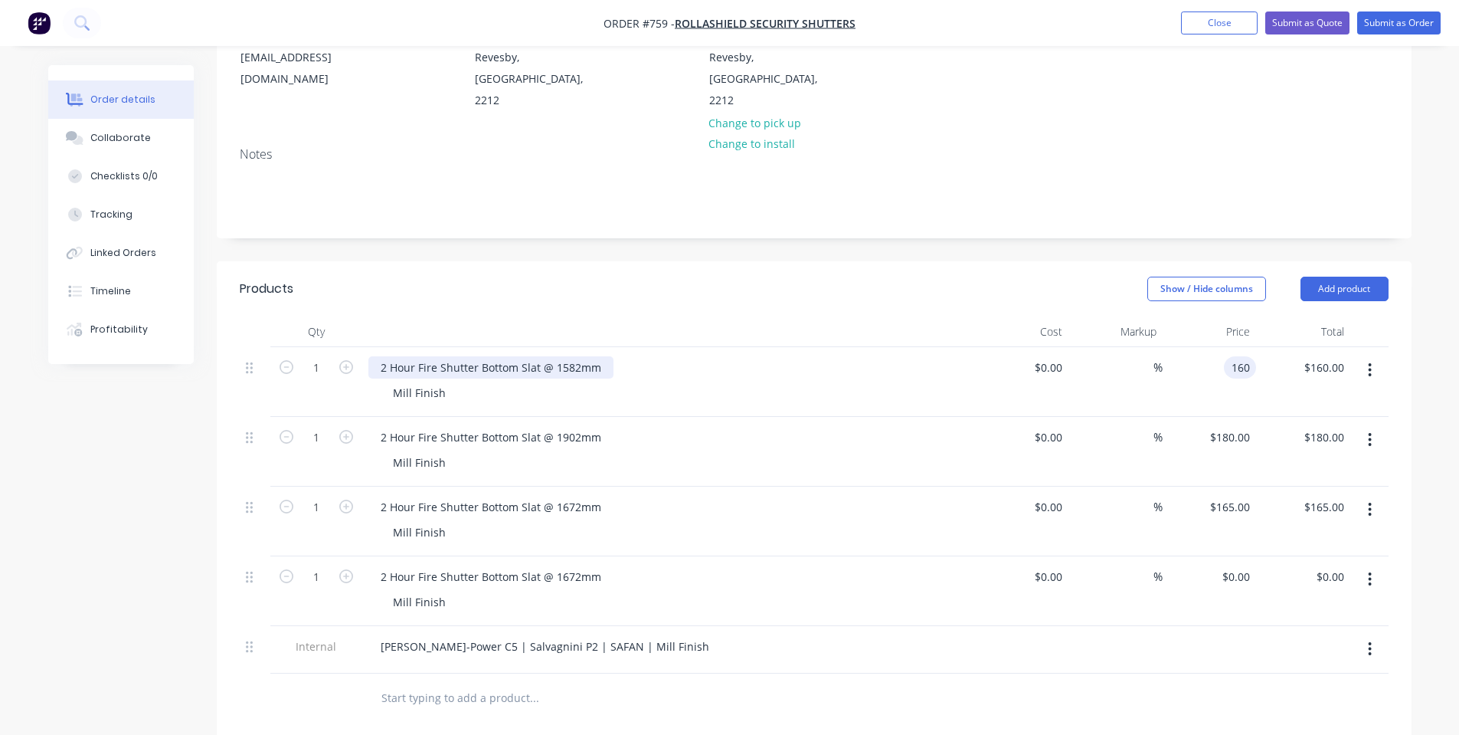
type input "$160.00"
click at [579, 356] on div "2 Hour Fire Shutter Bottom Slat @ 1582mm" at bounding box center [490, 367] width 245 height 22
click at [571, 356] on div "2 Hour Fire Shutter Bottom Slat @ 1582mm" at bounding box center [490, 367] width 245 height 22
click at [568, 426] on div "2 Hour Fire Shutter Bottom Slat @ 1902mm" at bounding box center [490, 437] width 245 height 22
drag, startPoint x: 573, startPoint y: 394, endPoint x: 556, endPoint y: 392, distance: 16.9
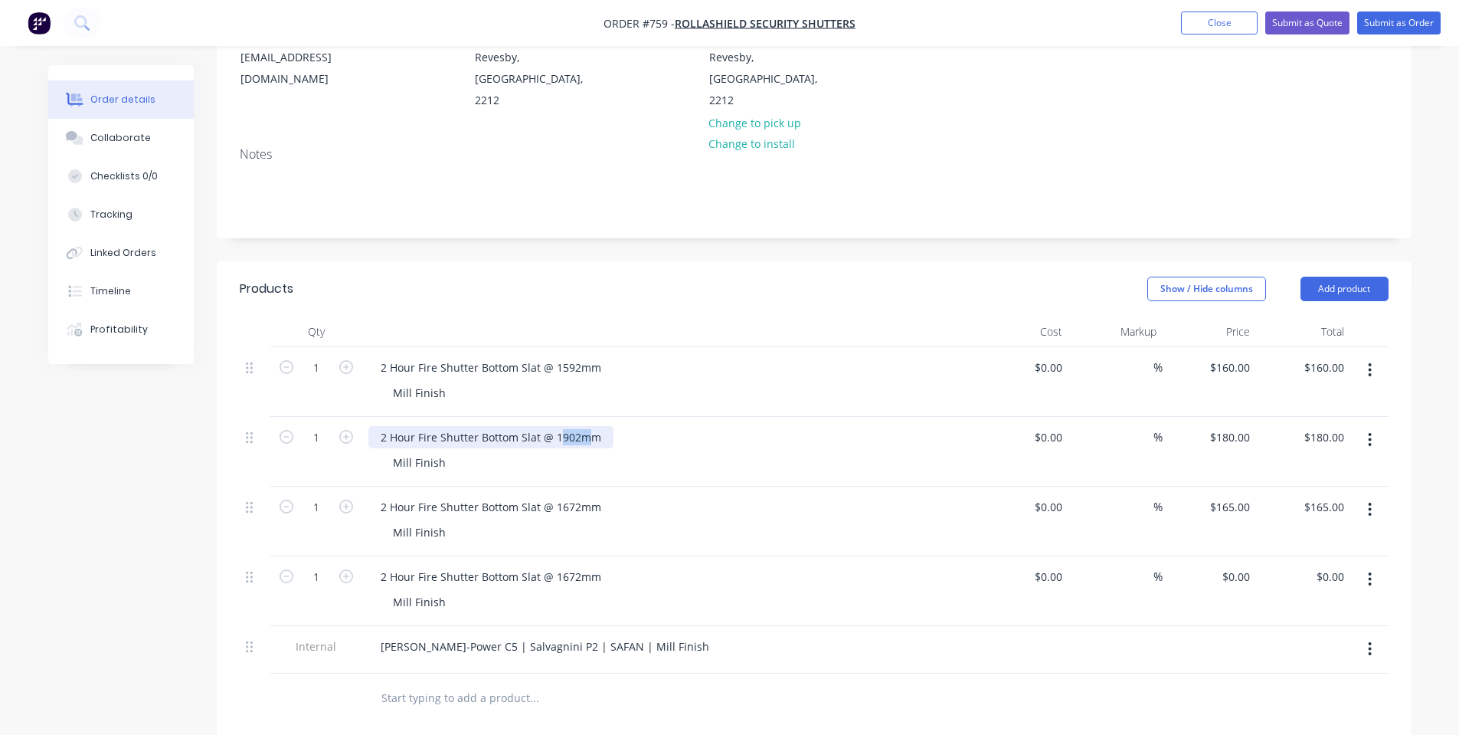
click at [556, 426] on div "2 Hour Fire Shutter Bottom Slat @ 1902mm" at bounding box center [490, 437] width 245 height 22
click at [1233, 426] on input "180" at bounding box center [1243, 437] width 26 height 22
type input "$210.00"
click at [1097, 417] on div "%" at bounding box center [1116, 452] width 94 height 70
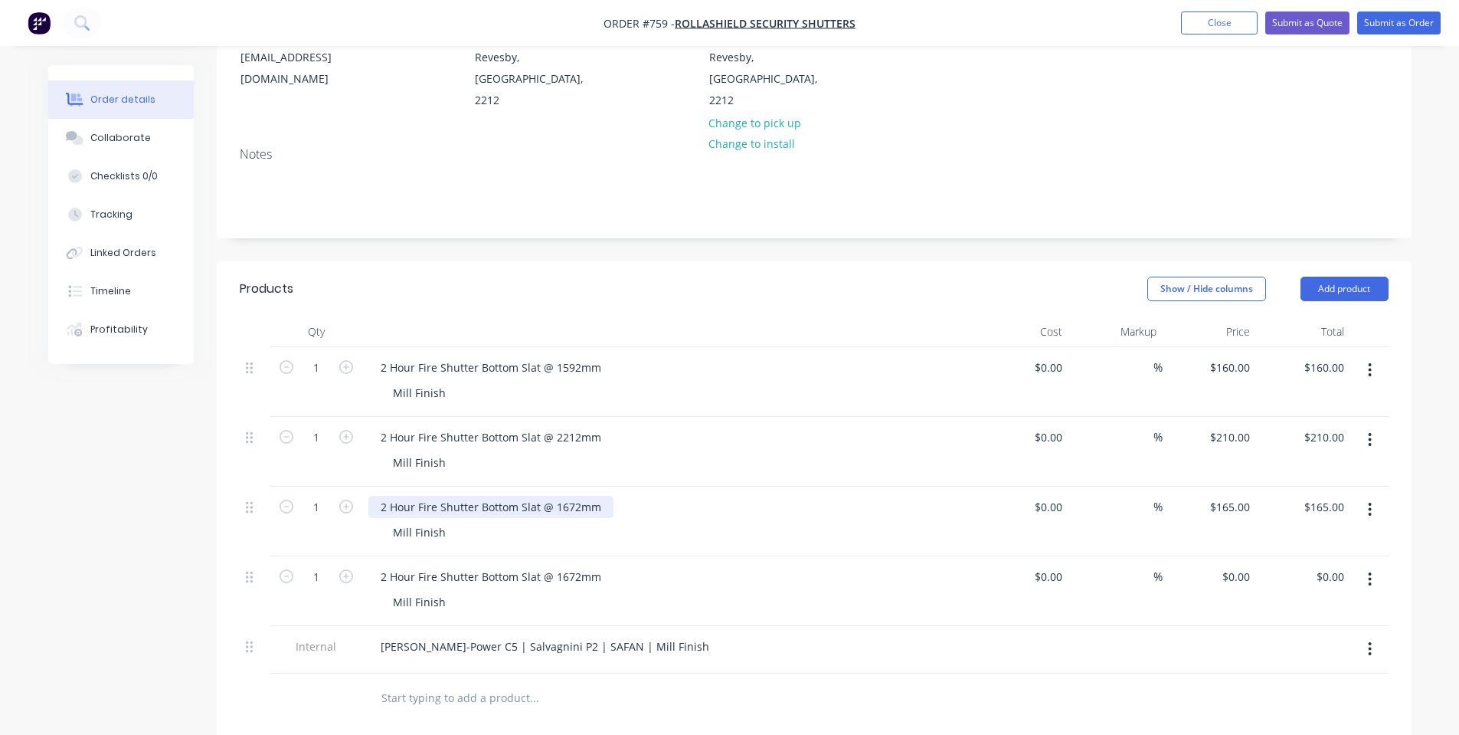
click at [570, 496] on div "2 Hour Fire Shutter Bottom Slat @ 1672mm" at bounding box center [490, 507] width 245 height 22
drag, startPoint x: 554, startPoint y: 464, endPoint x: 578, endPoint y: 460, distance: 24.1
click at [578, 496] on div "2 Hour Fire Shutter Bottom Slat @ 1672mm" at bounding box center [490, 507] width 245 height 22
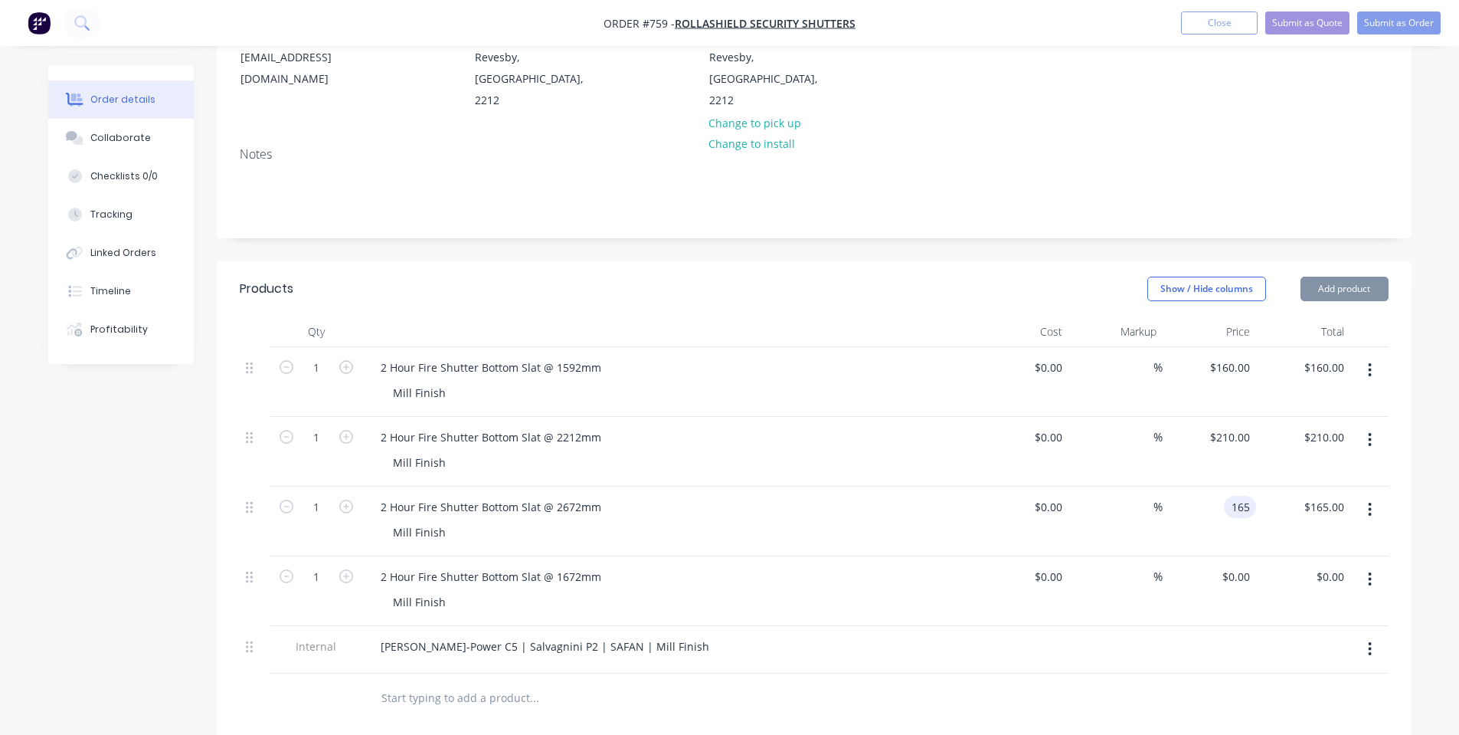
click at [1232, 496] on input "165" at bounding box center [1243, 507] width 26 height 22
type input "$270.00"
click at [885, 370] on div "2 Hour Fire Shutter Bottom Slat @ 1592mm Mill Finish" at bounding box center [668, 382] width 613 height 70
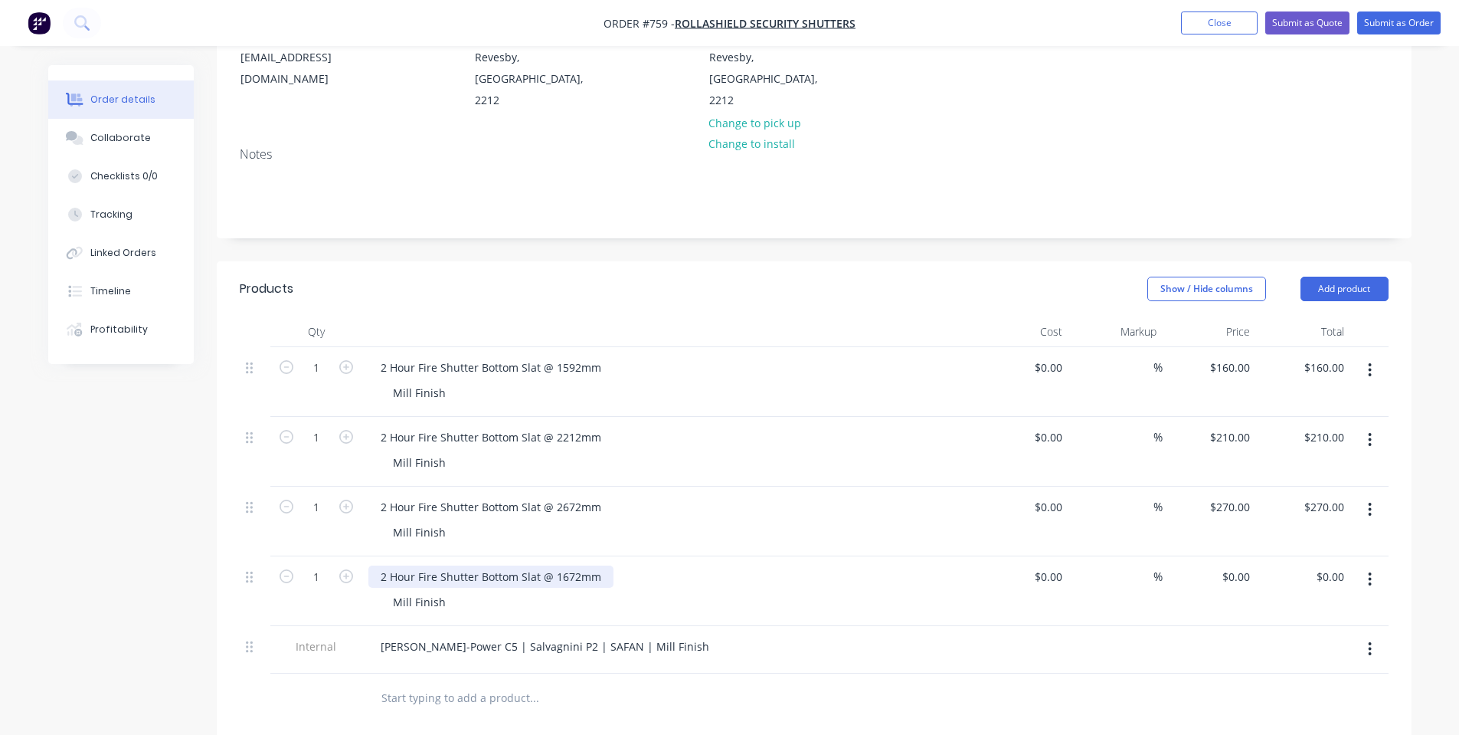
click at [592, 565] on div "2 Hour Fire Shutter Bottom Slat @ 1672mm" at bounding box center [490, 576] width 245 height 22
drag, startPoint x: 576, startPoint y: 533, endPoint x: 561, endPoint y: 533, distance: 15.3
click at [561, 565] on div "2 Hour Fire Shutter Bottom Slat @ 1672mm" at bounding box center [490, 576] width 245 height 22
click at [558, 565] on div "2 Hour Fire Shutter Bottom Slat @ 1672mm" at bounding box center [490, 576] width 245 height 22
drag, startPoint x: 556, startPoint y: 534, endPoint x: 580, endPoint y: 534, distance: 23.7
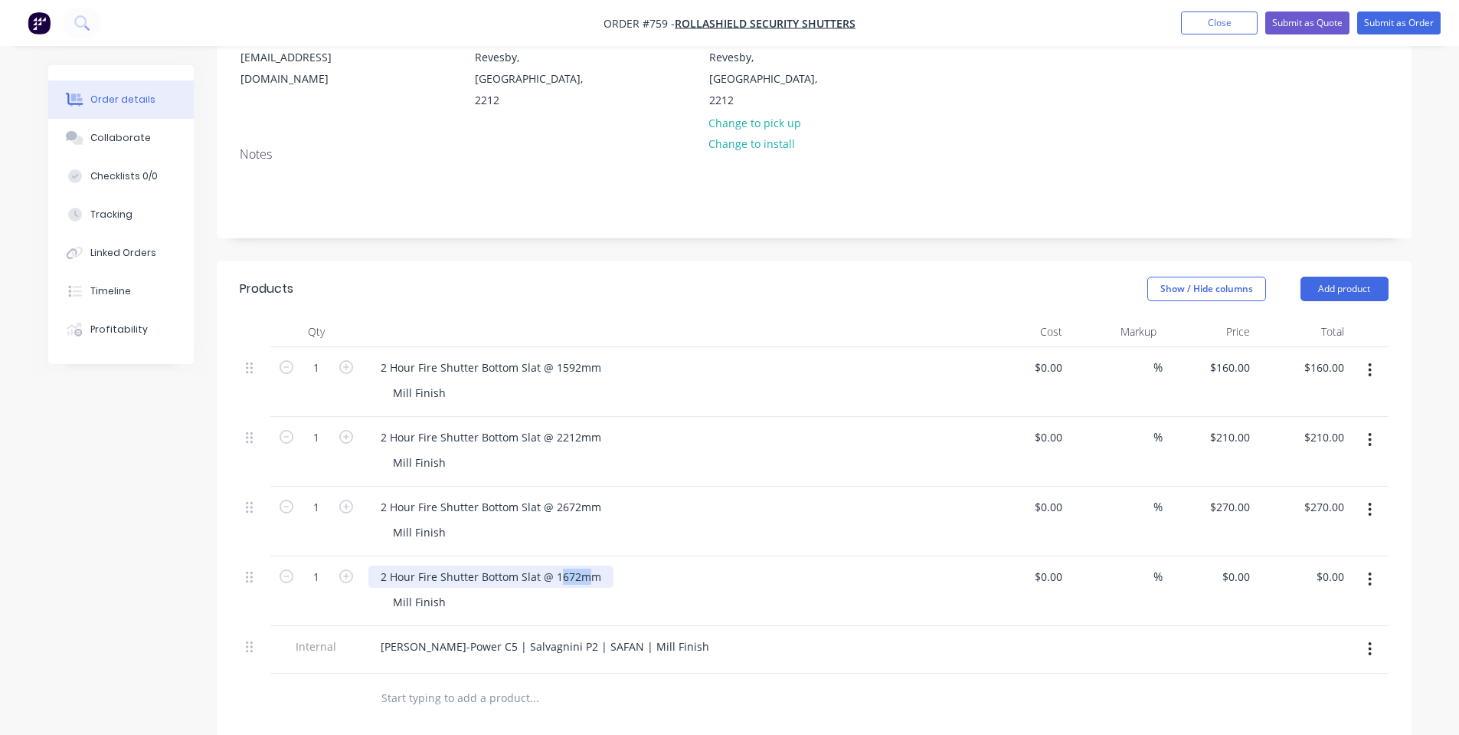
click at [580, 565] on div "2 Hour Fire Shutter Bottom Slat @ 1672mm" at bounding box center [490, 576] width 245 height 22
click at [662, 496] on div "2 Hour Fire Shutter Bottom Slat @ 2672mm" at bounding box center [668, 507] width 601 height 22
click at [1246, 565] on input "0" at bounding box center [1248, 576] width 18 height 22
type input "$510.00"
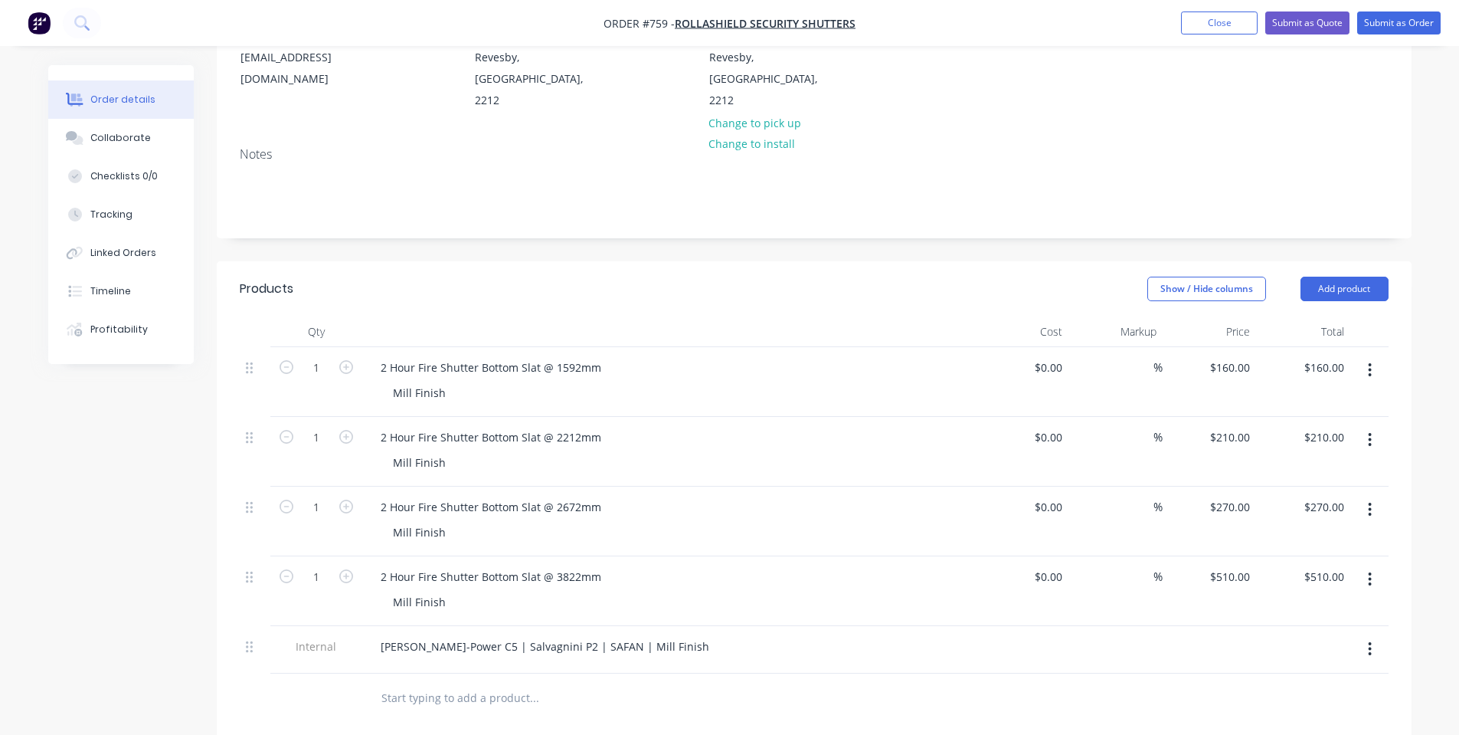
click at [1206, 556] on div "$510.00 $510.00" at bounding box center [1210, 591] width 94 height 70
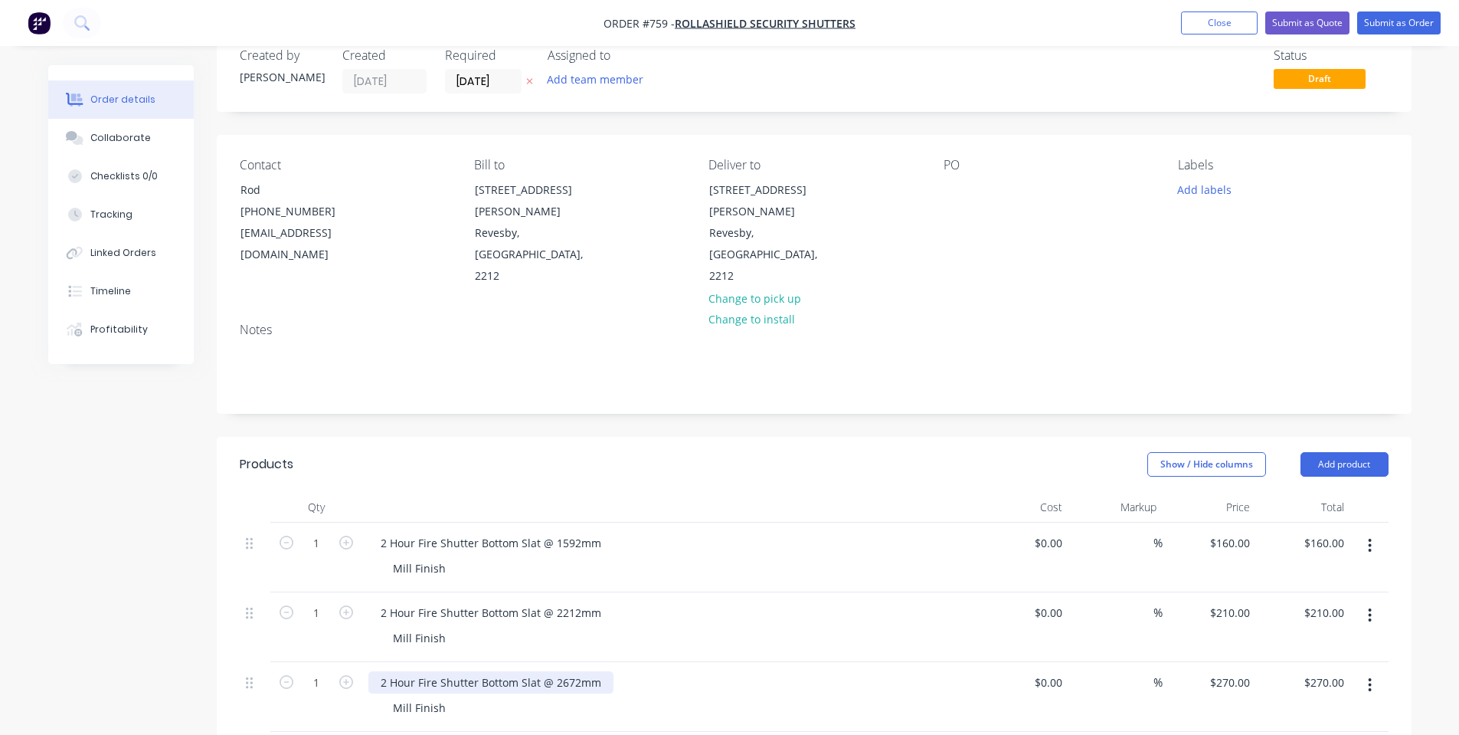
scroll to position [6, 0]
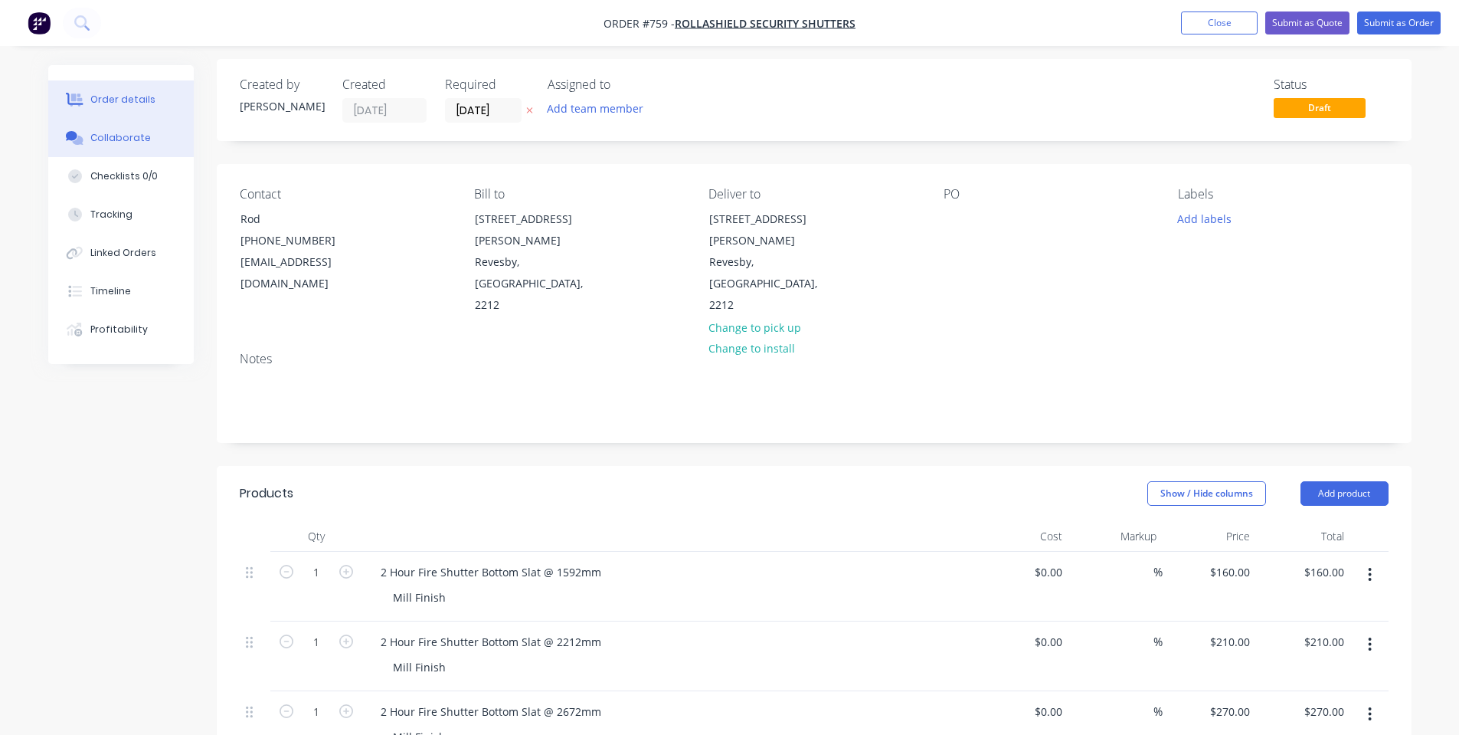
click at [163, 127] on button "Collaborate" at bounding box center [121, 138] width 146 height 38
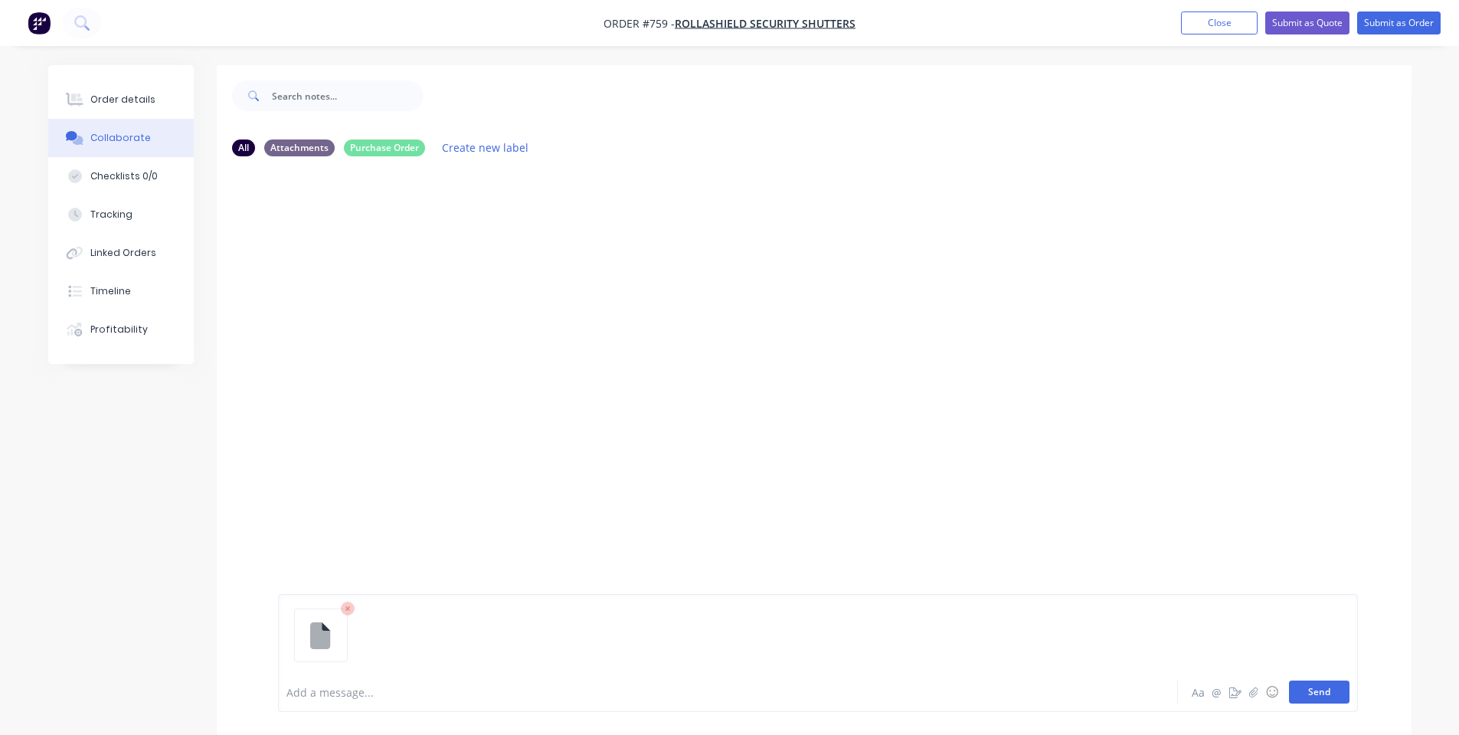
click at [1314, 696] on button "Send" at bounding box center [1319, 691] width 61 height 23
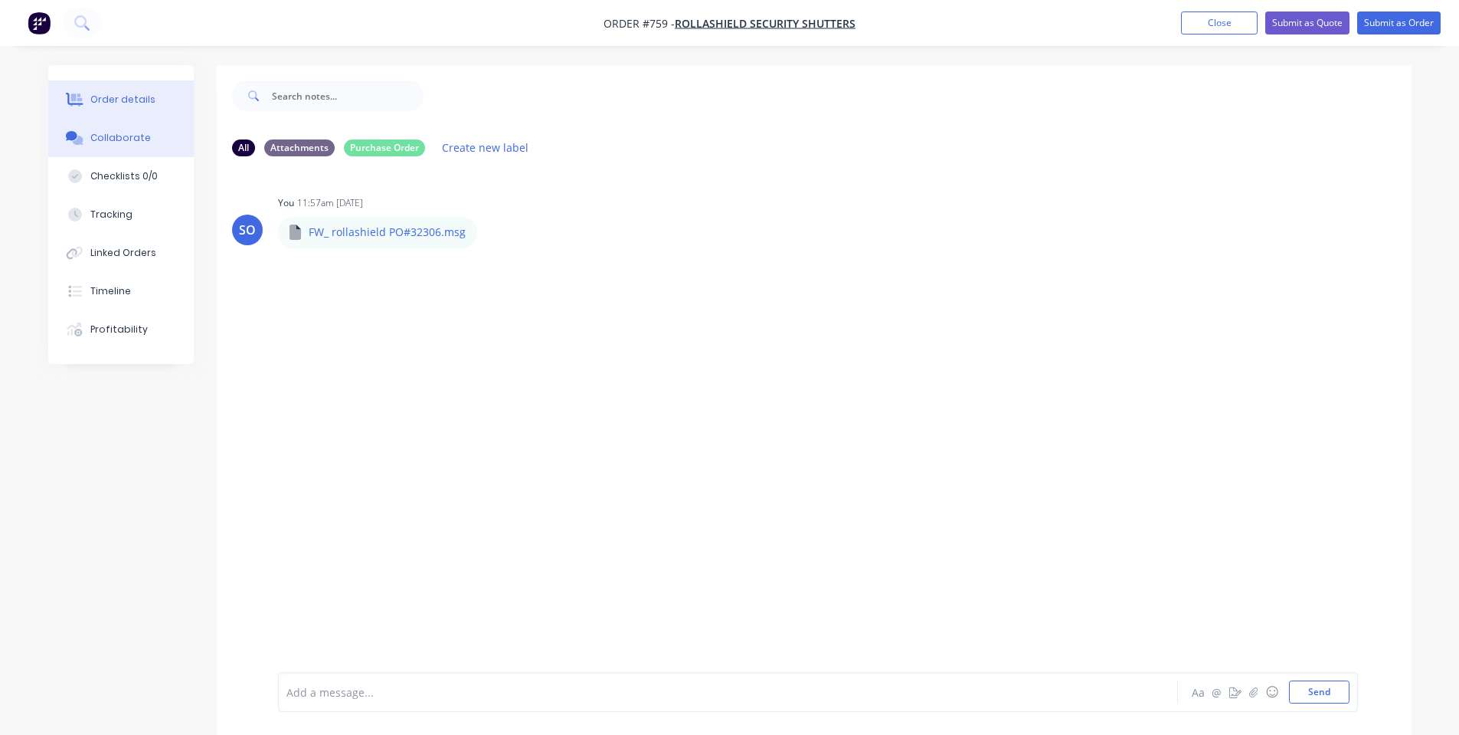
click at [88, 95] on button "Order details" at bounding box center [121, 99] width 146 height 38
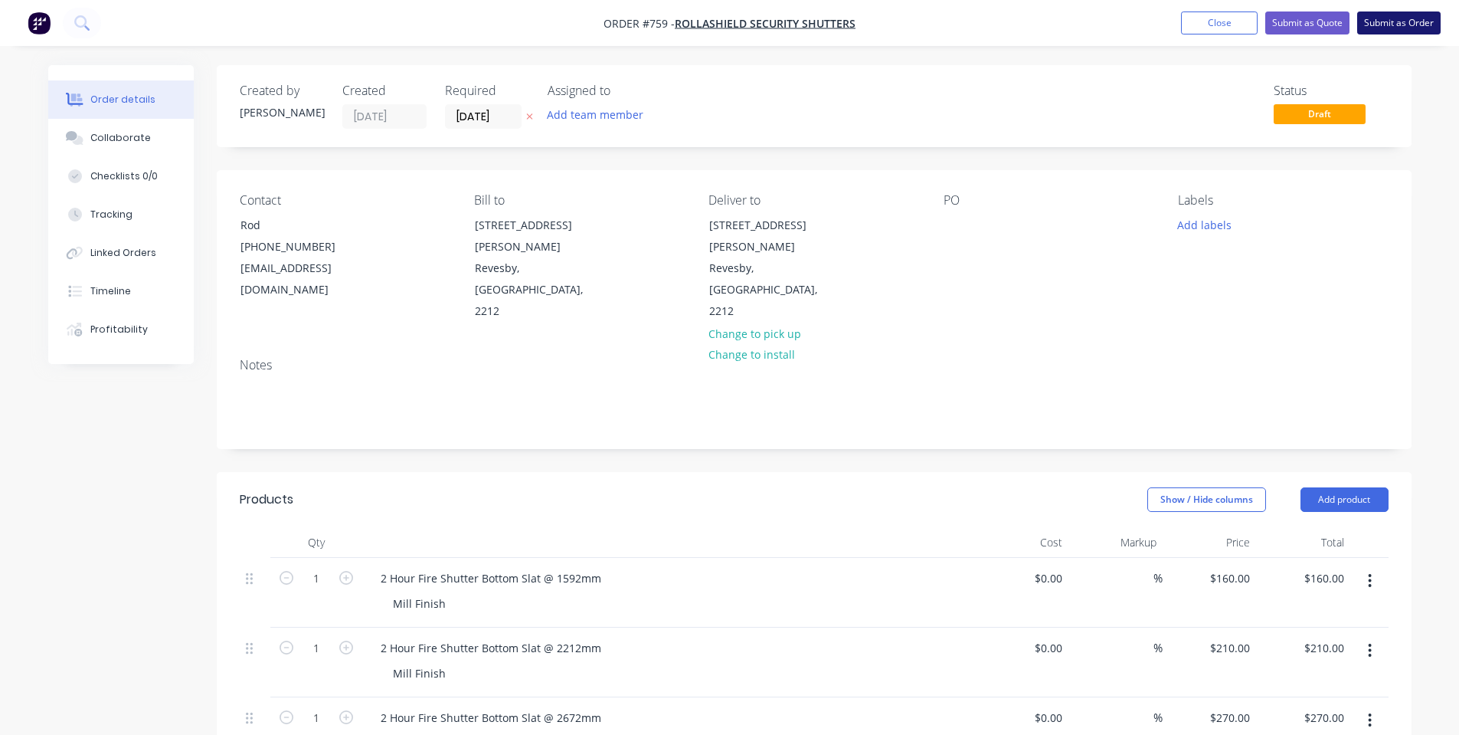
click at [1400, 25] on button "Submit as Order" at bounding box center [1398, 22] width 83 height 23
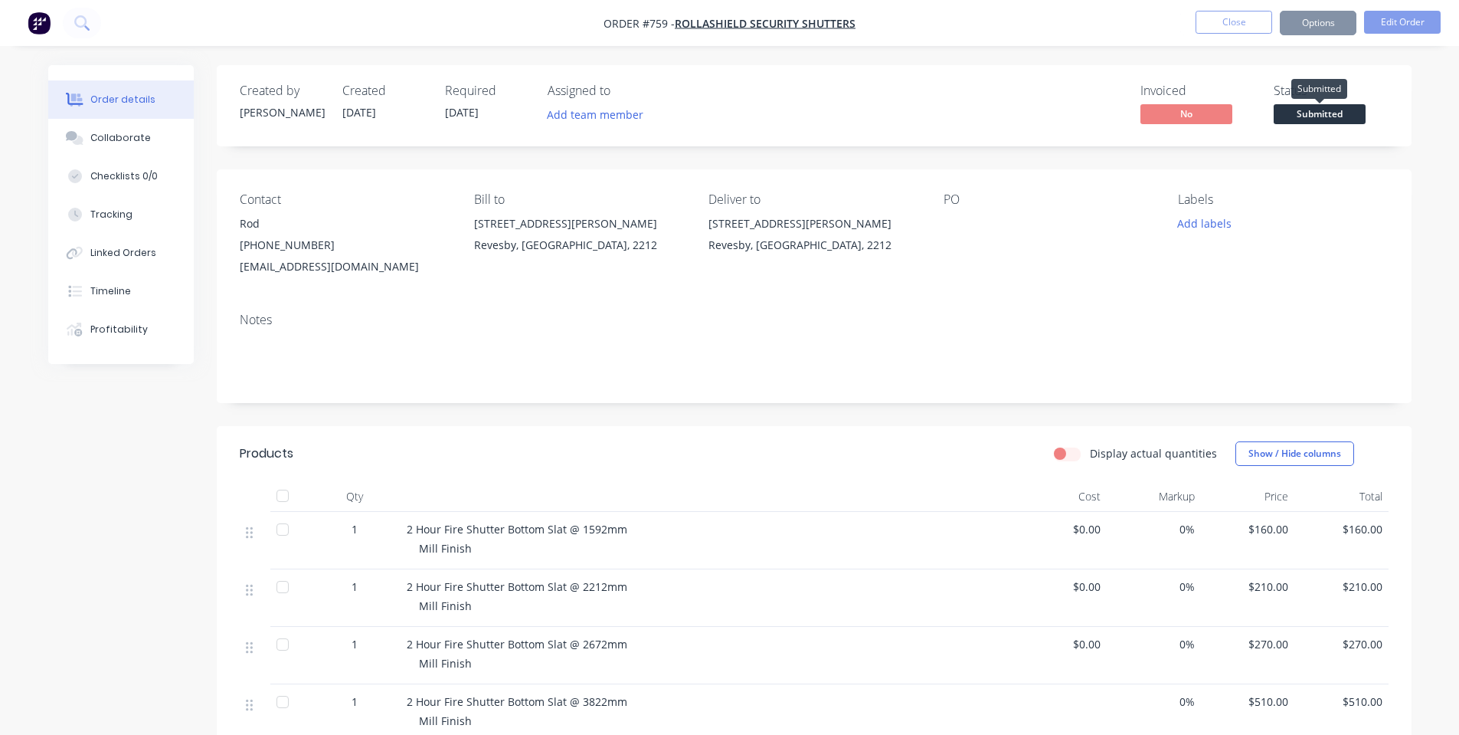
click at [1341, 120] on span "Submitted" at bounding box center [1320, 113] width 92 height 19
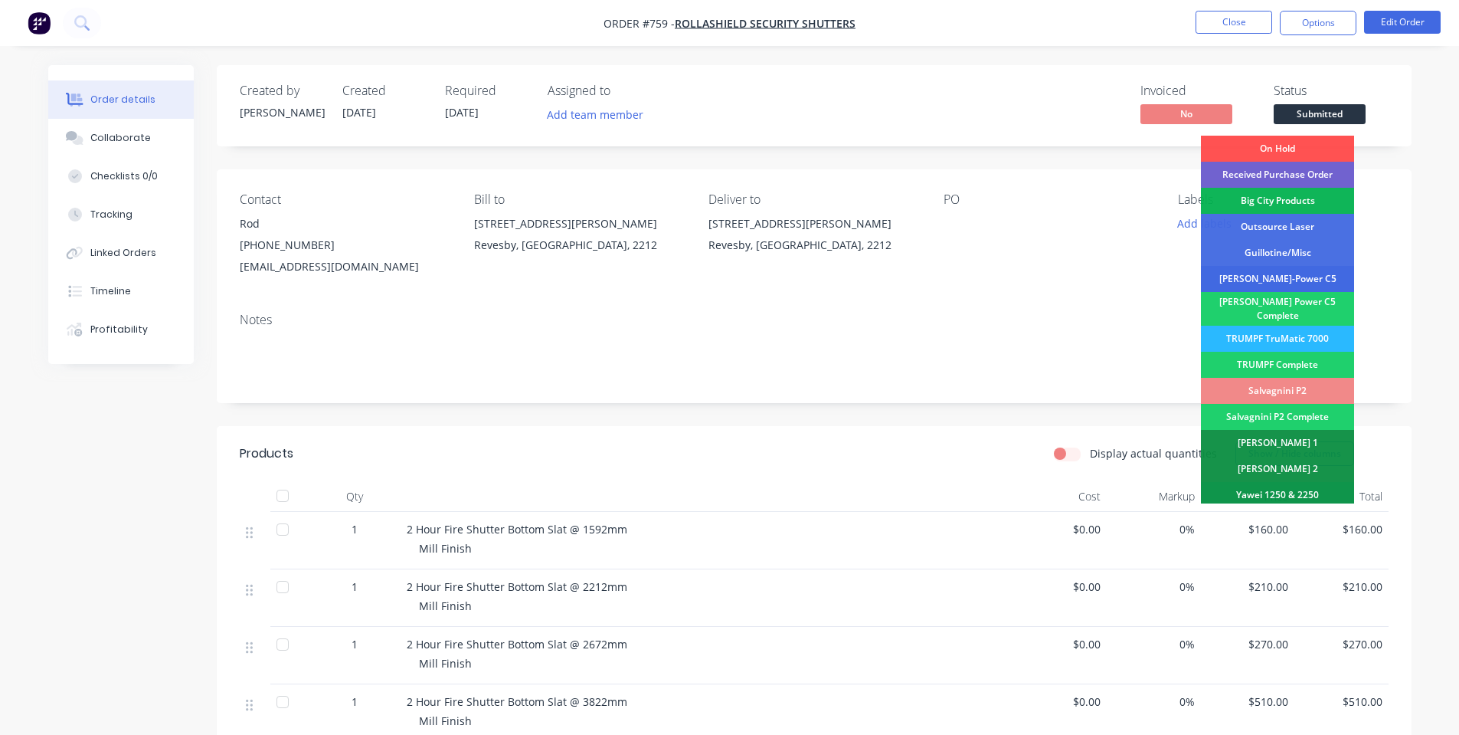
click at [1314, 273] on div "[PERSON_NAME]-Power C5" at bounding box center [1277, 279] width 153 height 26
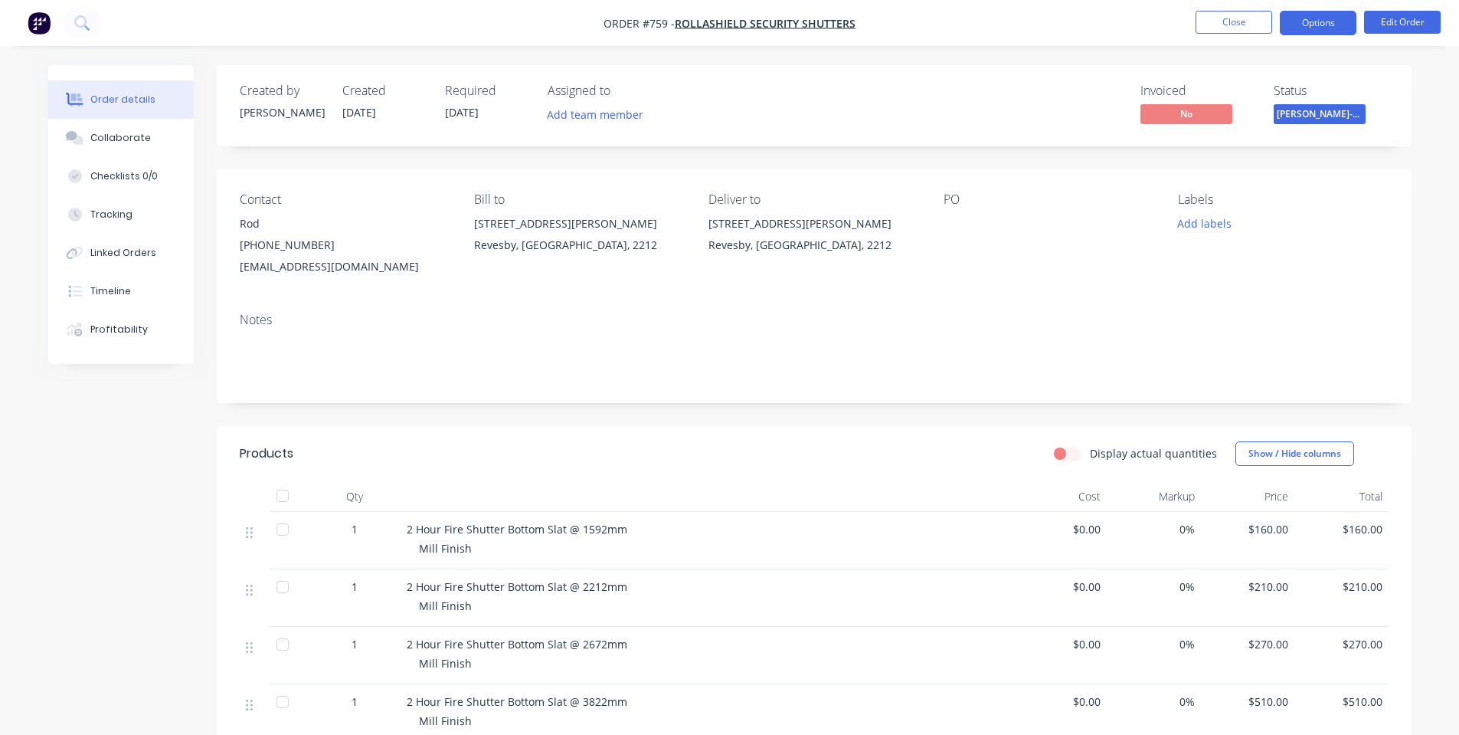
click at [1324, 29] on button "Options" at bounding box center [1318, 23] width 77 height 25
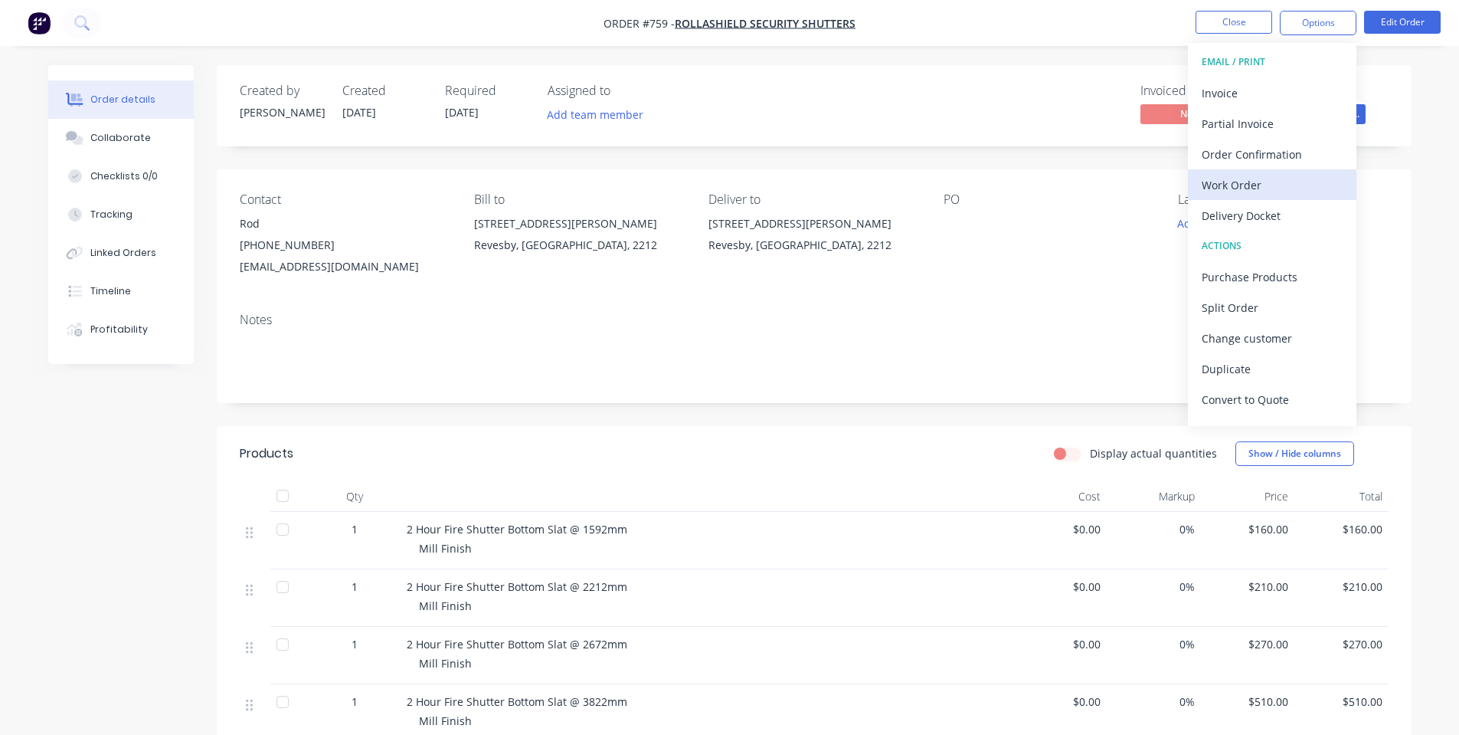
click at [1270, 193] on div "Work Order" at bounding box center [1272, 185] width 141 height 22
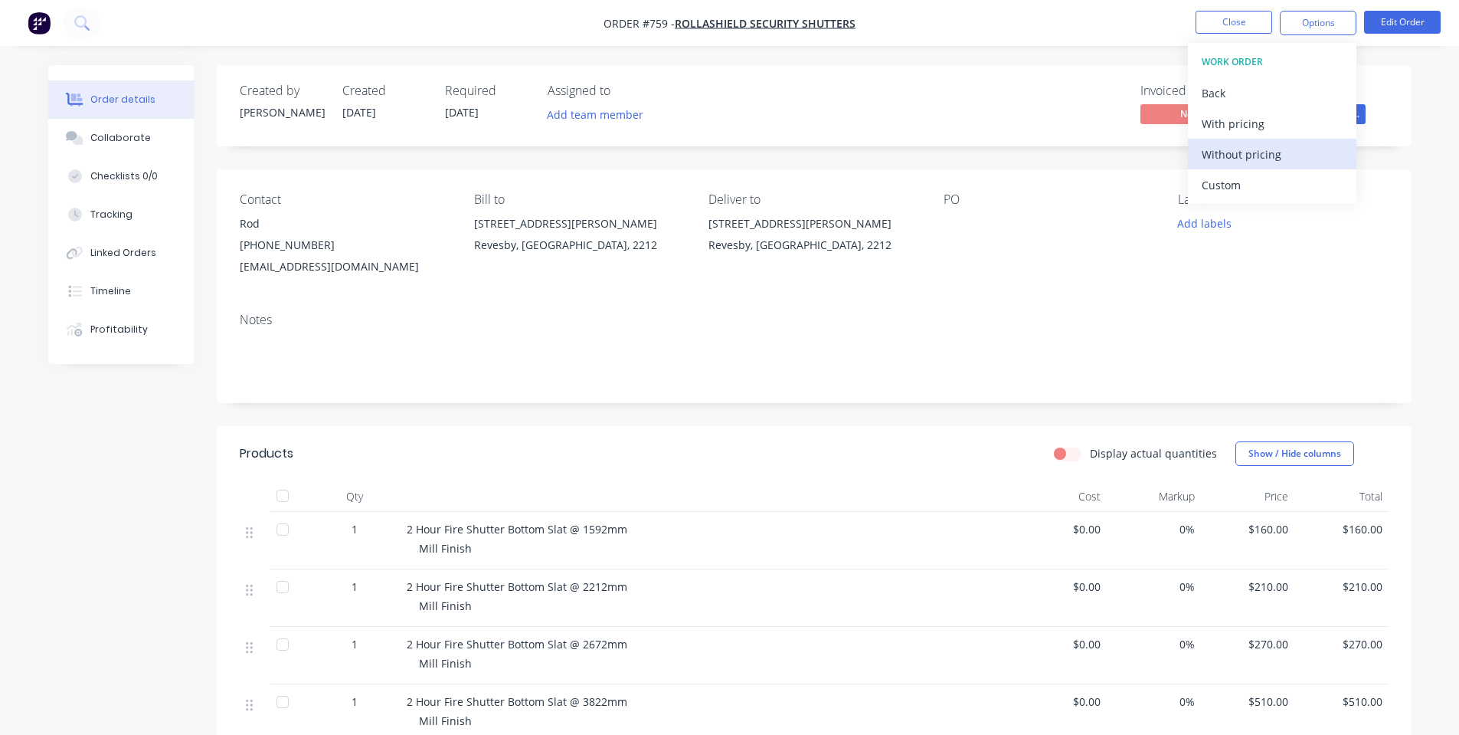
click at [1259, 167] on button "Without pricing" at bounding box center [1272, 154] width 169 height 31
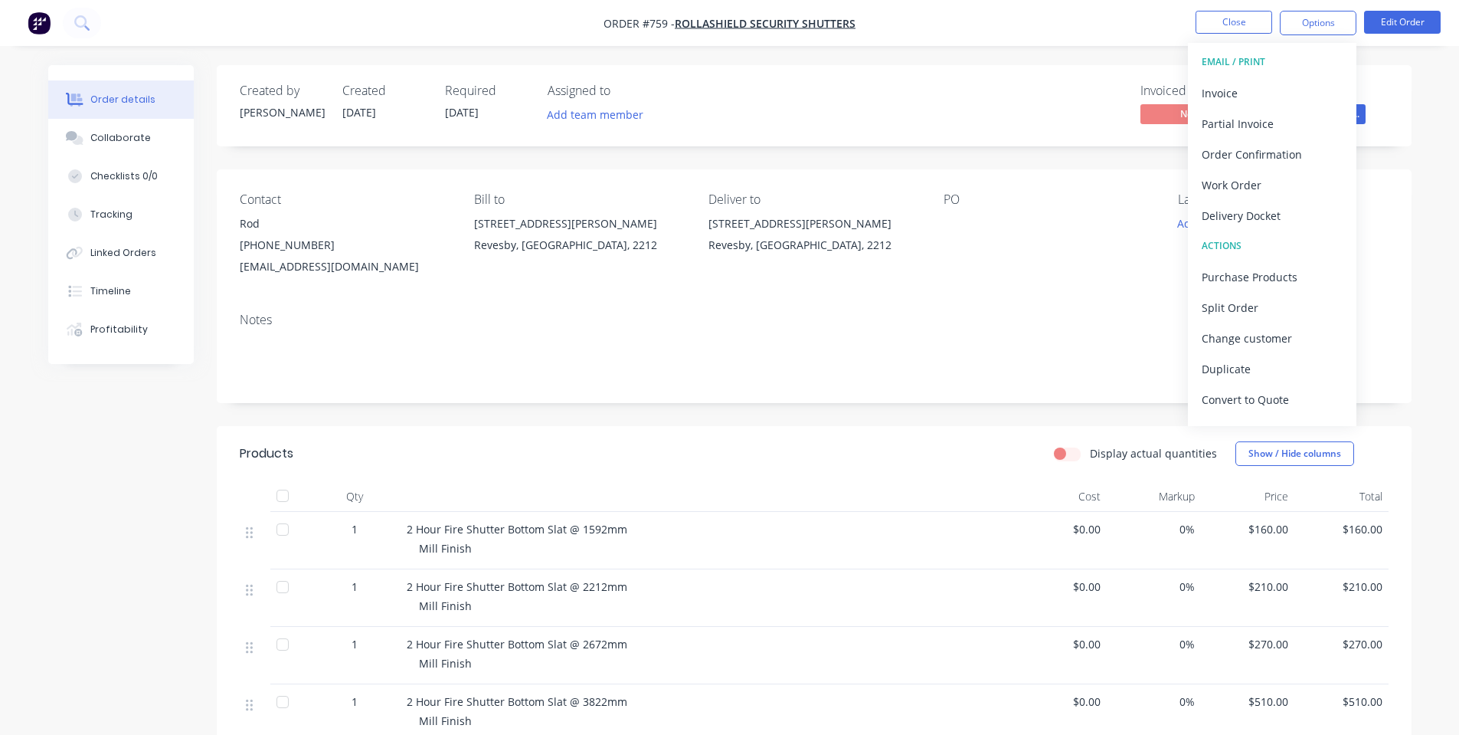
click at [1414, 52] on div "Order details Collaborate Checklists 0/0 Tracking Linked Orders Timeline Profit…" at bounding box center [729, 528] width 1459 height 1056
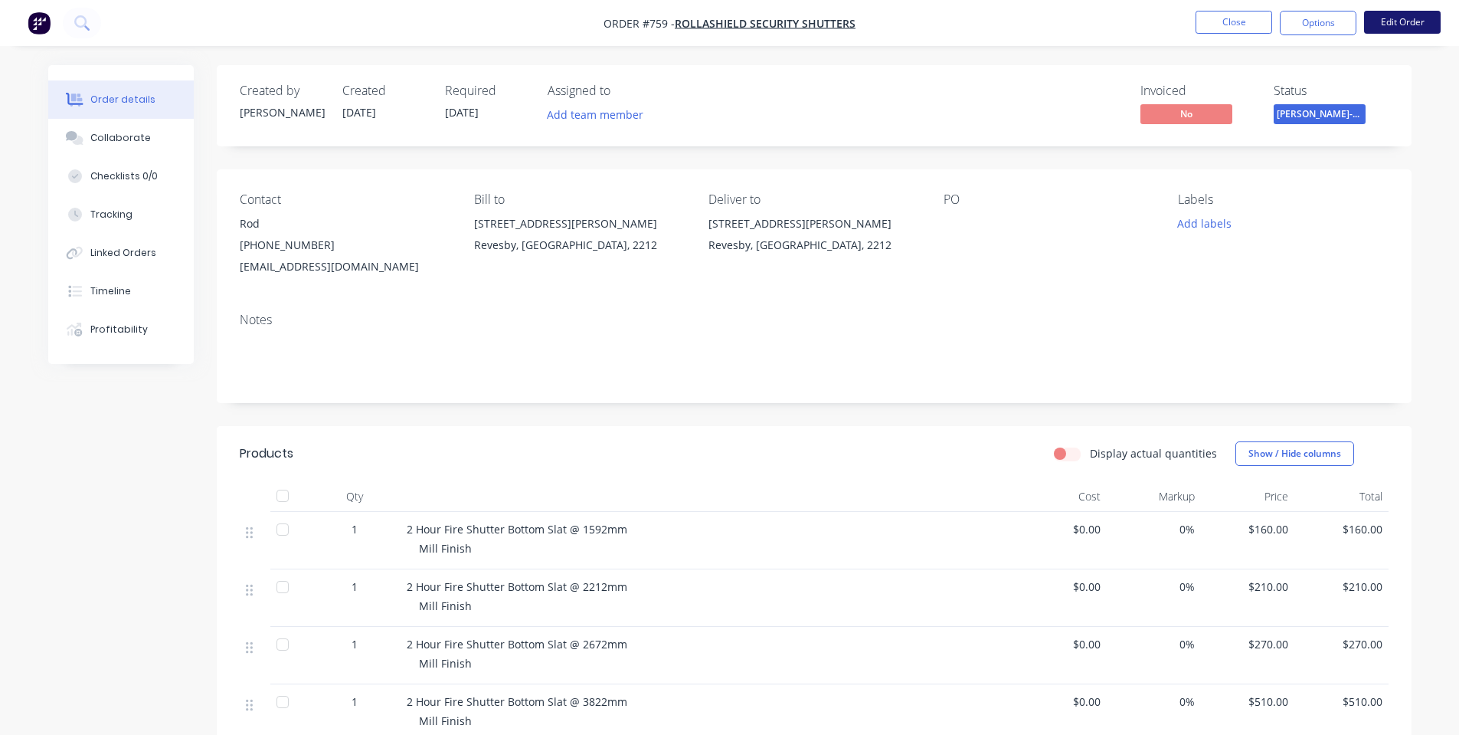
click at [1407, 25] on button "Edit Order" at bounding box center [1402, 22] width 77 height 23
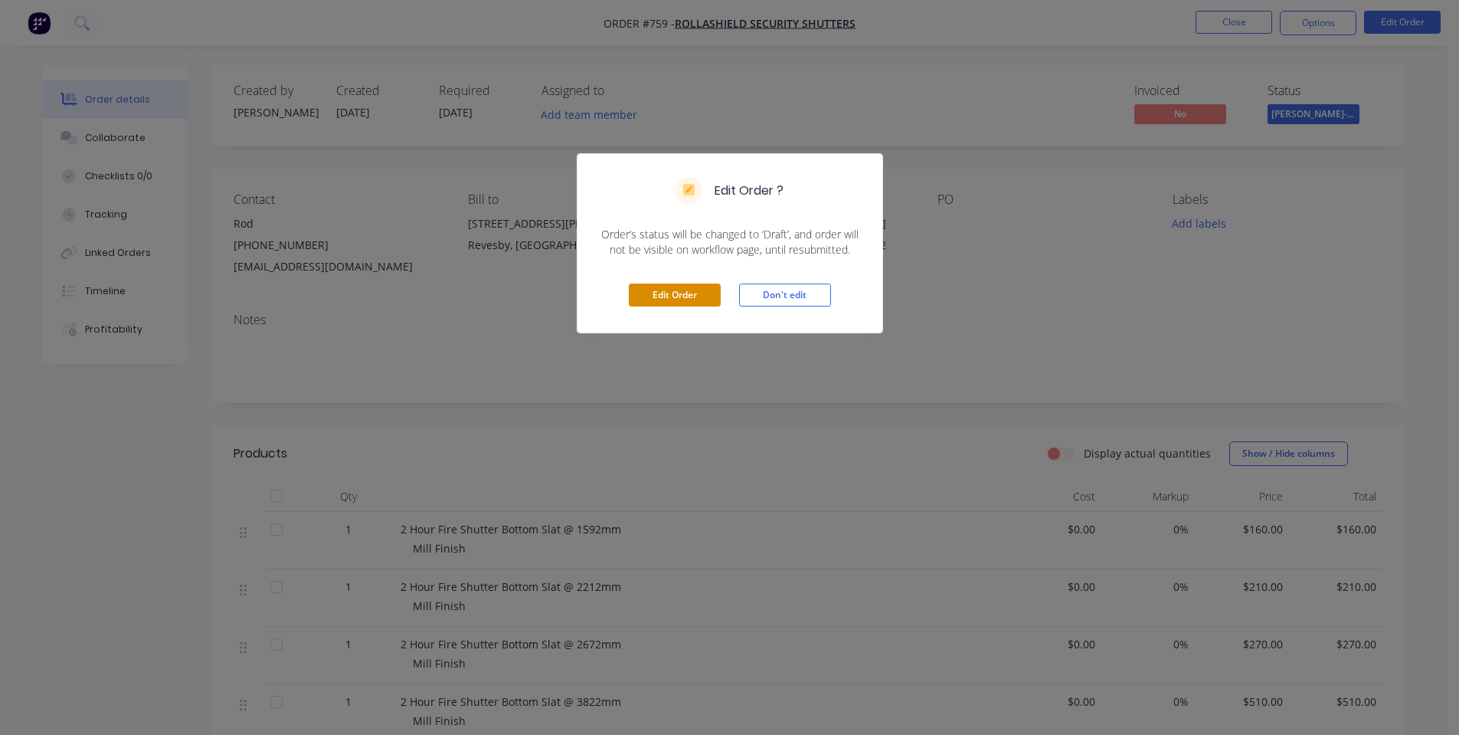
click at [696, 290] on button "Edit Order" at bounding box center [675, 294] width 92 height 23
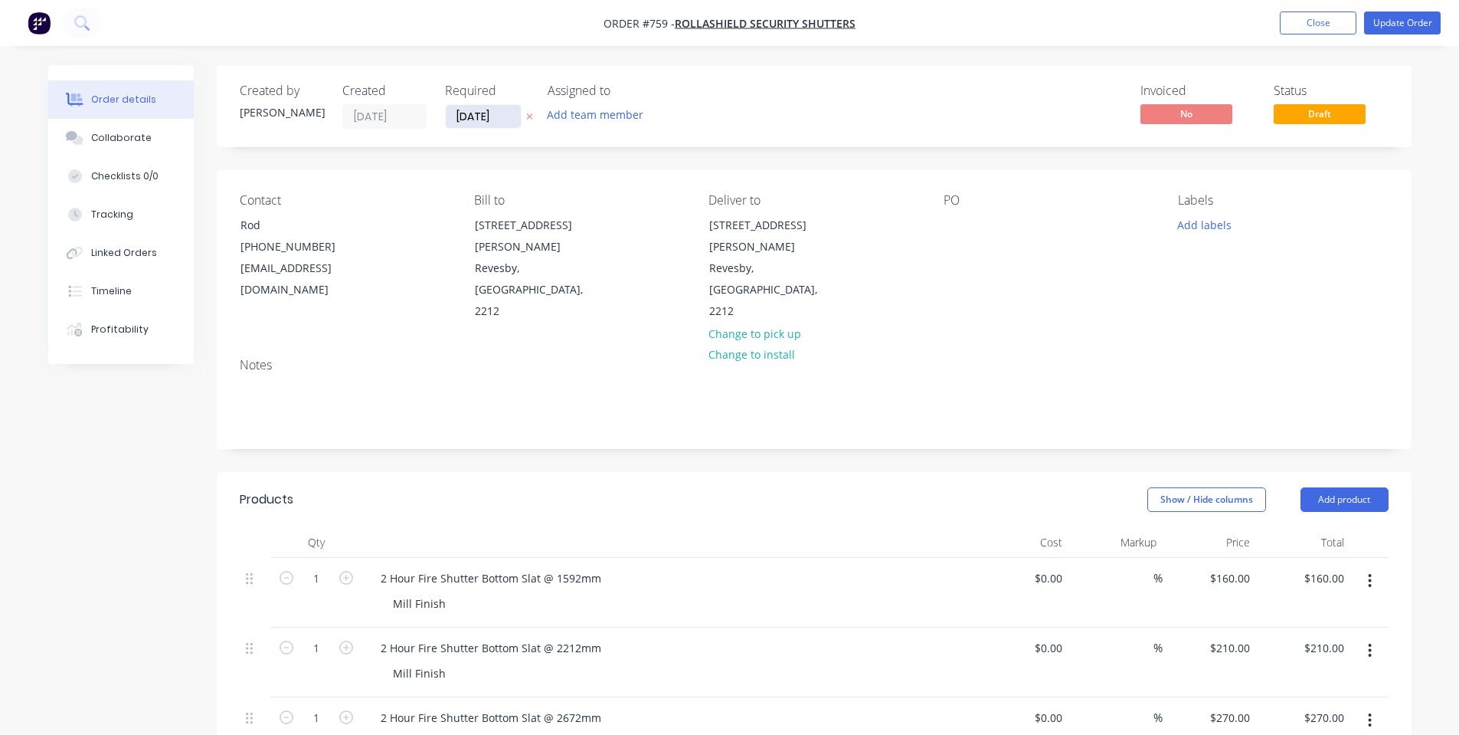
click at [463, 115] on input "[DATE]" at bounding box center [483, 116] width 75 height 23
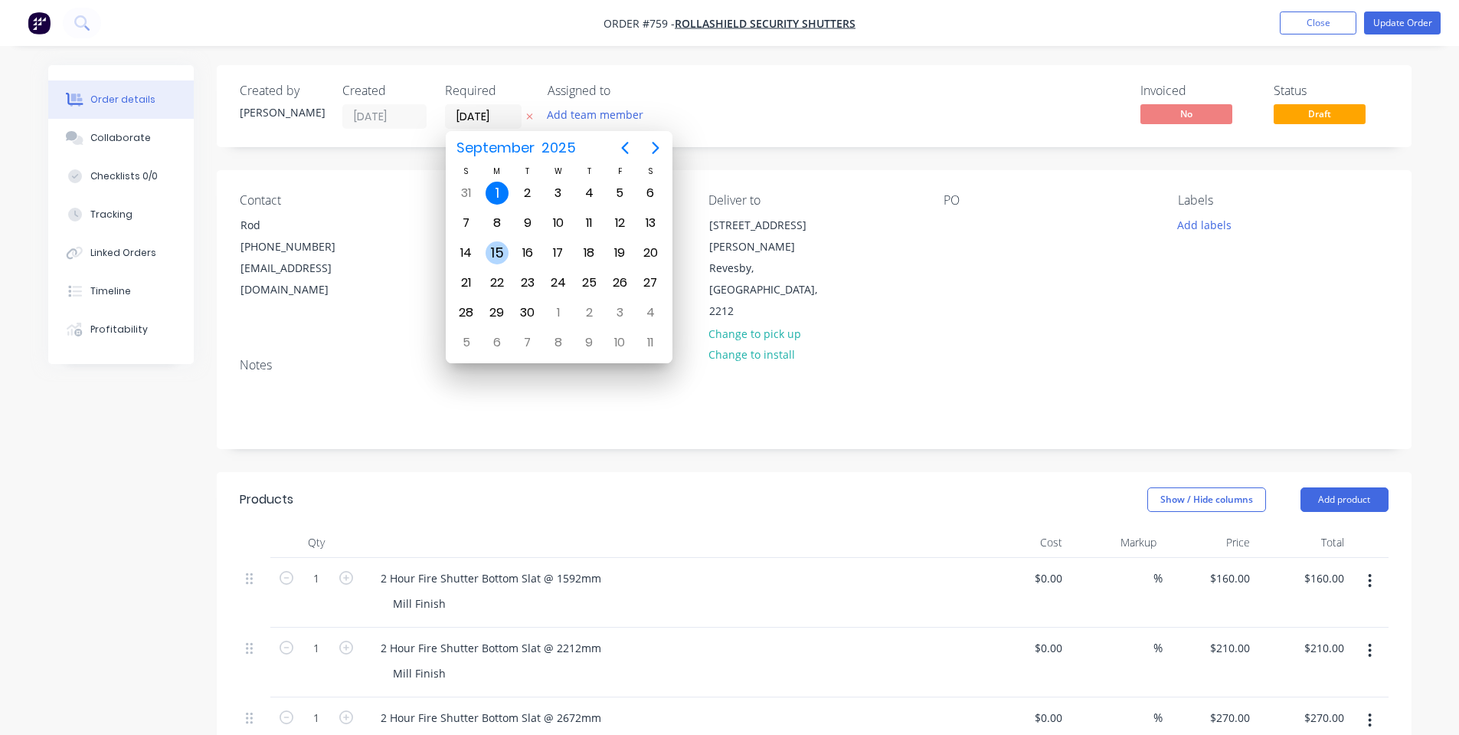
click at [500, 249] on div "15" at bounding box center [497, 252] width 23 height 23
type input "15/09/25"
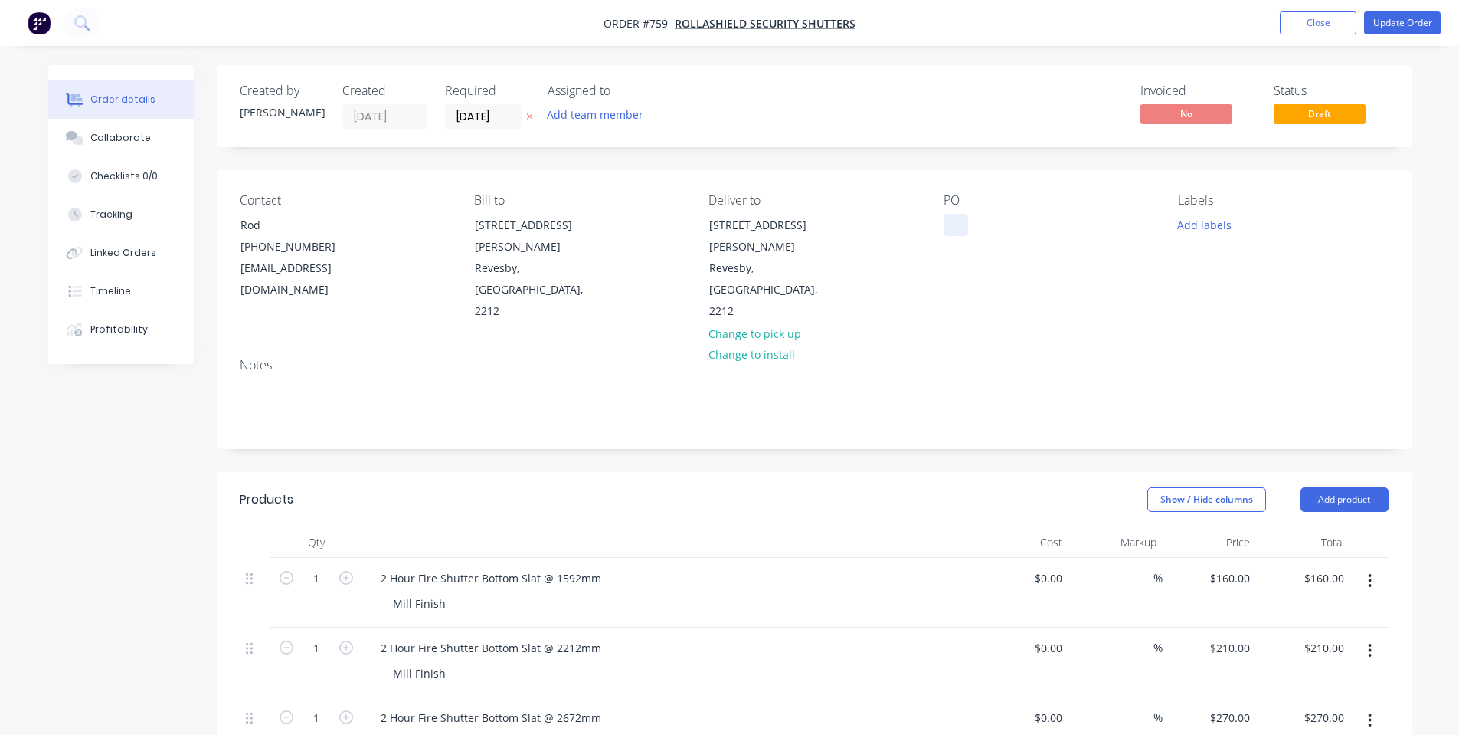
click at [958, 218] on div at bounding box center [956, 225] width 25 height 22
drag, startPoint x: 973, startPoint y: 225, endPoint x: 866, endPoint y: 221, distance: 107.3
click at [866, 221] on div "Contact Rod (02) 9792 2001 rod@rollashieldnsw.com Bill to 23 Fitzpatrick Street…" at bounding box center [814, 257] width 1195 height 175
click at [1023, 132] on div "Created by Shane Created 01/09/25 Required 15/09/25 Assigned to Add team member…" at bounding box center [814, 106] width 1195 height 82
click at [1407, 18] on button "Update Order" at bounding box center [1402, 22] width 77 height 23
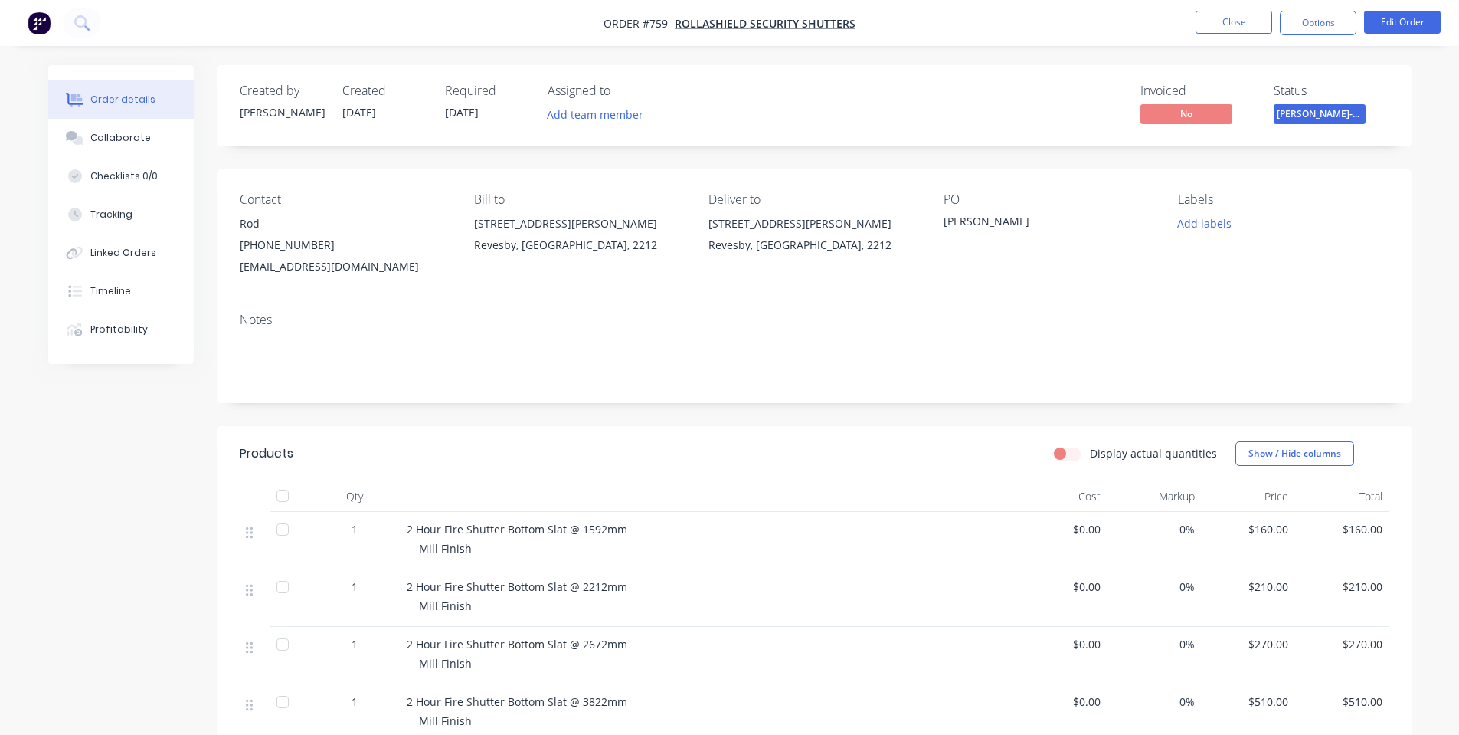
click at [1341, 119] on span "[PERSON_NAME]-Power C5" at bounding box center [1320, 113] width 92 height 19
drag, startPoint x: 1113, startPoint y: 254, endPoint x: 1124, endPoint y: 238, distance: 19.2
click at [1114, 254] on div "PO Michael" at bounding box center [1049, 234] width 210 height 85
drag, startPoint x: 1316, startPoint y: 23, endPoint x: 1318, endPoint y: 38, distance: 15.4
click at [1316, 22] on button "Options" at bounding box center [1318, 23] width 77 height 25
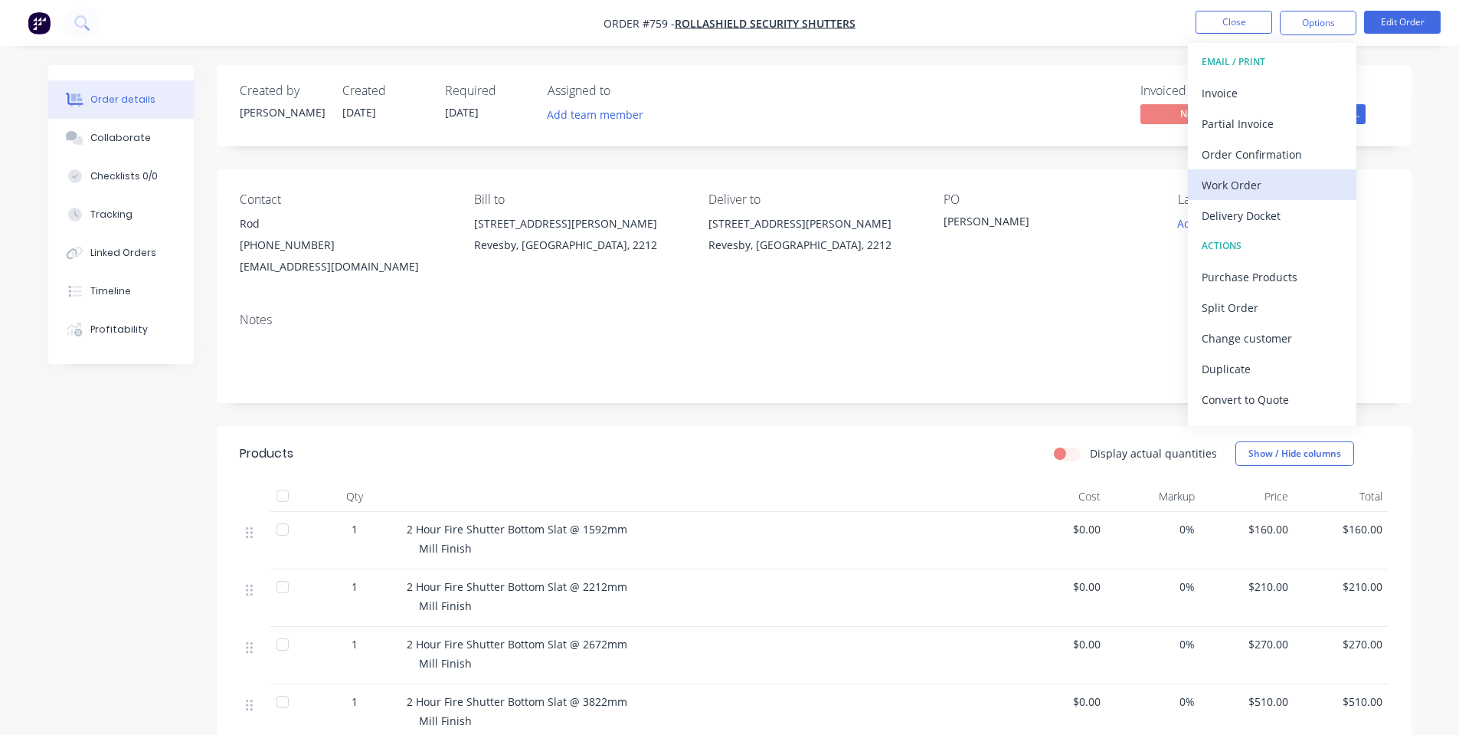
click at [1285, 172] on button "Work Order" at bounding box center [1272, 184] width 169 height 31
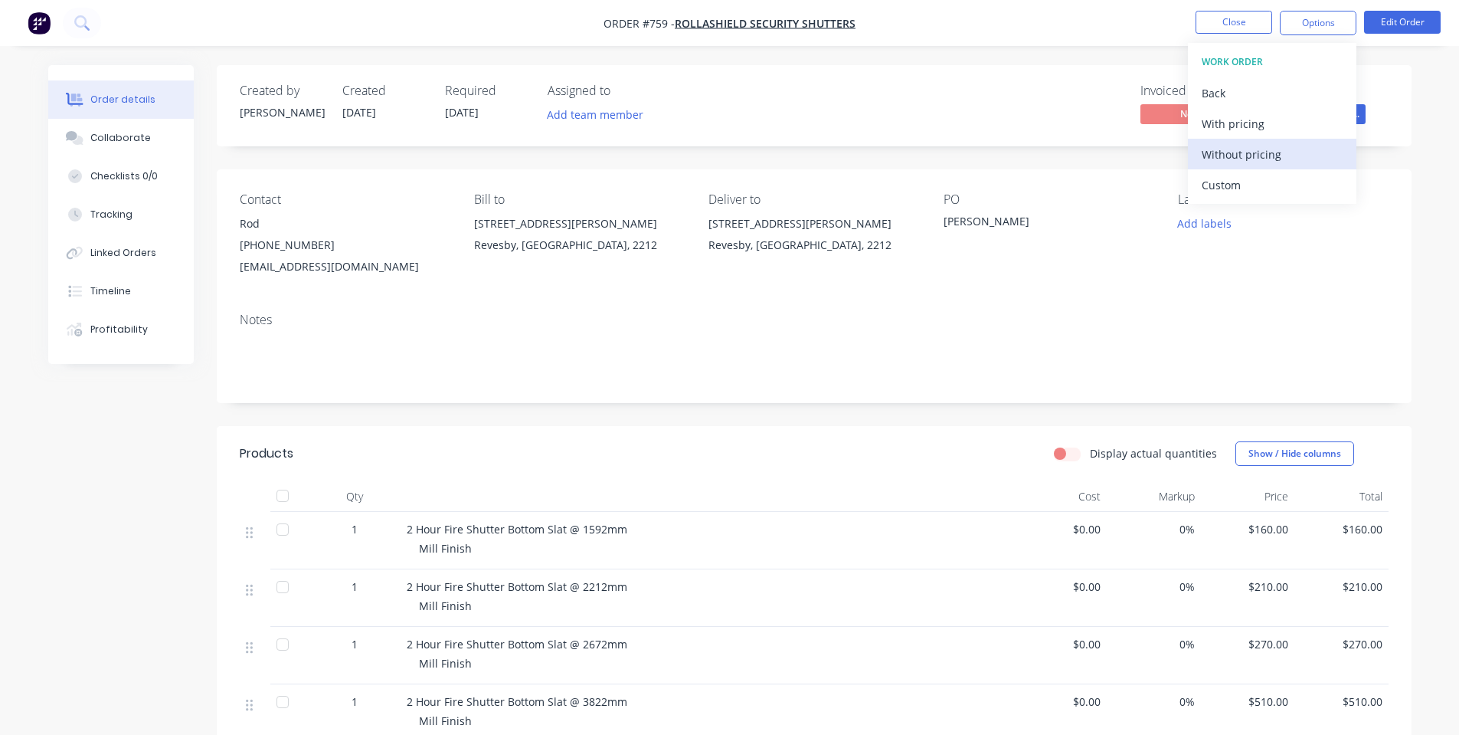
click at [1278, 155] on div "Without pricing" at bounding box center [1272, 154] width 141 height 22
